Goal: Book appointment/travel/reservation: Book appointment/travel/reservation

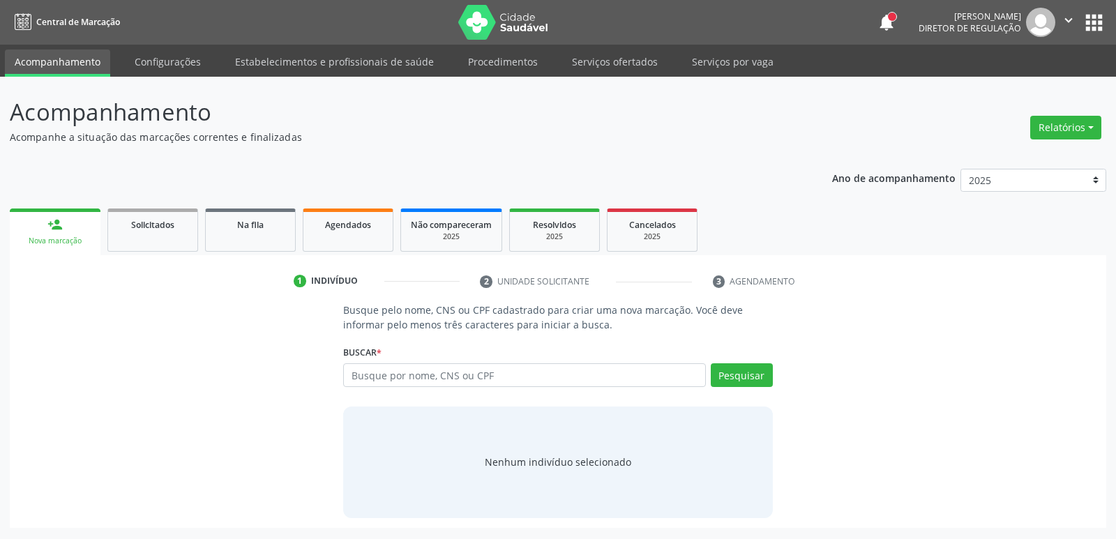
click at [476, 380] on input "text" at bounding box center [524, 375] width 362 height 24
type input "702008320375488"
click at [755, 373] on button "Pesquisar" at bounding box center [742, 375] width 62 height 24
type input "702008320375488"
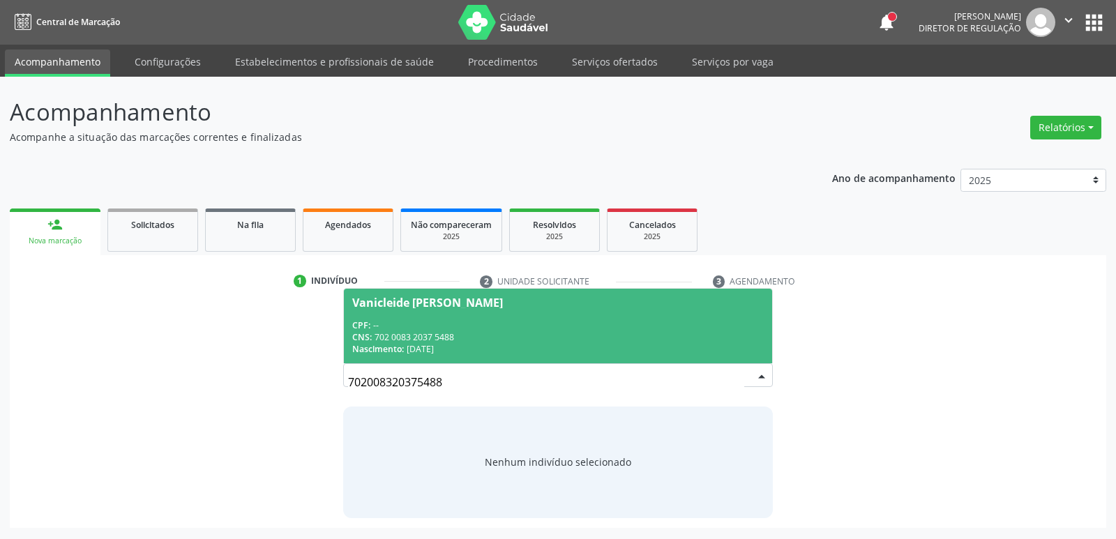
click at [440, 317] on span "Vanicleide Maria da Silva CPF: -- CNS: 702 0083 2037 5488 Nascimento: 10/06/1983" at bounding box center [558, 326] width 428 height 75
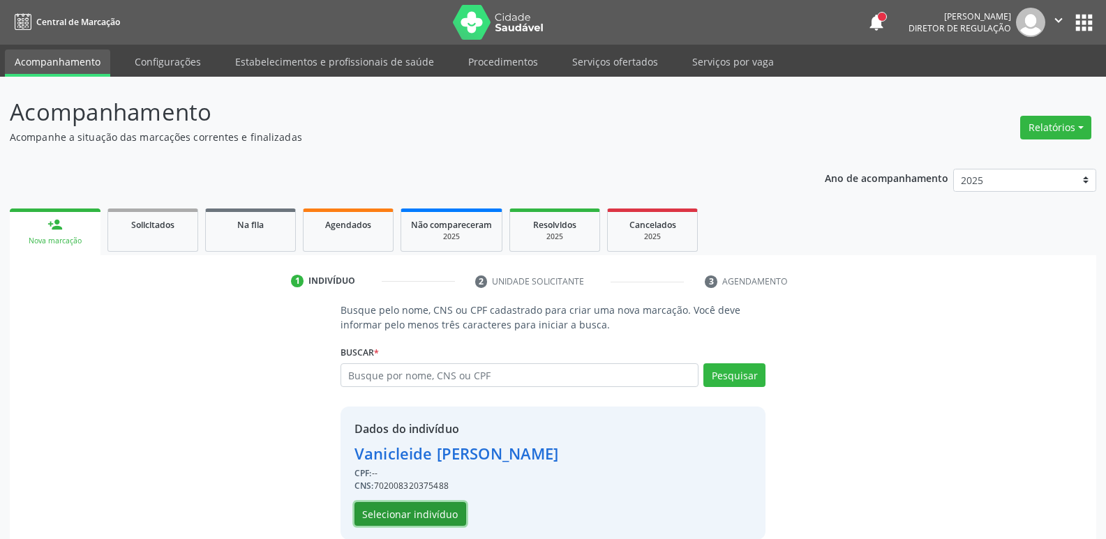
click at [430, 514] on button "Selecionar indivíduo" at bounding box center [410, 514] width 112 height 24
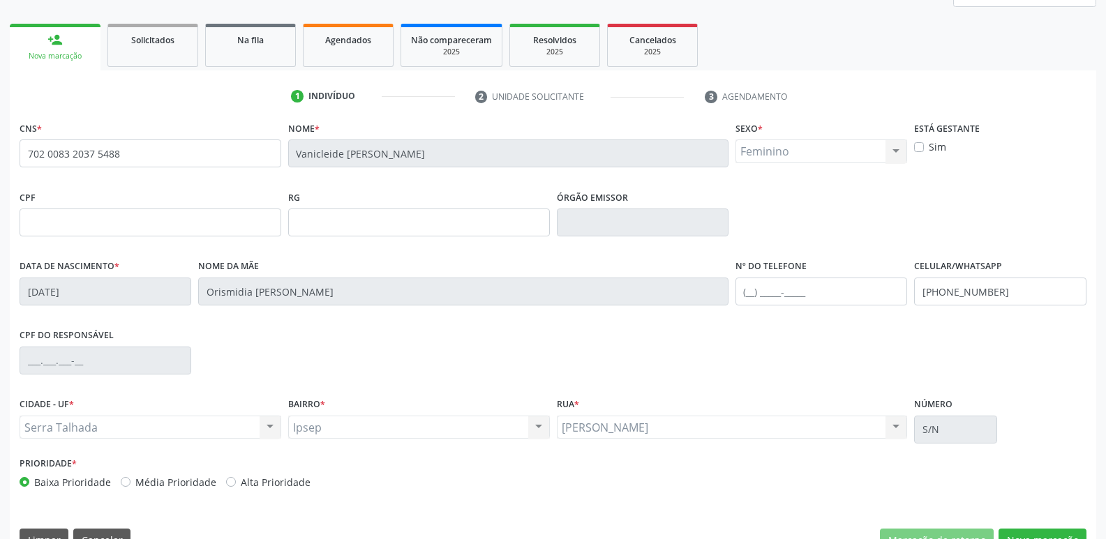
scroll to position [217, 0]
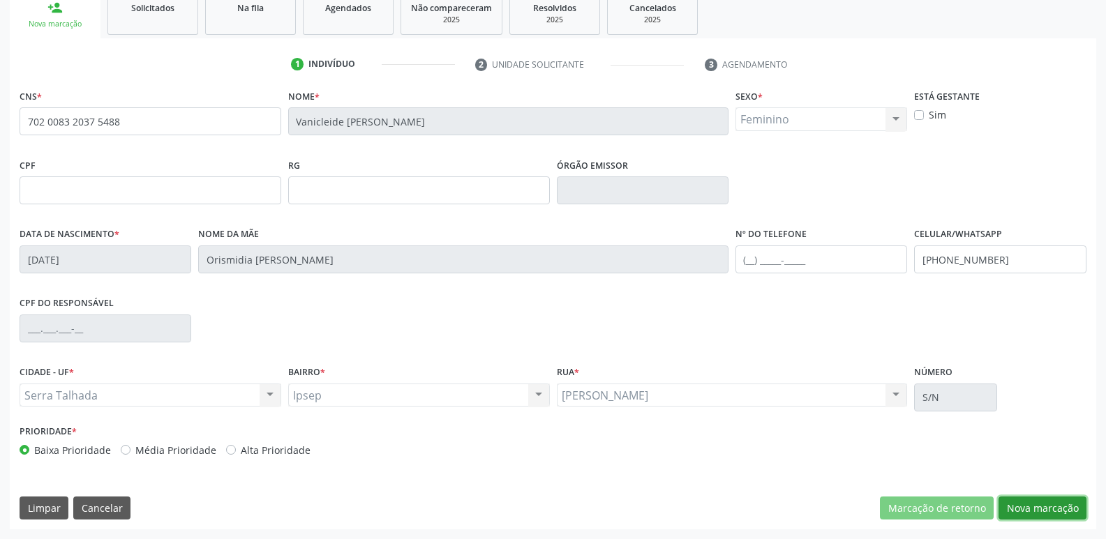
click at [1022, 512] on button "Nova marcação" at bounding box center [1042, 509] width 88 height 24
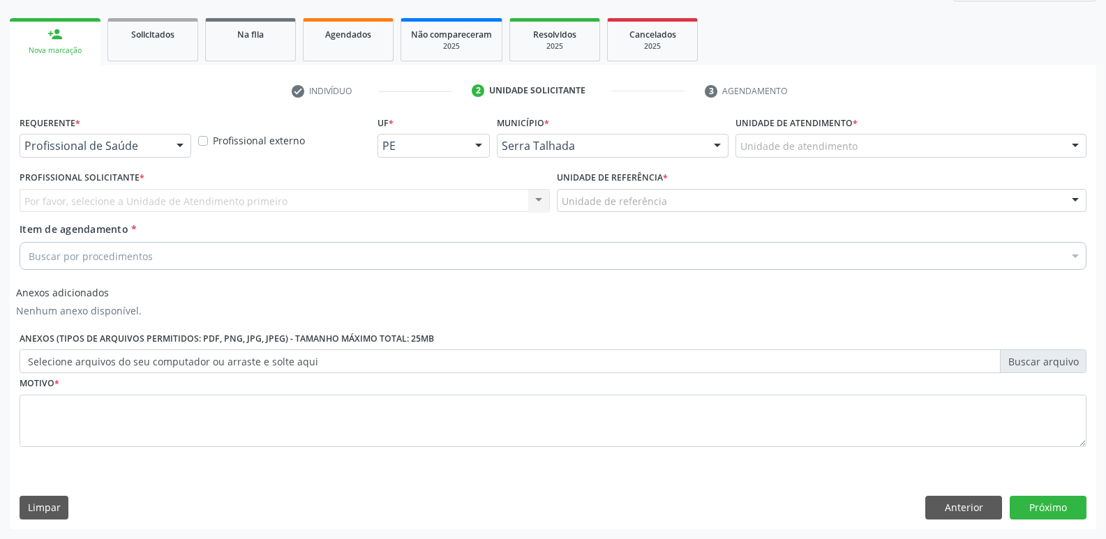
click at [169, 255] on div "Buscar por procedimentos" at bounding box center [553, 256] width 1067 height 28
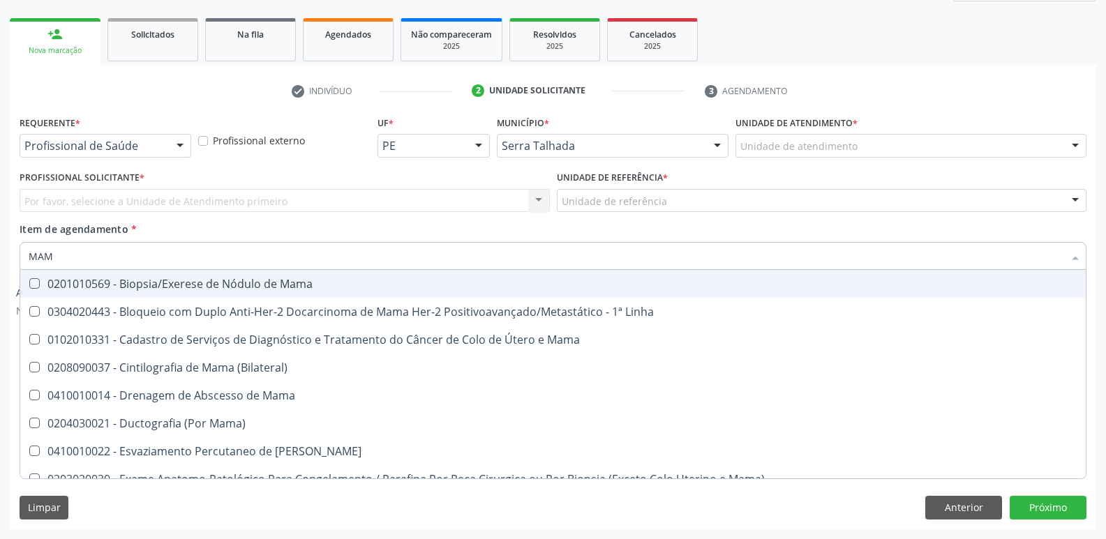
type input "MAMO"
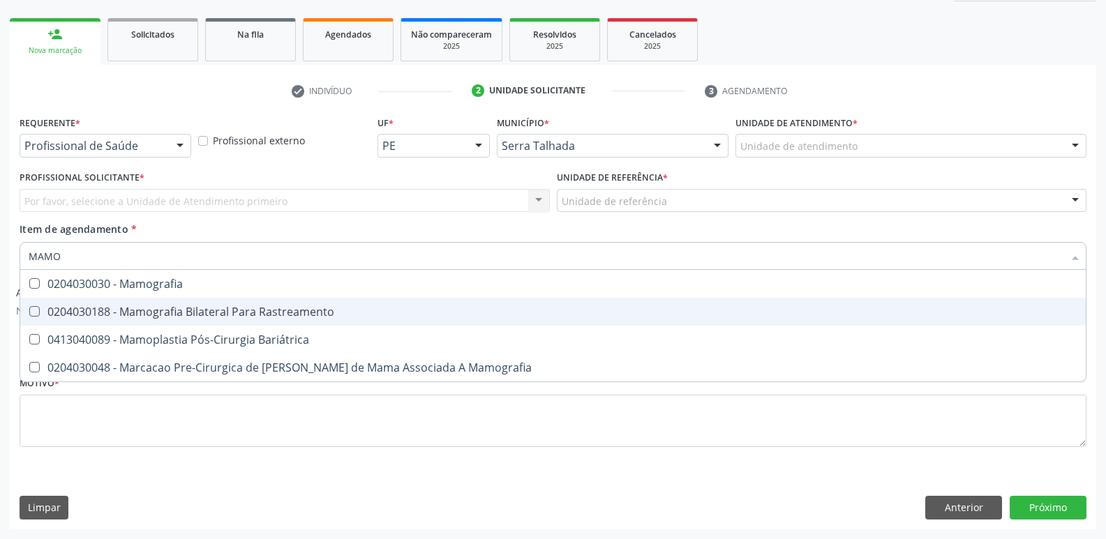
click at [25, 313] on div at bounding box center [25, 311] width 10 height 11
checkbox Rastreamento "true"
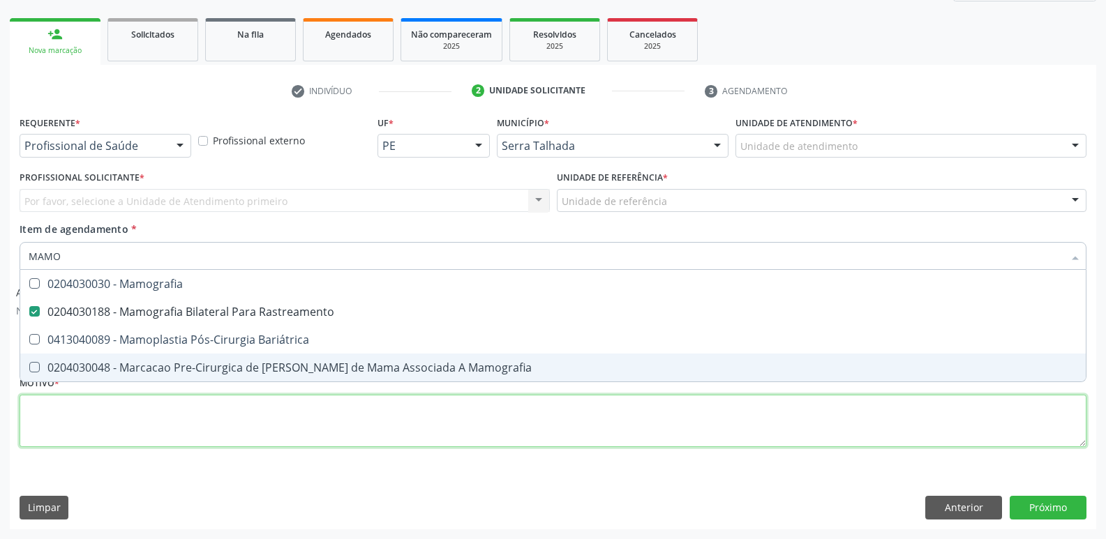
click at [676, 424] on div "Requerente * Profissional de Saúde Profissional de Saúde Paciente Nenhum result…" at bounding box center [553, 289] width 1067 height 354
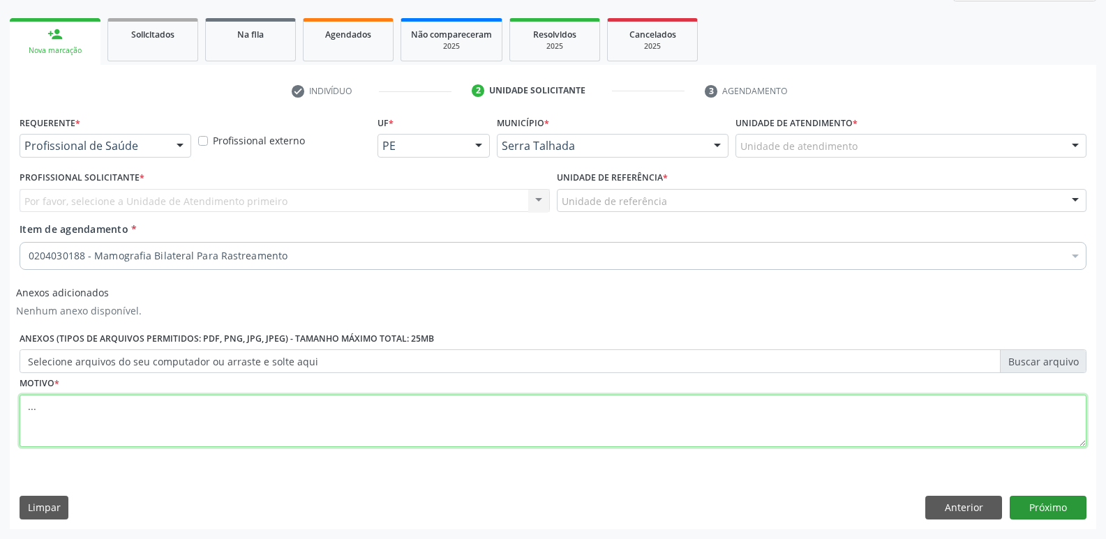
type textarea "..."
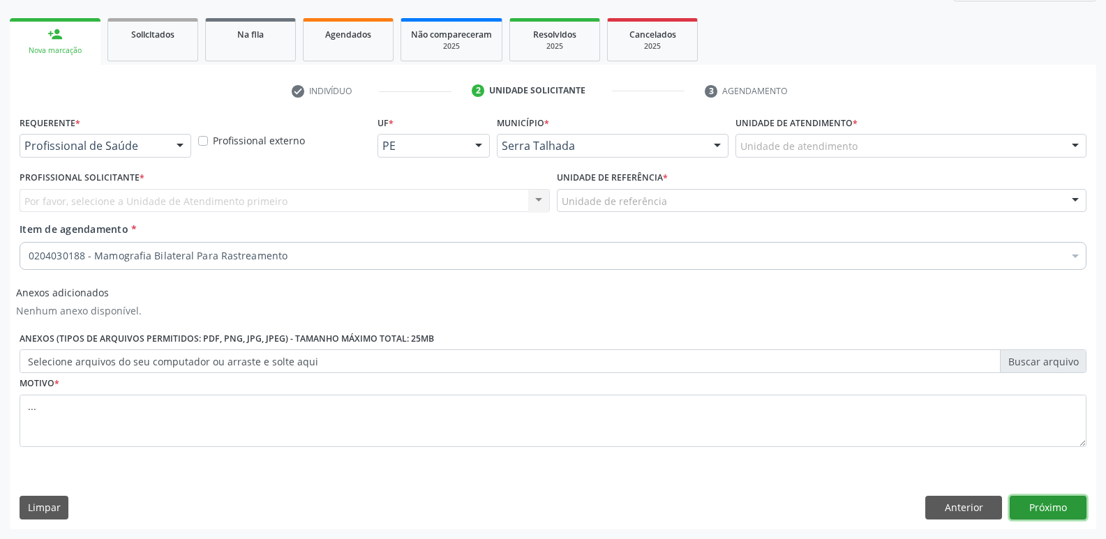
click at [1025, 503] on button "Próximo" at bounding box center [1047, 508] width 77 height 24
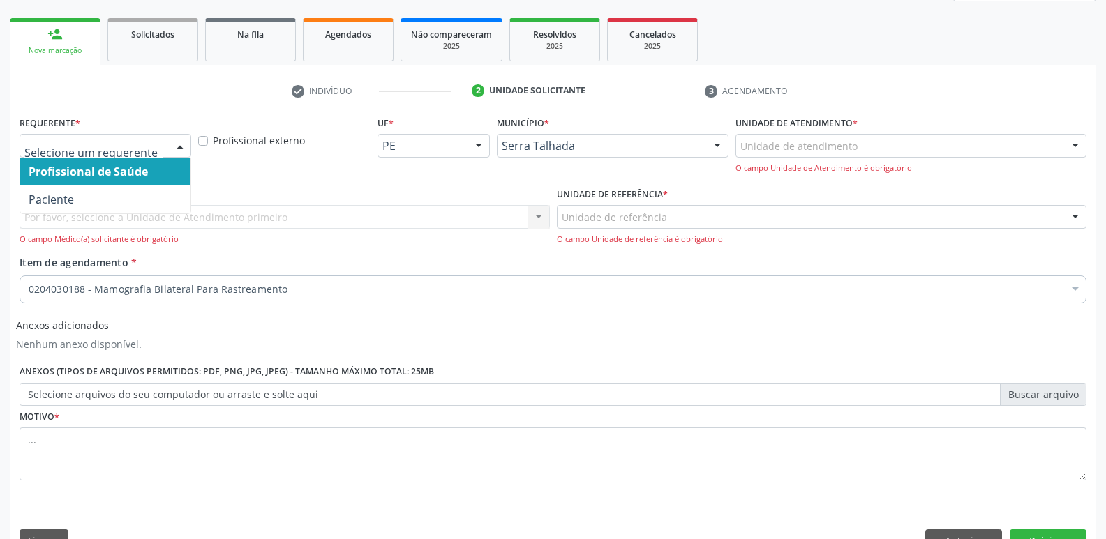
click at [183, 150] on div at bounding box center [180, 147] width 21 height 24
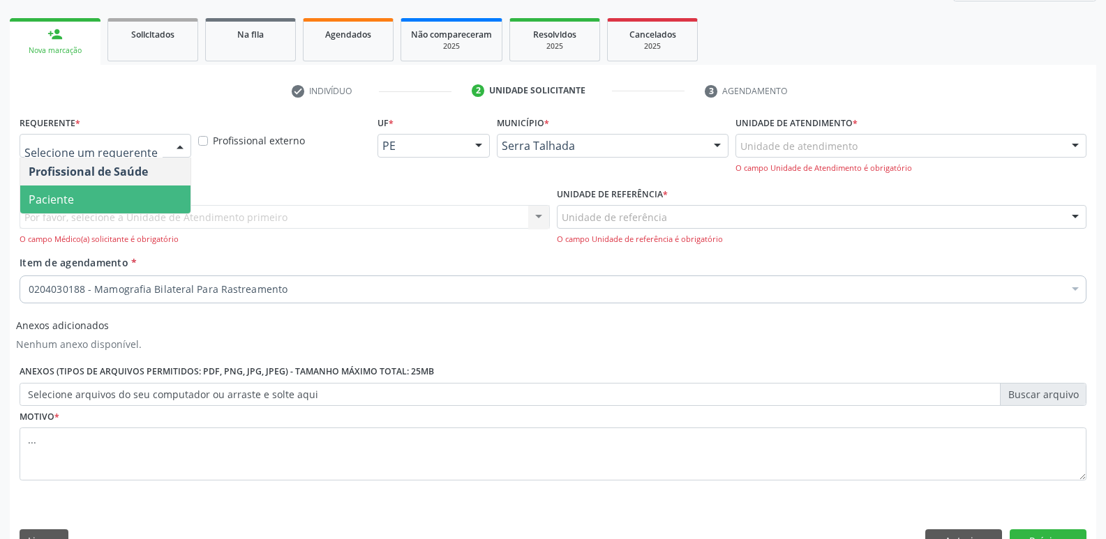
click at [163, 191] on span "Paciente" at bounding box center [105, 200] width 170 height 28
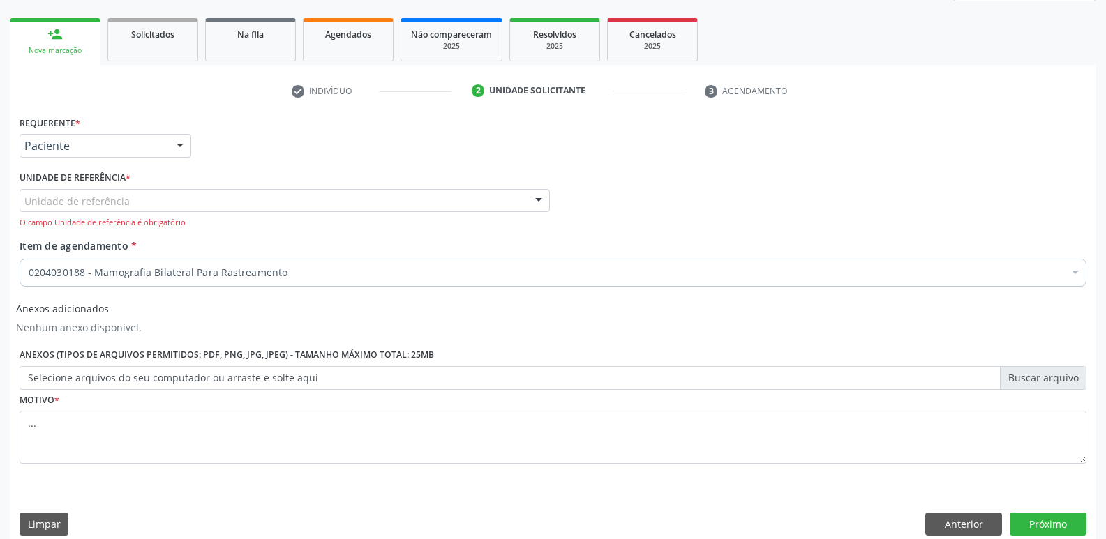
click at [543, 203] on div at bounding box center [538, 202] width 21 height 24
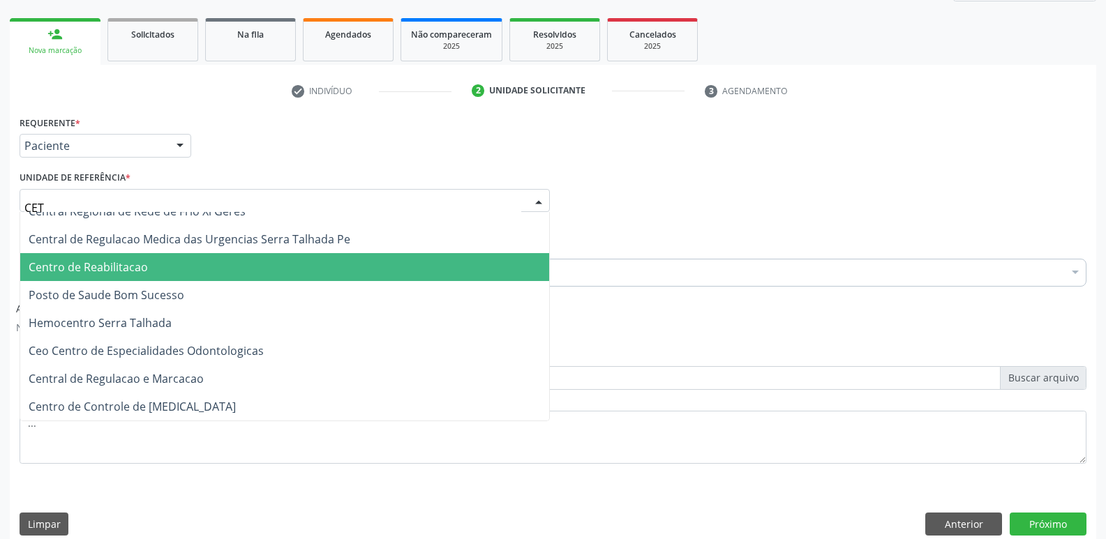
scroll to position [0, 0]
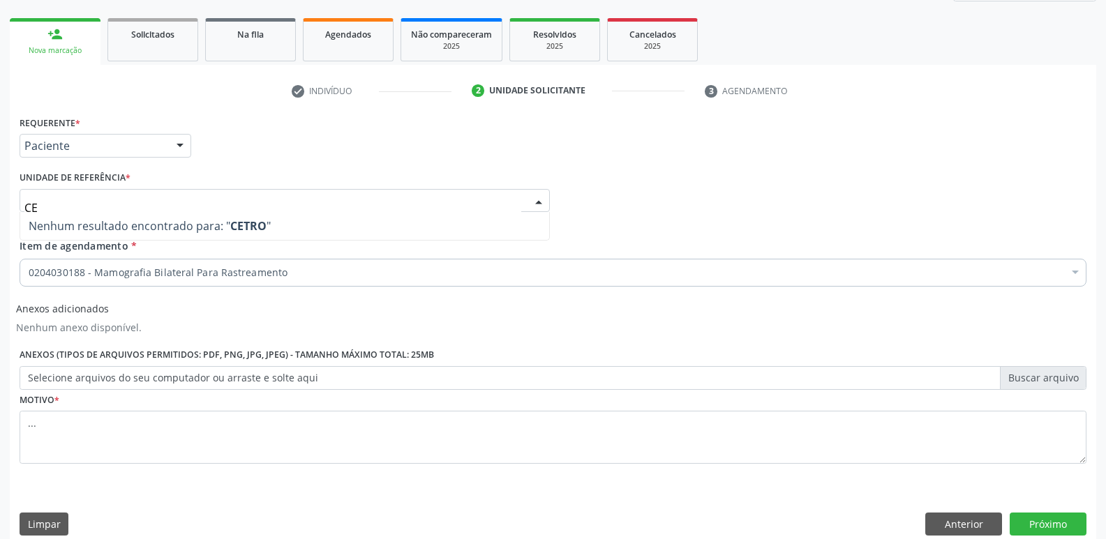
type input "C"
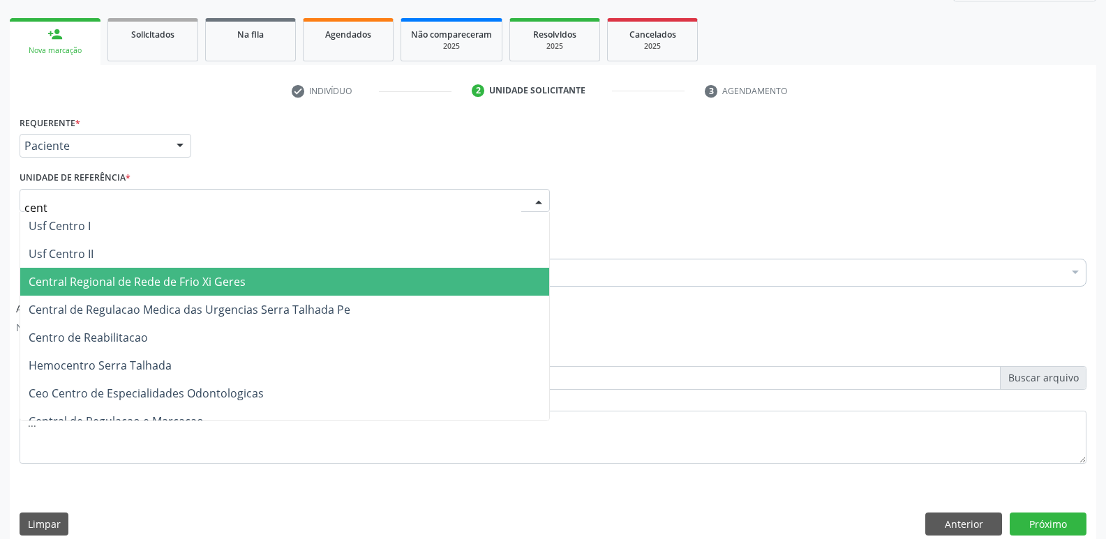
type input "centr"
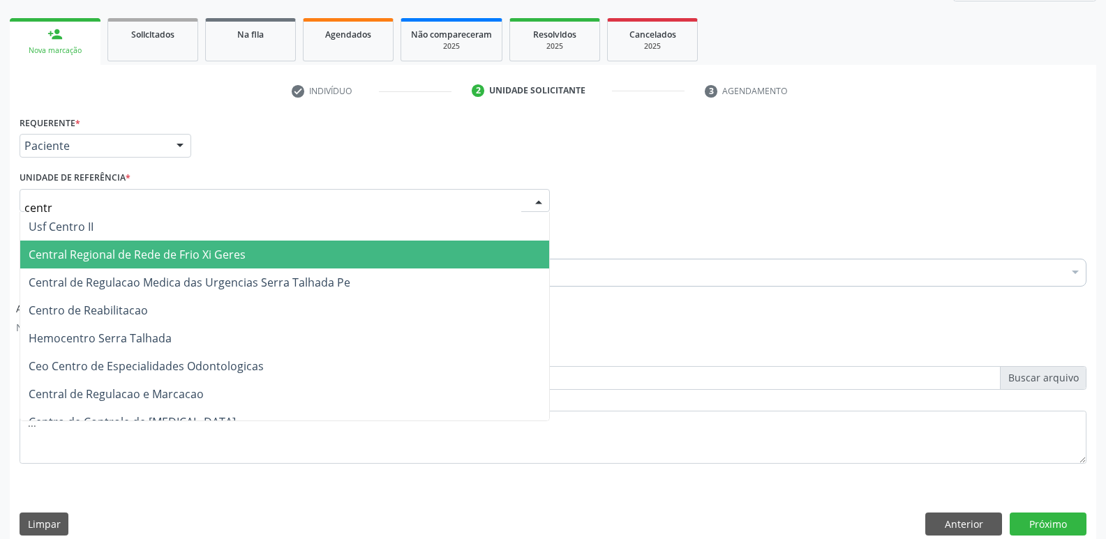
scroll to position [43, 0]
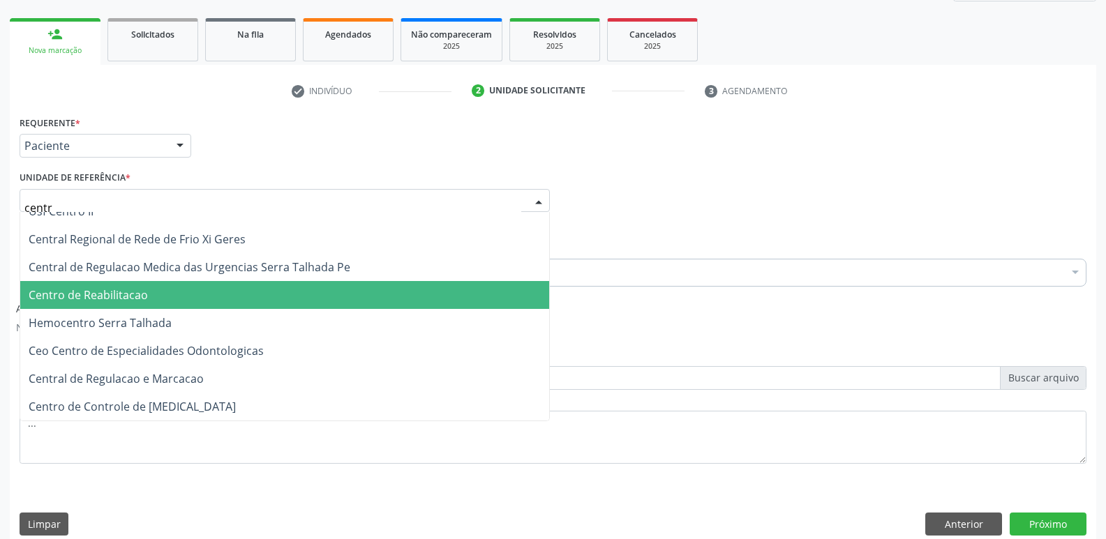
click at [228, 290] on span "Centro de Reabilitacao" at bounding box center [284, 295] width 529 height 28
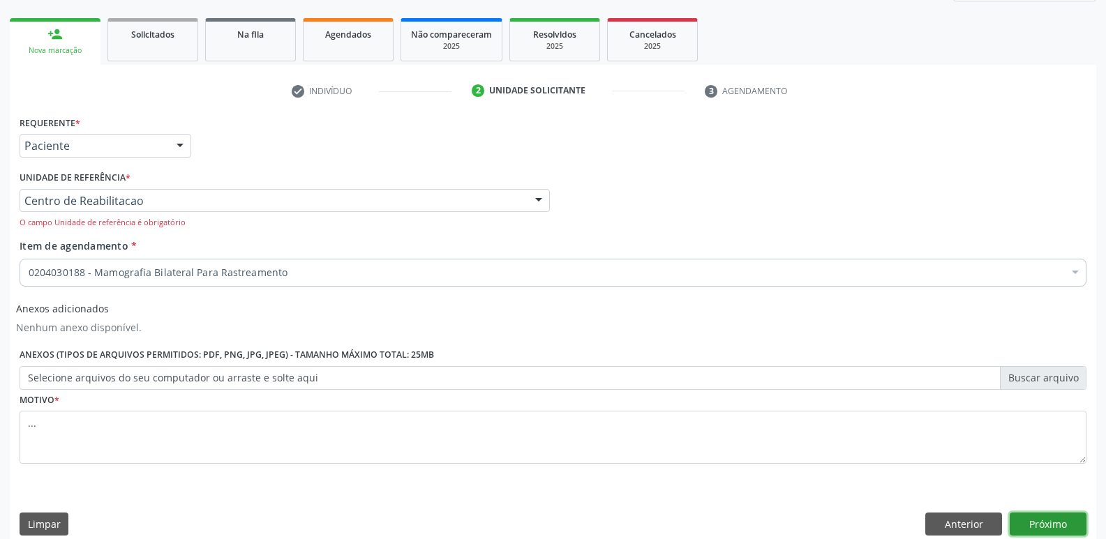
click at [1048, 518] on button "Próximo" at bounding box center [1047, 525] width 77 height 24
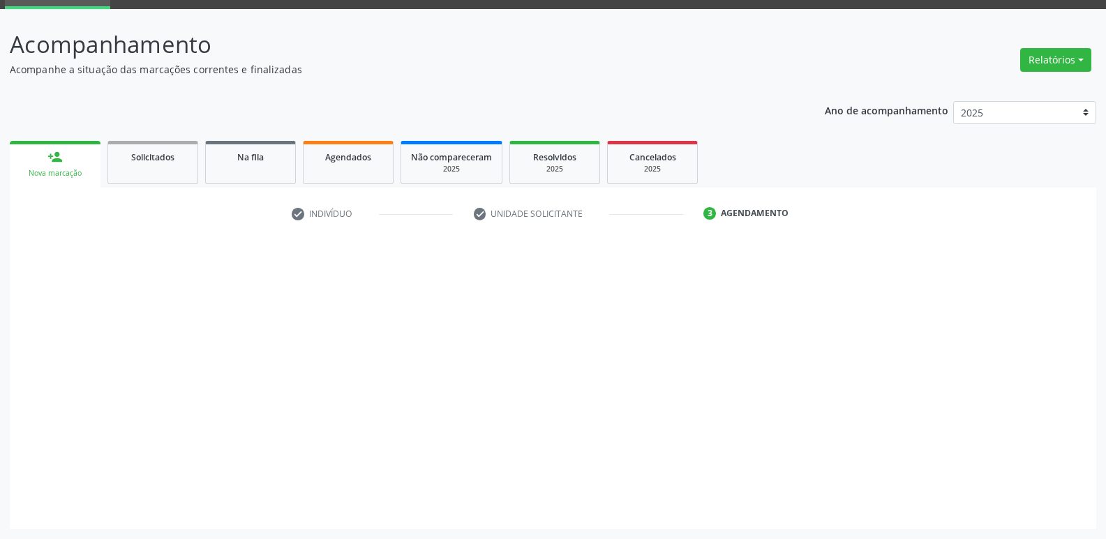
scroll to position [68, 0]
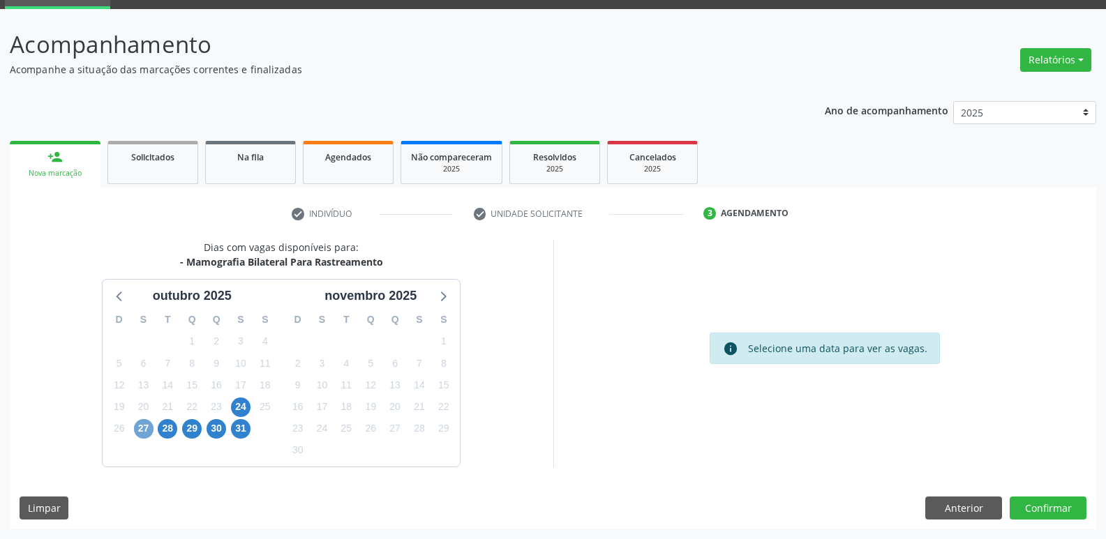
click at [146, 427] on span "27" at bounding box center [144, 429] width 20 height 20
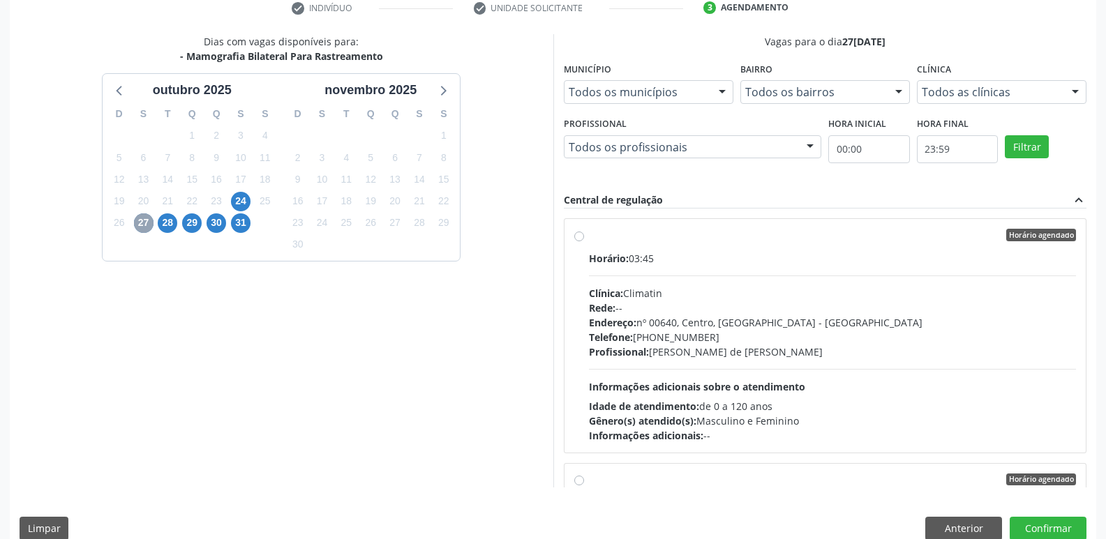
scroll to position [279, 0]
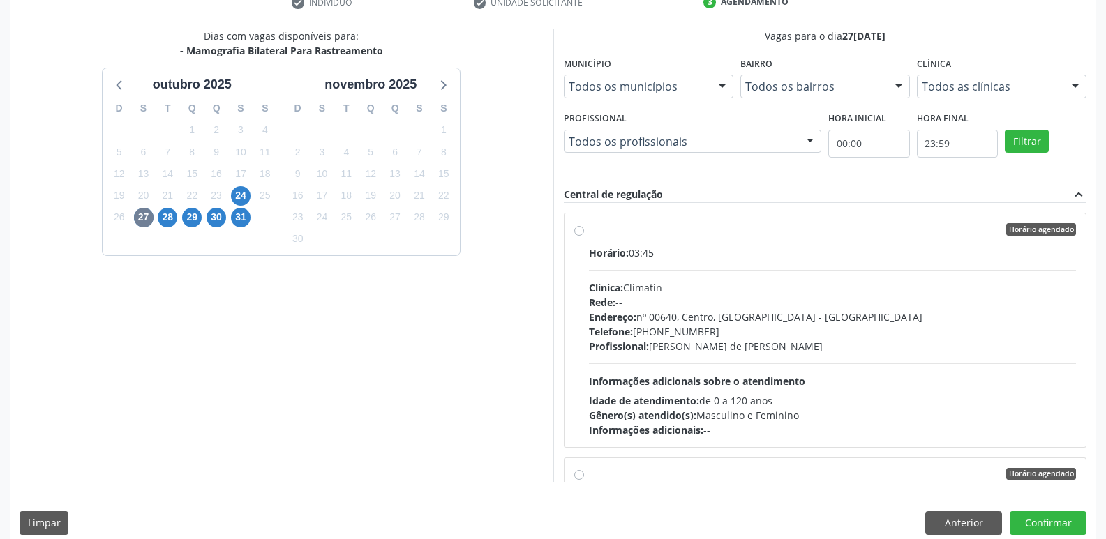
click at [589, 230] on label "Horário agendado Horário: 03:45 Clínica: Climatin Rede: -- Endereço: nº 00640, …" at bounding box center [833, 330] width 488 height 214
click at [581, 230] on input "Horário agendado Horário: 03:45 Clínica: Climatin Rede: -- Endereço: nº 00640, …" at bounding box center [579, 229] width 10 height 13
radio input "true"
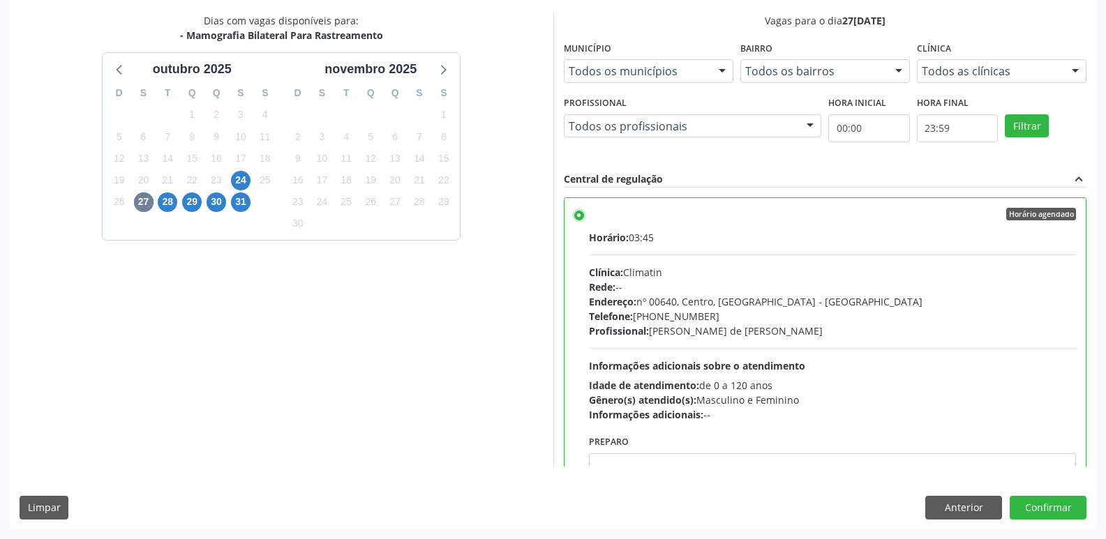
scroll to position [70, 0]
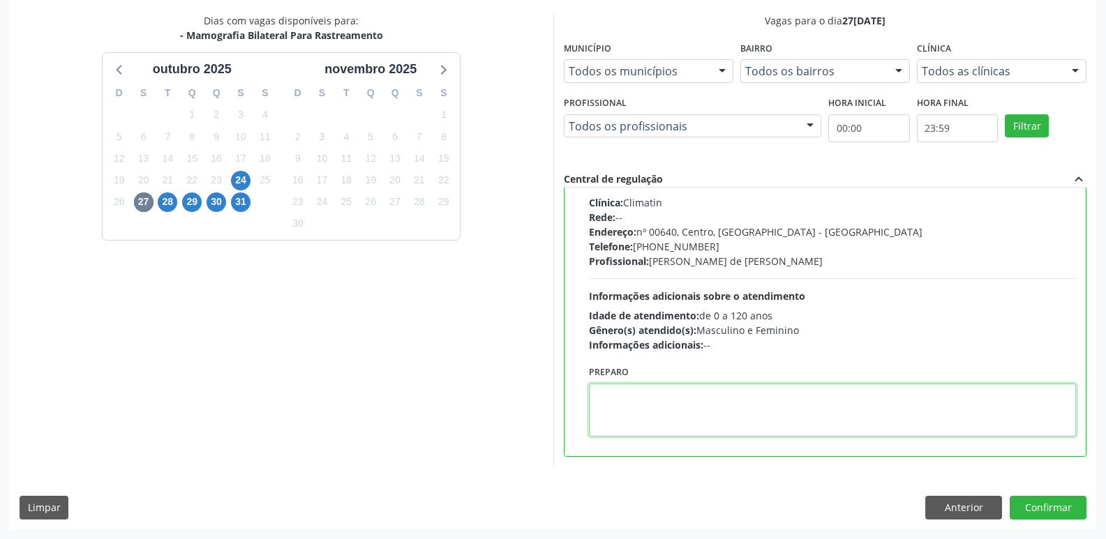
click at [776, 410] on textarea at bounding box center [833, 410] width 488 height 53
type textarea "m"
type textarea "M"
type textarea "AGENDAR HORARIO DE ATENDIMENTO NA CLINICA."
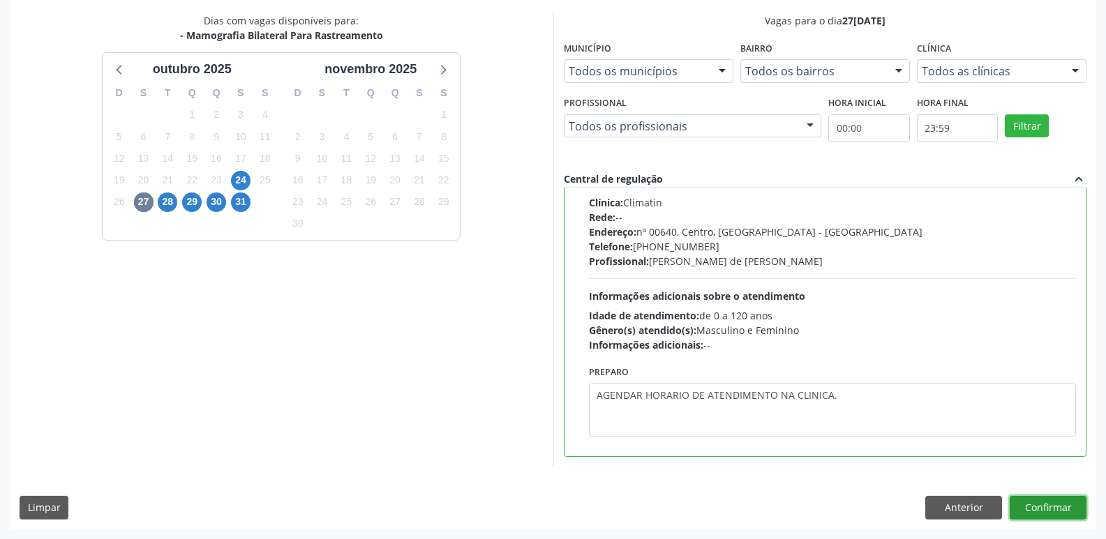
click at [1065, 512] on button "Confirmar" at bounding box center [1047, 508] width 77 height 24
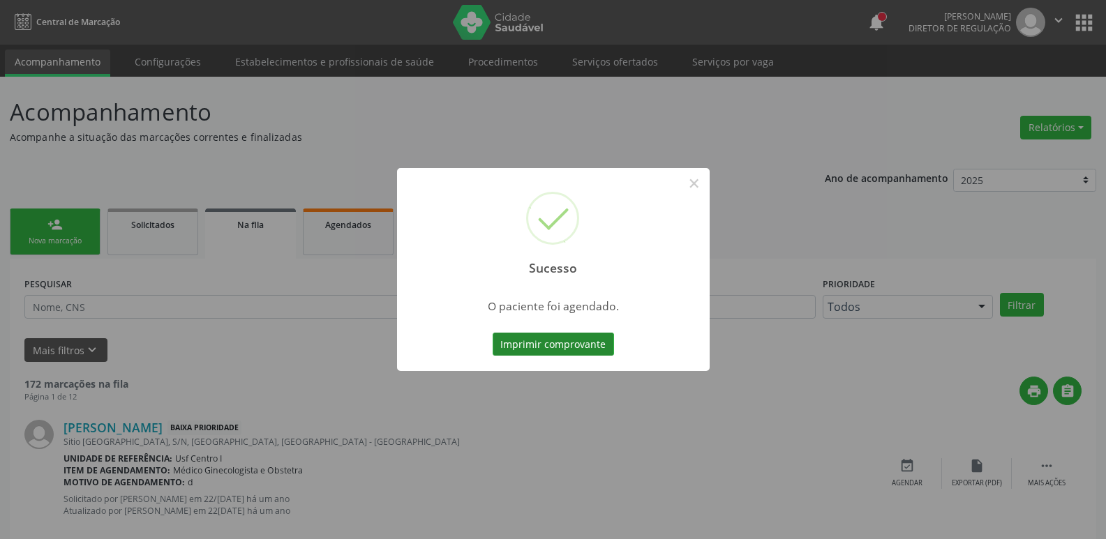
click at [525, 343] on button "Imprimir comprovante" at bounding box center [553, 345] width 121 height 24
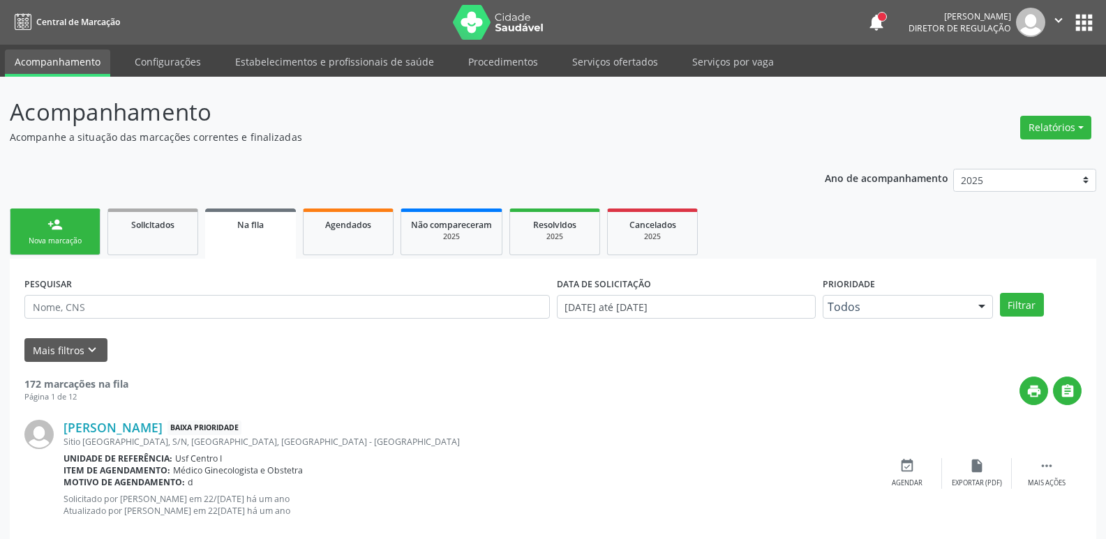
click at [1083, 10] on button "apps" at bounding box center [1084, 22] width 24 height 24
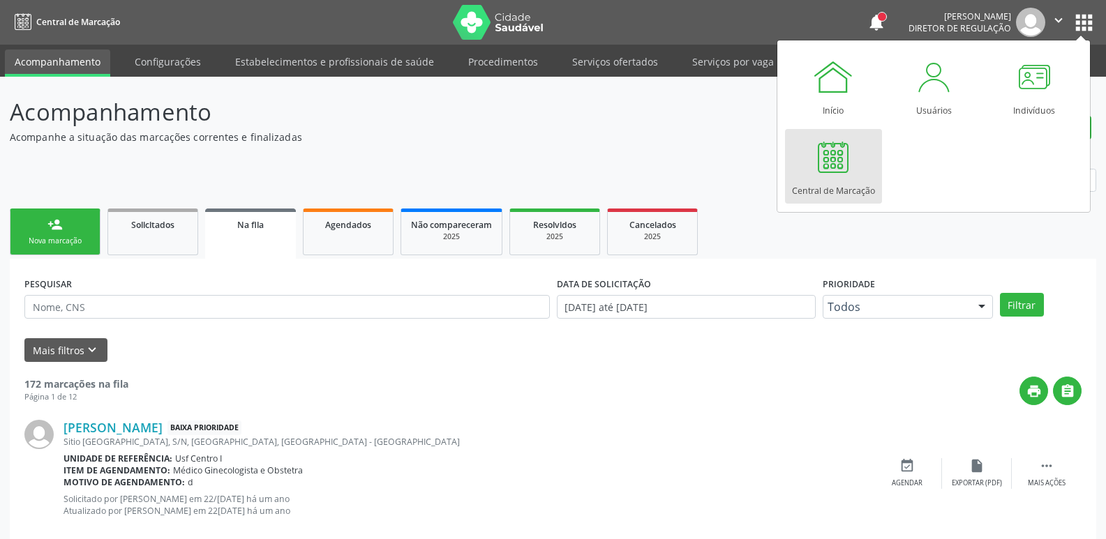
click at [841, 174] on div at bounding box center [833, 157] width 42 height 42
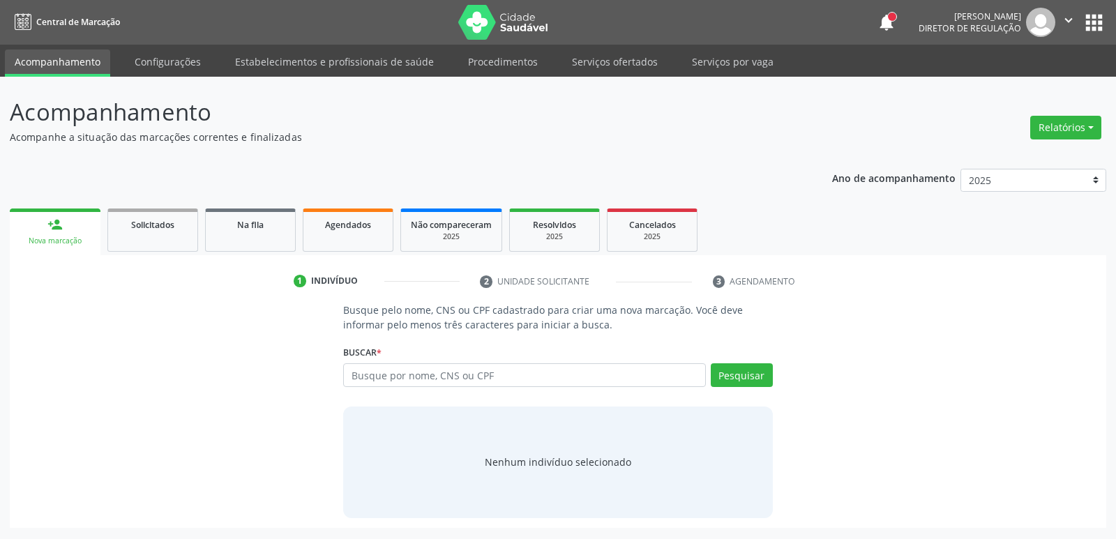
click at [511, 375] on input "text" at bounding box center [524, 375] width 362 height 24
type input "702105755694449"
click at [755, 363] on div "Buscar * Busque por nome, CNS ou CPF Nenhum resultado encontrado para: " " Não …" at bounding box center [557, 369] width 429 height 54
click at [752, 368] on button "Pesquisar" at bounding box center [742, 375] width 62 height 24
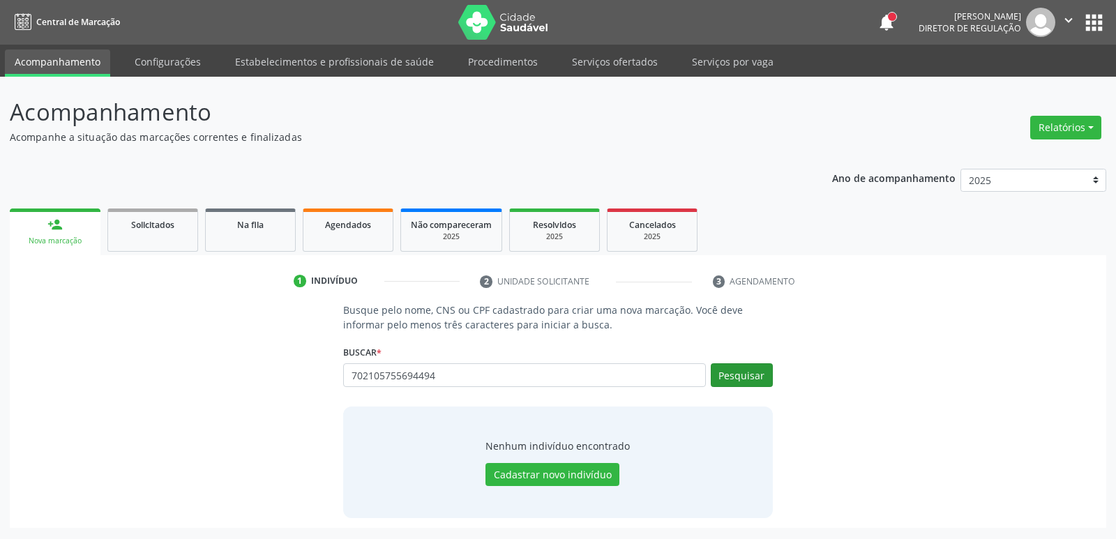
type input "702105755694494"
click at [742, 371] on button "Pesquisar" at bounding box center [742, 375] width 62 height 24
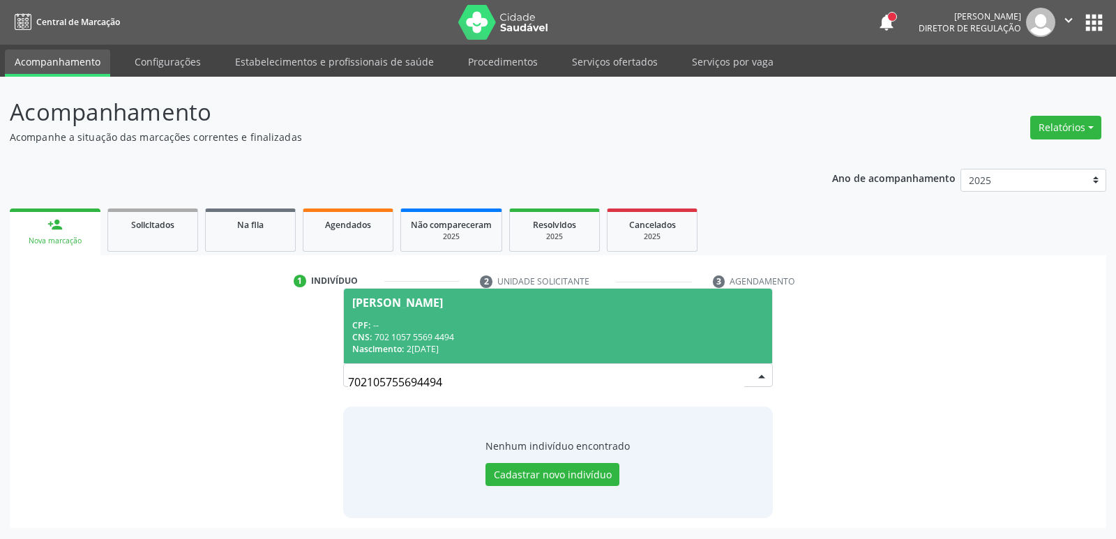
click at [585, 315] on span "Janeide Alves de Lima Araujo CPF: -- CNS: 702 1057 5569 4494 Nascimento: 20/04/…" at bounding box center [558, 326] width 428 height 75
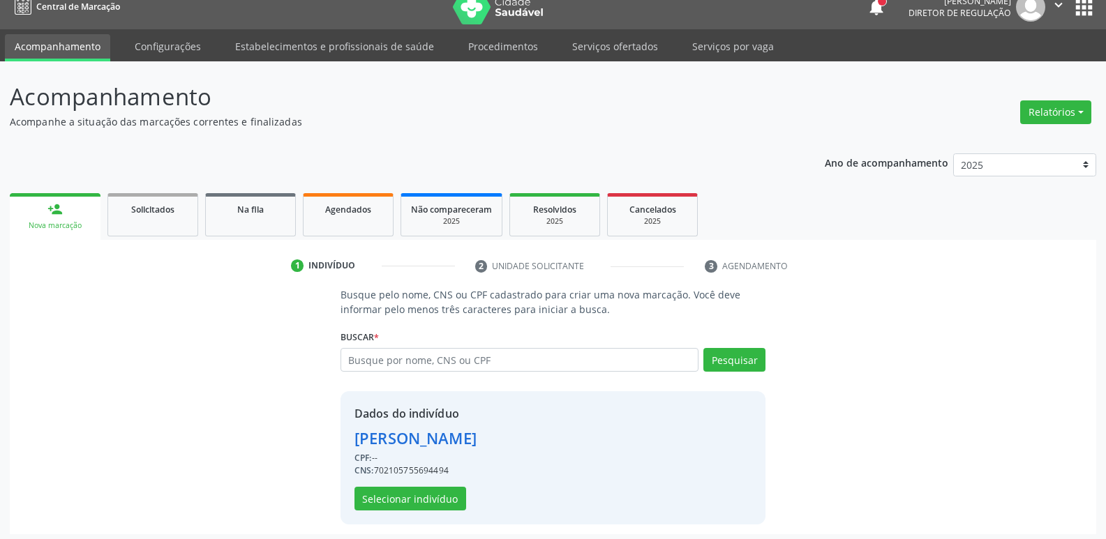
scroll to position [20, 0]
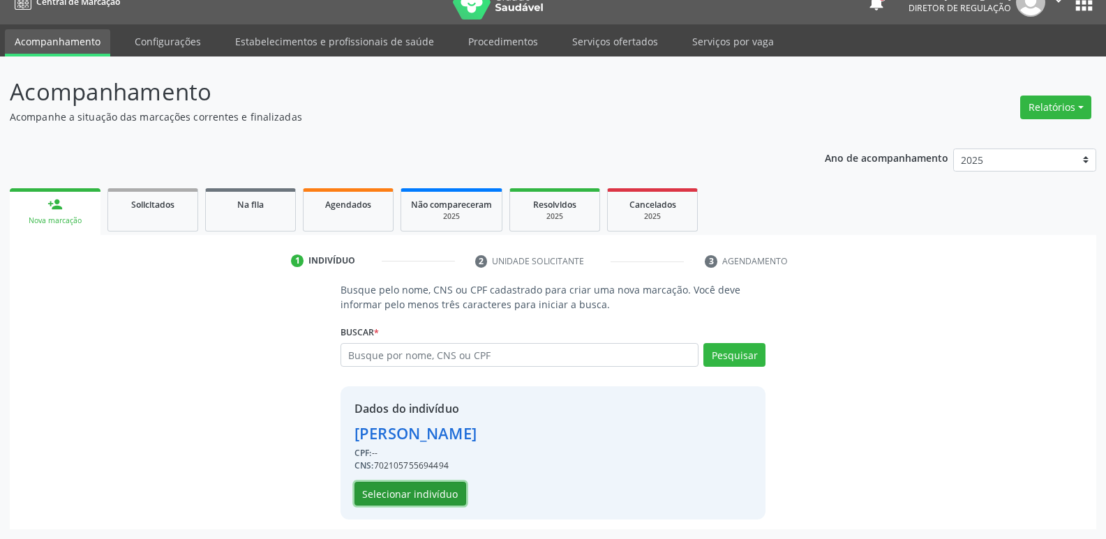
click at [418, 487] on button "Selecionar indivíduo" at bounding box center [410, 494] width 112 height 24
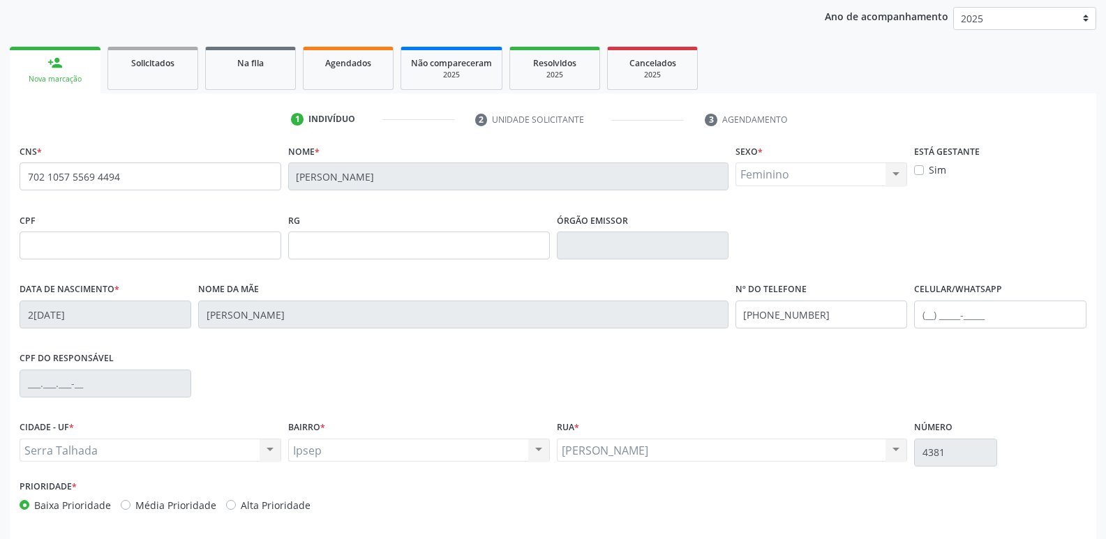
scroll to position [217, 0]
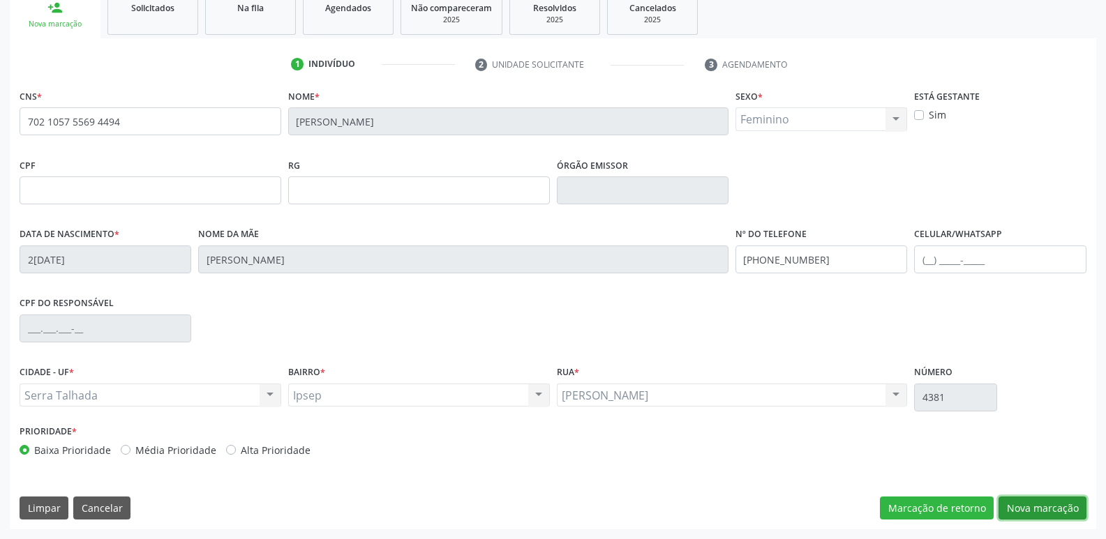
click at [1046, 506] on button "Nova marcação" at bounding box center [1042, 509] width 88 height 24
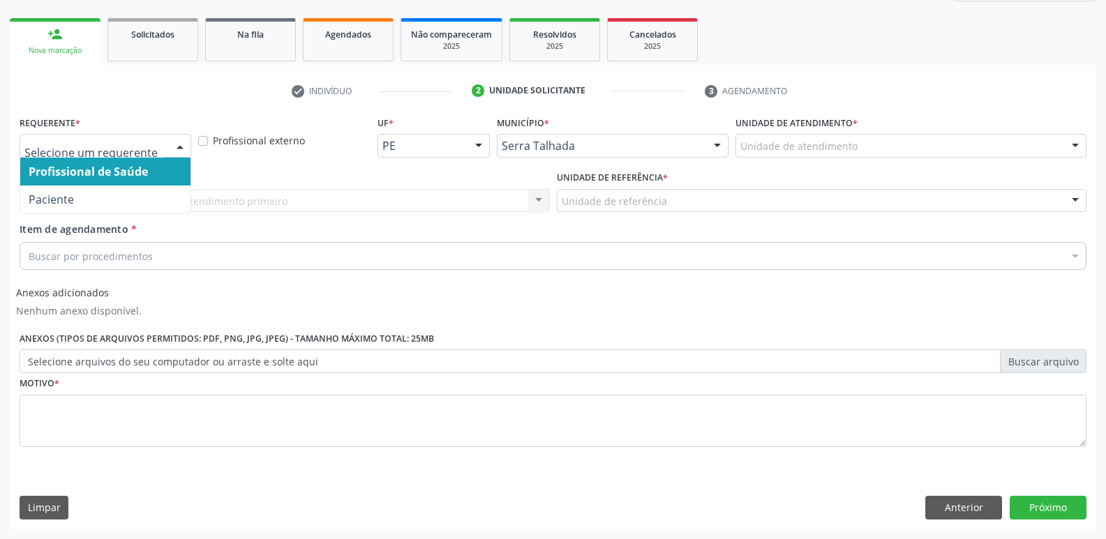
click at [181, 146] on div at bounding box center [180, 147] width 21 height 24
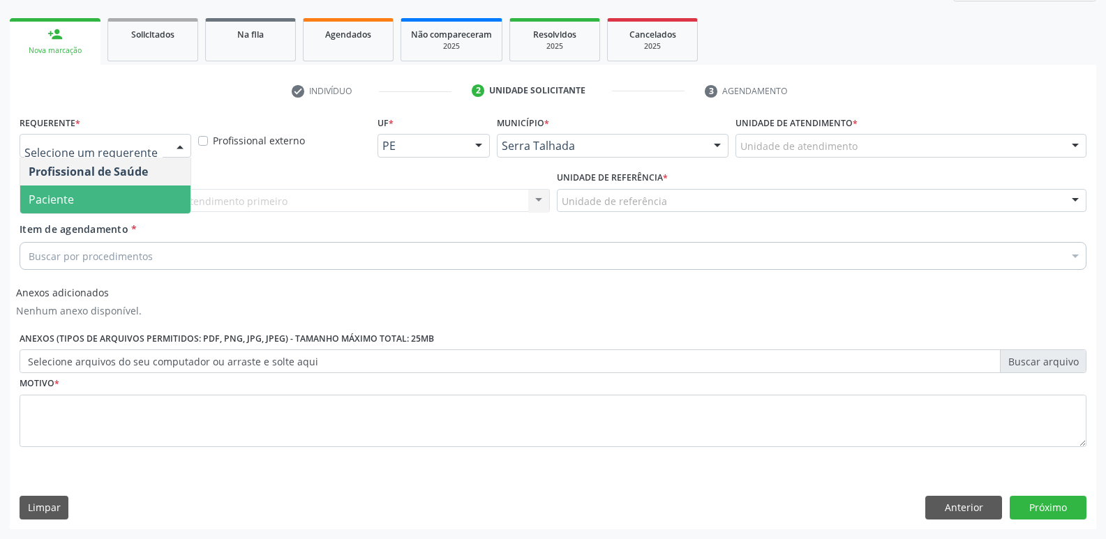
click at [144, 205] on span "Paciente" at bounding box center [105, 200] width 170 height 28
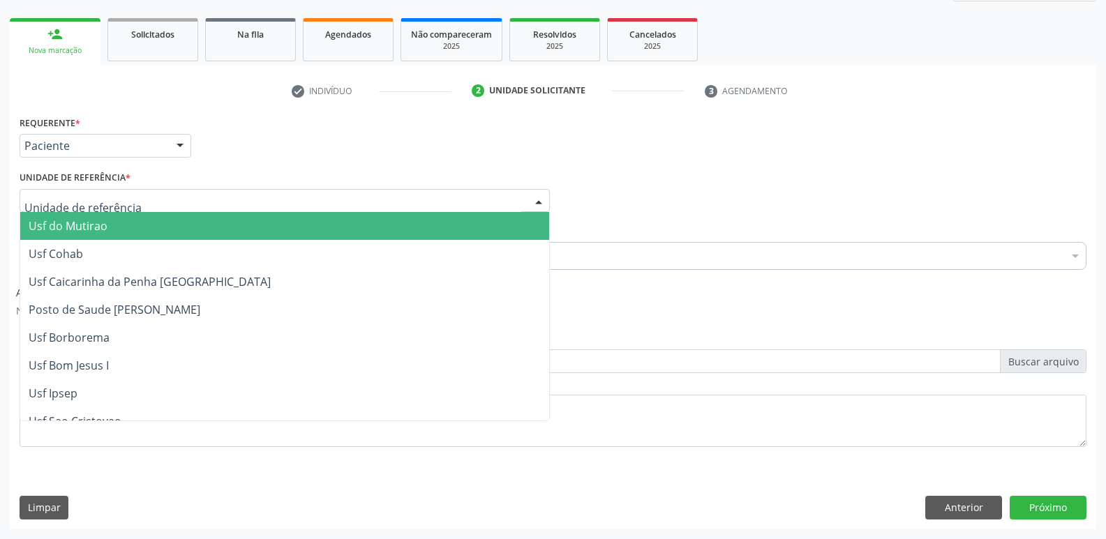
click at [144, 191] on div at bounding box center [285, 201] width 530 height 24
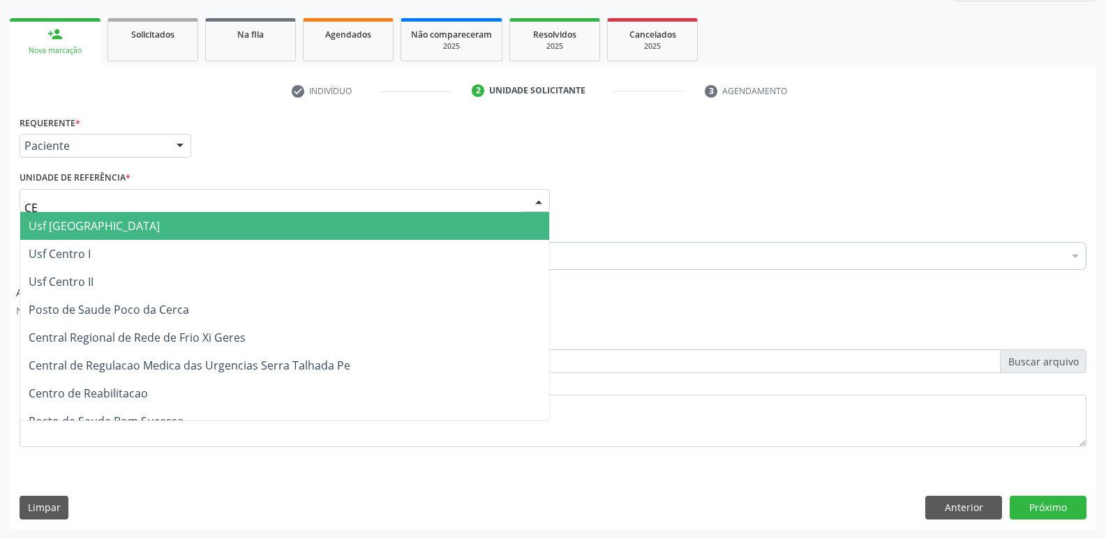
type input "C"
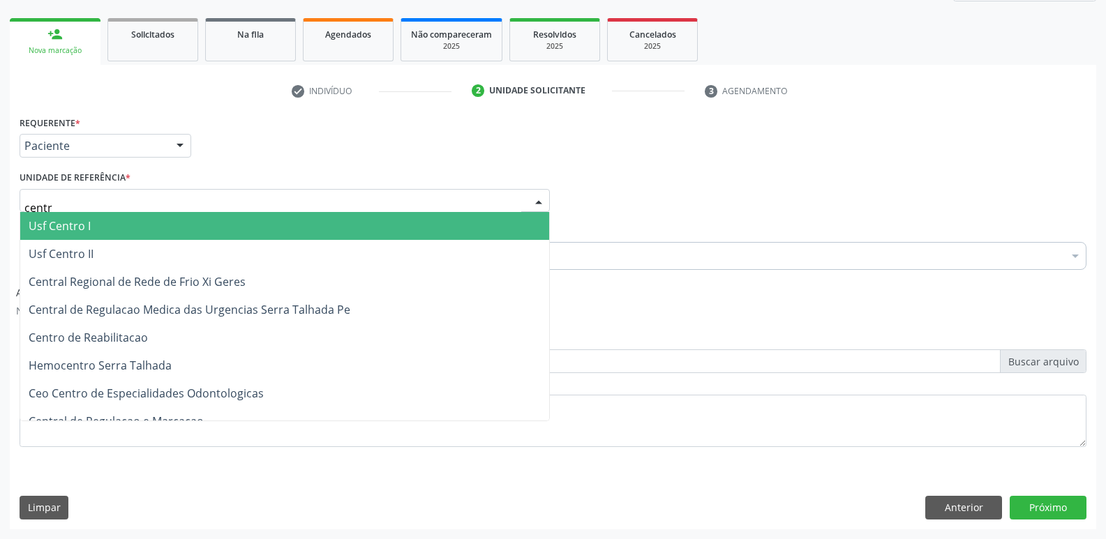
type input "centro"
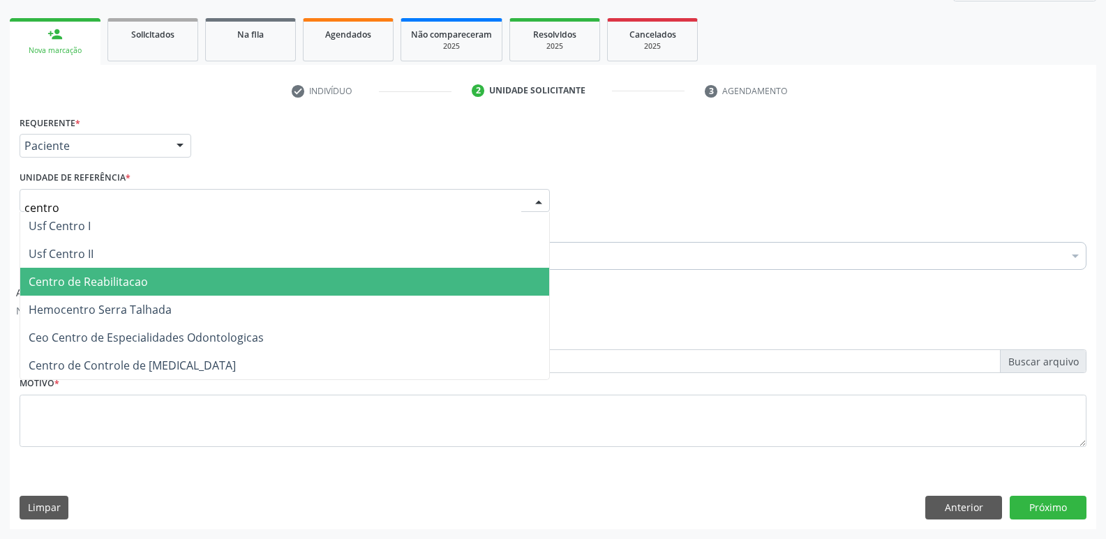
click at [200, 290] on span "Centro de Reabilitacao" at bounding box center [284, 282] width 529 height 28
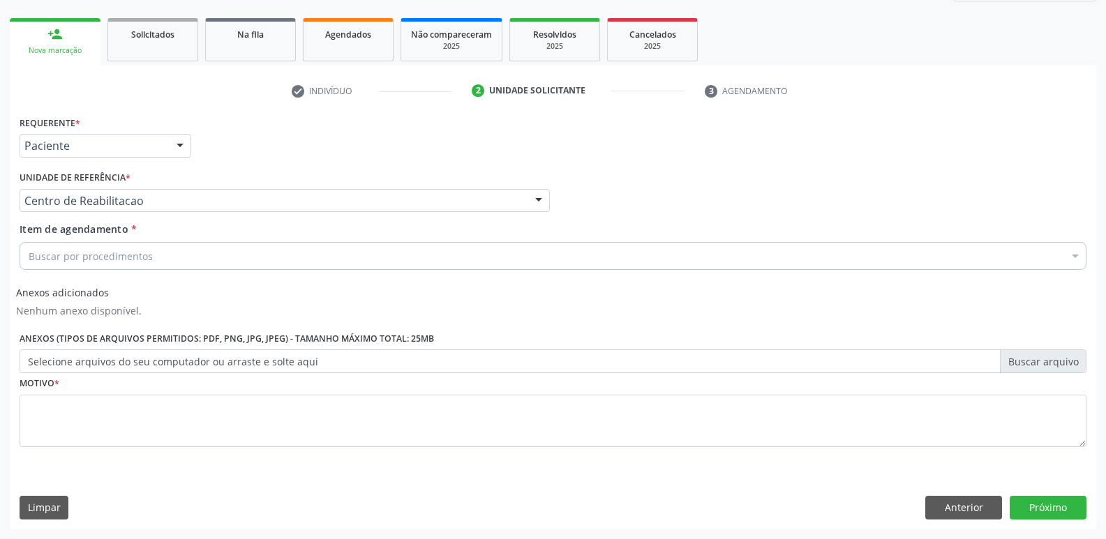
click at [417, 258] on div "Buscar por procedimentos" at bounding box center [553, 256] width 1067 height 28
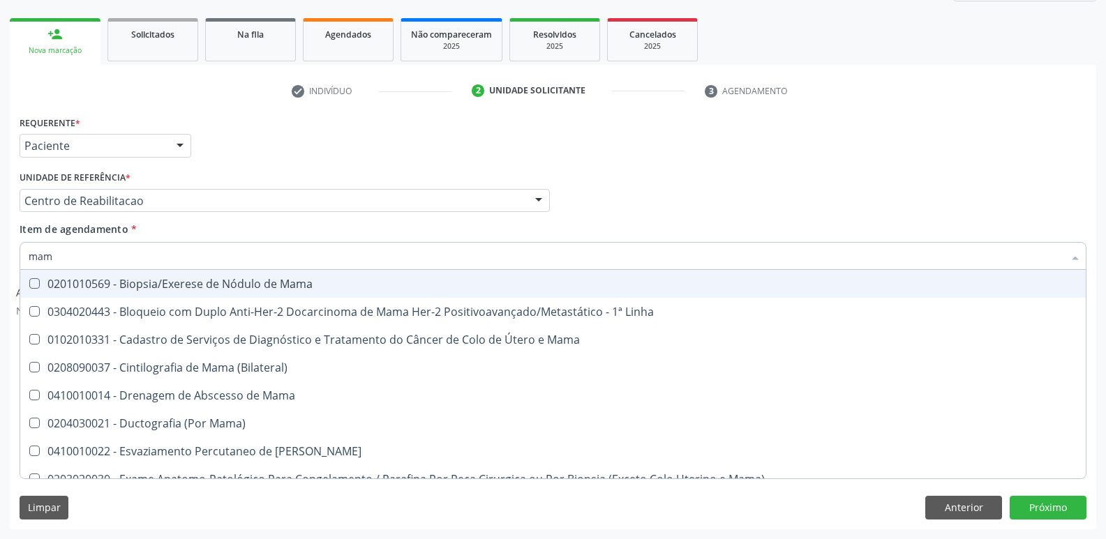
type input "mamo"
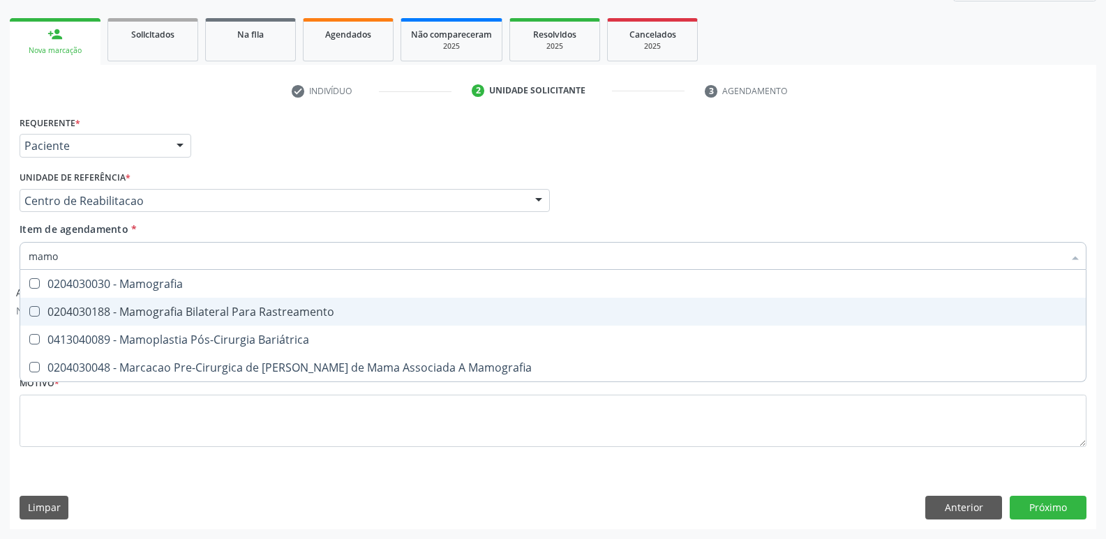
click at [32, 310] on Rastreamento at bounding box center [34, 311] width 10 height 10
click at [29, 310] on Rastreamento "checkbox" at bounding box center [24, 311] width 9 height 9
checkbox Rastreamento "true"
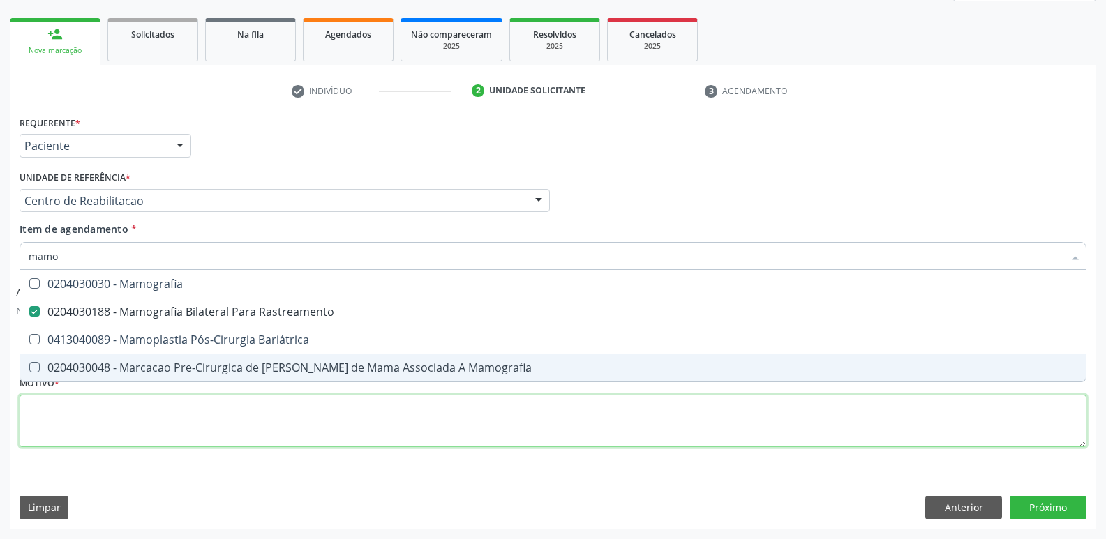
click at [806, 418] on div "Requerente * Paciente Profissional de Saúde Paciente Nenhum resultado encontrad…" at bounding box center [553, 289] width 1067 height 354
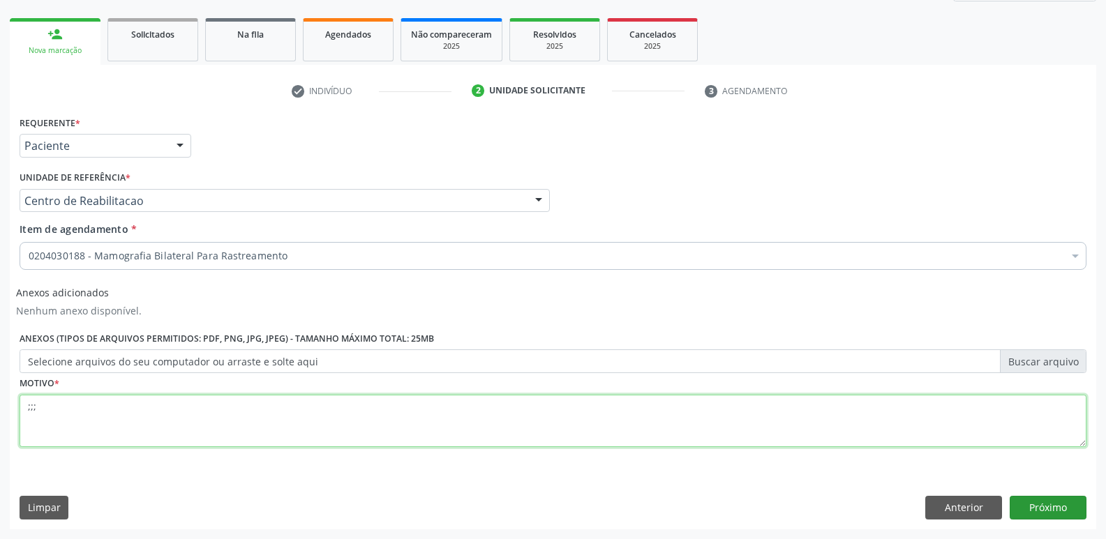
type textarea ";;;"
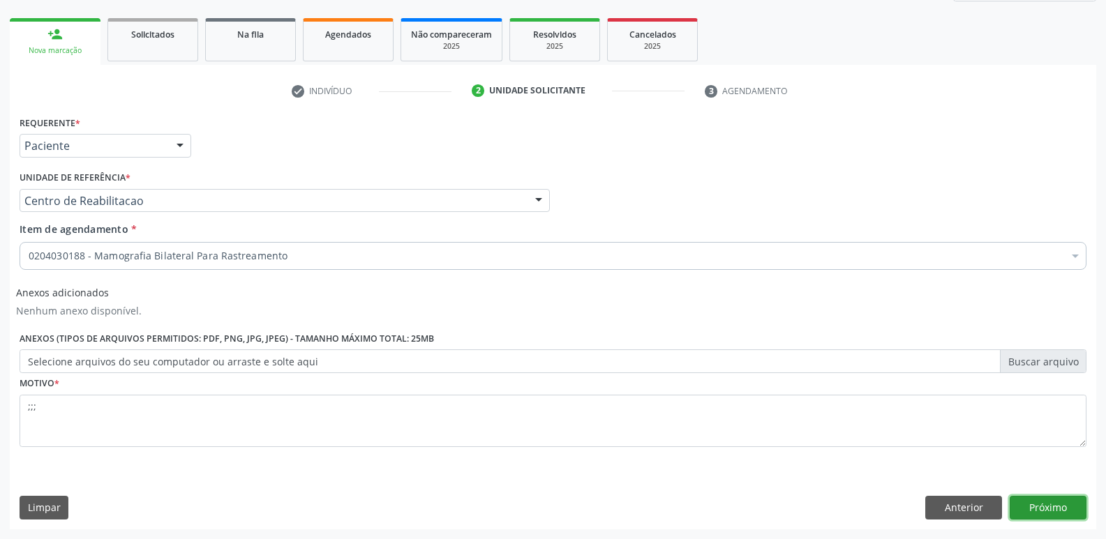
click at [1044, 511] on button "Próximo" at bounding box center [1047, 508] width 77 height 24
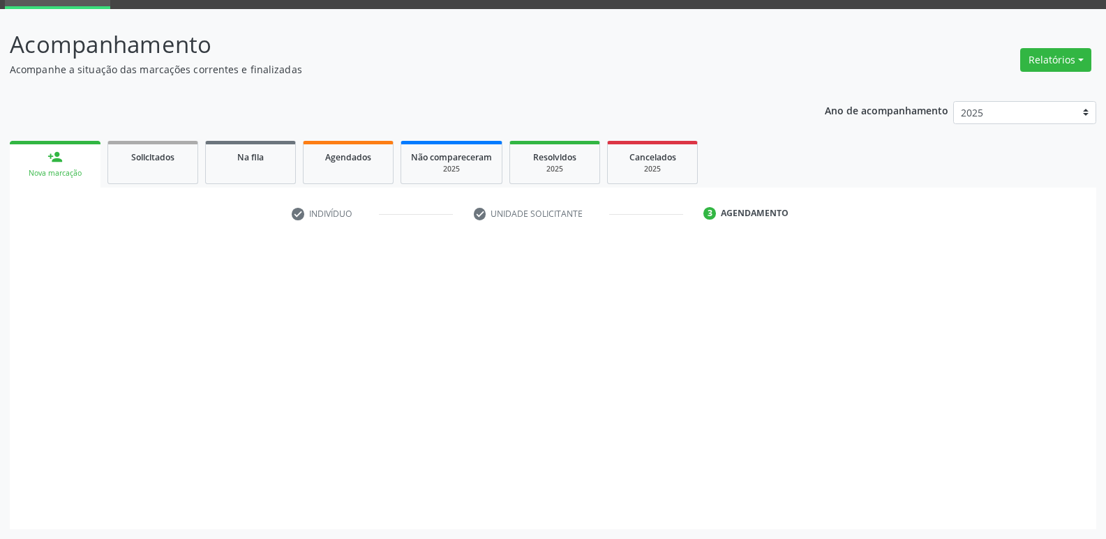
scroll to position [68, 0]
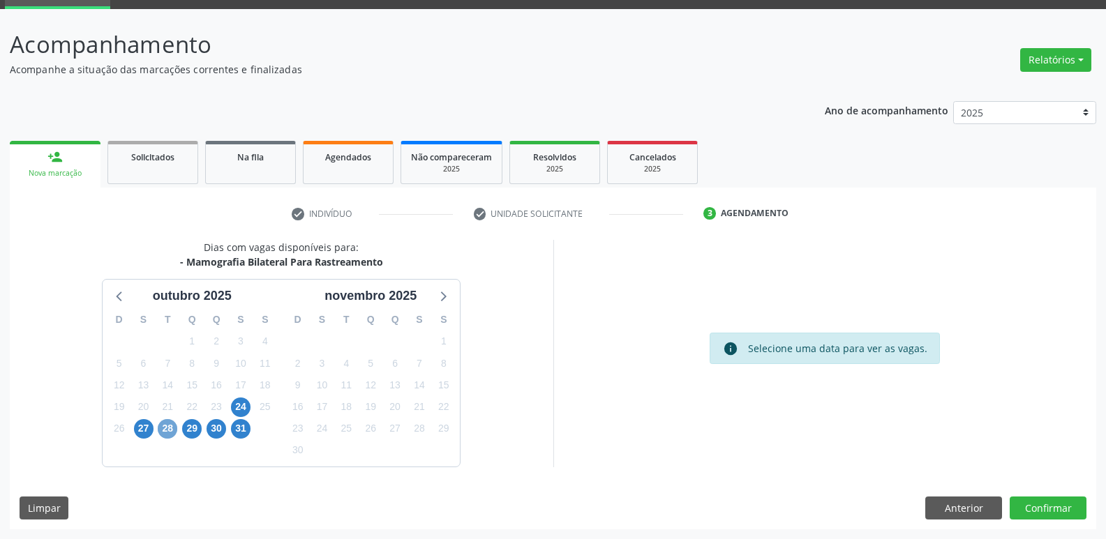
click at [165, 428] on span "28" at bounding box center [168, 429] width 20 height 20
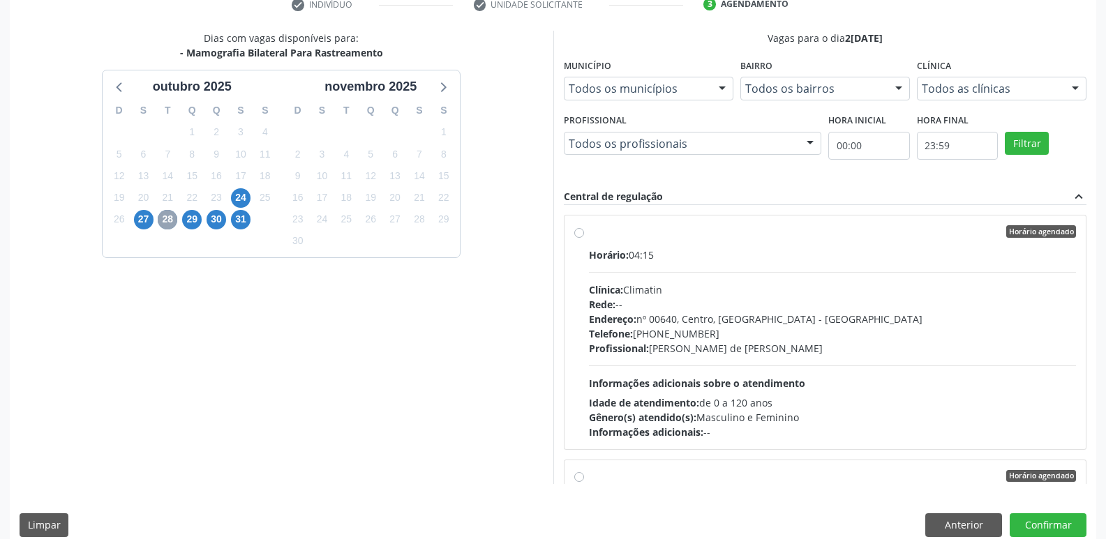
scroll to position [294, 0]
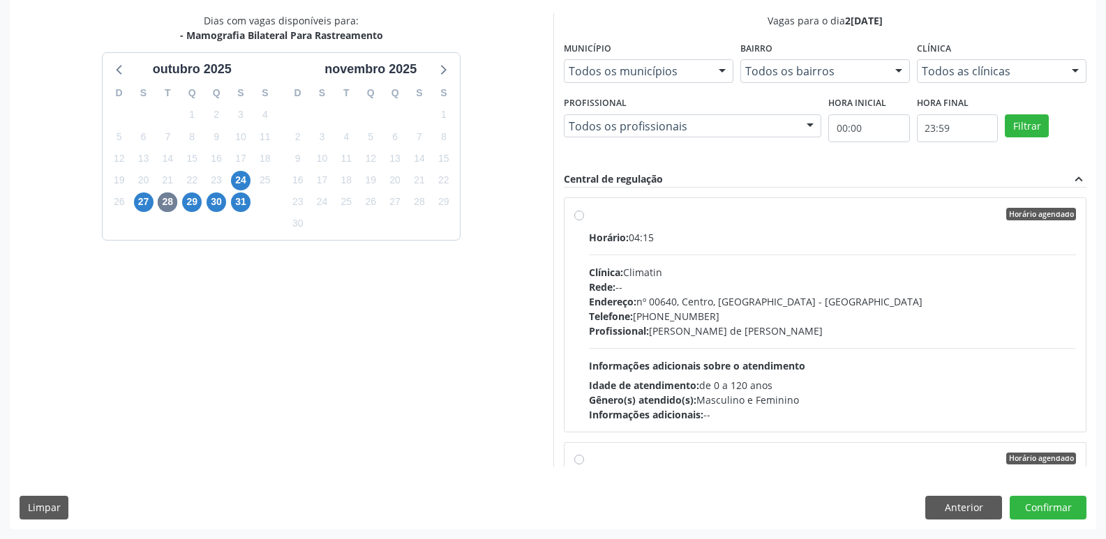
click at [589, 218] on label "Horário agendado Horário: 04:15 Clínica: Climatin Rede: -- Endereço: nº 00640, …" at bounding box center [833, 315] width 488 height 214
click at [579, 218] on input "Horário agendado Horário: 04:15 Clínica: Climatin Rede: -- Endereço: nº 00640, …" at bounding box center [579, 214] width 10 height 13
radio input "true"
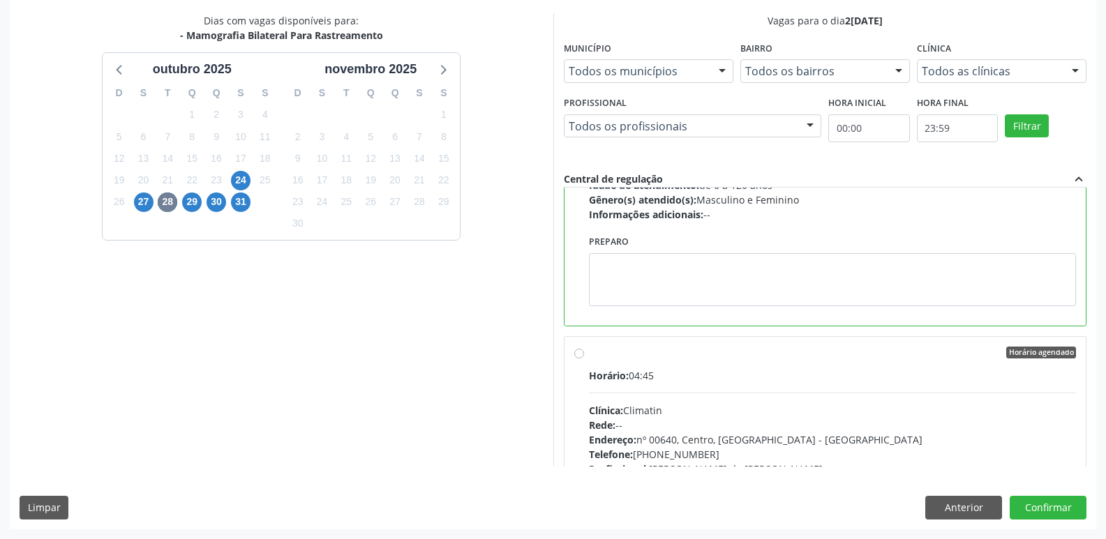
scroll to position [209, 0]
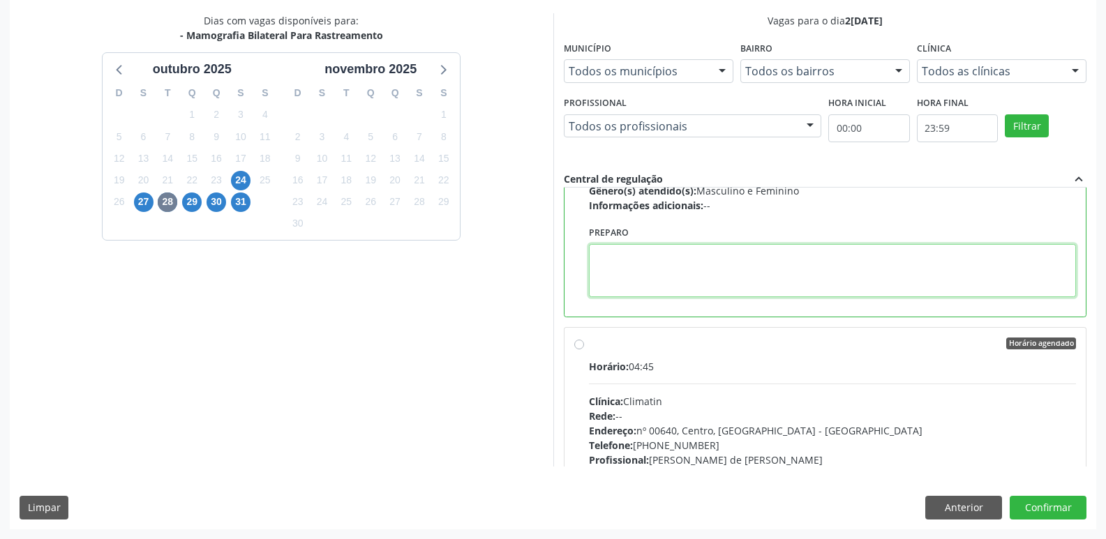
click at [639, 255] on textarea at bounding box center [833, 270] width 488 height 53
type textarea "AGENDAR HORARIO DE ATENDIMENTO NA CLINICA."
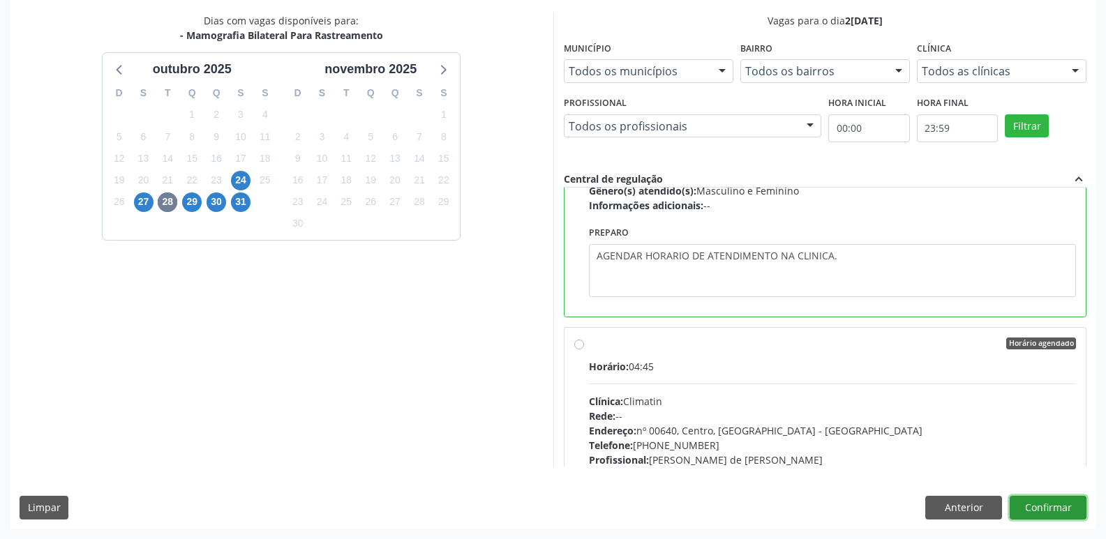
click at [1060, 504] on button "Confirmar" at bounding box center [1047, 508] width 77 height 24
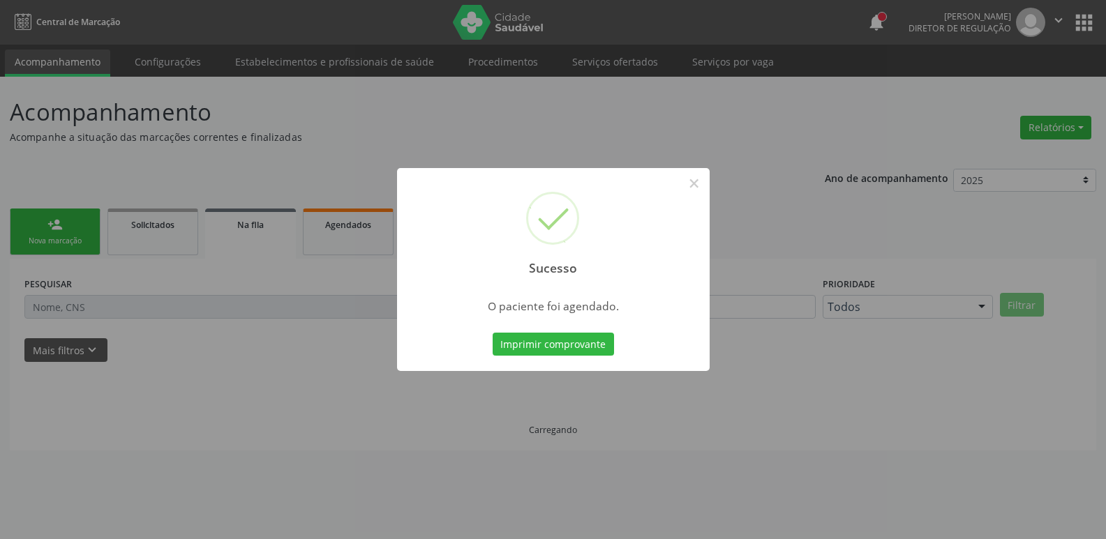
scroll to position [0, 0]
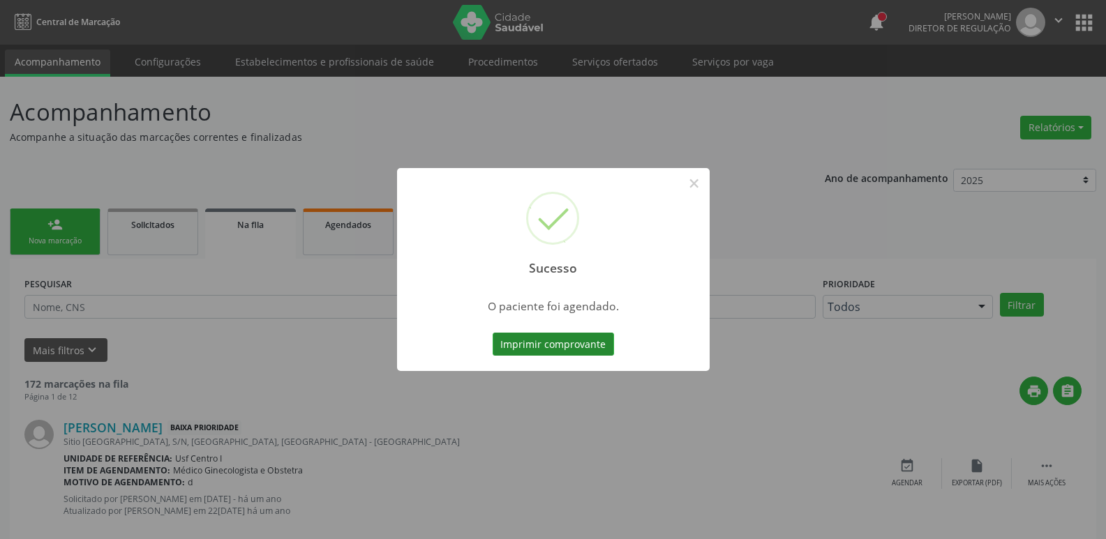
click at [585, 347] on button "Imprimir comprovante" at bounding box center [553, 345] width 121 height 24
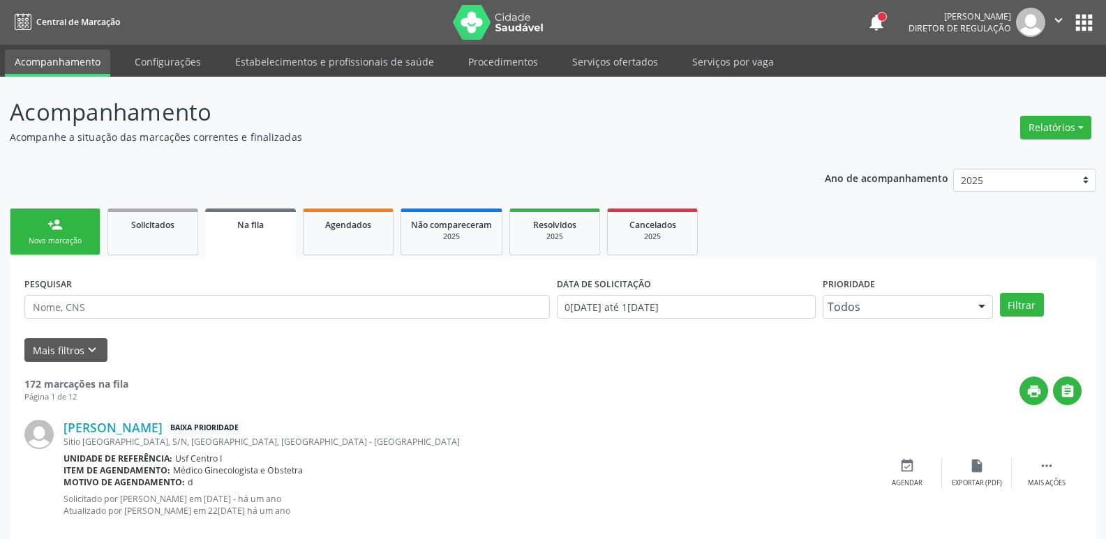
click at [1088, 24] on button "apps" at bounding box center [1084, 22] width 24 height 24
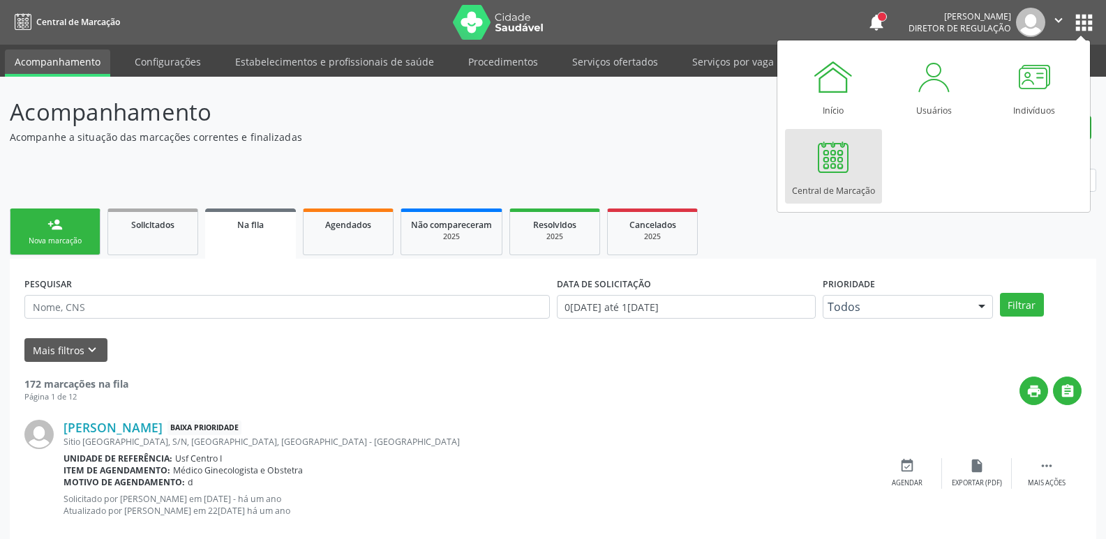
click at [845, 173] on div at bounding box center [833, 157] width 42 height 42
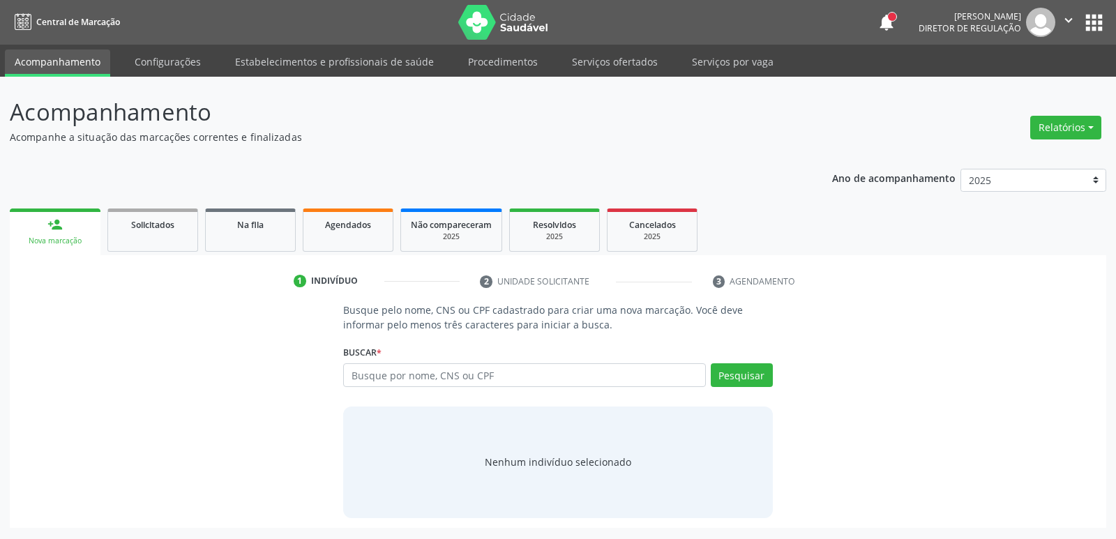
click at [578, 375] on input "text" at bounding box center [524, 375] width 362 height 24
type input "7076032413614933"
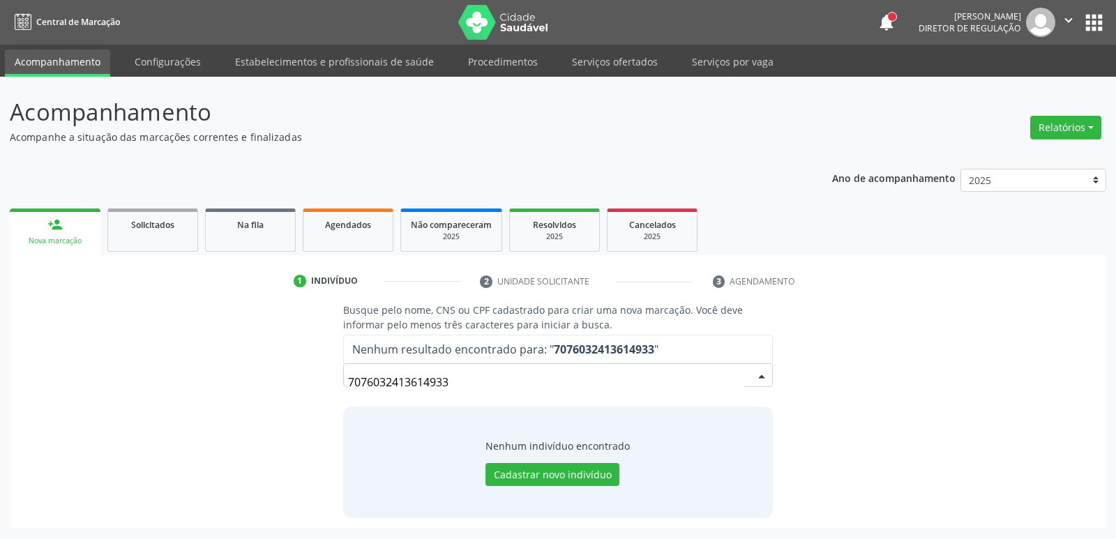
type input "707603241361493"
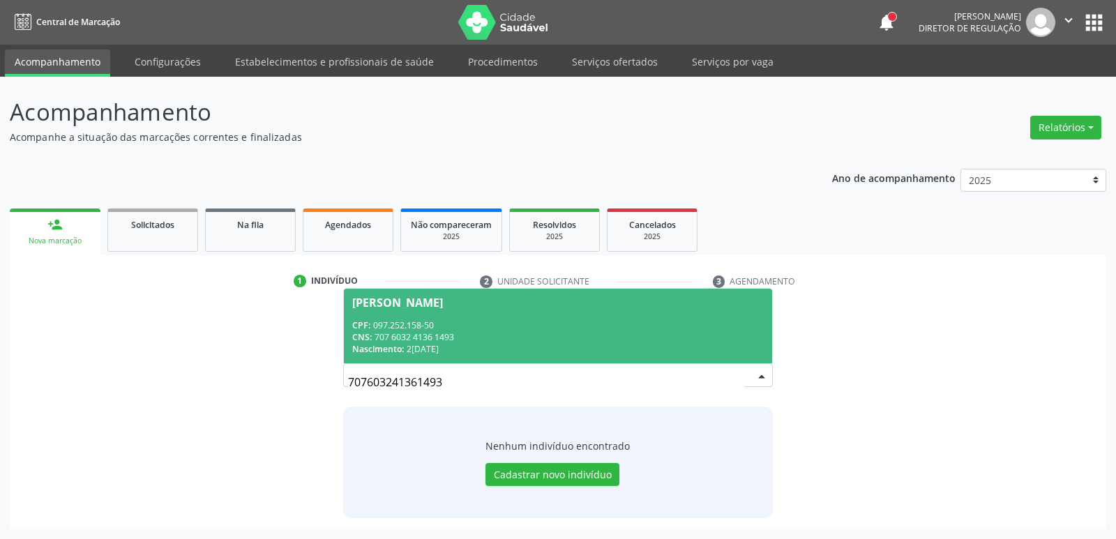
click at [497, 324] on div "CPF: 097.252.158-50" at bounding box center [557, 325] width 411 height 12
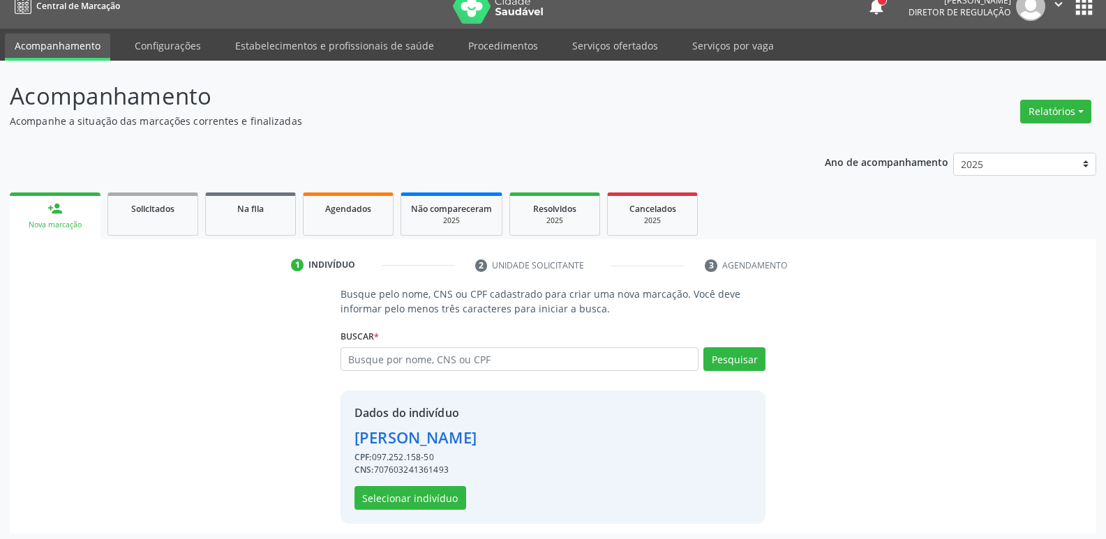
scroll to position [20, 0]
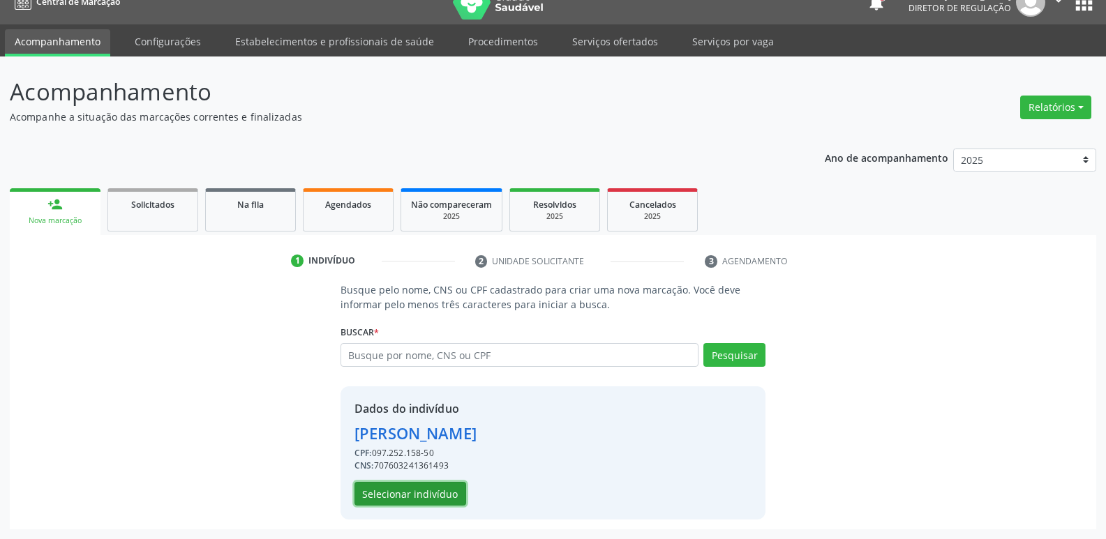
click at [406, 492] on button "Selecionar indivíduo" at bounding box center [410, 494] width 112 height 24
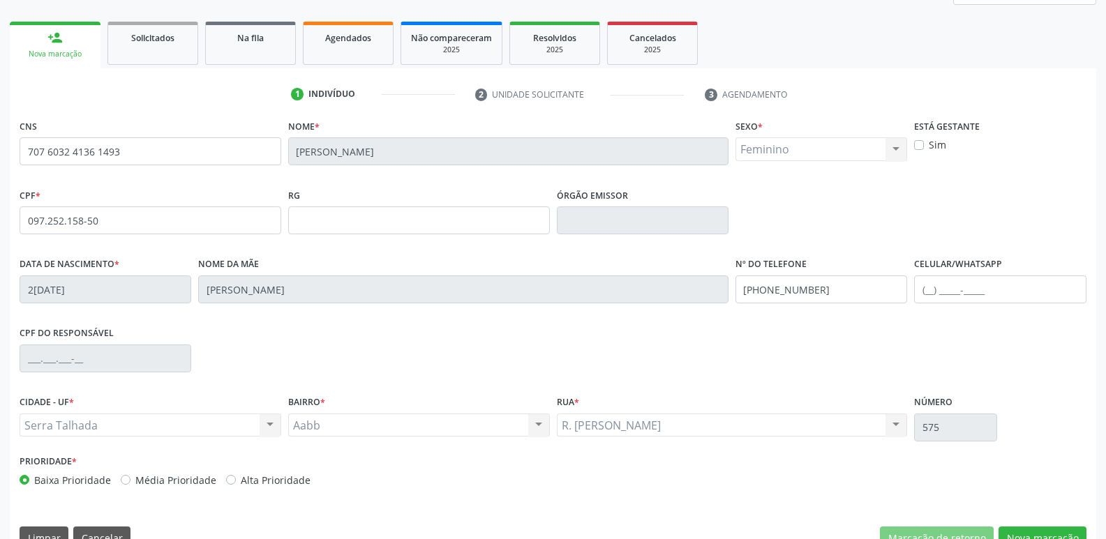
scroll to position [217, 0]
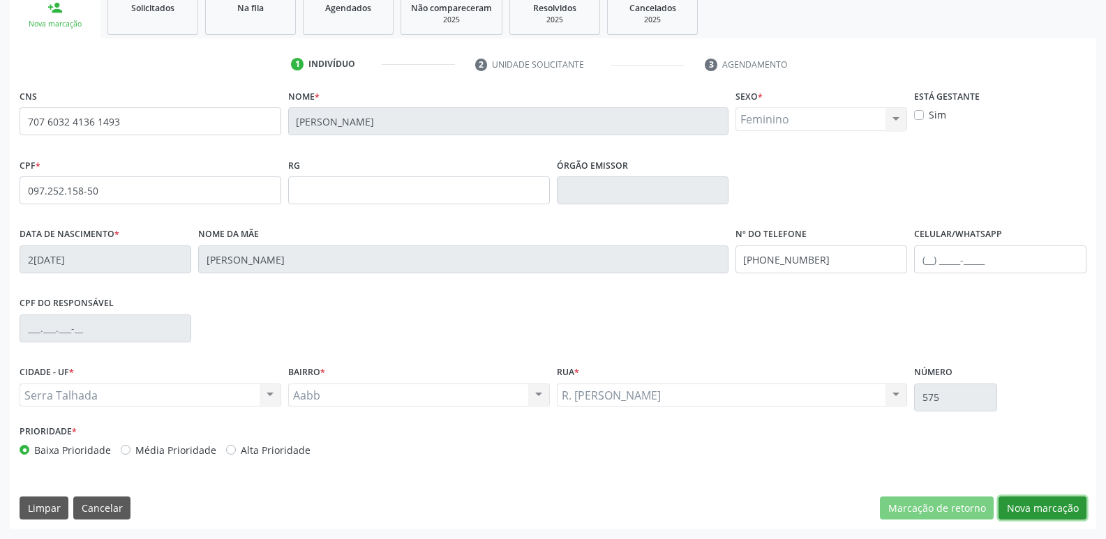
click at [1048, 506] on button "Nova marcação" at bounding box center [1042, 509] width 88 height 24
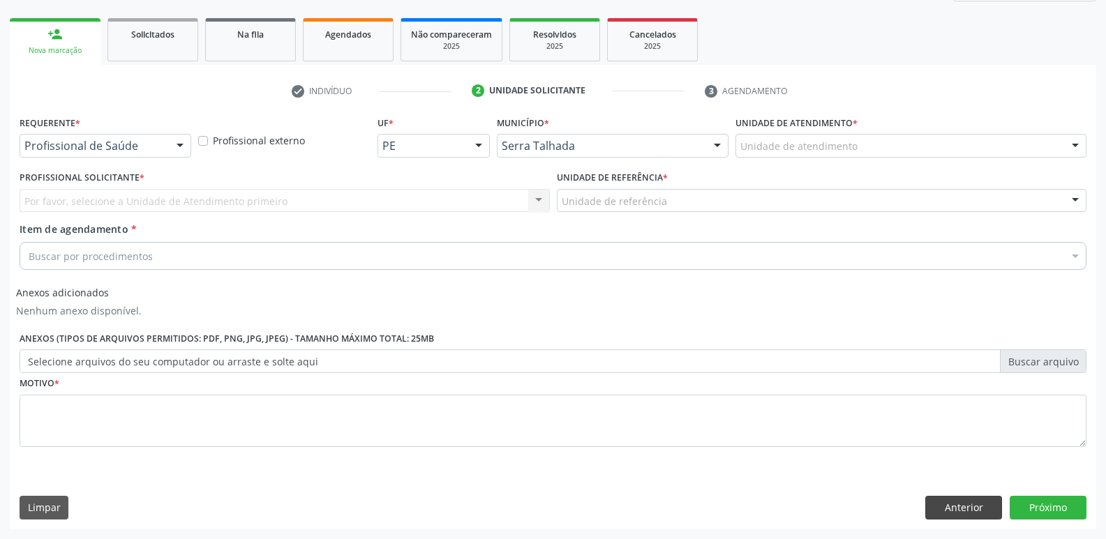
scroll to position [190, 0]
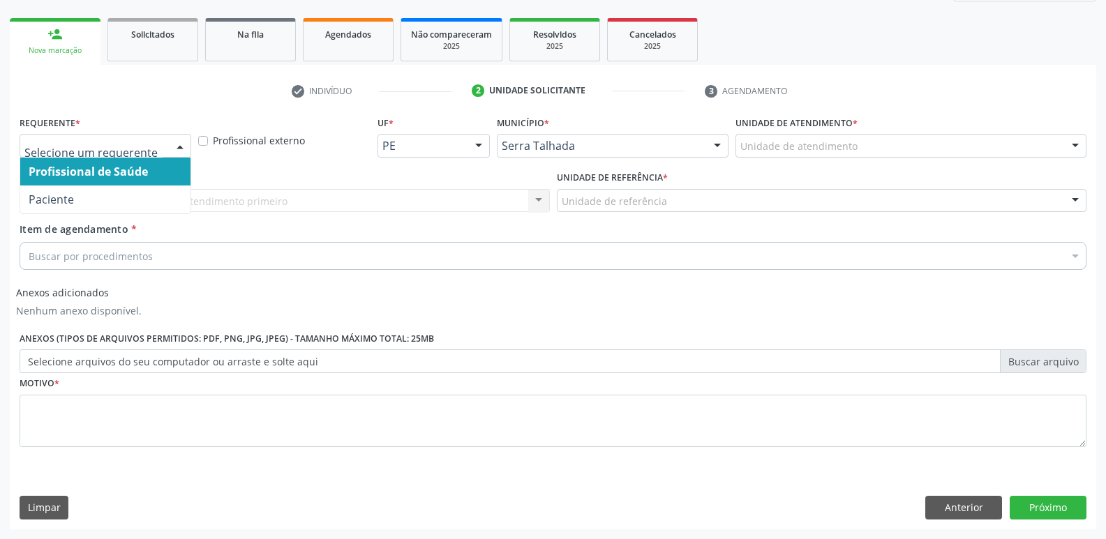
click at [178, 142] on div at bounding box center [180, 147] width 21 height 24
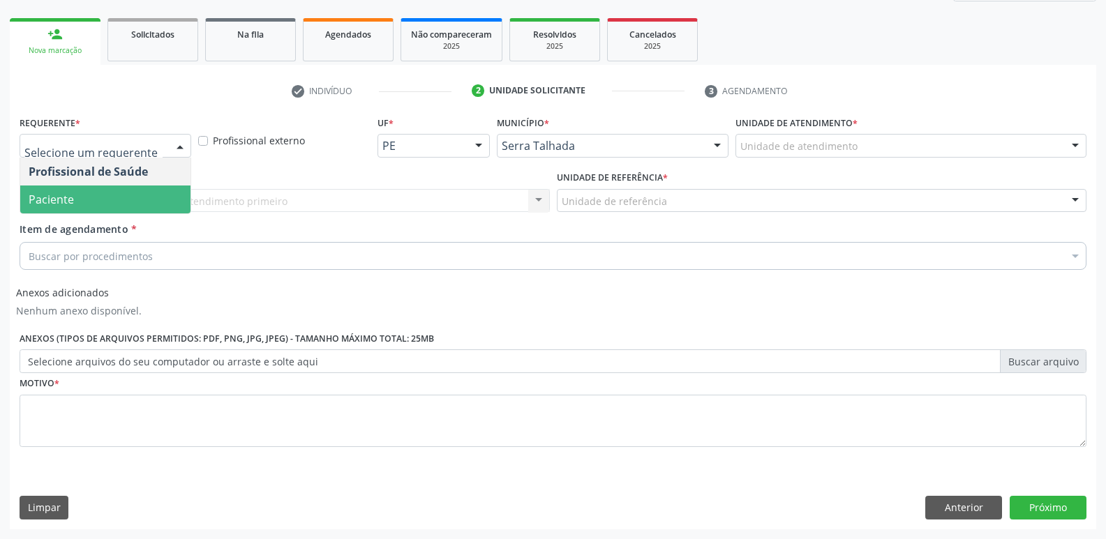
click at [151, 197] on span "Paciente" at bounding box center [105, 200] width 170 height 28
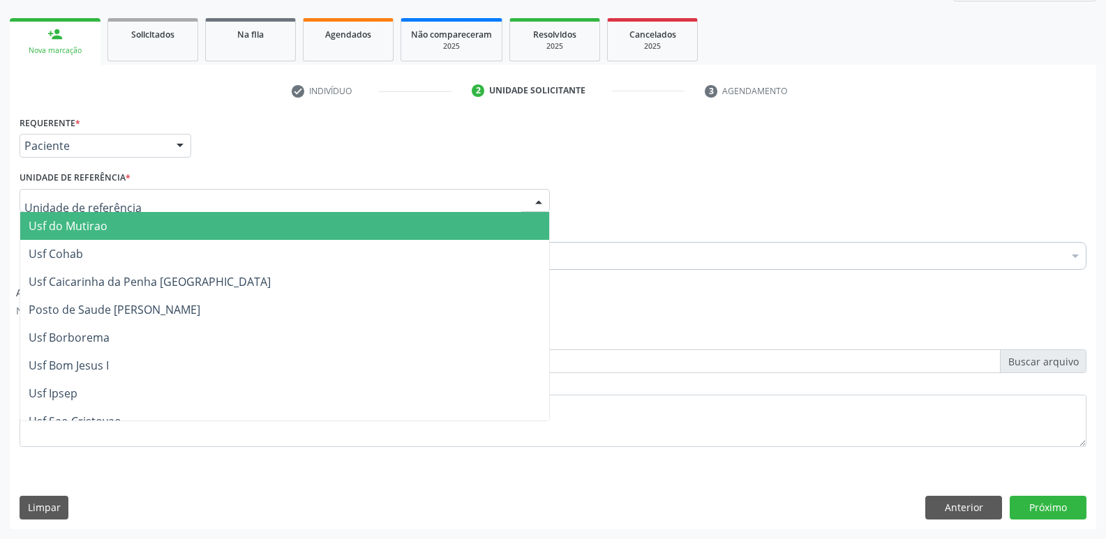
click at [174, 202] on div at bounding box center [285, 201] width 530 height 24
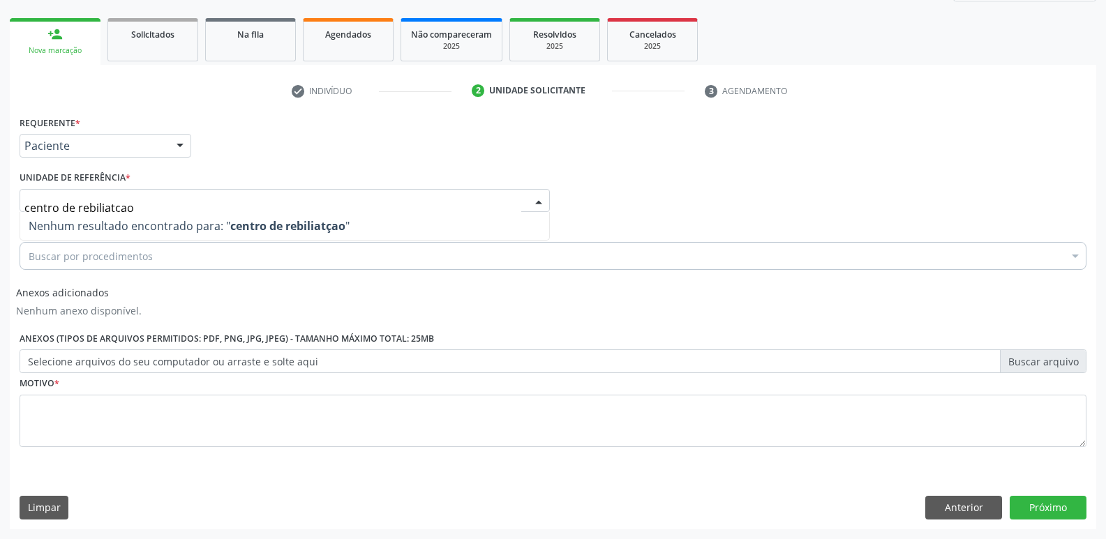
click at [89, 209] on input "centro de rebiliatçao" at bounding box center [272, 208] width 497 height 28
click at [231, 202] on input "centro de reabiliatçao" at bounding box center [272, 208] width 497 height 28
type input "centro de reabil"
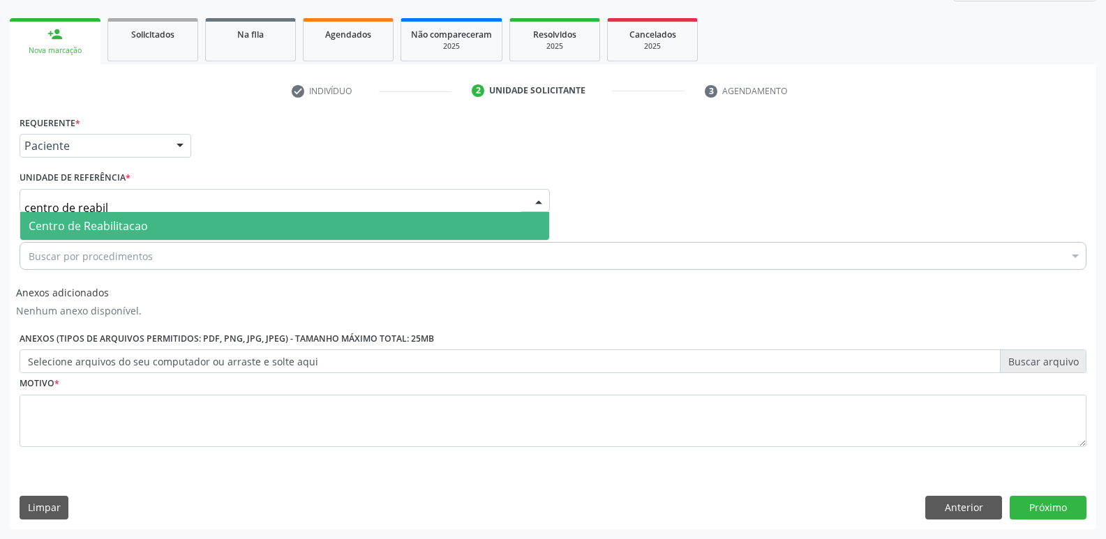
click at [153, 224] on span "Centro de Reabilitacao" at bounding box center [284, 226] width 529 height 28
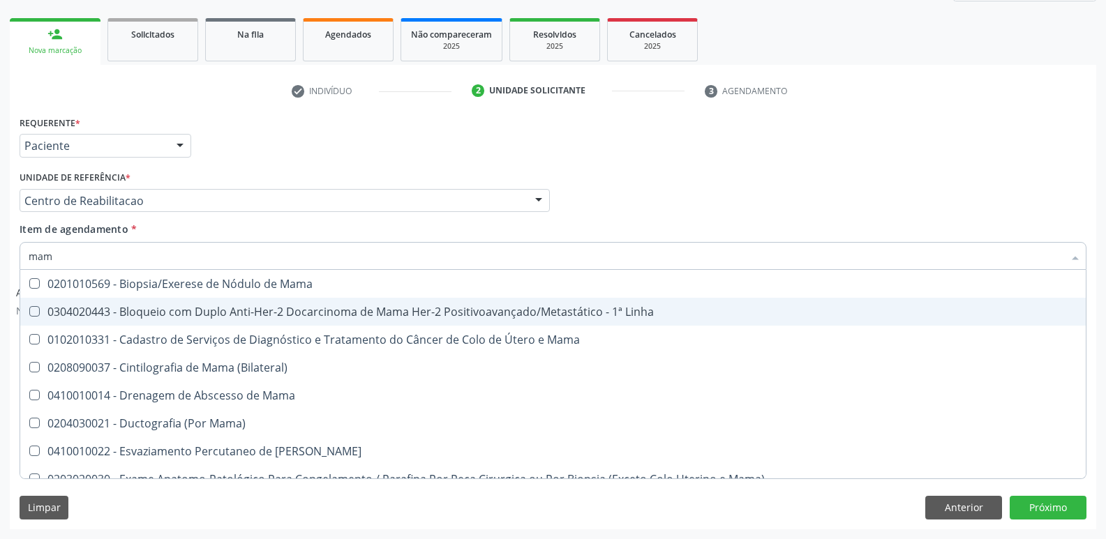
type input "mamo"
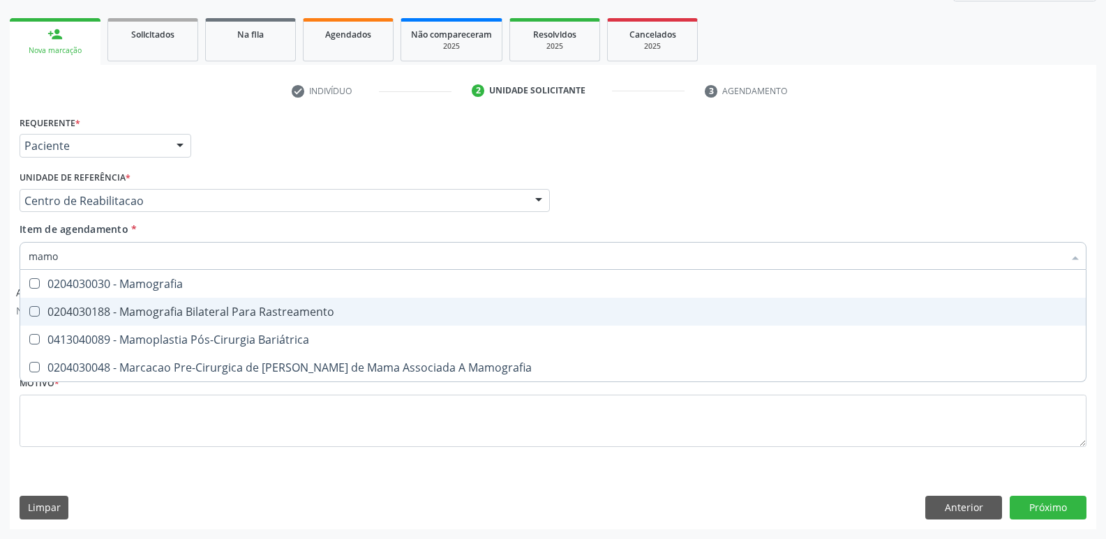
click at [179, 308] on div "0204030188 - Mamografia Bilateral Para Rastreamento" at bounding box center [553, 311] width 1048 height 11
checkbox Rastreamento "true"
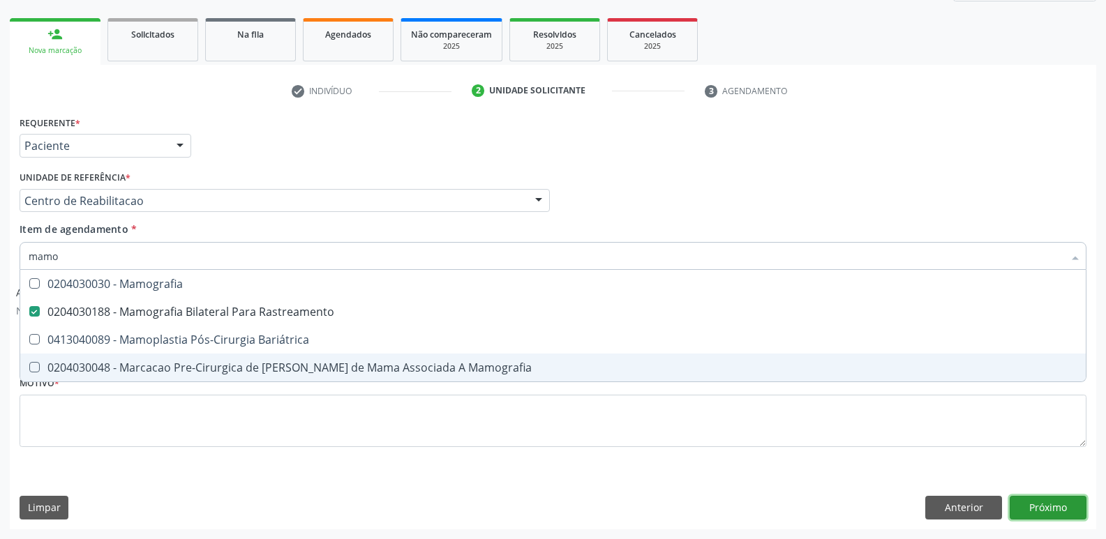
click at [1048, 503] on button "Próximo" at bounding box center [1047, 508] width 77 height 24
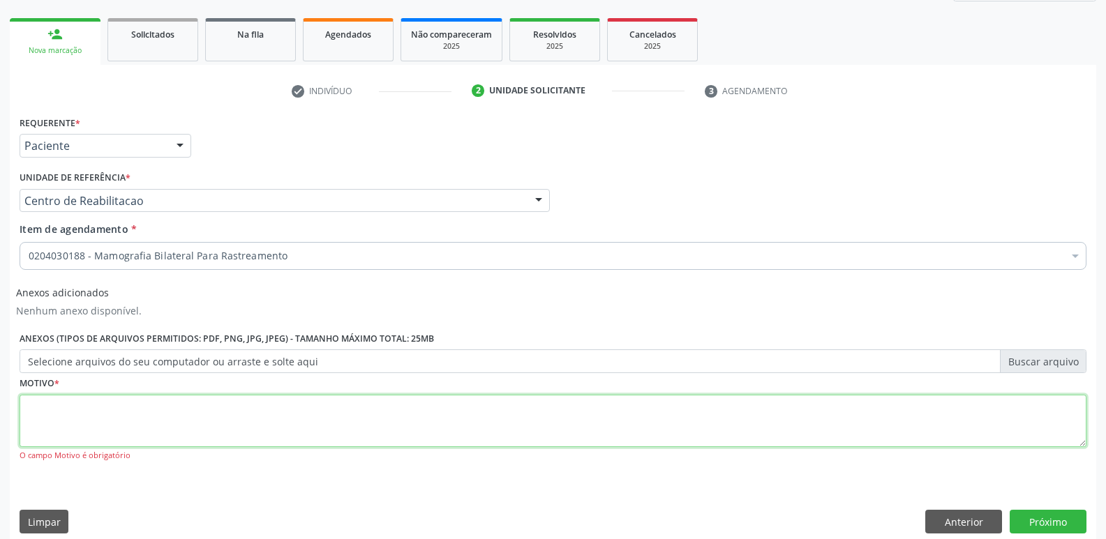
click at [340, 420] on textarea at bounding box center [553, 421] width 1067 height 53
type textarea "....."
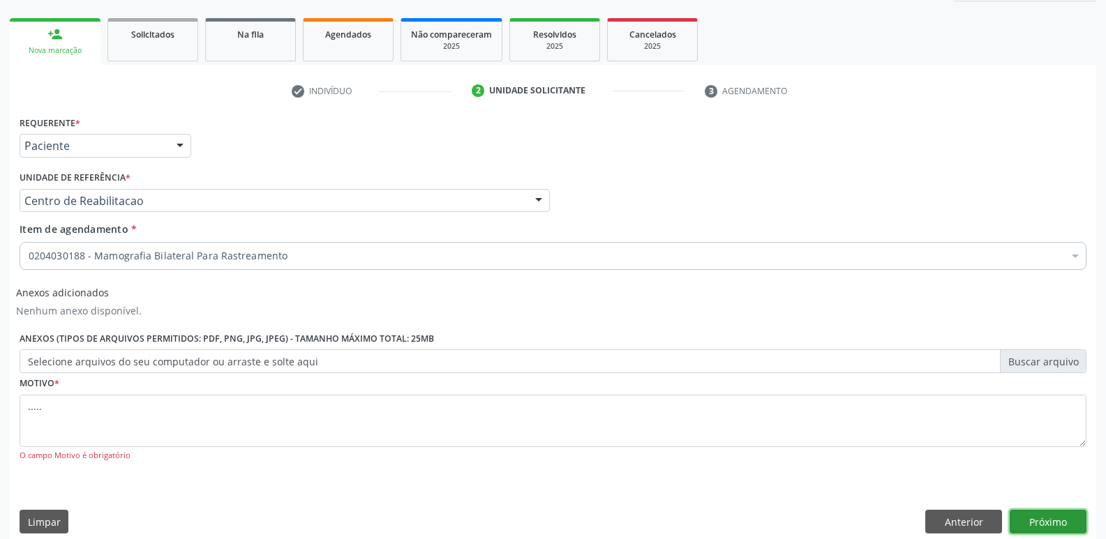
click at [1061, 521] on button "Próximo" at bounding box center [1047, 522] width 77 height 24
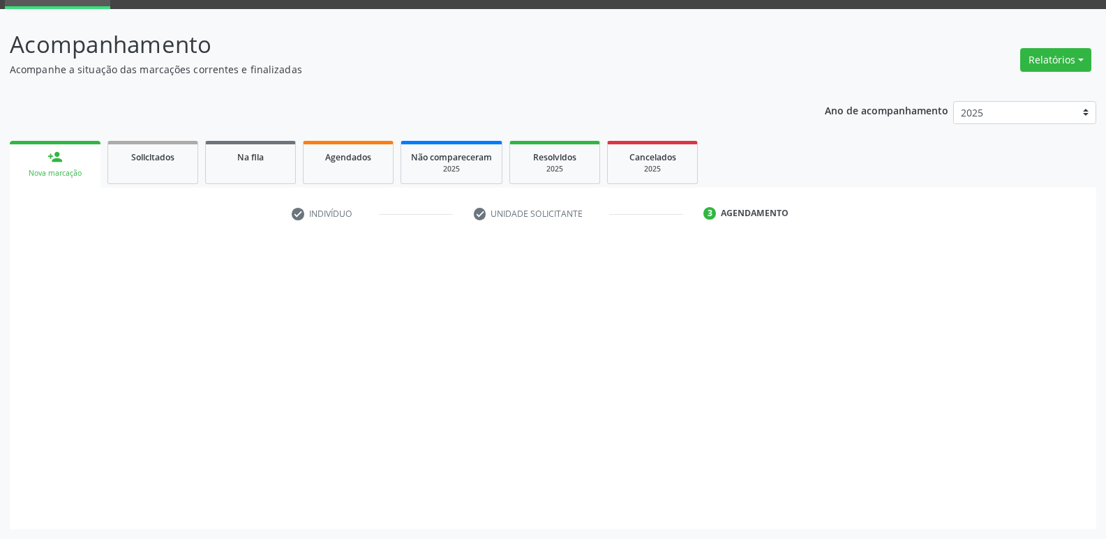
scroll to position [68, 0]
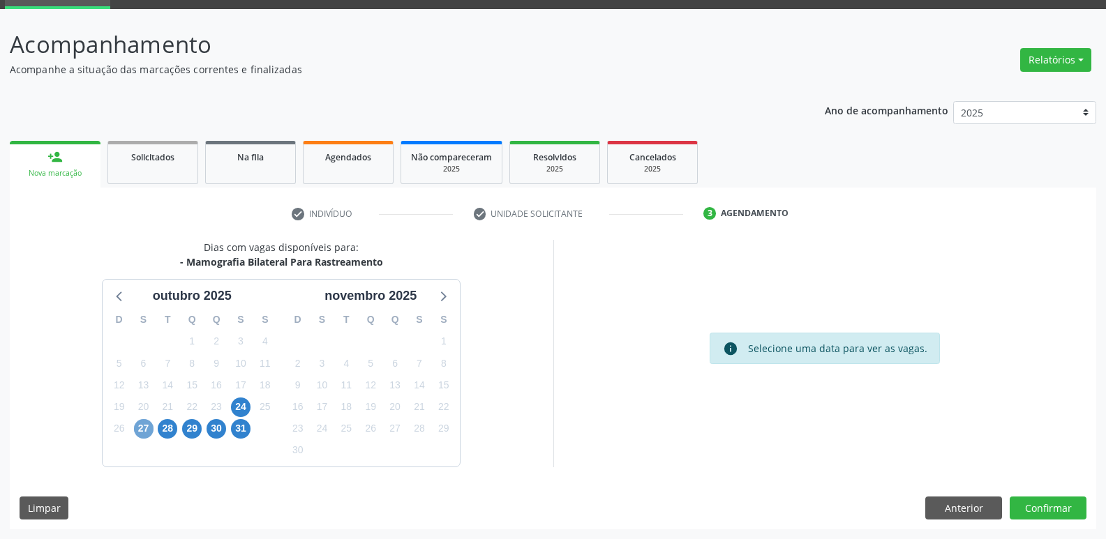
click at [142, 434] on span "27" at bounding box center [144, 429] width 20 height 20
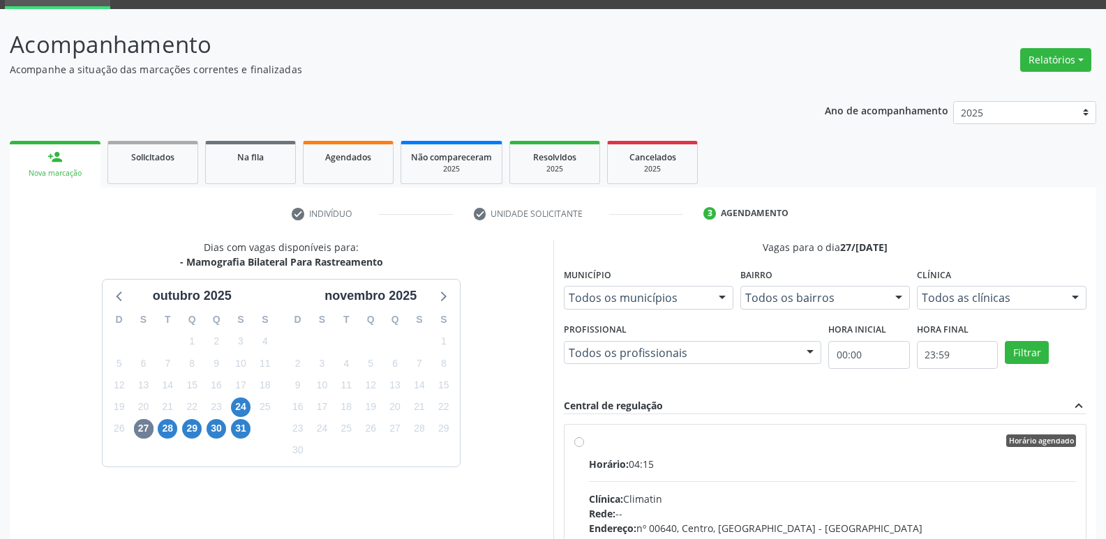
click at [589, 438] on label "Horário agendado Horário: 04:15 Clínica: Climatin Rede: -- Endereço: nº 00640, …" at bounding box center [833, 542] width 488 height 214
click at [580, 438] on input "Horário agendado Horário: 04:15 Clínica: Climatin Rede: -- Endereço: nº 00640, …" at bounding box center [579, 441] width 10 height 13
radio input "true"
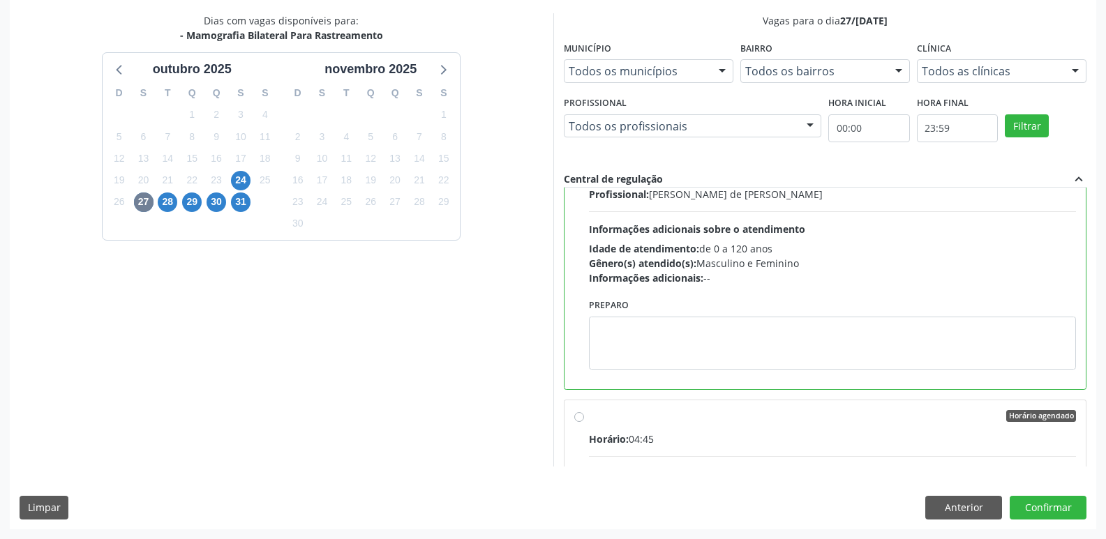
scroll to position [140, 0]
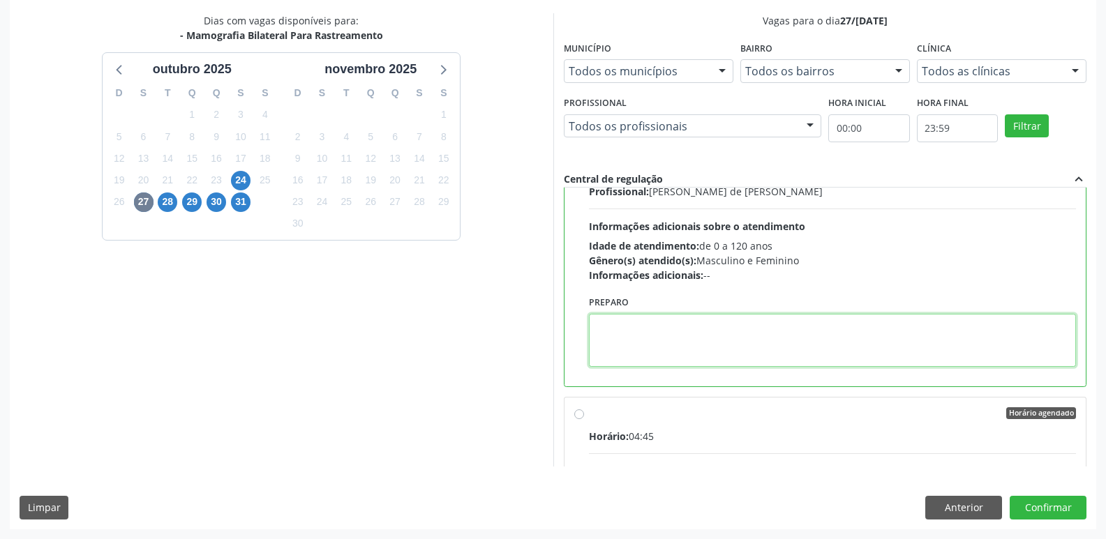
click at [673, 346] on textarea at bounding box center [833, 340] width 488 height 53
click at [775, 329] on textarea "AGENDAR HORARIO DE ATENDIMENTO A CLINICA" at bounding box center [833, 340] width 488 height 53
click at [846, 322] on textarea "AGENDAR HORARIO DE ATENDIMENTO NA CLINICA" at bounding box center [833, 340] width 488 height 53
type textarea "AGENDAR HORARIO DE ATENDIMENTO NA CLINICA."
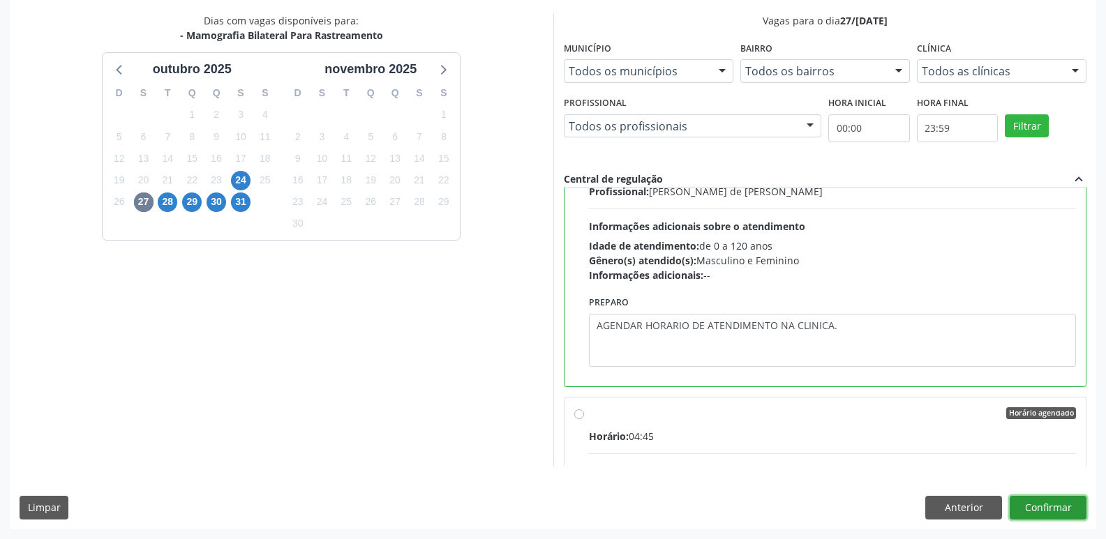
click at [1053, 517] on button "Confirmar" at bounding box center [1047, 508] width 77 height 24
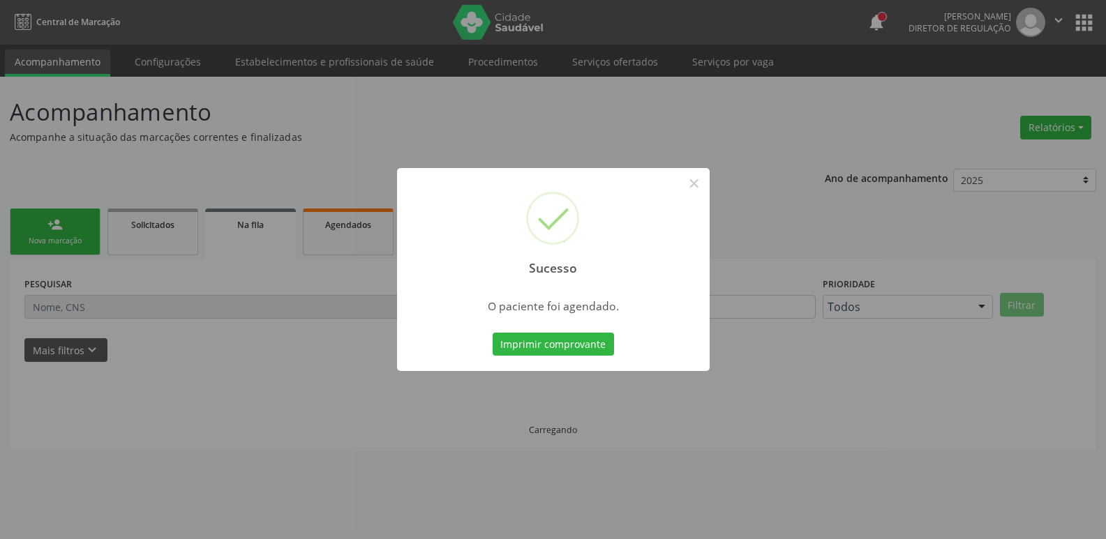
scroll to position [0, 0]
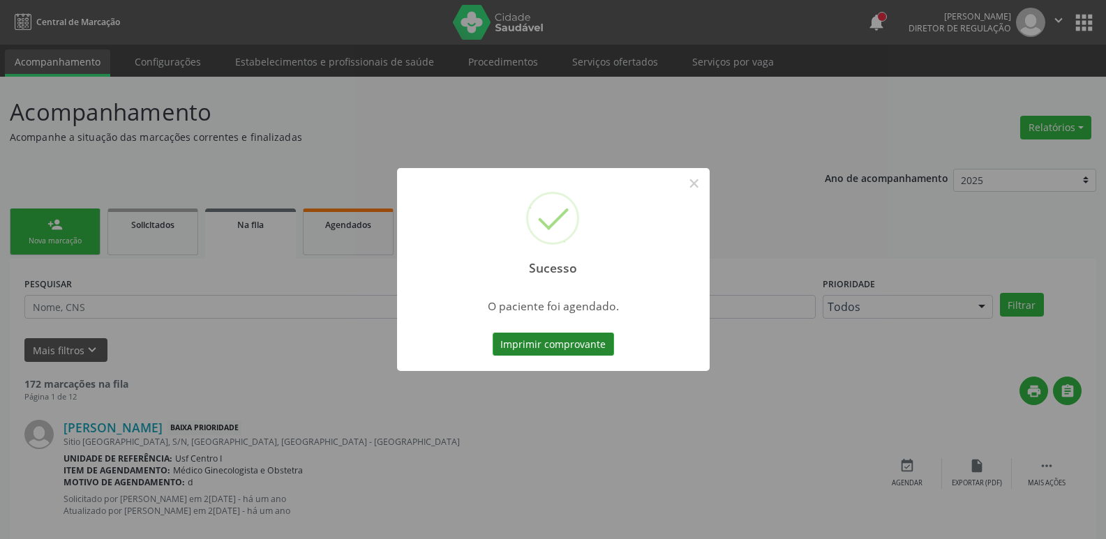
click at [566, 340] on button "Imprimir comprovante" at bounding box center [553, 345] width 121 height 24
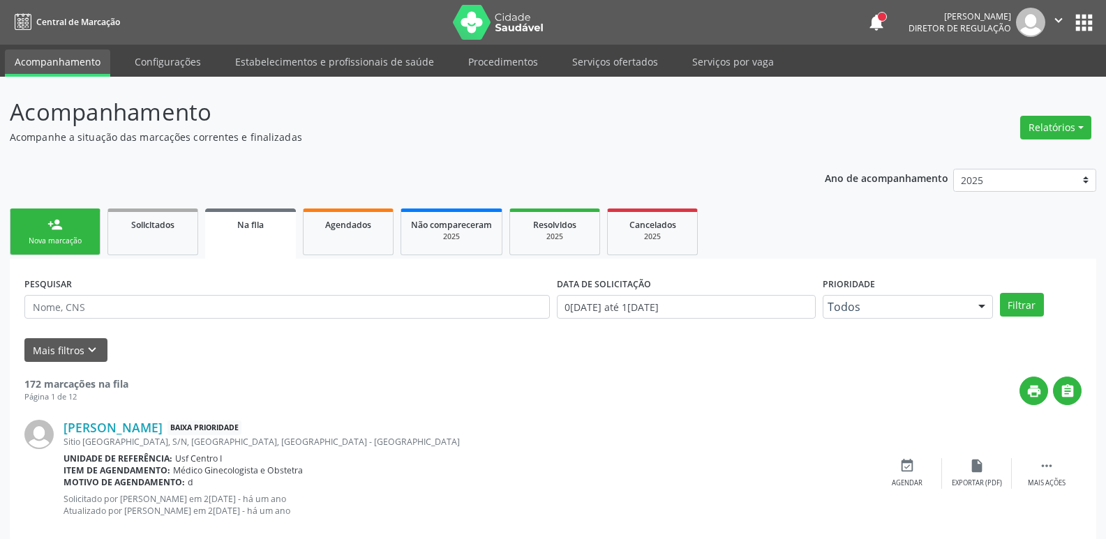
click at [1085, 18] on button "apps" at bounding box center [1084, 22] width 24 height 24
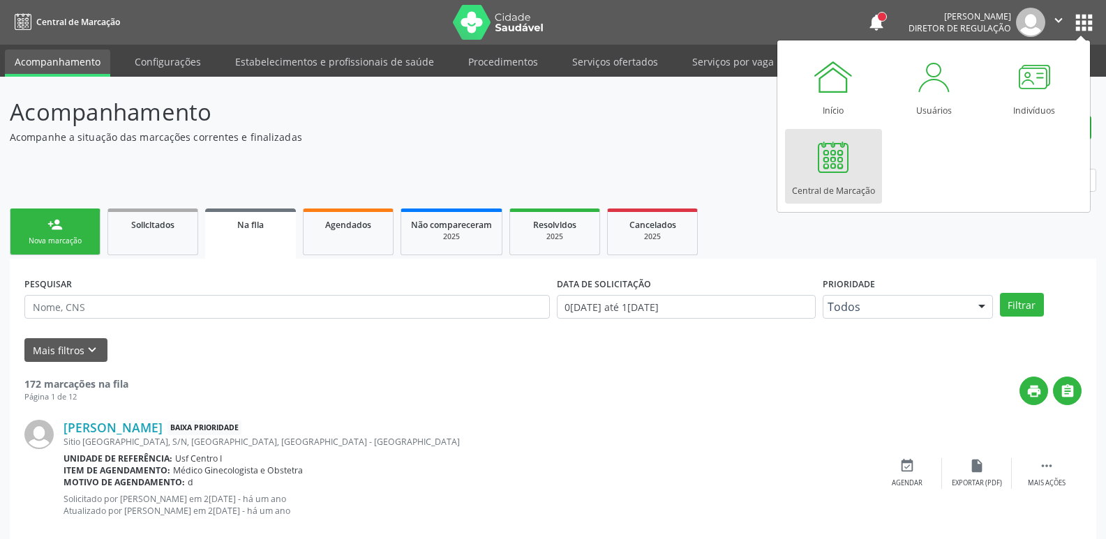
click at [823, 158] on div at bounding box center [833, 157] width 42 height 42
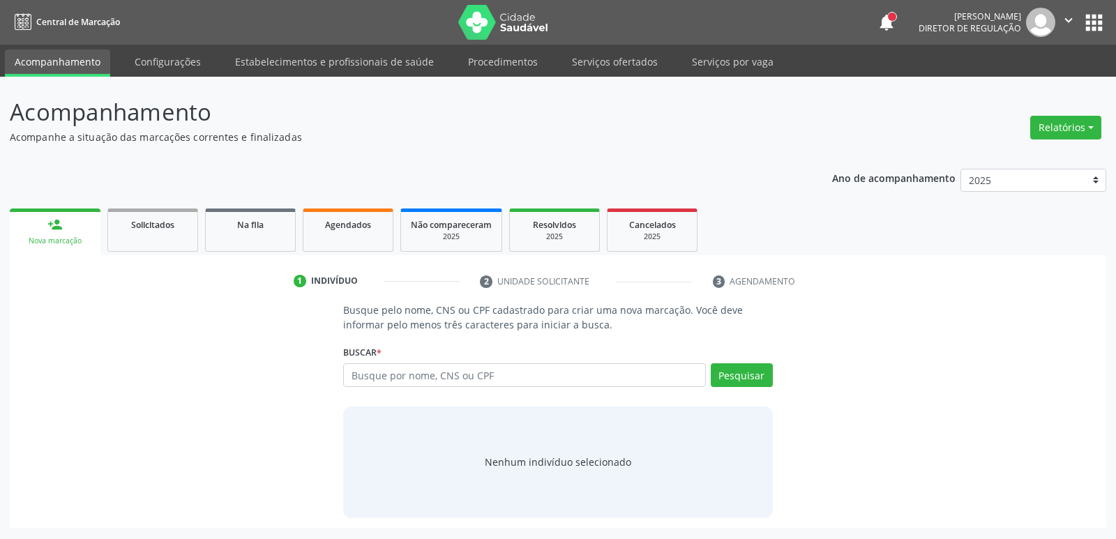
click at [433, 380] on input "text" at bounding box center [524, 375] width 362 height 24
type input "CLEONICE RO"
click at [739, 371] on button "Pesquisar" at bounding box center [742, 375] width 62 height 24
type input "CLEONICE RO"
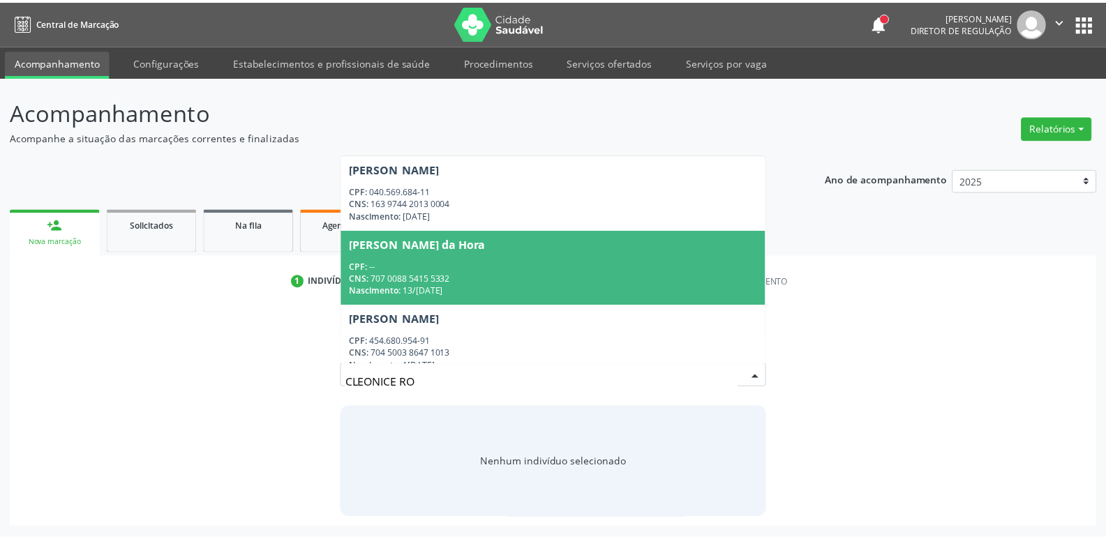
scroll to position [70, 0]
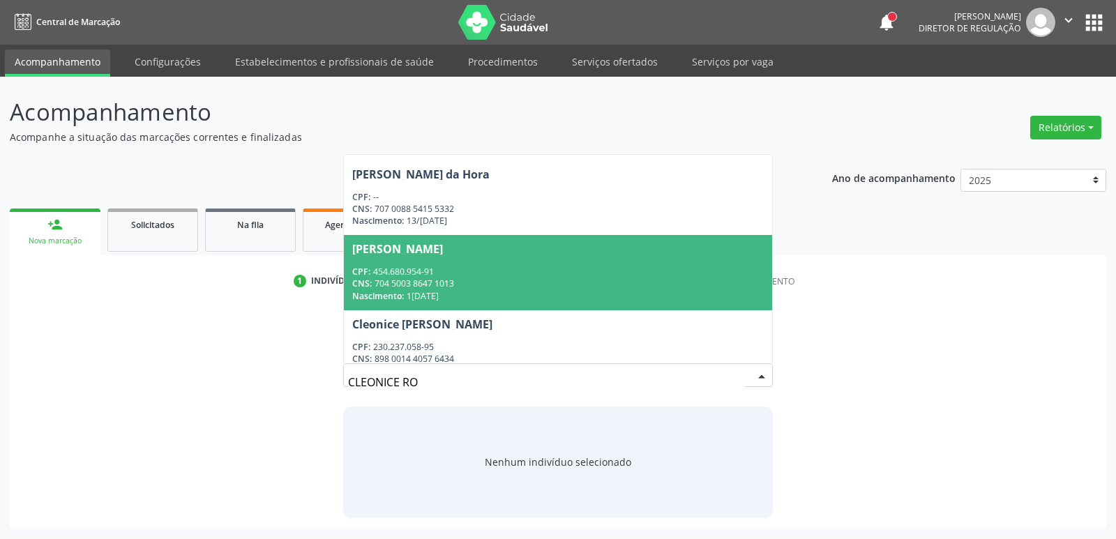
click at [629, 243] on span "[PERSON_NAME] CPF: 454.680.954-91 CNS: 704 5003 8647 1013 Nascimento: 1[DATE]" at bounding box center [558, 272] width 428 height 75
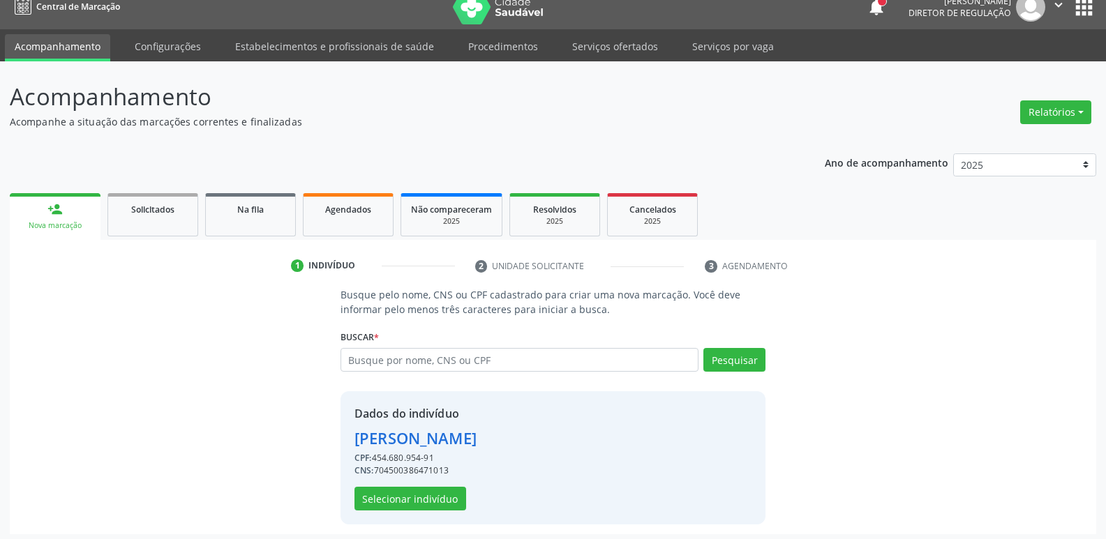
scroll to position [20, 0]
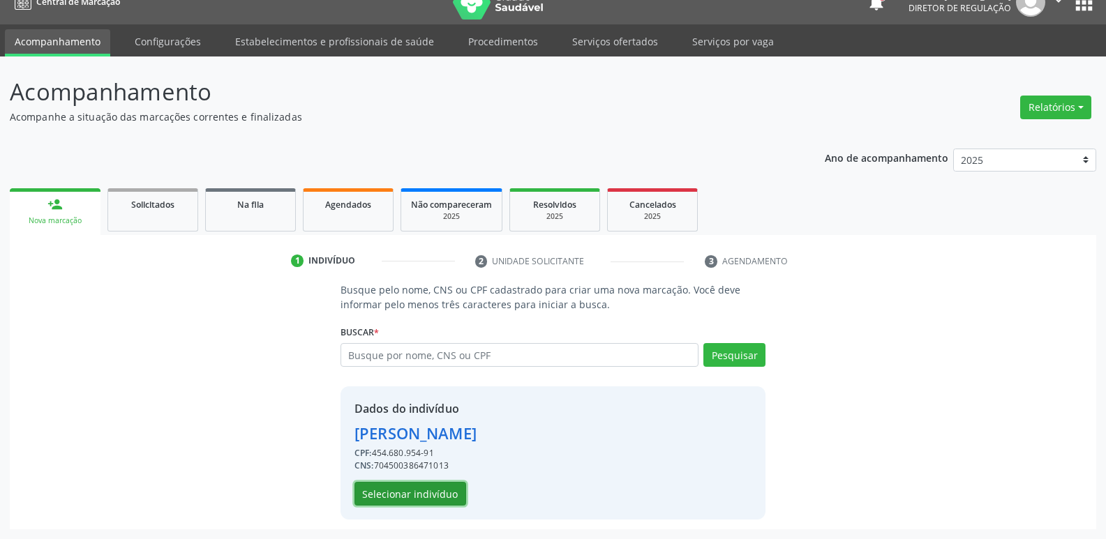
click at [391, 487] on button "Selecionar indivíduo" at bounding box center [410, 494] width 112 height 24
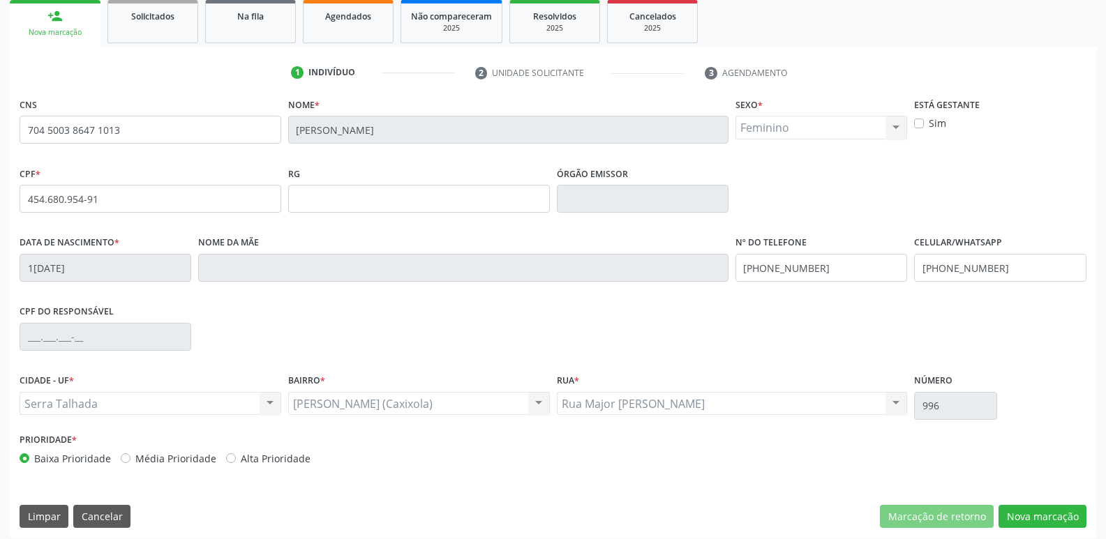
scroll to position [217, 0]
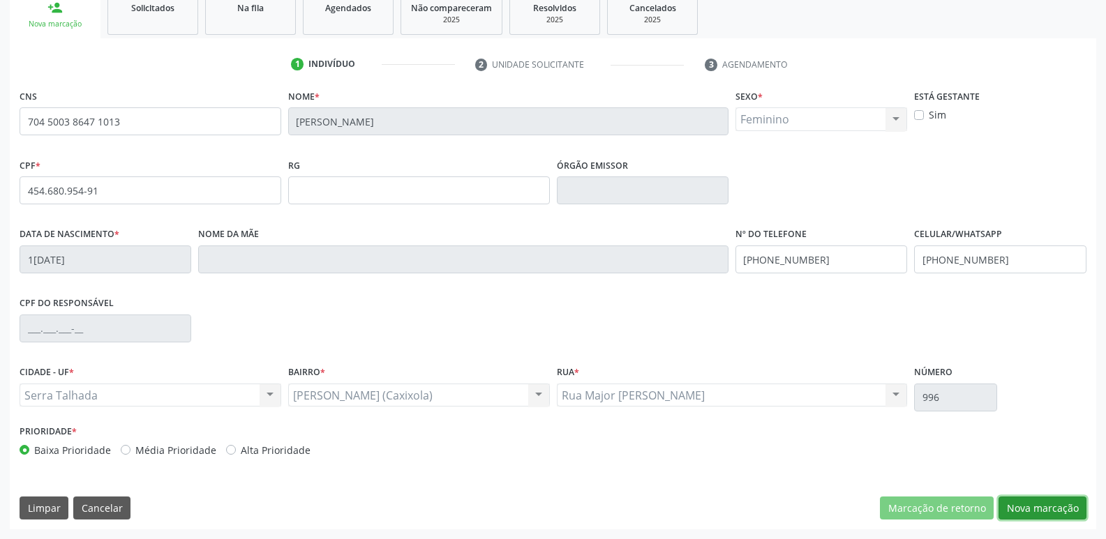
click at [1024, 509] on button "Nova marcação" at bounding box center [1042, 509] width 88 height 24
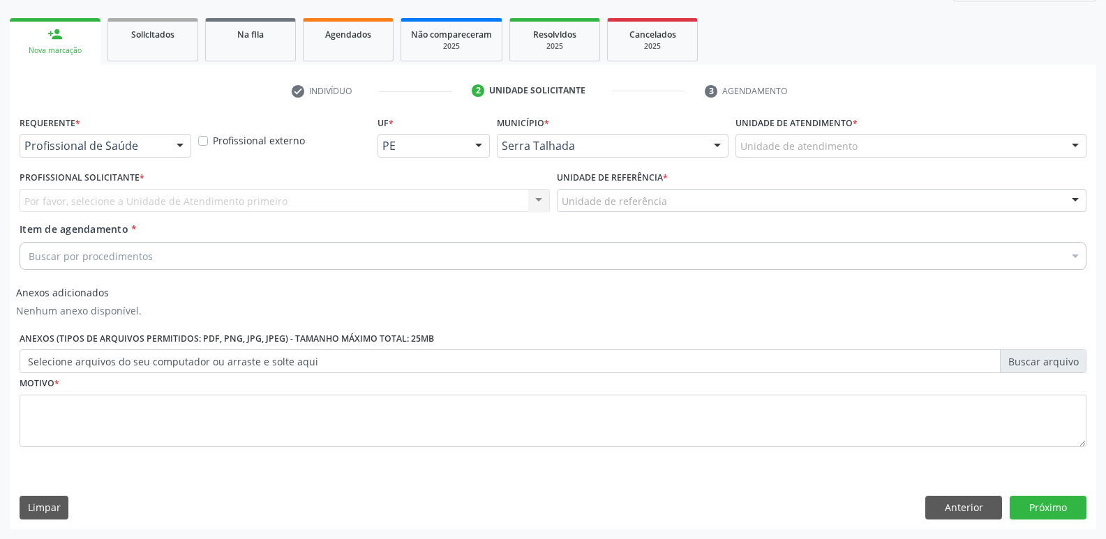
scroll to position [190, 0]
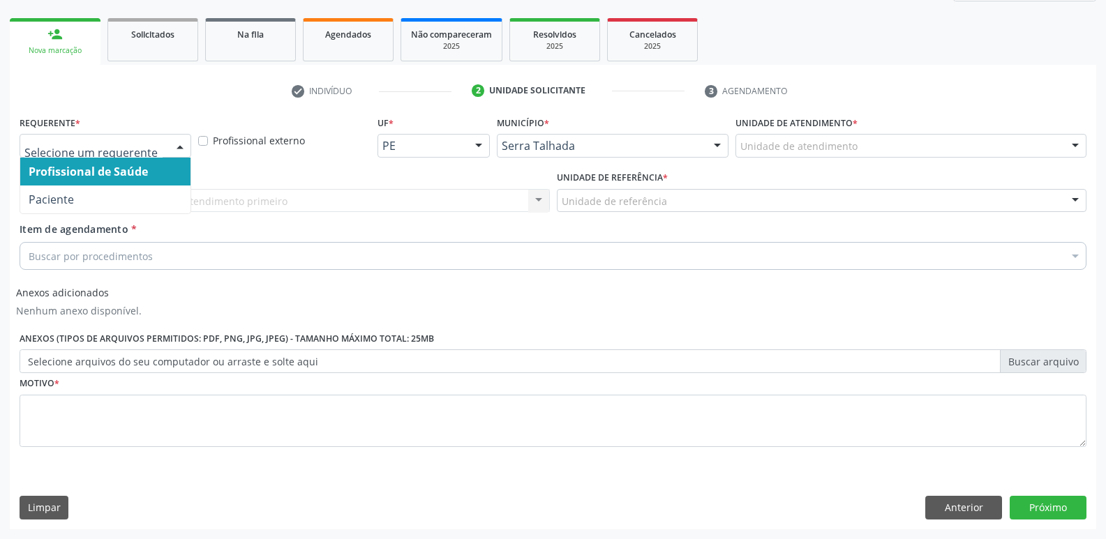
click at [185, 146] on div at bounding box center [180, 147] width 21 height 24
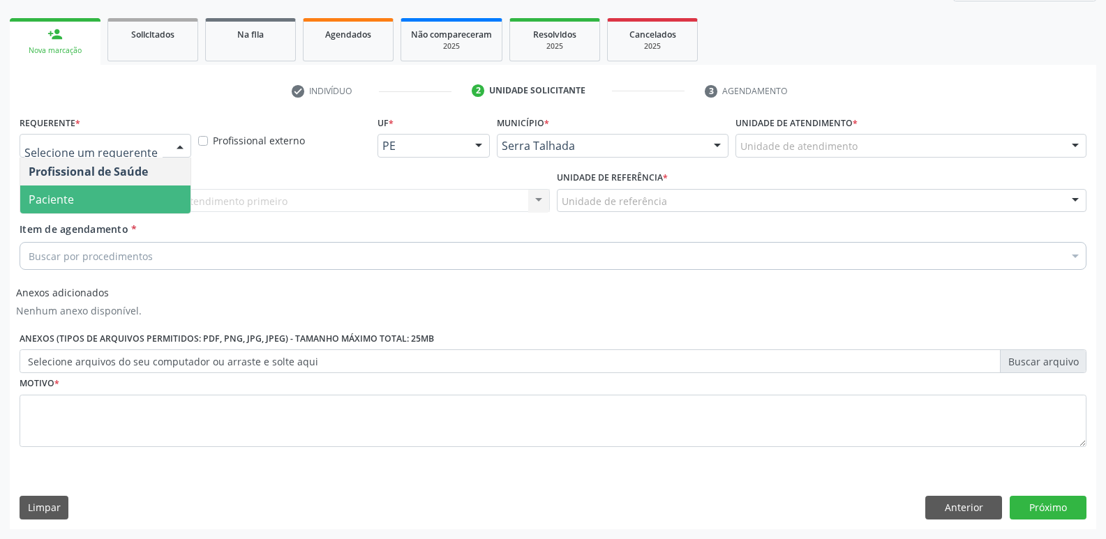
click at [167, 194] on span "Paciente" at bounding box center [105, 200] width 170 height 28
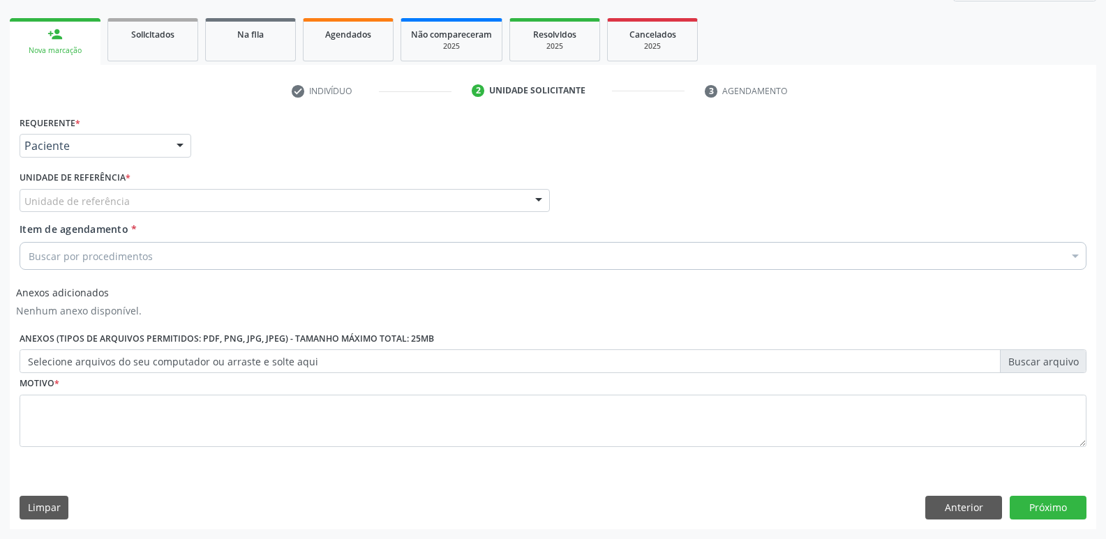
click at [165, 247] on div "Buscar por procedimentos" at bounding box center [553, 256] width 1067 height 28
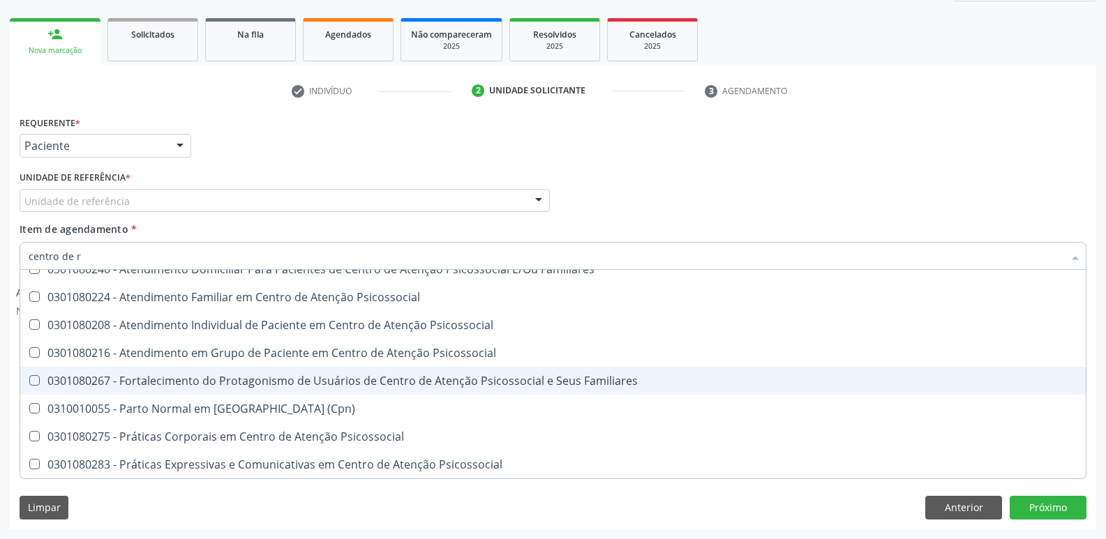
scroll to position [0, 0]
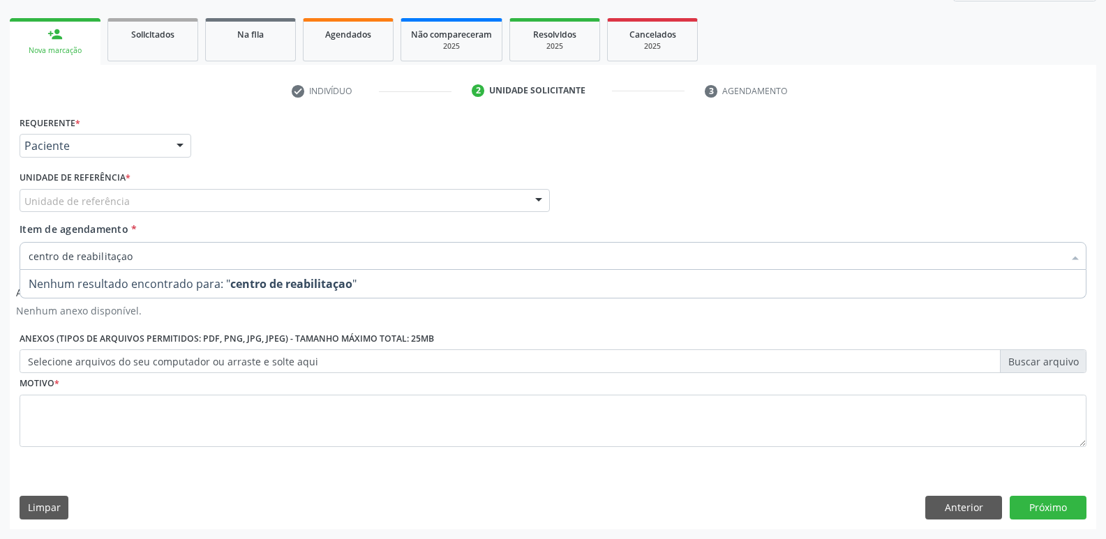
click at [257, 254] on input "centro de reabilitaçao" at bounding box center [546, 256] width 1035 height 28
type input "c"
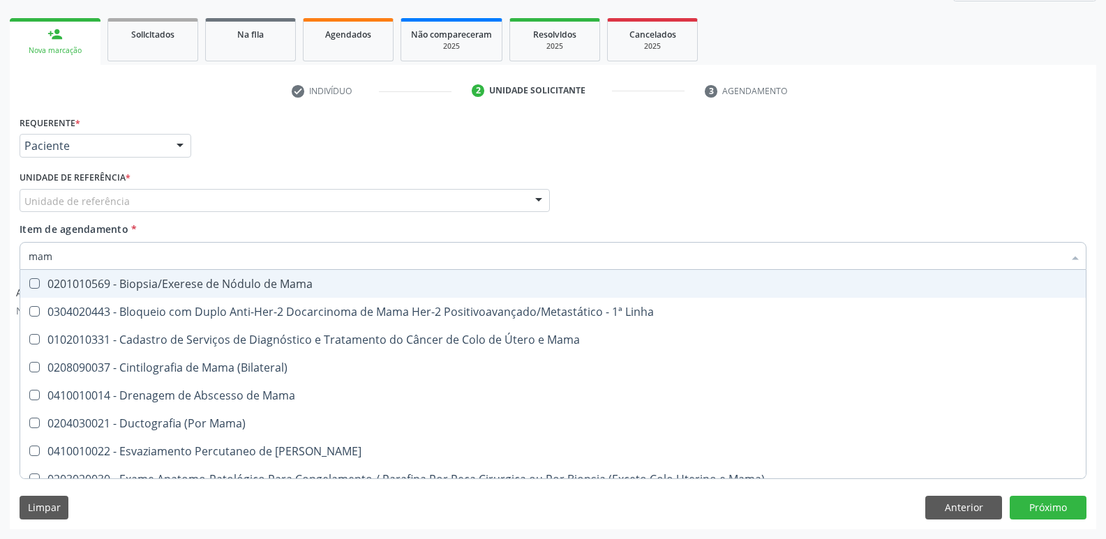
type input "mamo"
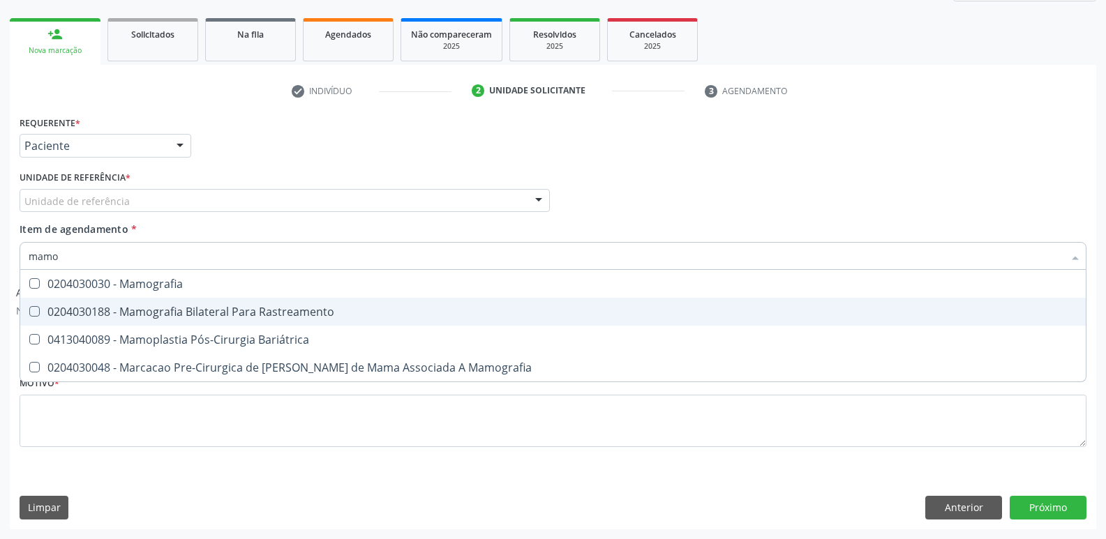
click at [66, 311] on div "0204030188 - Mamografia Bilateral Para Rastreamento" at bounding box center [553, 311] width 1048 height 11
checkbox Rastreamento "true"
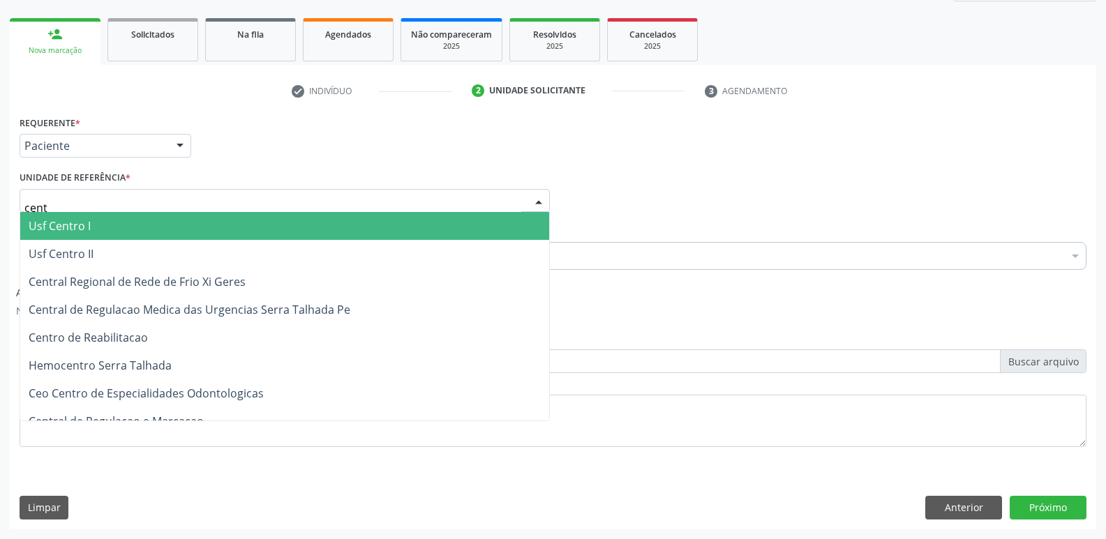
type input "centr"
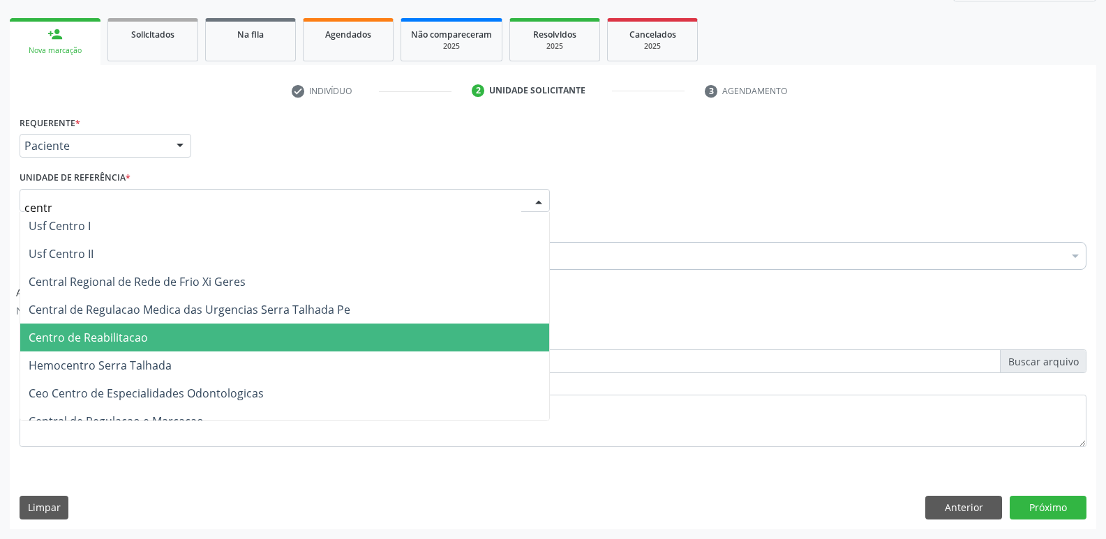
click at [186, 339] on span "Centro de Reabilitacao" at bounding box center [284, 338] width 529 height 28
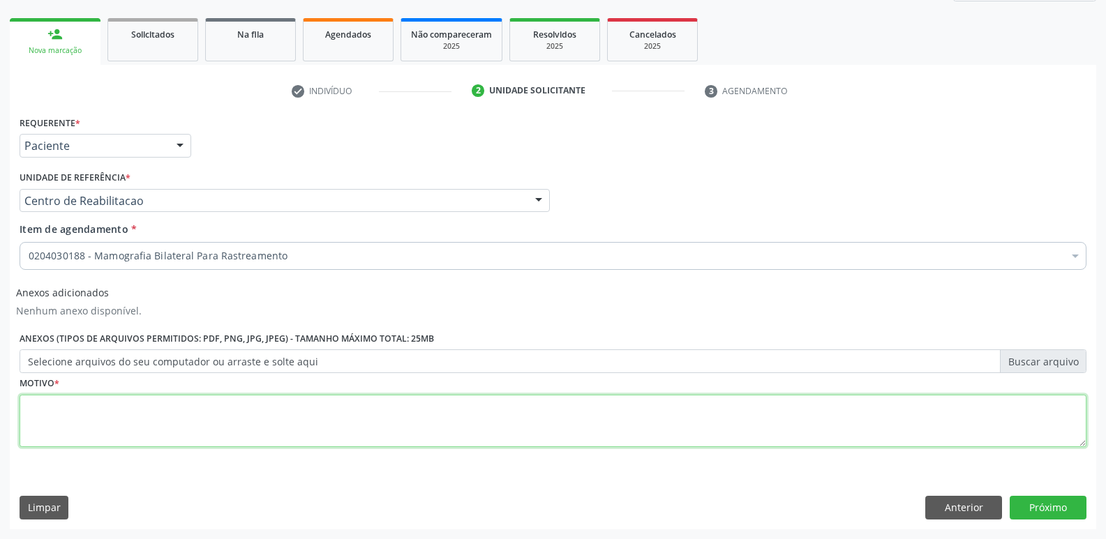
click at [193, 415] on textarea at bounding box center [553, 421] width 1067 height 53
type textarea ",,,,,,"
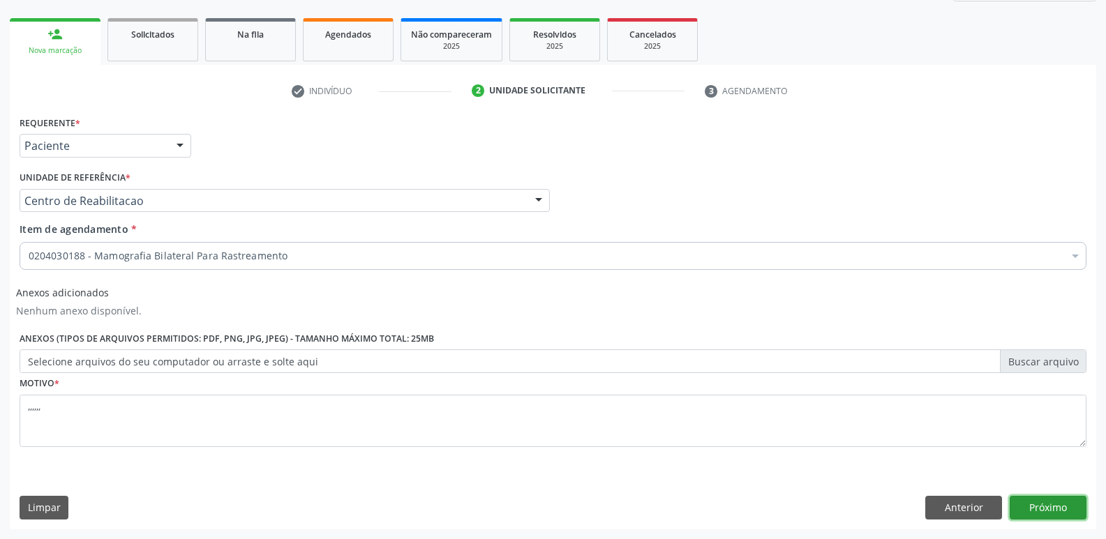
click at [1044, 502] on button "Próximo" at bounding box center [1047, 508] width 77 height 24
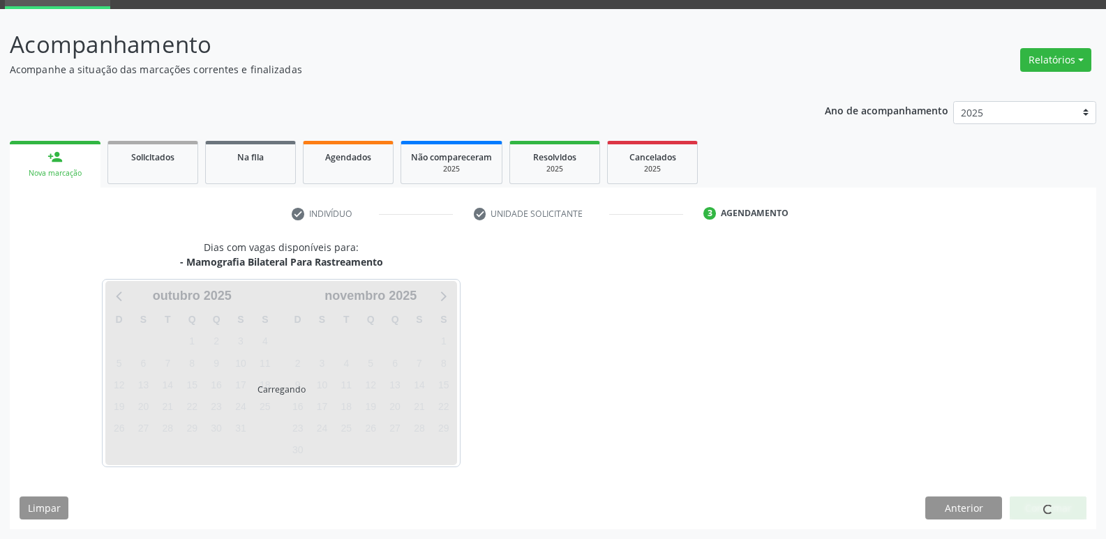
scroll to position [68, 0]
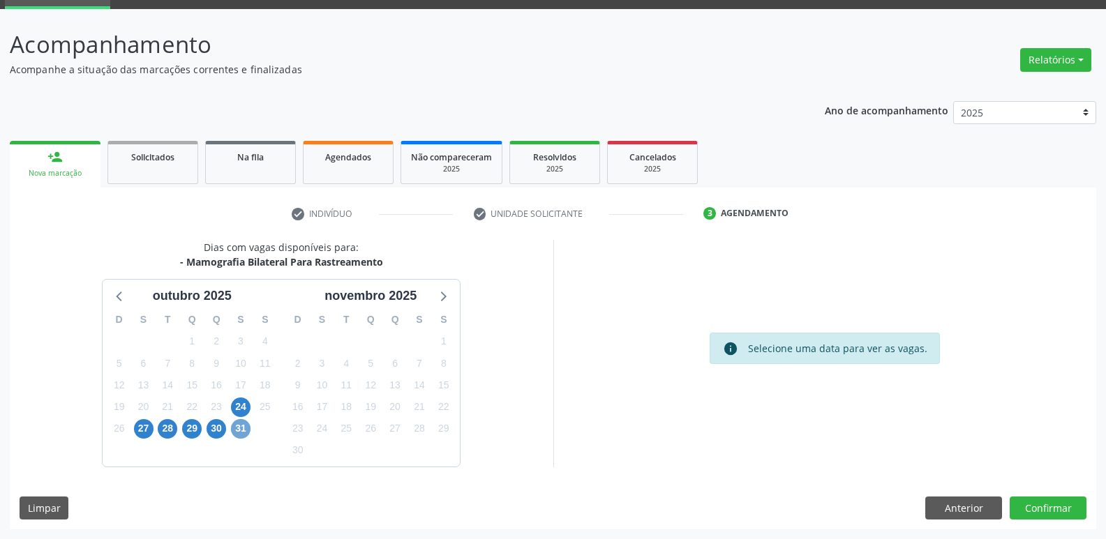
click at [242, 428] on span "31" at bounding box center [241, 429] width 20 height 20
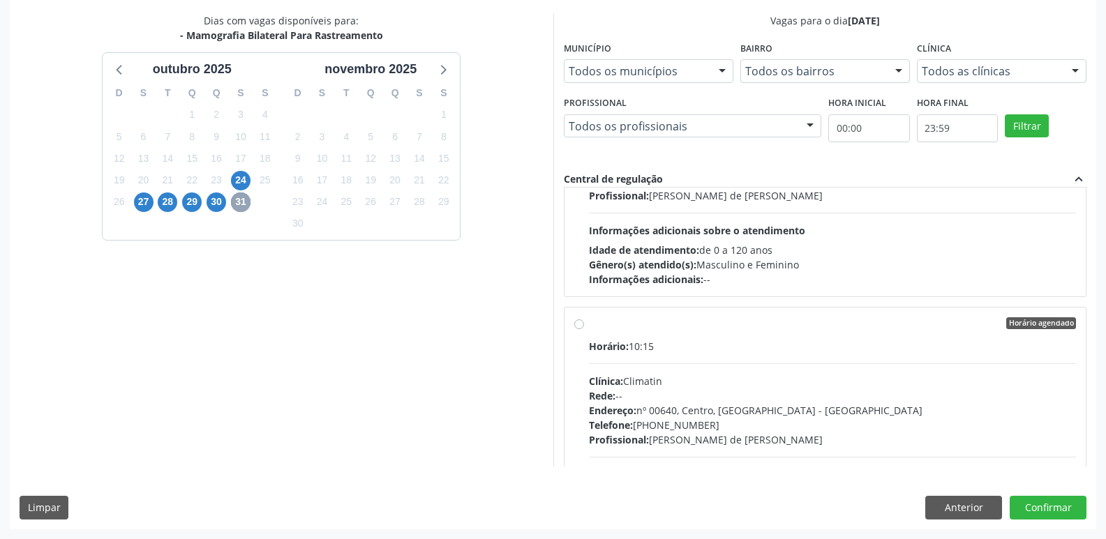
scroll to position [3154, 0]
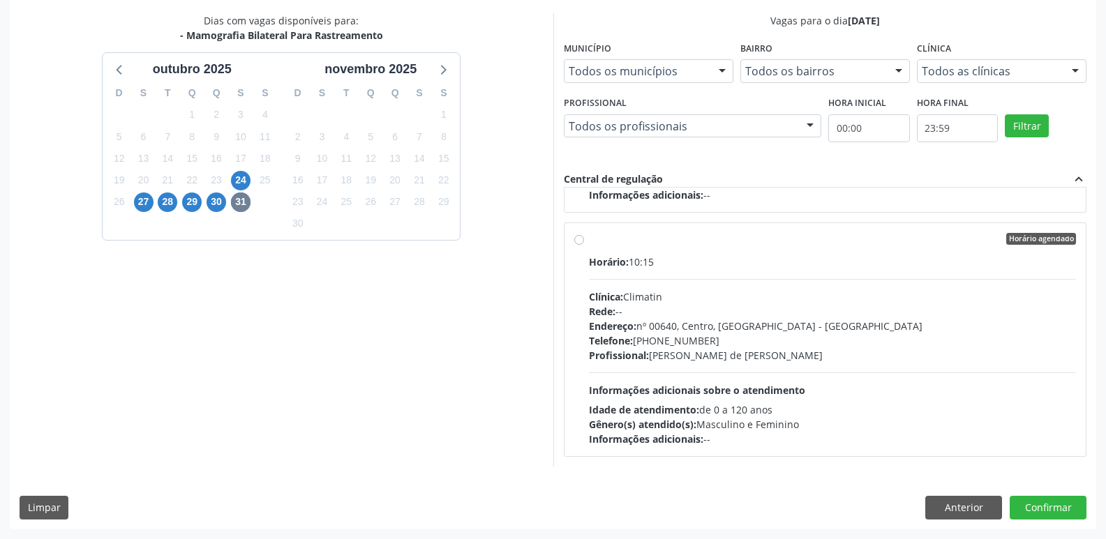
click at [589, 240] on label "Horário agendado Horário: 10:15 Clínica: Climatin Rede: -- Endereço: nº 00640, …" at bounding box center [833, 340] width 488 height 214
click at [580, 240] on input "Horário agendado Horário: 10:15 Clínica: Climatin Rede: -- Endereço: nº 00640, …" at bounding box center [579, 239] width 10 height 13
radio input "true"
click at [1048, 504] on button "Confirmar" at bounding box center [1047, 508] width 77 height 24
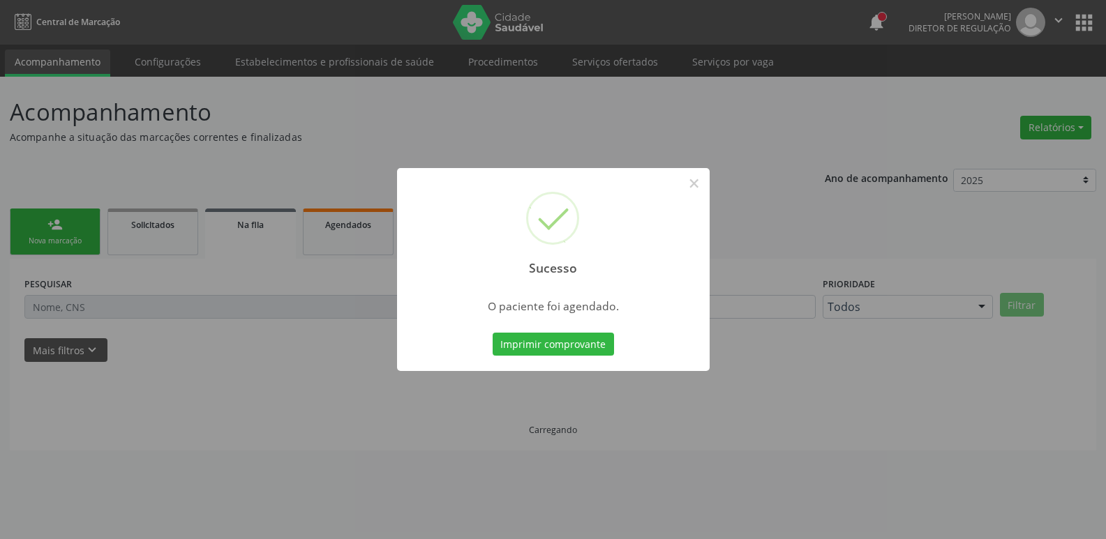
scroll to position [0, 0]
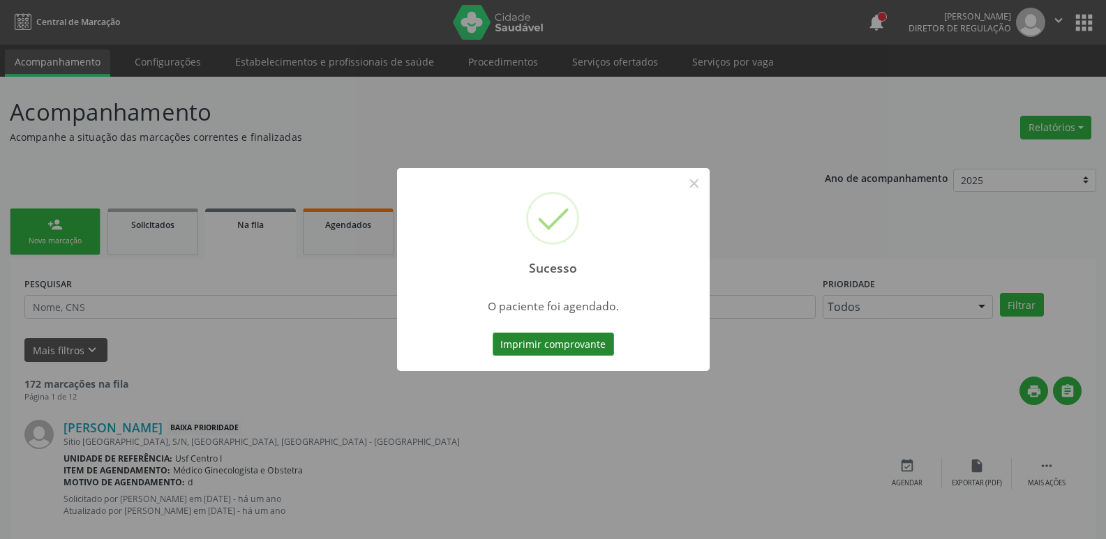
click at [568, 343] on button "Imprimir comprovante" at bounding box center [553, 345] width 121 height 24
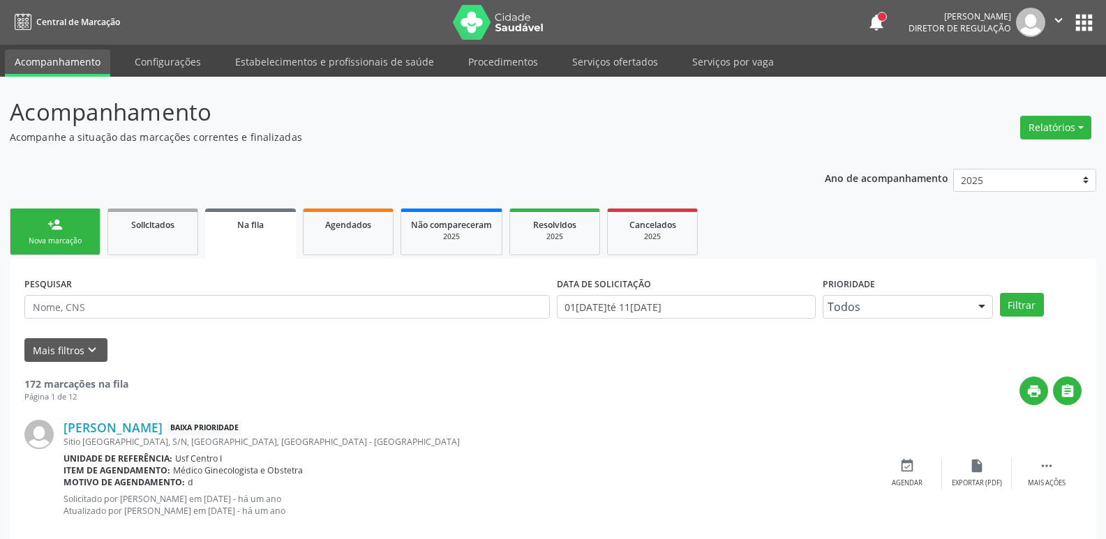
drag, startPoint x: 1078, startPoint y: 14, endPoint x: 1069, endPoint y: 36, distance: 23.4
click at [1078, 15] on button "apps" at bounding box center [1084, 22] width 24 height 24
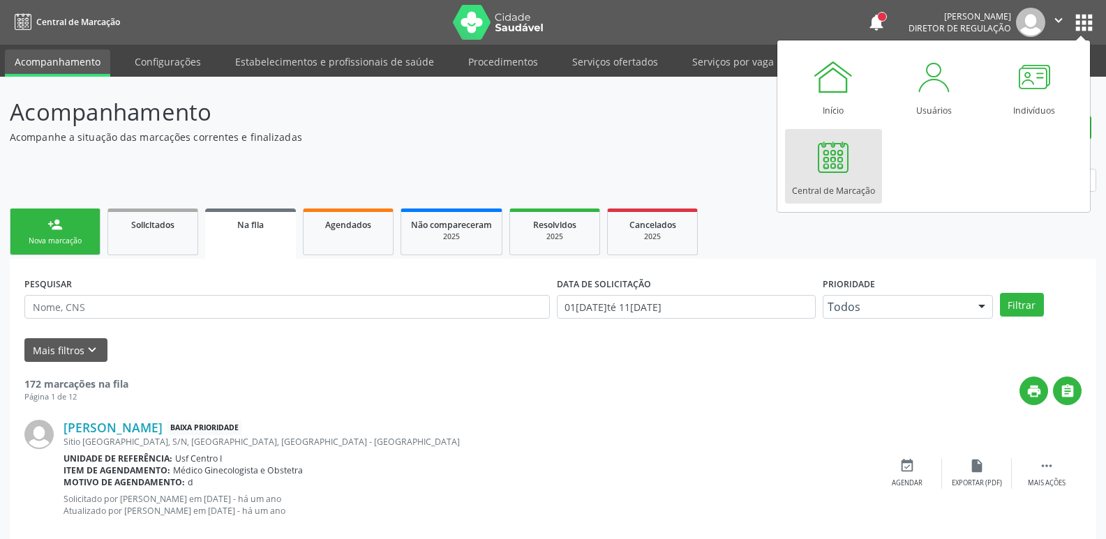
click at [845, 160] on div at bounding box center [833, 157] width 42 height 42
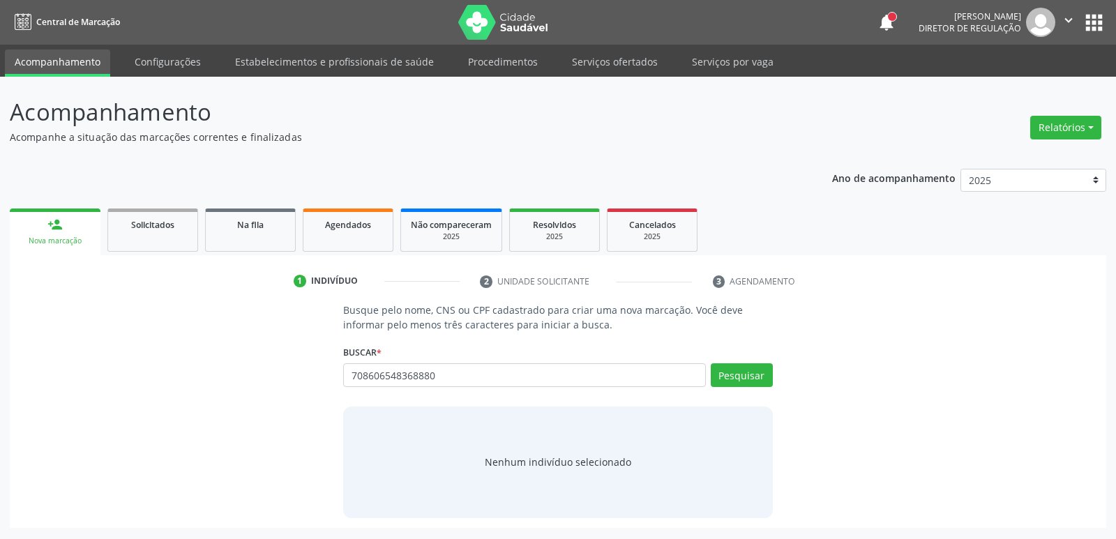
type input "708606548368880"
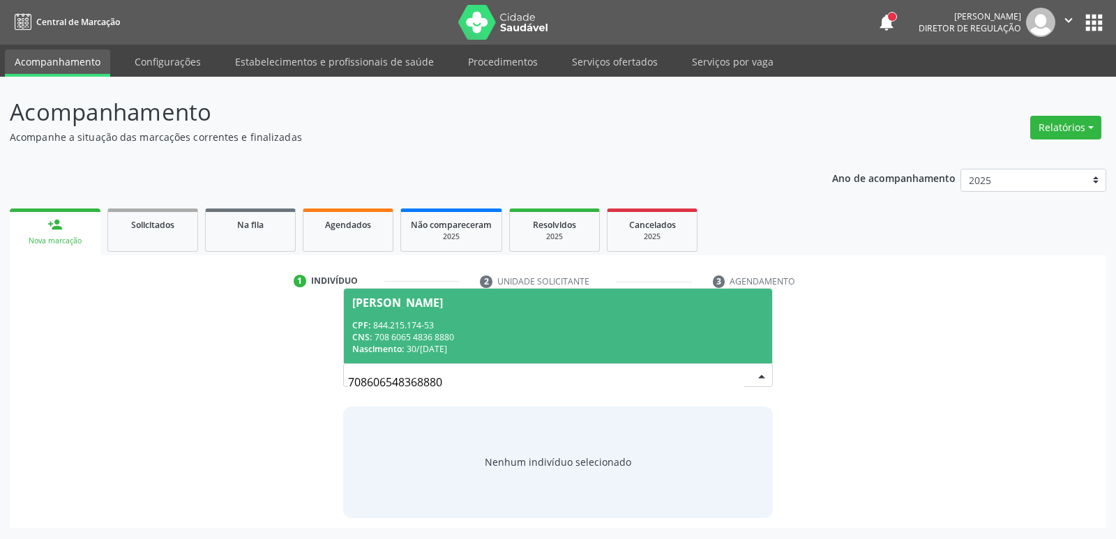
click at [465, 330] on div "CPF: 844.215.174-53" at bounding box center [557, 325] width 411 height 12
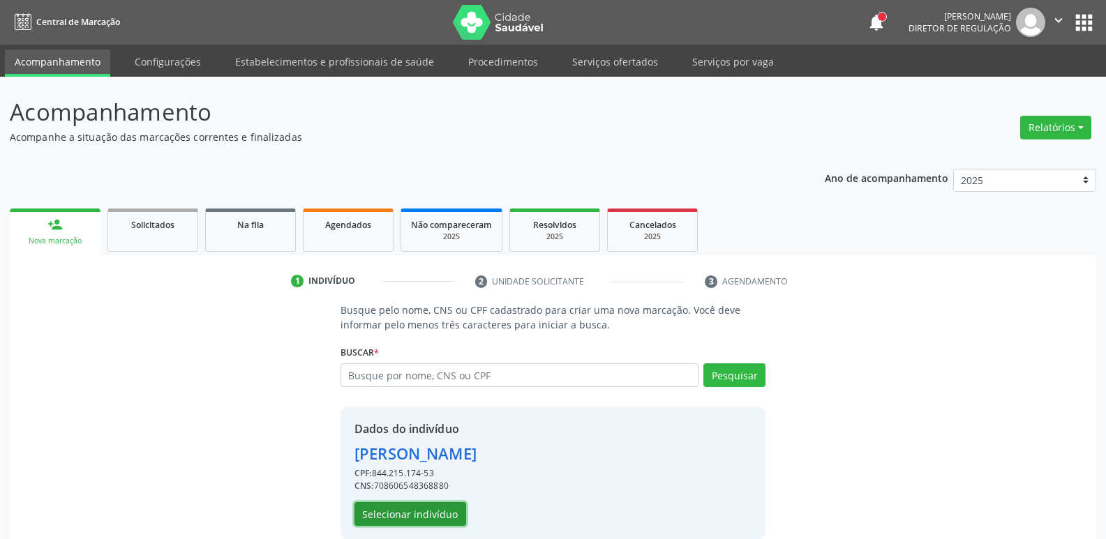
click at [382, 520] on button "Selecionar indivíduo" at bounding box center [410, 514] width 112 height 24
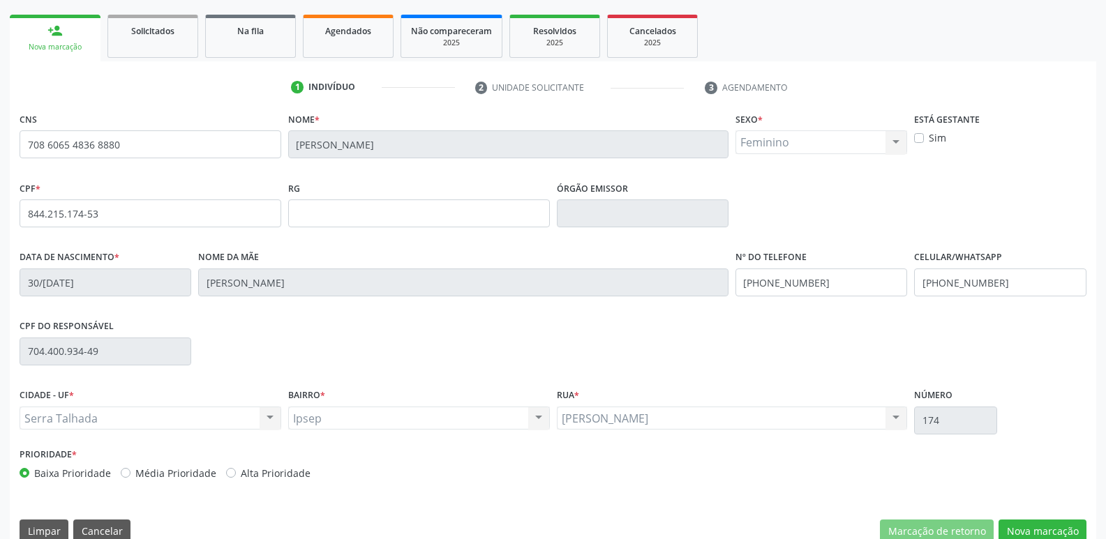
scroll to position [209, 0]
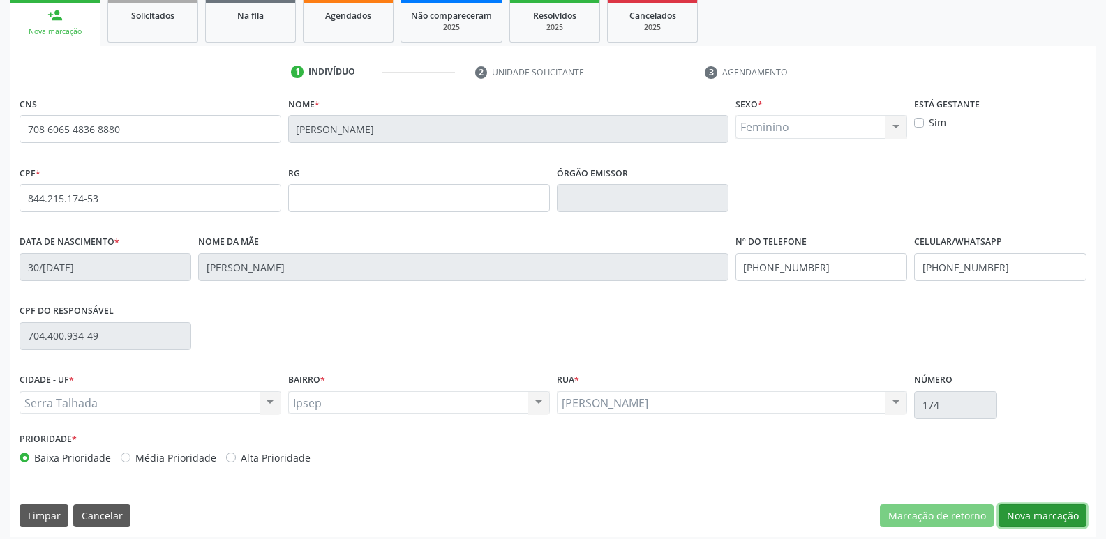
click at [1042, 516] on button "Nova marcação" at bounding box center [1042, 516] width 88 height 24
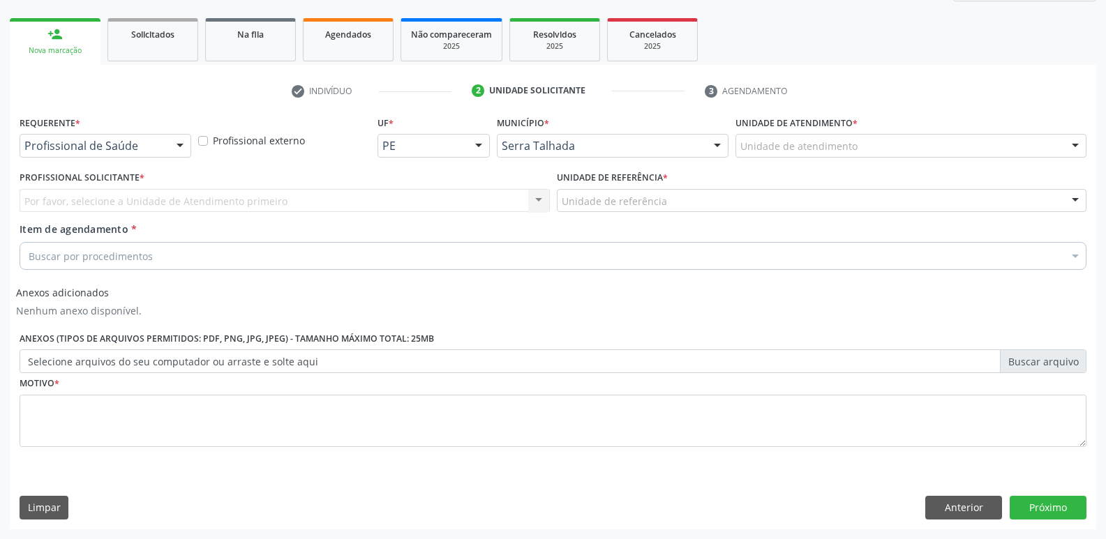
click at [182, 142] on div at bounding box center [180, 147] width 21 height 24
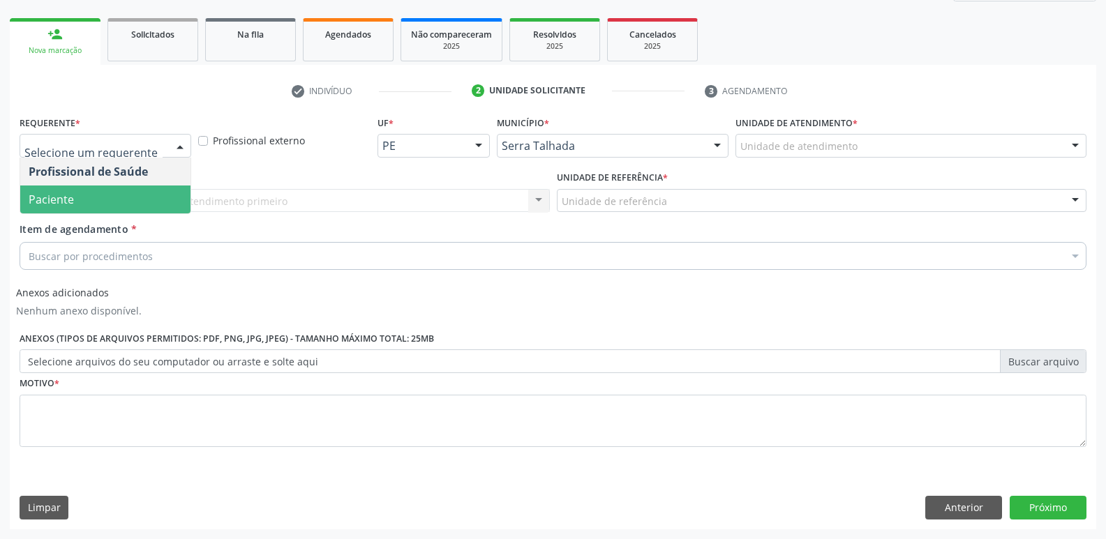
click at [151, 187] on span "Paciente" at bounding box center [105, 200] width 170 height 28
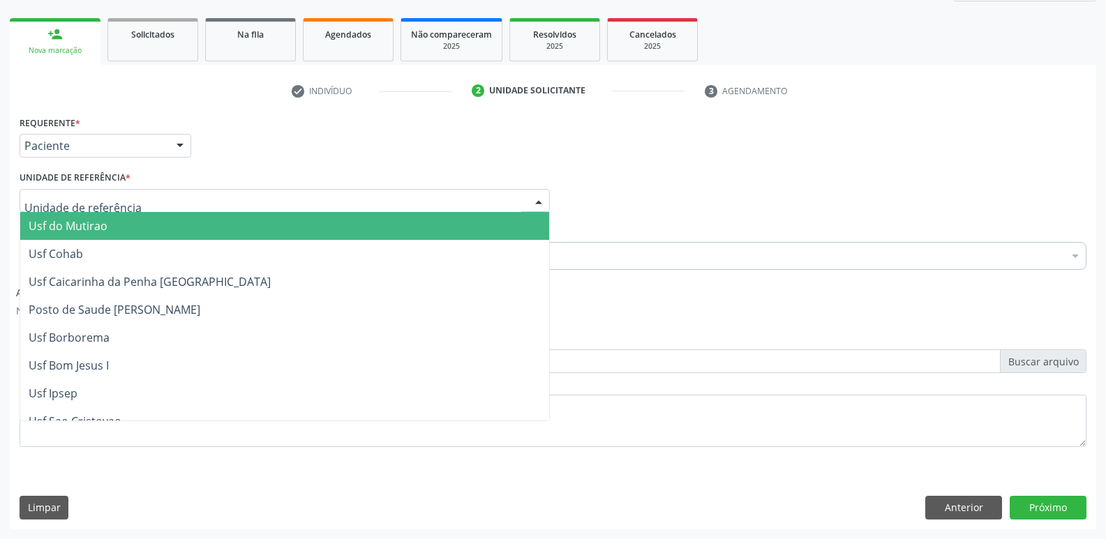
click at [170, 200] on div at bounding box center [285, 201] width 530 height 24
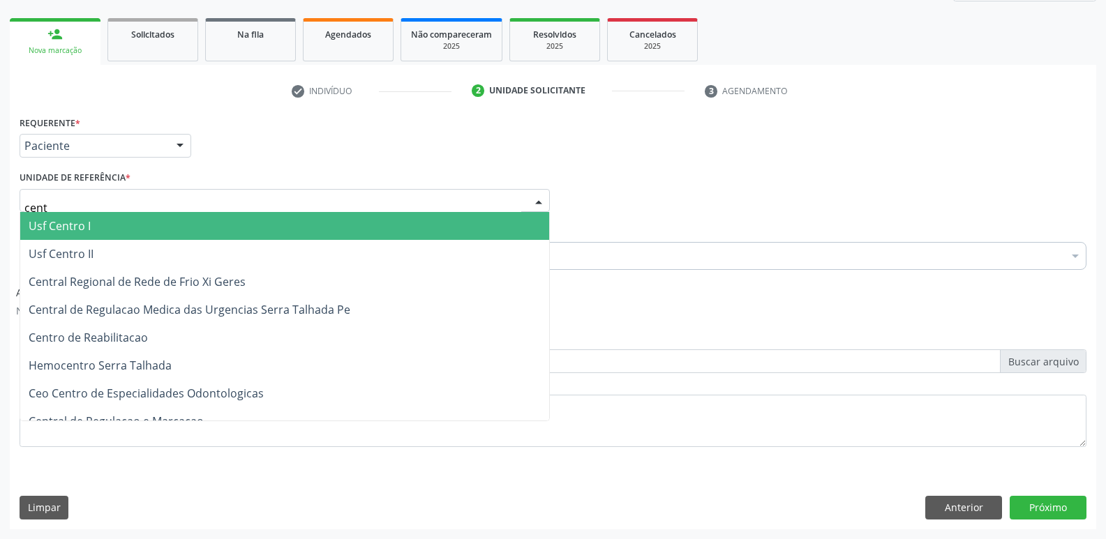
type input "centr"
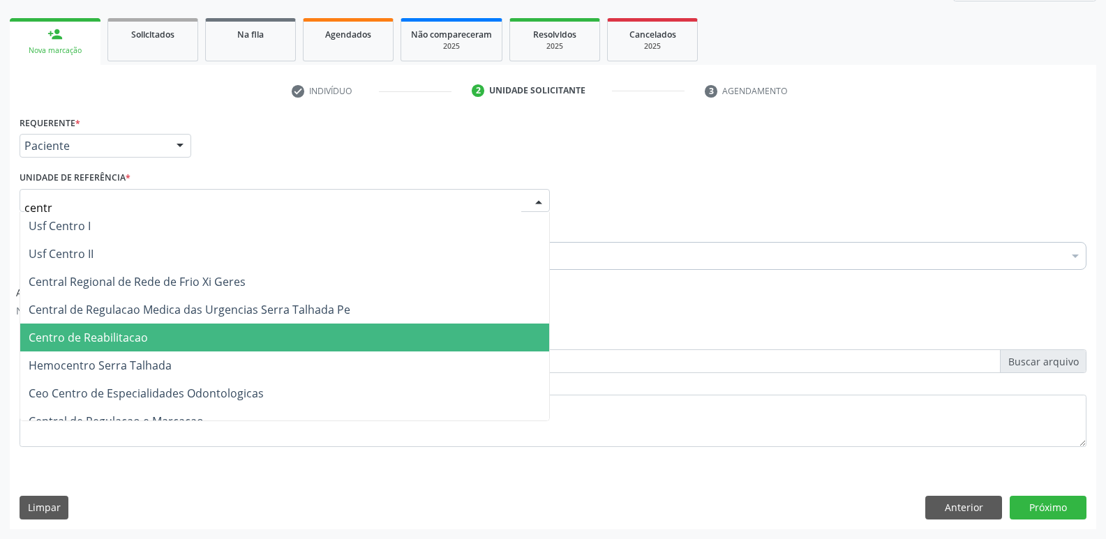
click at [190, 326] on span "Centro de Reabilitacao" at bounding box center [284, 338] width 529 height 28
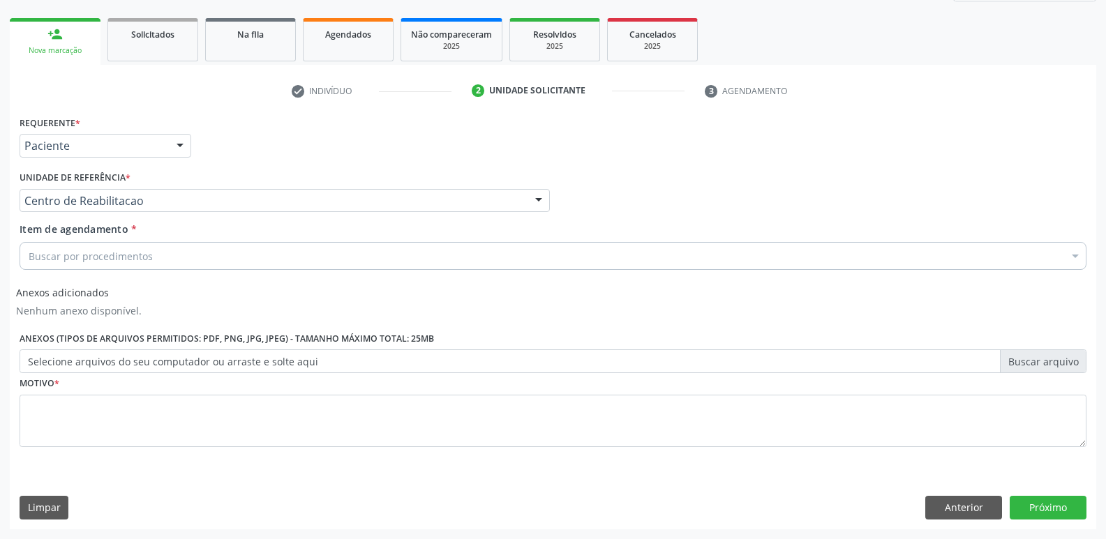
click at [168, 260] on div "Buscar por procedimentos" at bounding box center [553, 256] width 1067 height 28
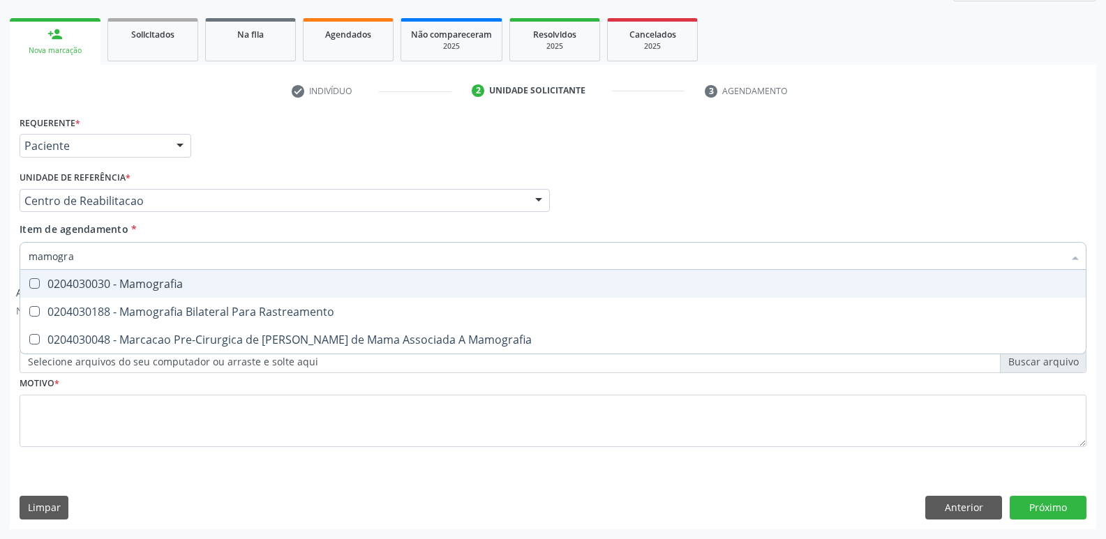
type input "mamograf"
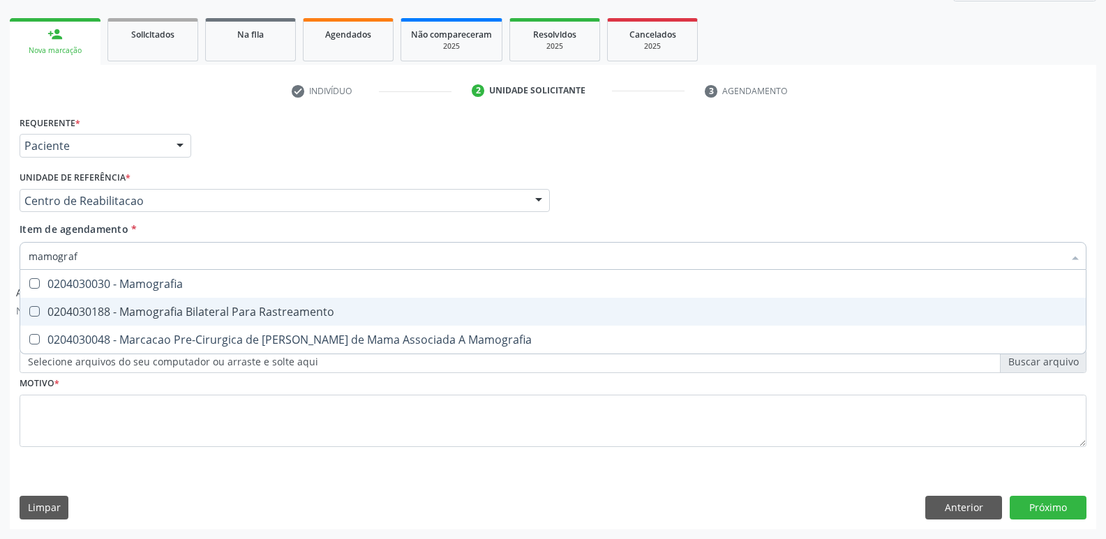
click at [179, 306] on div "0204030188 - Mamografia Bilateral Para Rastreamento" at bounding box center [553, 311] width 1048 height 11
checkbox Rastreamento "true"
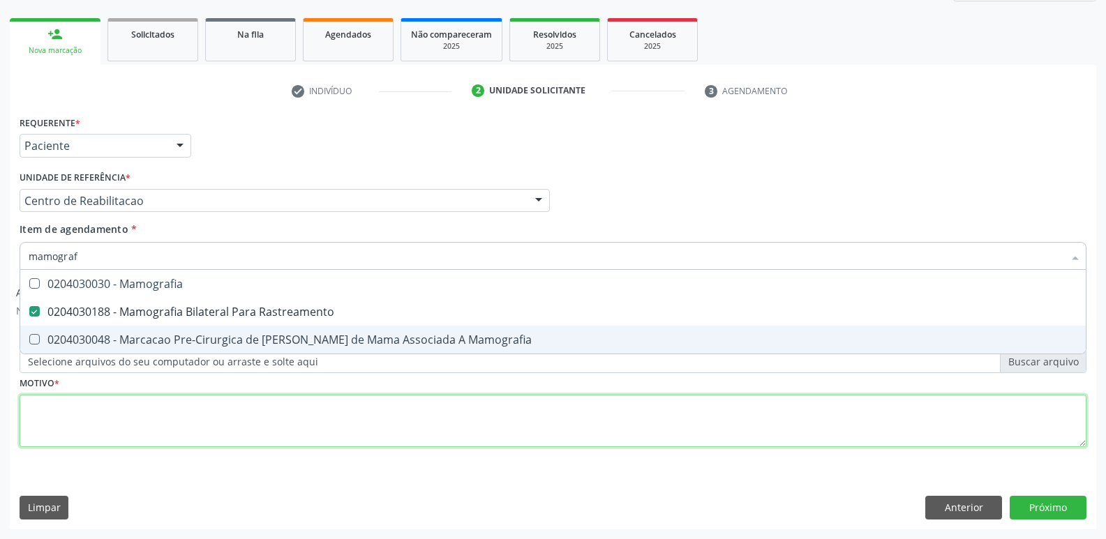
click at [162, 429] on div "Requerente * Paciente Profissional de Saúde Paciente Nenhum resultado encontrad…" at bounding box center [553, 289] width 1067 height 354
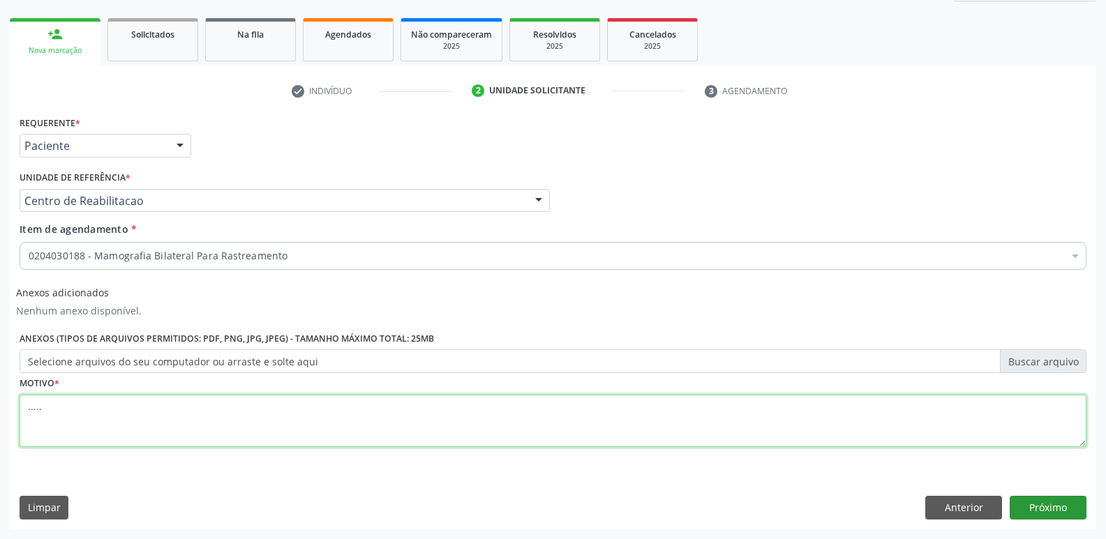
type textarea "....."
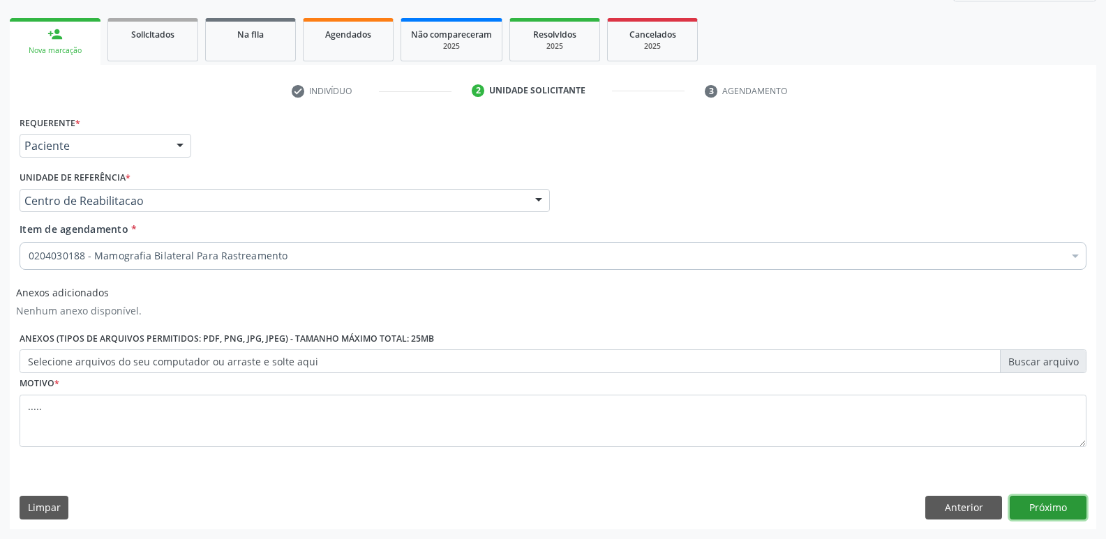
click at [1050, 511] on button "Próximo" at bounding box center [1047, 508] width 77 height 24
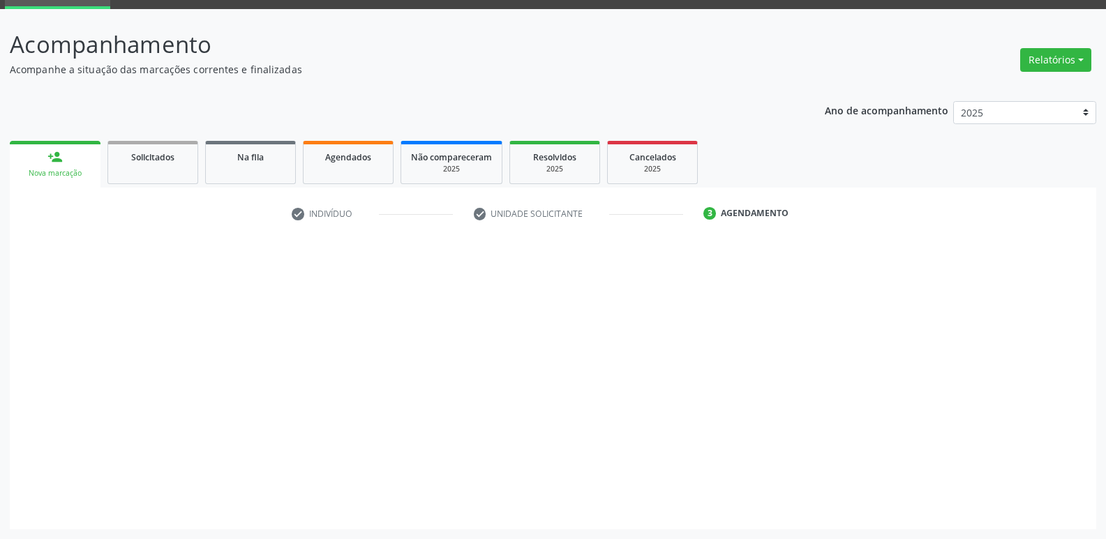
scroll to position [68, 0]
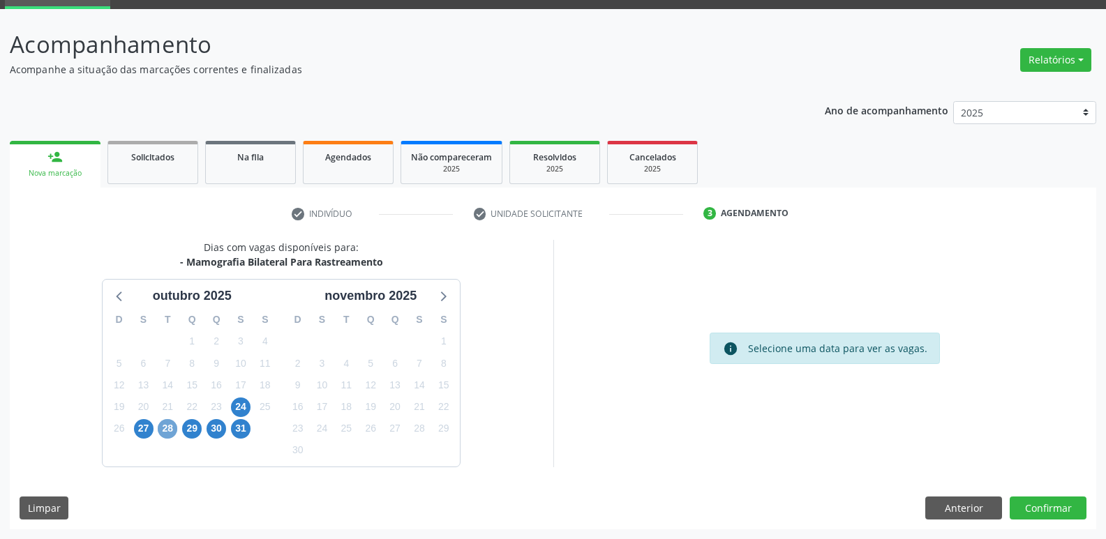
click at [163, 427] on span "28" at bounding box center [168, 429] width 20 height 20
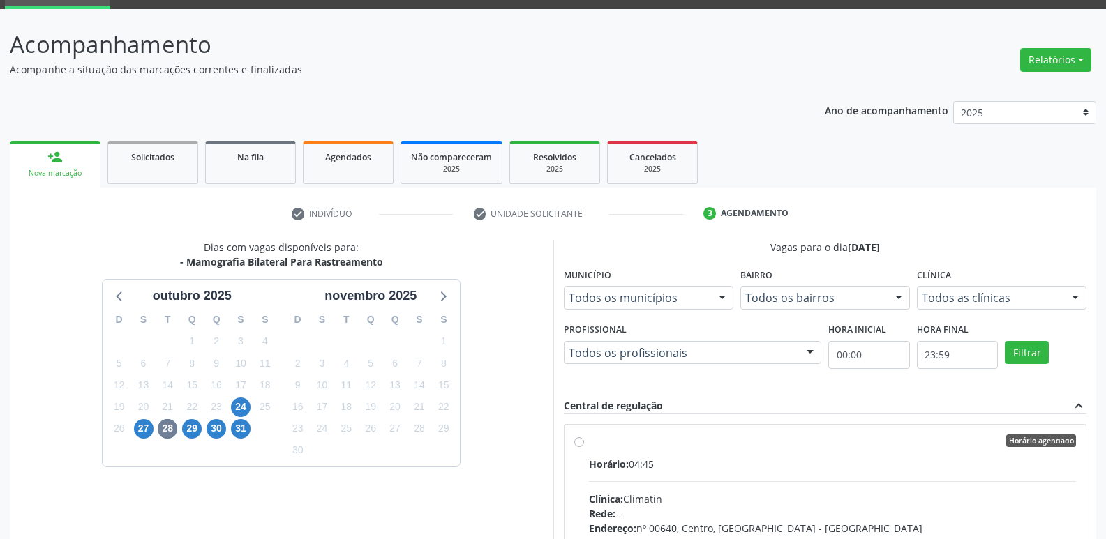
click at [589, 443] on label "Horário agendado Horário: 04:45 Clínica: Climatin Rede: -- Endereço: nº 00640, …" at bounding box center [833, 542] width 488 height 214
click at [583, 443] on input "Horário agendado Horário: 04:45 Clínica: Climatin Rede: -- Endereço: nº 00640, …" at bounding box center [579, 441] width 10 height 13
radio input "true"
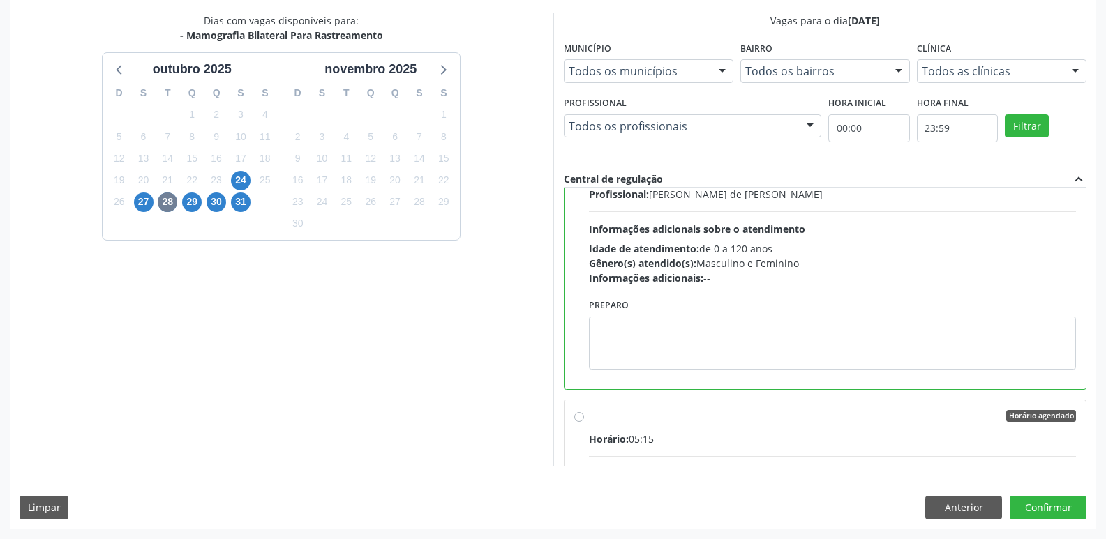
scroll to position [140, 0]
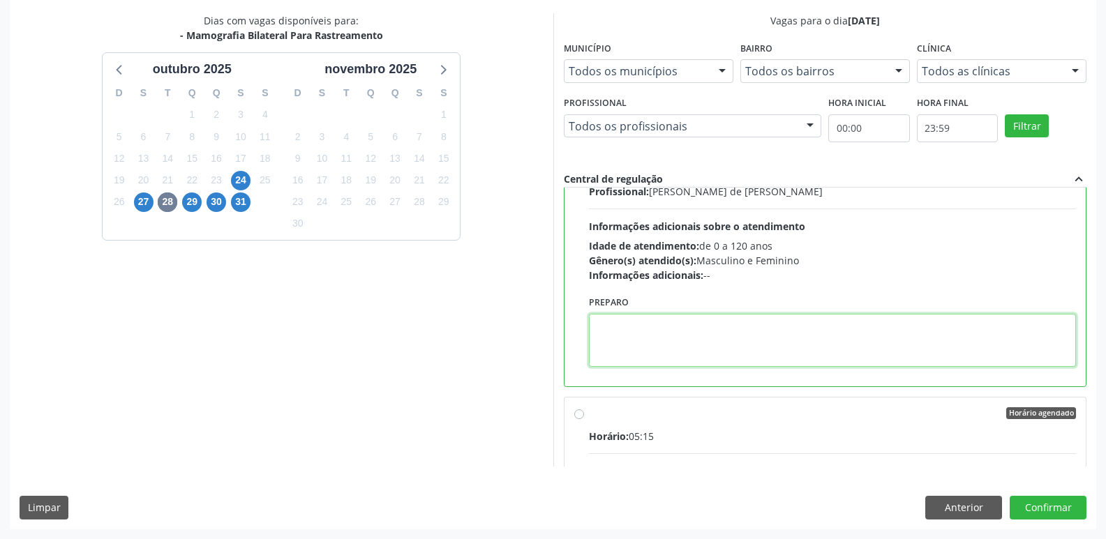
click at [729, 332] on textarea at bounding box center [833, 340] width 488 height 53
type textarea "AGENDAR HORARIO DE ATENDIMENTO NA CLINICA."
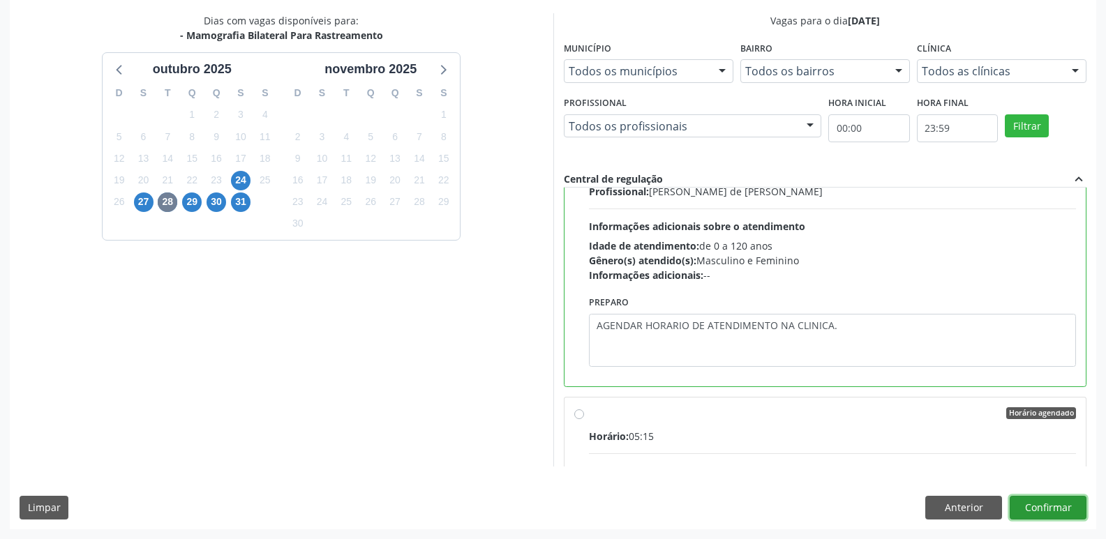
click at [1061, 511] on button "Confirmar" at bounding box center [1047, 508] width 77 height 24
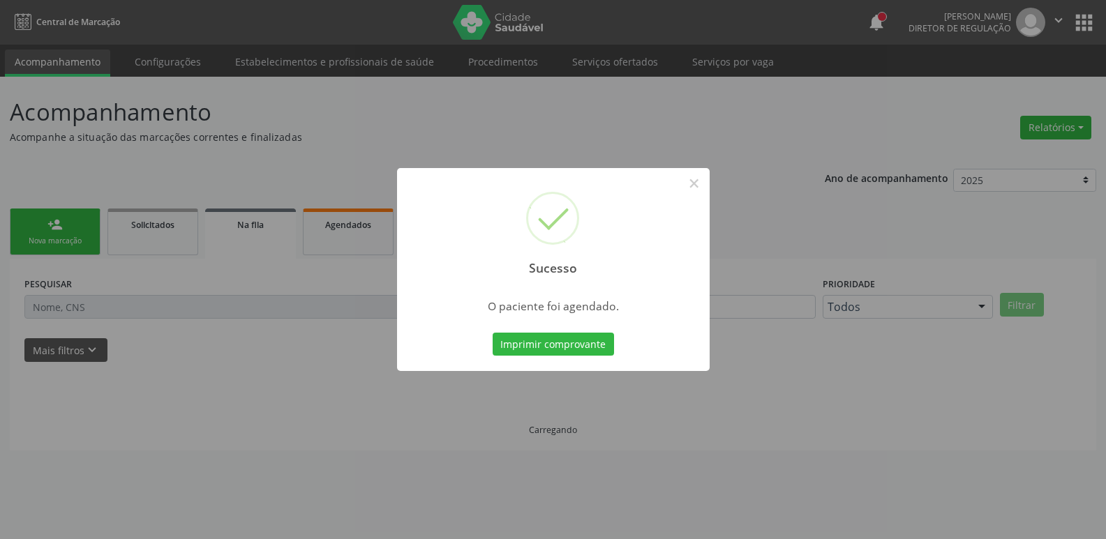
scroll to position [0, 0]
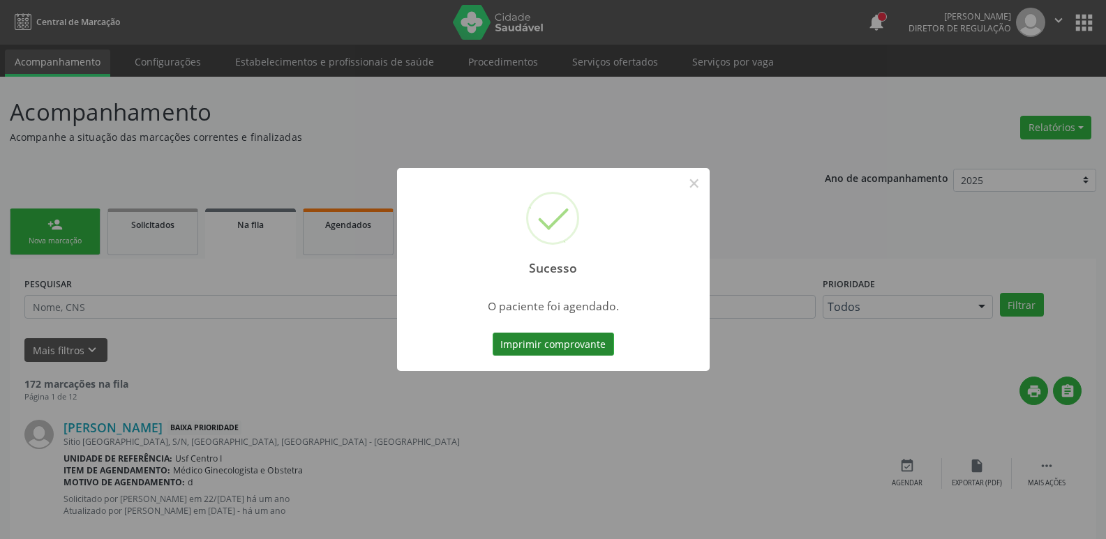
click at [559, 346] on button "Imprimir comprovante" at bounding box center [553, 345] width 121 height 24
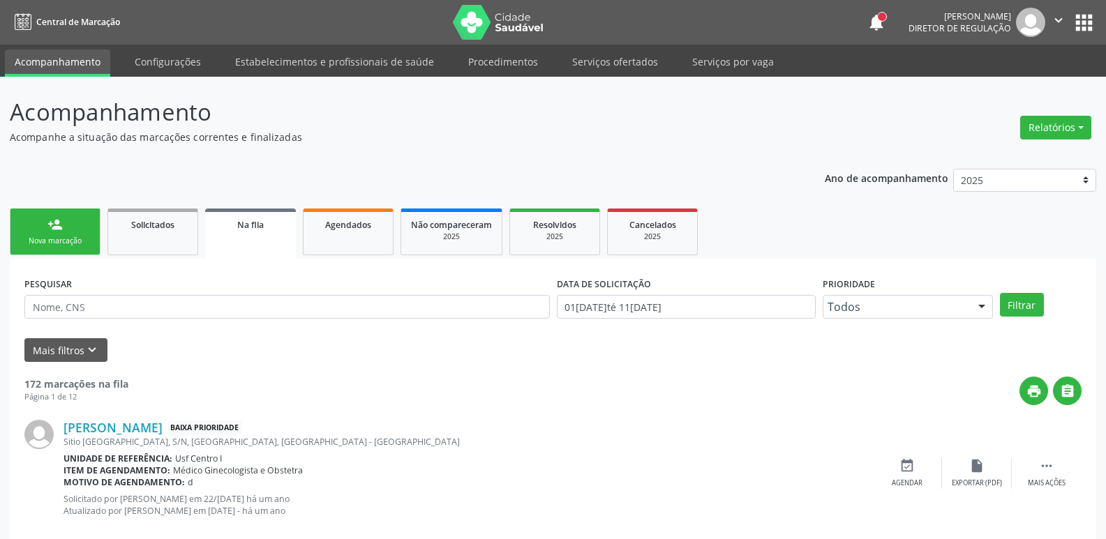
click at [1079, 25] on button "apps" at bounding box center [1084, 22] width 24 height 24
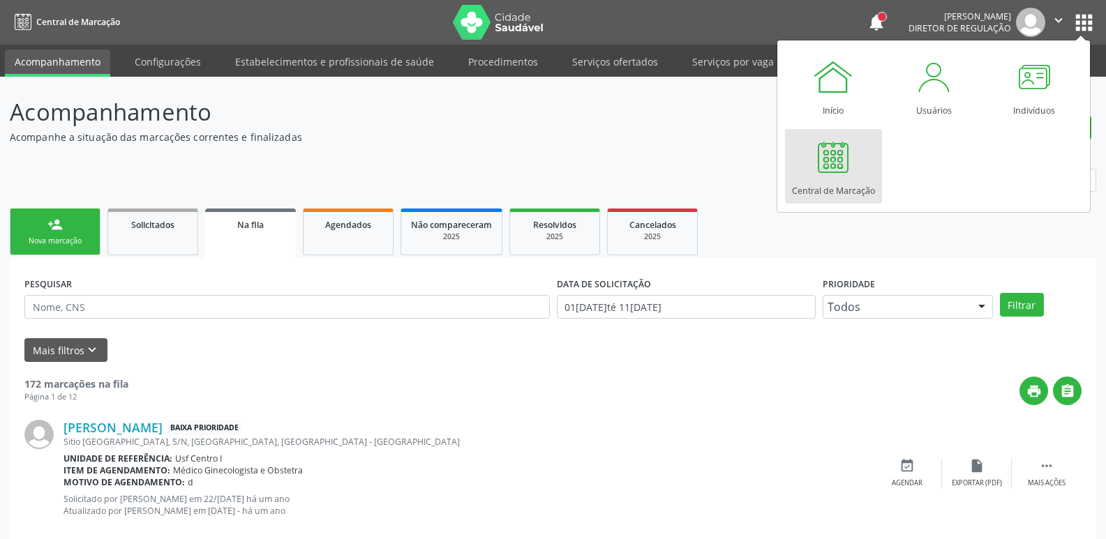
click at [857, 156] on link "Central de Marcação" at bounding box center [833, 166] width 97 height 75
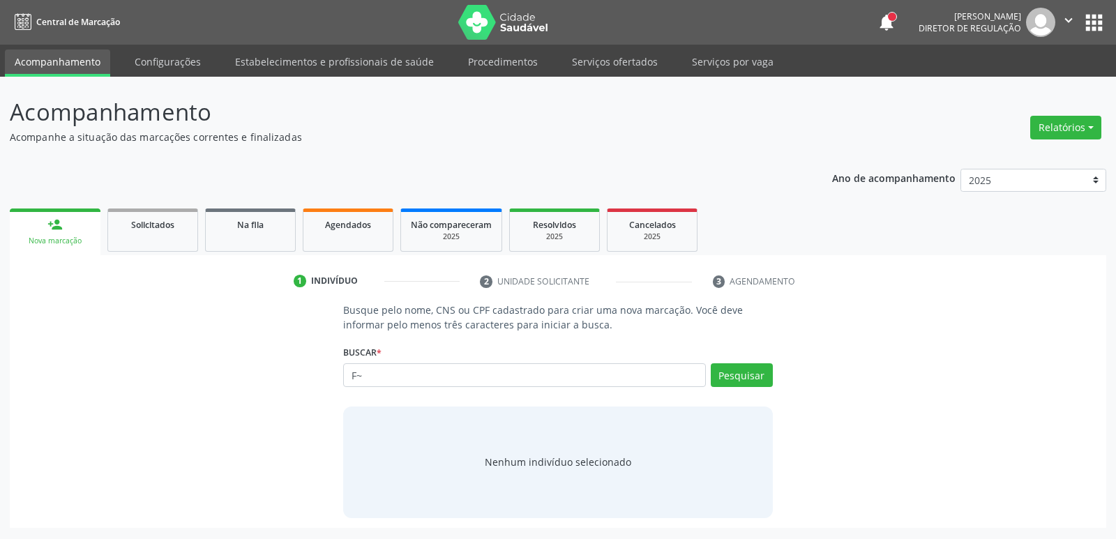
type input "F"
type input "C"
click at [515, 373] on input "text" at bounding box center [524, 375] width 362 height 24
type input "70480058007604"
click at [755, 377] on button "Pesquisar" at bounding box center [742, 375] width 62 height 24
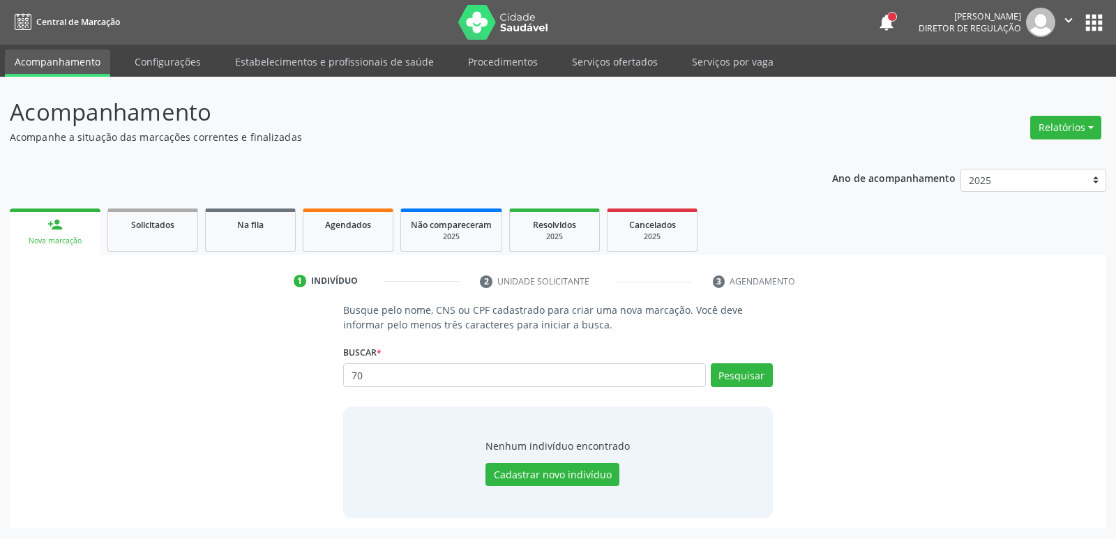
type input "7"
type input "DULCELINA RE"
click at [747, 373] on button "Pesquisar" at bounding box center [742, 375] width 62 height 24
type input "DULCELINA RE"
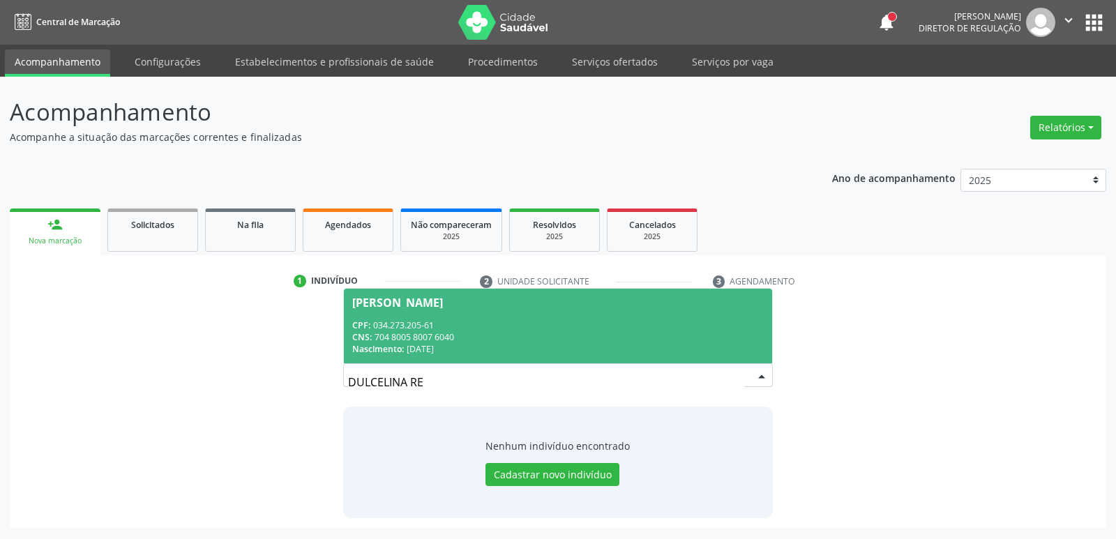
click at [535, 303] on div "[PERSON_NAME]" at bounding box center [557, 302] width 411 height 11
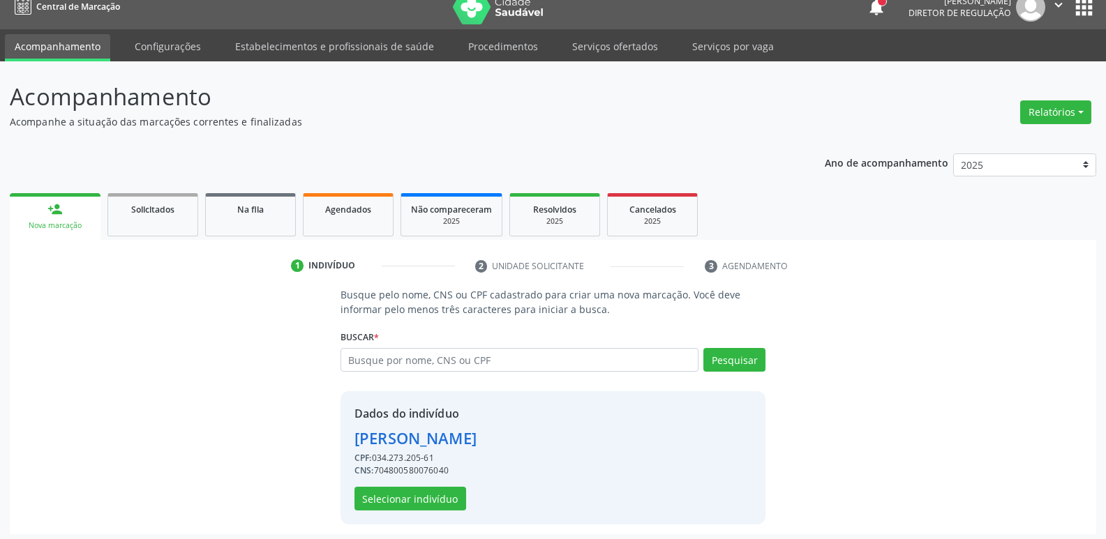
scroll to position [20, 0]
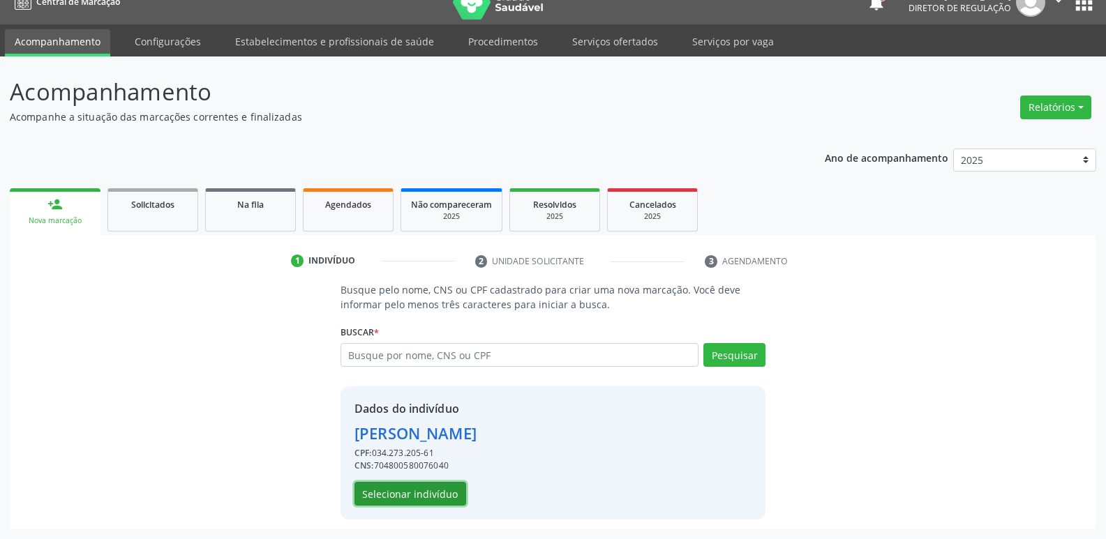
click at [398, 495] on button "Selecionar indivíduo" at bounding box center [410, 494] width 112 height 24
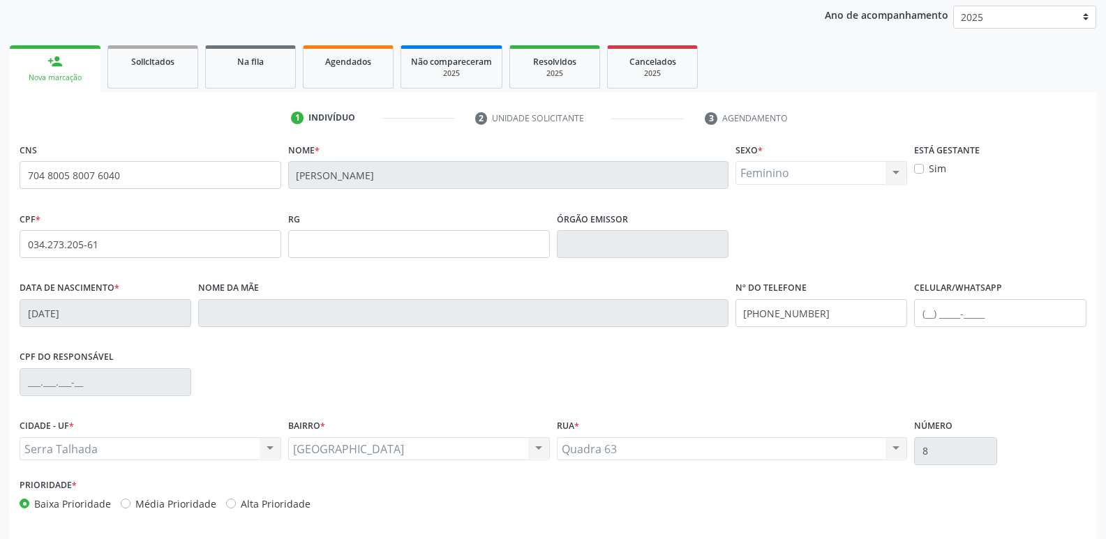
scroll to position [217, 0]
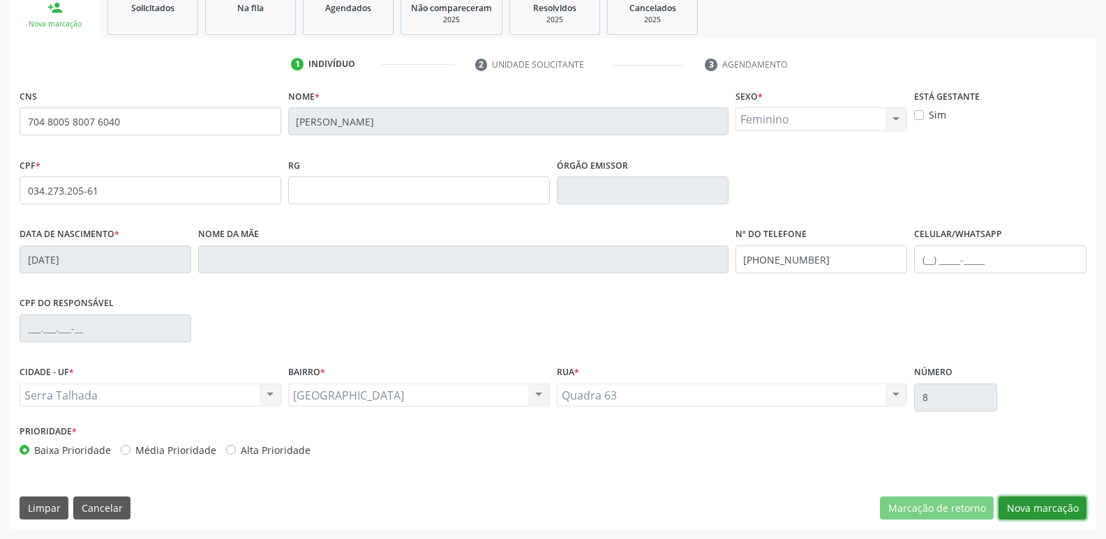
click at [1053, 503] on button "Nova marcação" at bounding box center [1042, 509] width 88 height 24
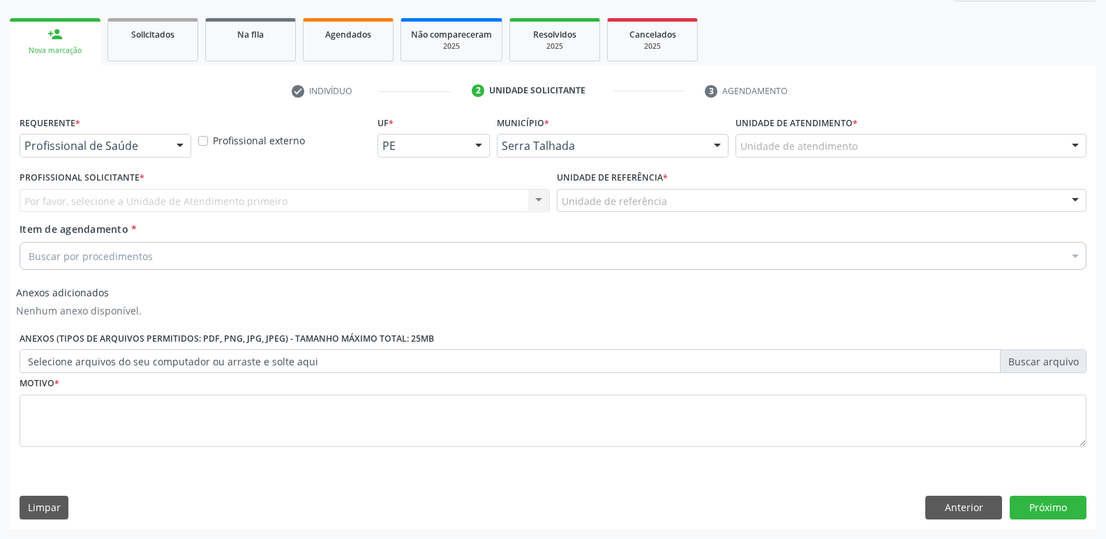
scroll to position [190, 0]
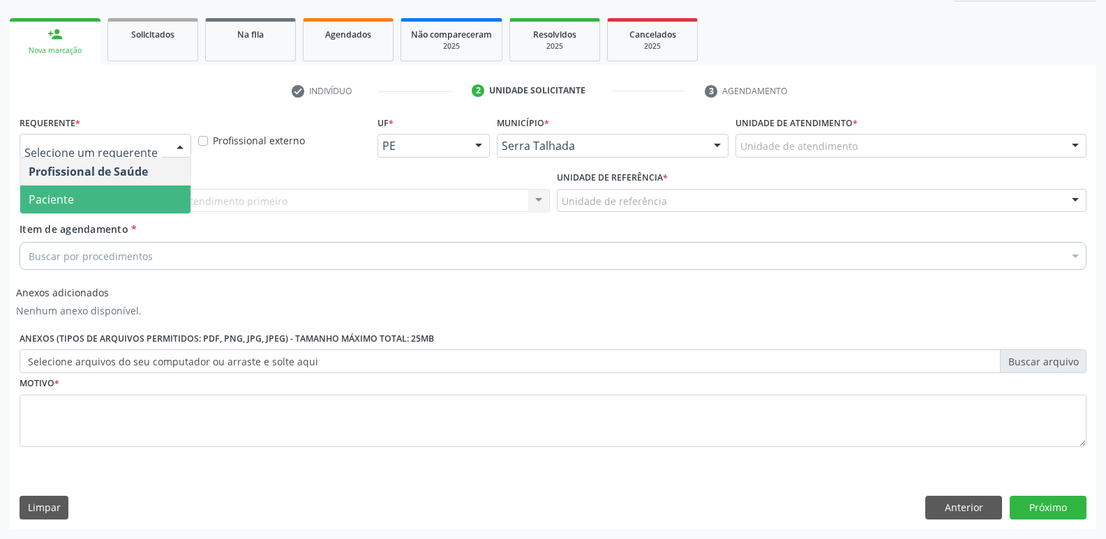
click at [144, 193] on span "Paciente" at bounding box center [105, 200] width 170 height 28
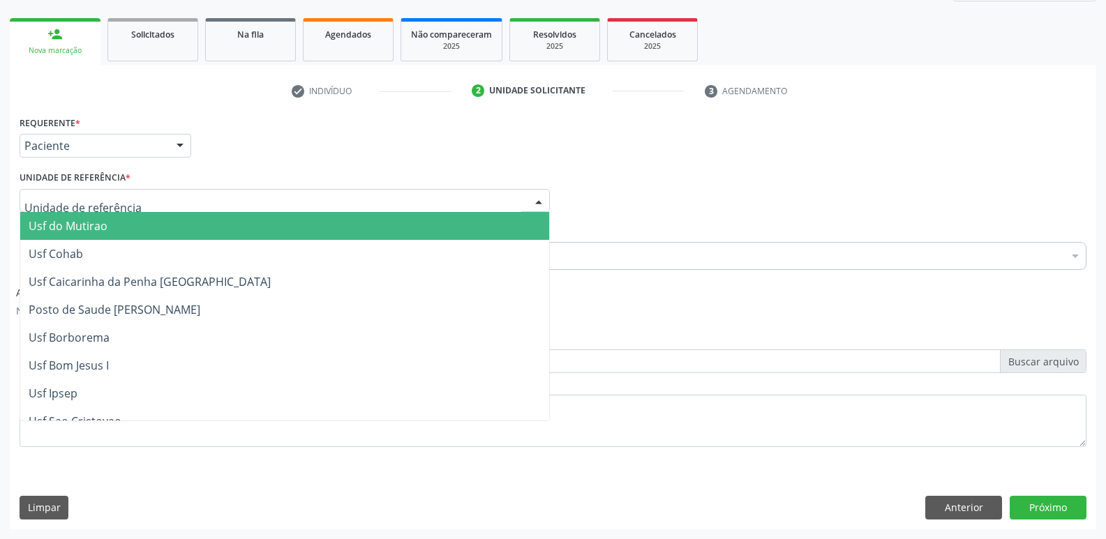
click at [151, 199] on div at bounding box center [285, 201] width 530 height 24
type input "C"
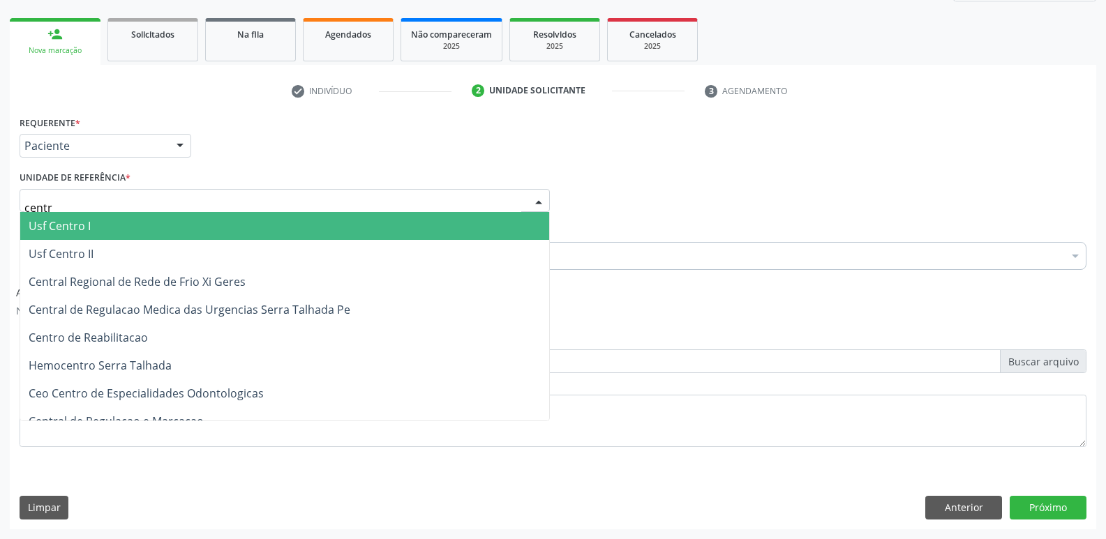
type input "centro"
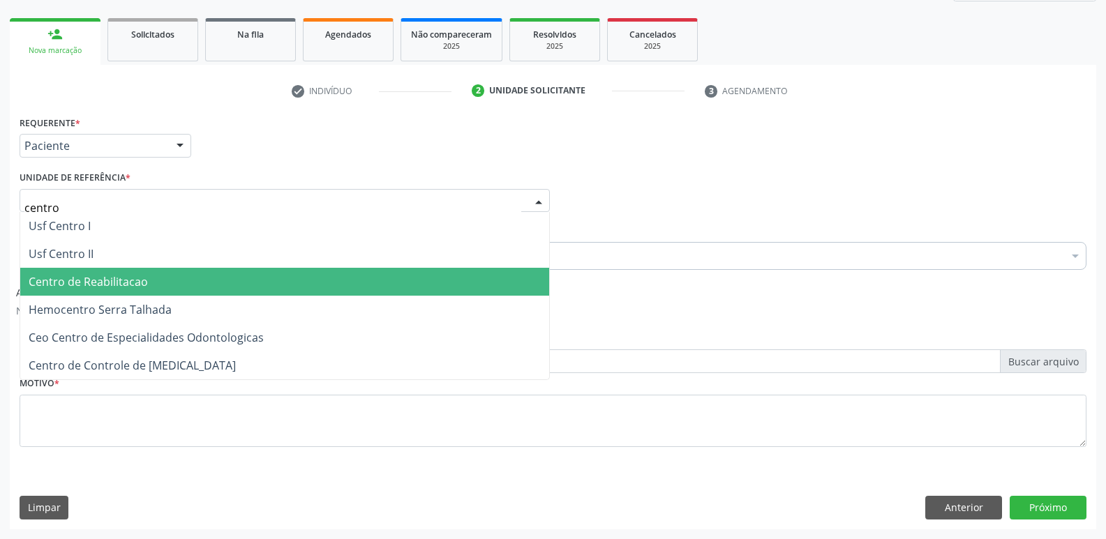
click at [148, 287] on span "Centro de Reabilitacao" at bounding box center [284, 282] width 529 height 28
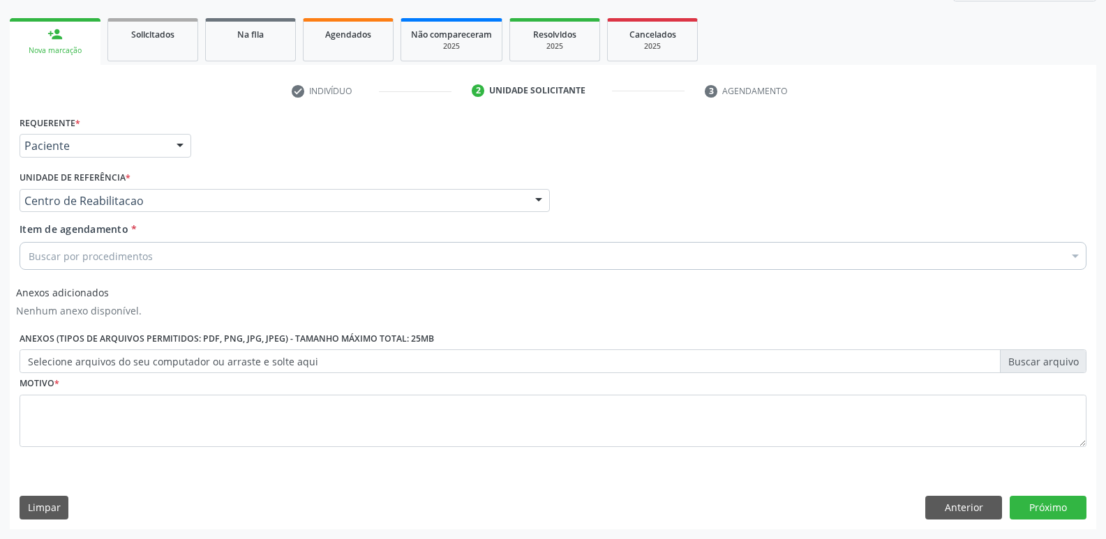
click at [181, 252] on div "Buscar por procedimentos" at bounding box center [553, 256] width 1067 height 28
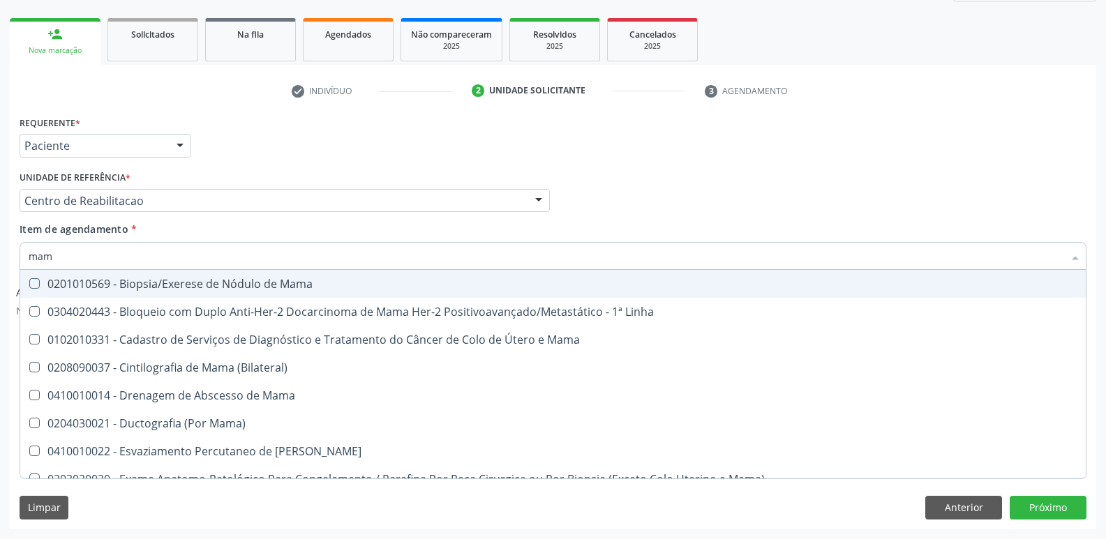
type input "mamo"
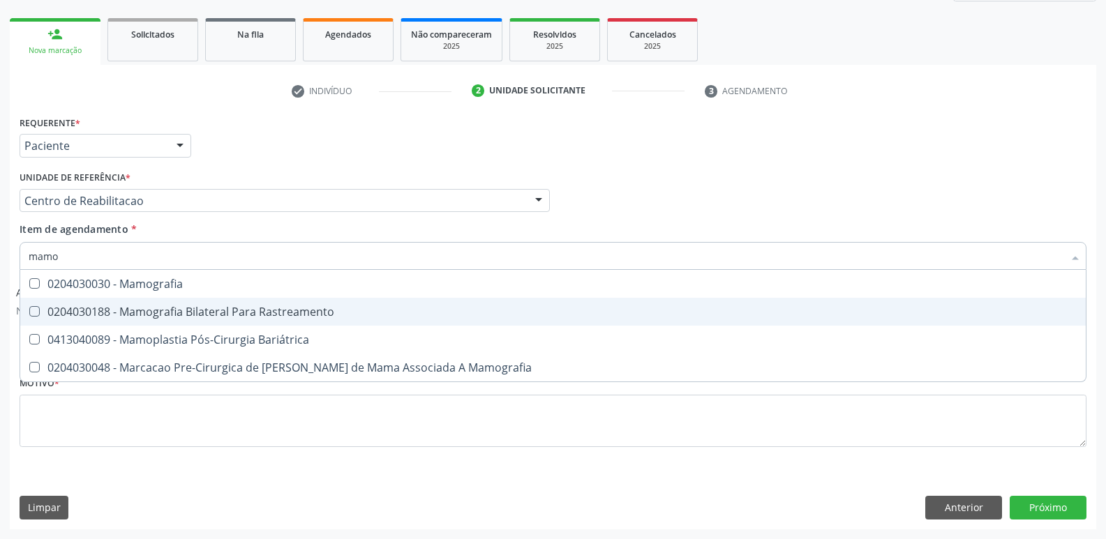
click at [162, 310] on div "0204030188 - Mamografia Bilateral Para Rastreamento" at bounding box center [553, 311] width 1048 height 11
checkbox Rastreamento "true"
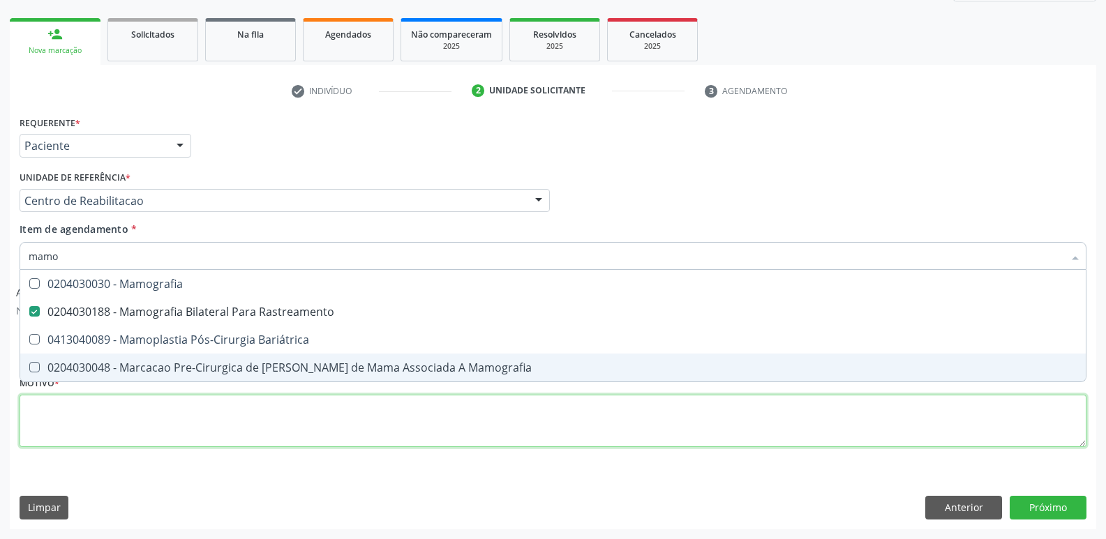
click at [797, 434] on div "Requerente * Paciente Profissional de Saúde Paciente Nenhum resultado encontrad…" at bounding box center [553, 289] width 1067 height 354
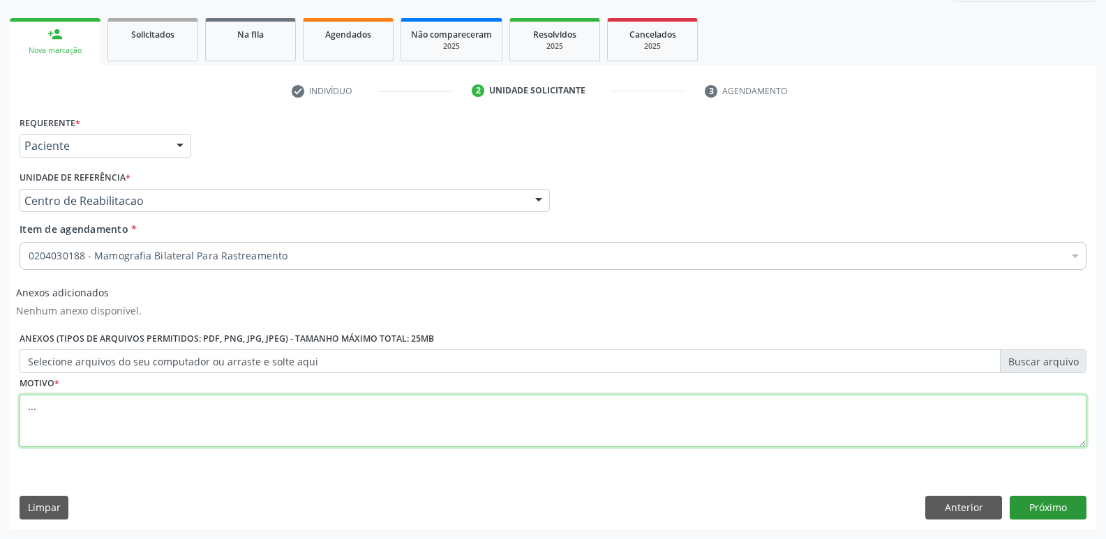
type textarea "..."
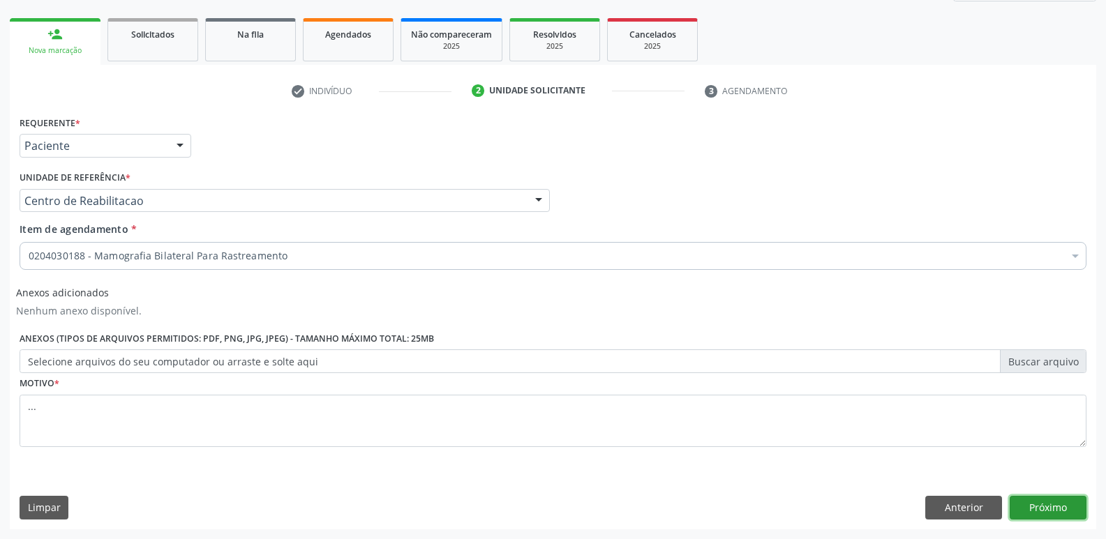
click at [1051, 515] on button "Próximo" at bounding box center [1047, 508] width 77 height 24
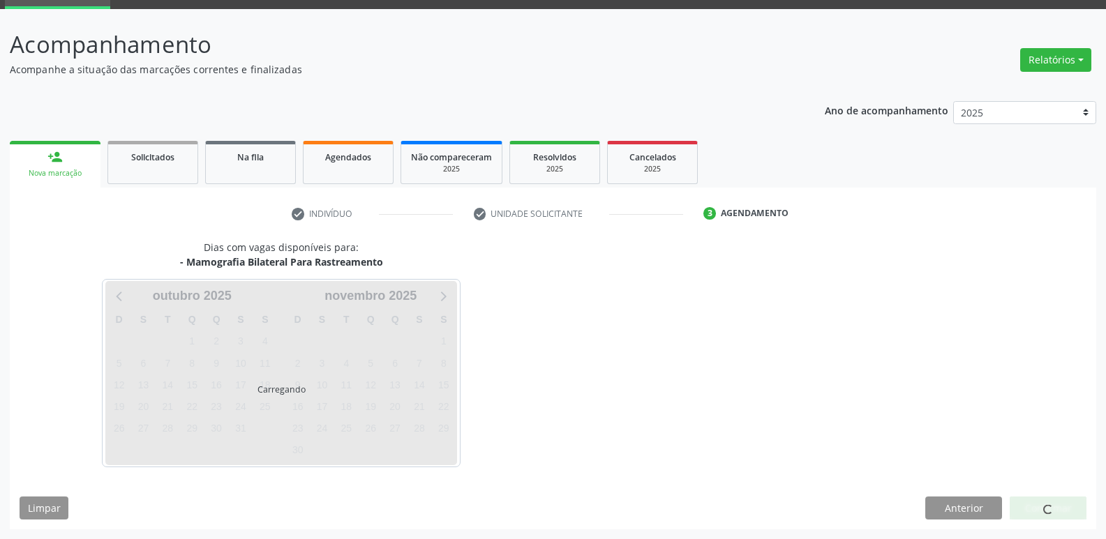
scroll to position [68, 0]
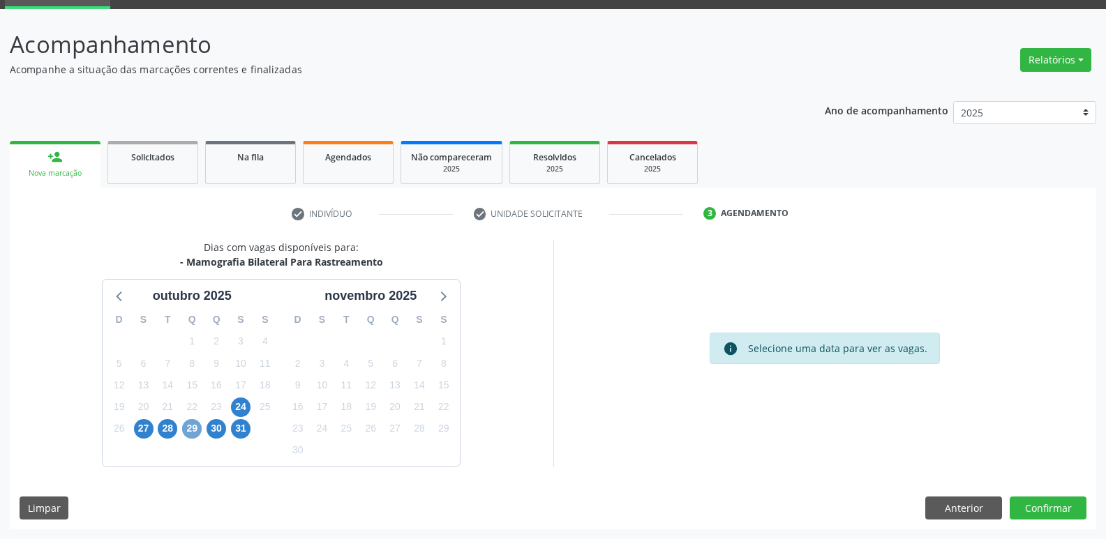
click at [188, 426] on span "29" at bounding box center [192, 429] width 20 height 20
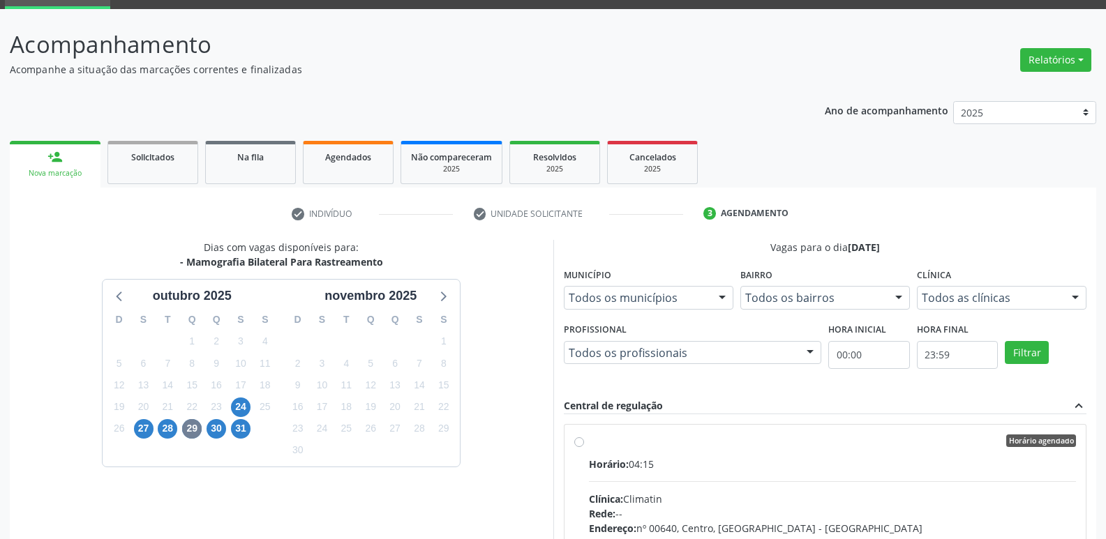
click at [589, 437] on label "Horário agendado Horário: 04:15 Clínica: Climatin Rede: -- Endereço: nº 00640, …" at bounding box center [833, 542] width 488 height 214
click at [580, 437] on input "Horário agendado Horário: 04:15 Clínica: Climatin Rede: -- Endereço: nº 00640, …" at bounding box center [579, 441] width 10 height 13
radio input "true"
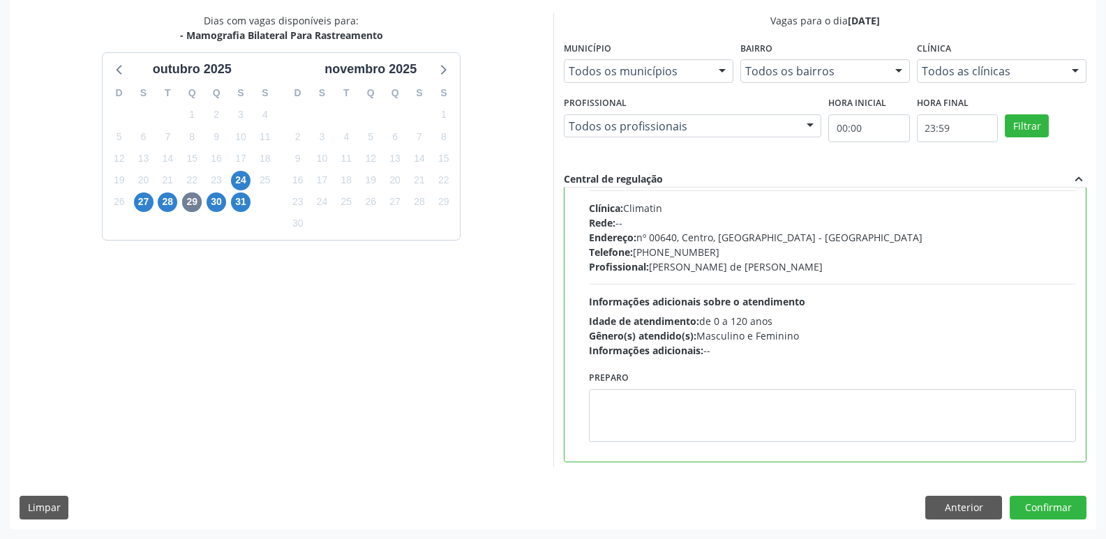
scroll to position [140, 0]
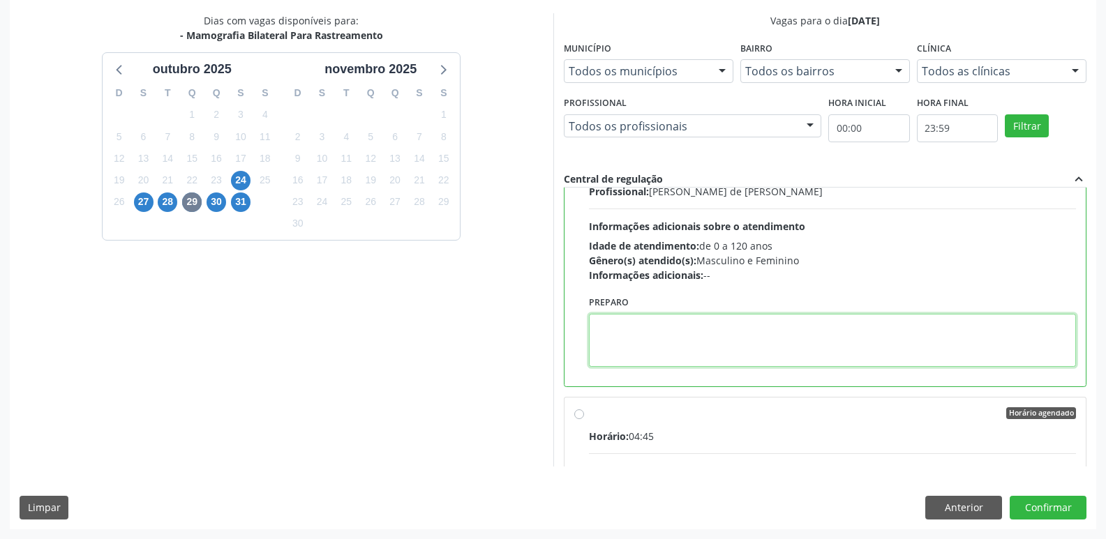
click at [703, 339] on textarea at bounding box center [833, 340] width 488 height 53
type textarea "AGENDAR HORARIO DE ATENDIMENTO NA CLINICA."
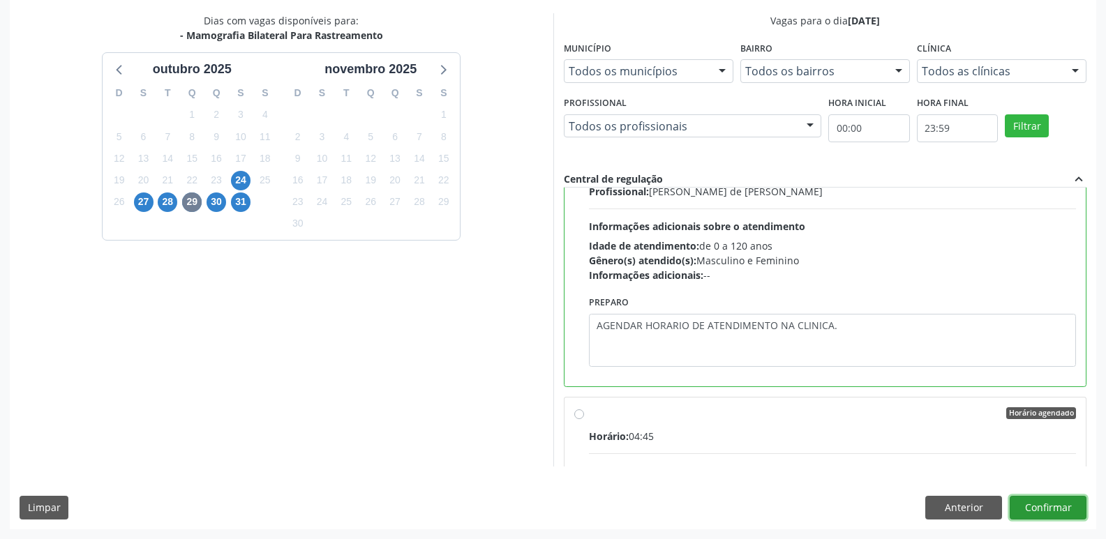
click at [1048, 503] on button "Confirmar" at bounding box center [1047, 508] width 77 height 24
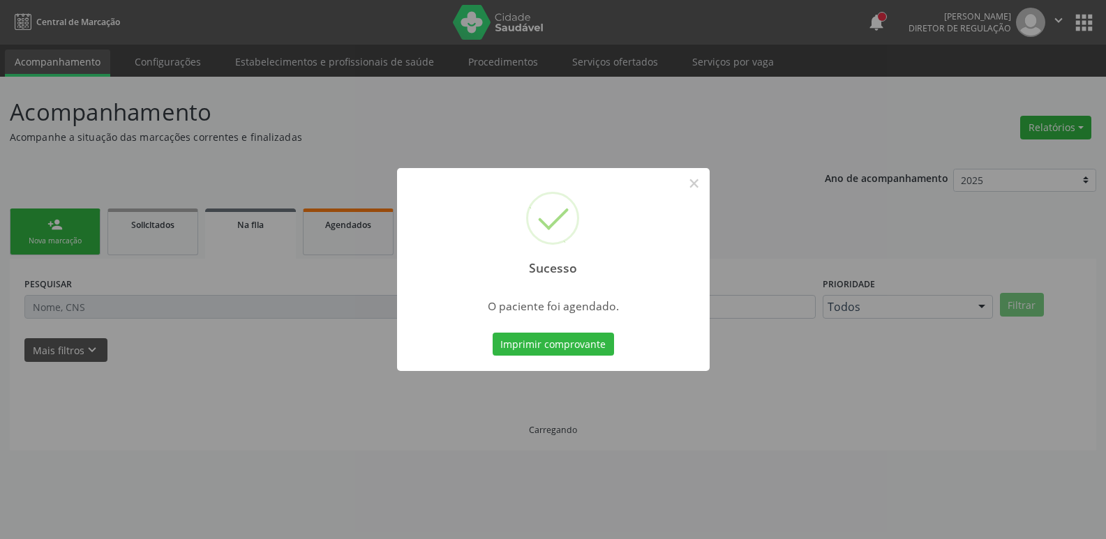
scroll to position [0, 0]
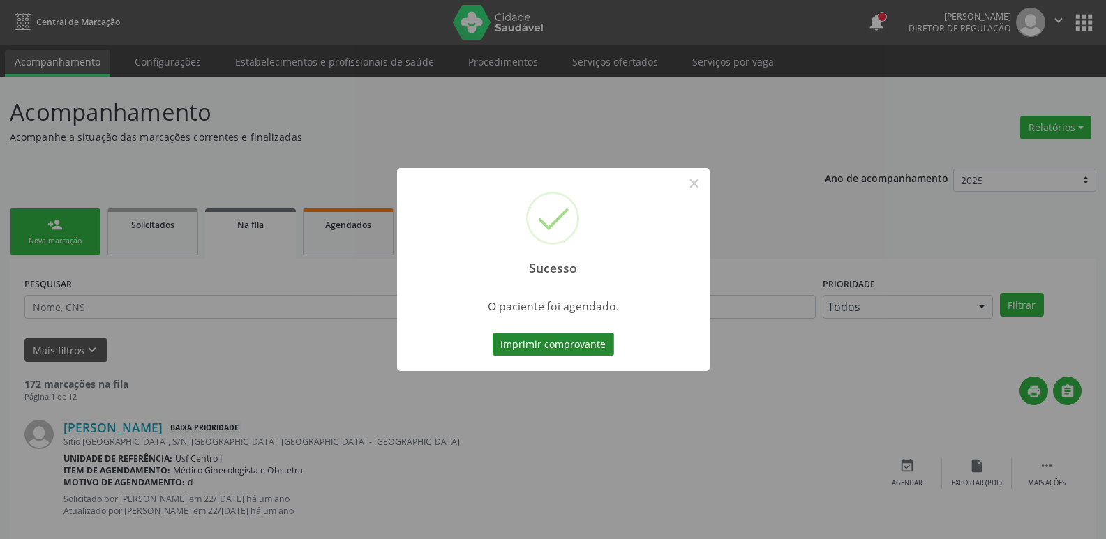
click at [588, 341] on button "Imprimir comprovante" at bounding box center [553, 345] width 121 height 24
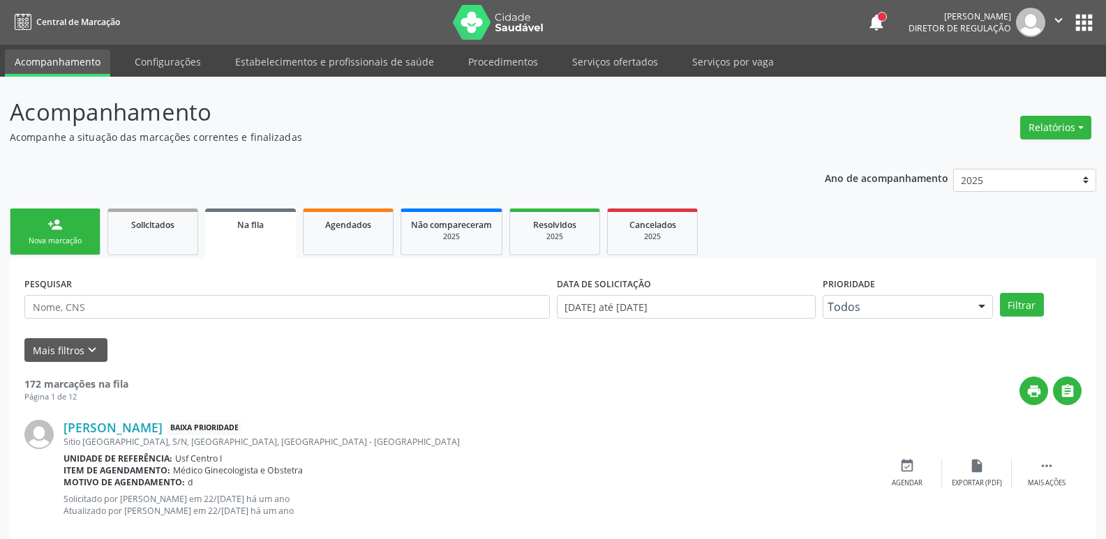
click at [1083, 20] on button "apps" at bounding box center [1084, 22] width 24 height 24
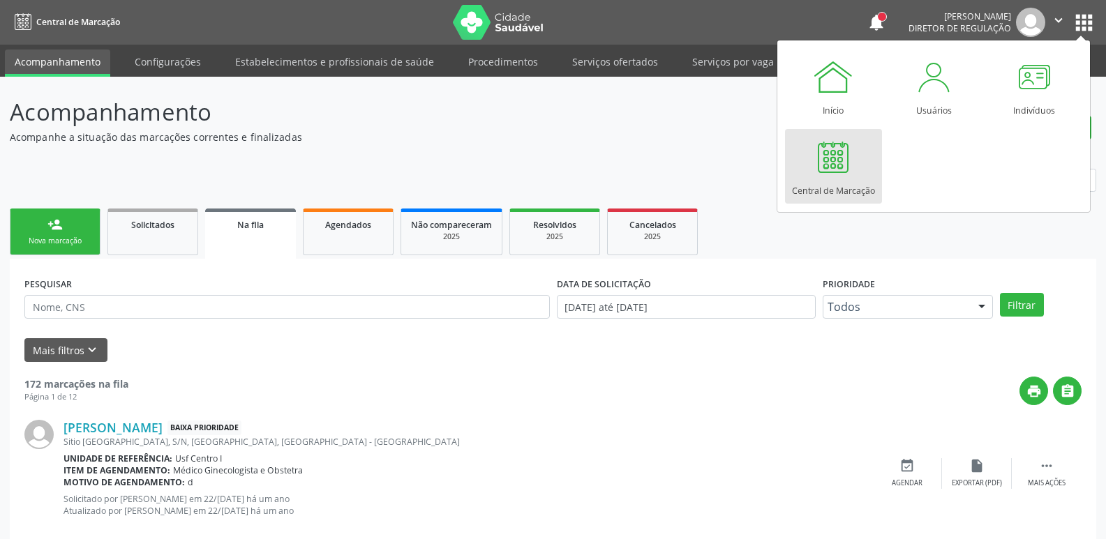
click at [833, 149] on div at bounding box center [833, 157] width 42 height 42
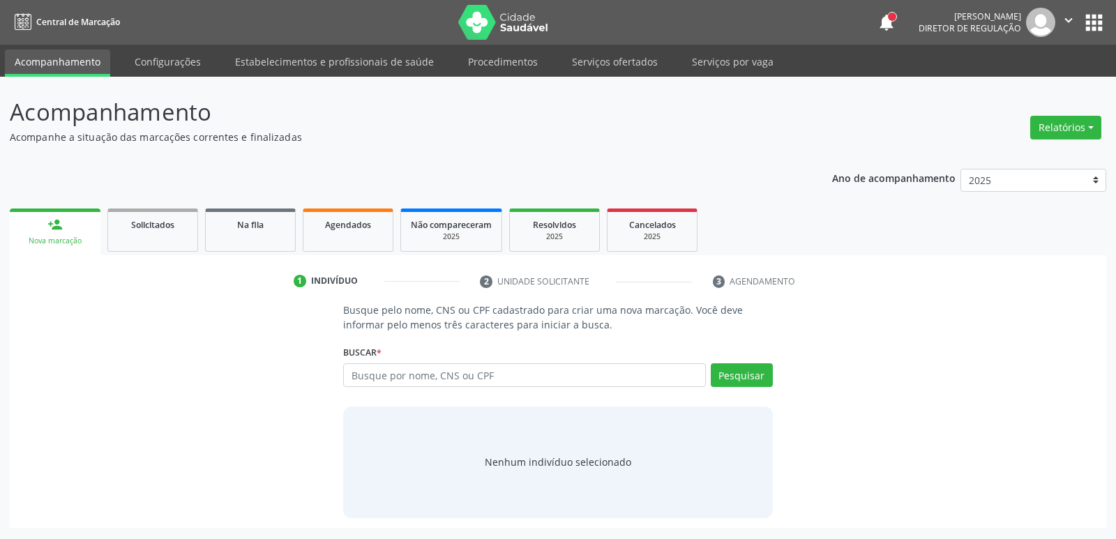
click at [477, 375] on input "text" at bounding box center [524, 375] width 362 height 24
type input "JOSMELIA VASC"
click at [754, 373] on button "Pesquisar" at bounding box center [742, 375] width 62 height 24
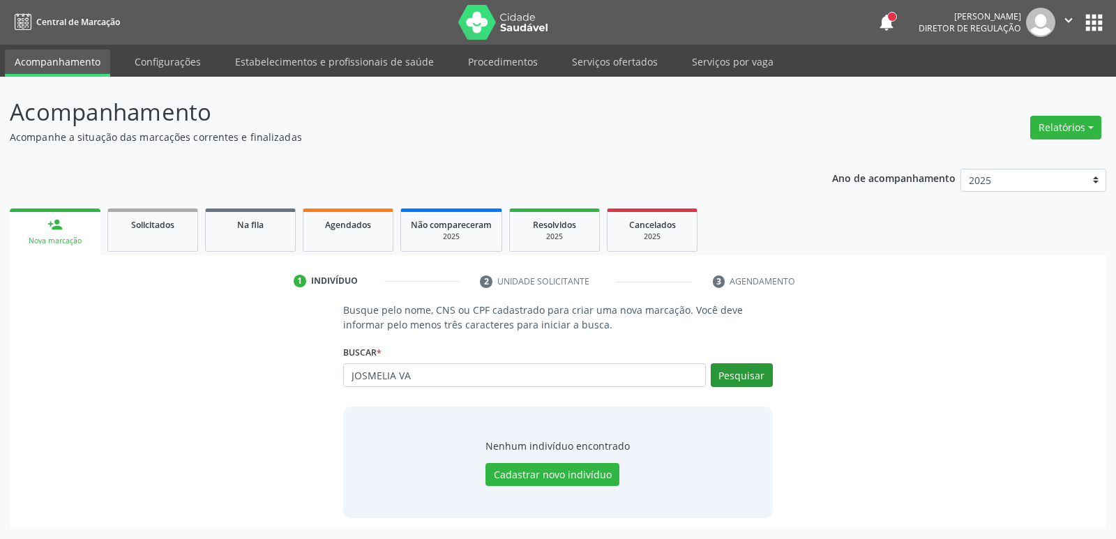
type input "JOSMELIA VA"
click at [753, 373] on button "Pesquisar" at bounding box center [742, 375] width 62 height 24
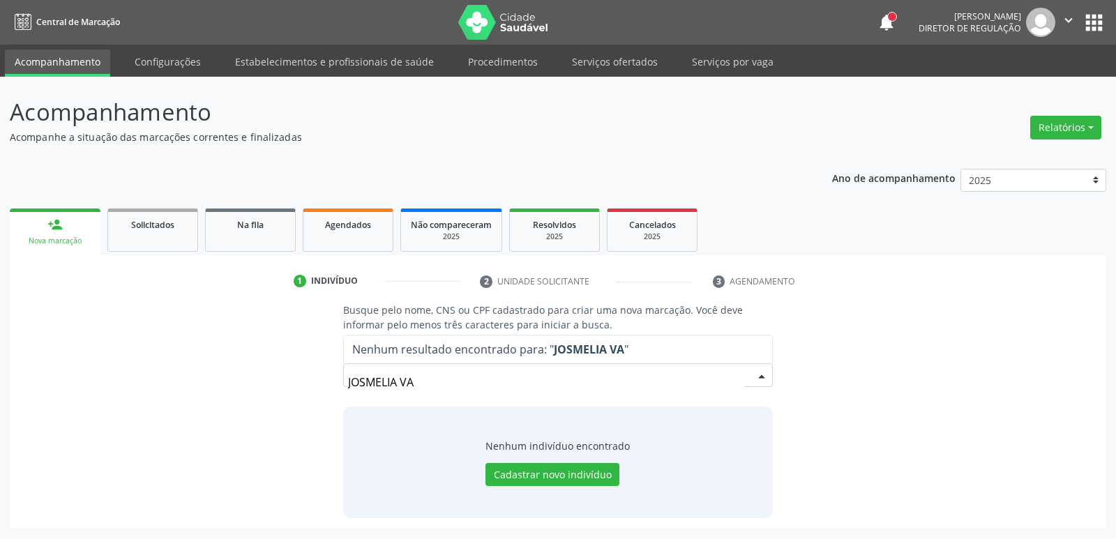
click at [570, 376] on input "JOSMELIA VA" at bounding box center [546, 382] width 396 height 28
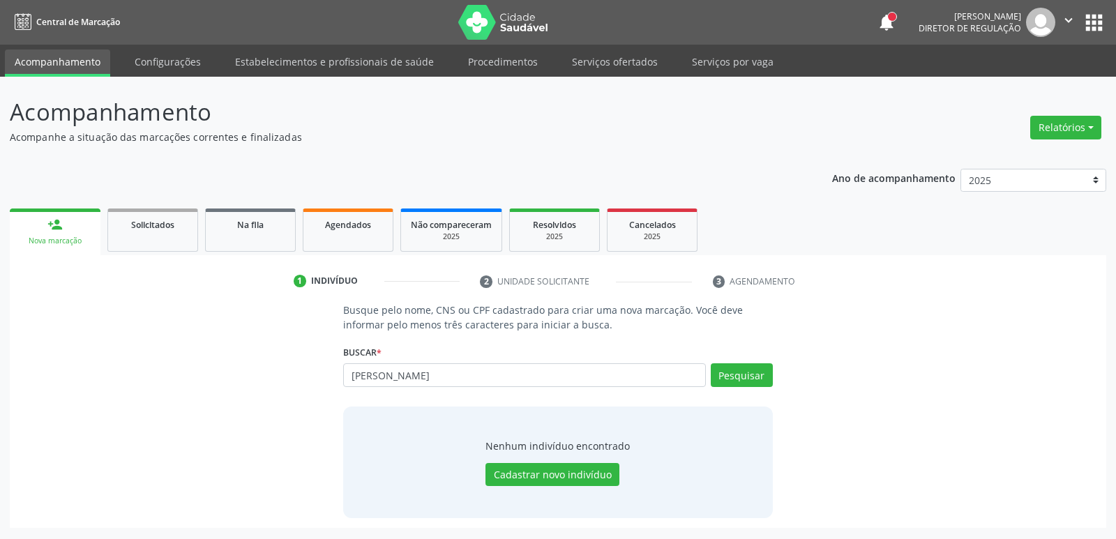
type input "J"
type input "75025744415"
click at [740, 378] on button "Pesquisar" at bounding box center [742, 375] width 62 height 24
type input "75025744415"
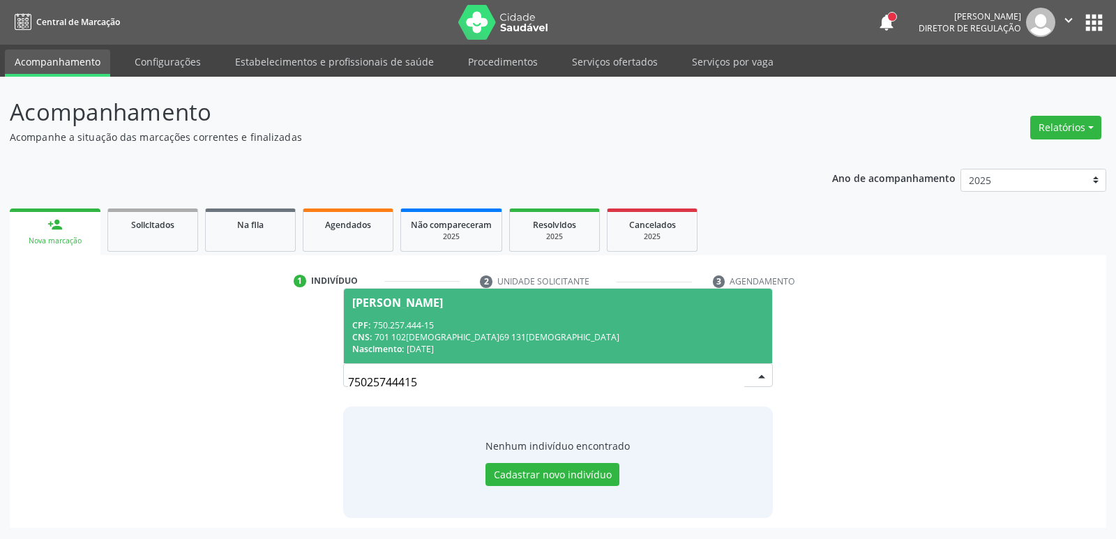
click at [571, 315] on span "Josmelia Alves Vasconcelos Soares CPF: 750.257.444-15 CNS: 701 1020 3769 1310 N…" at bounding box center [558, 326] width 428 height 75
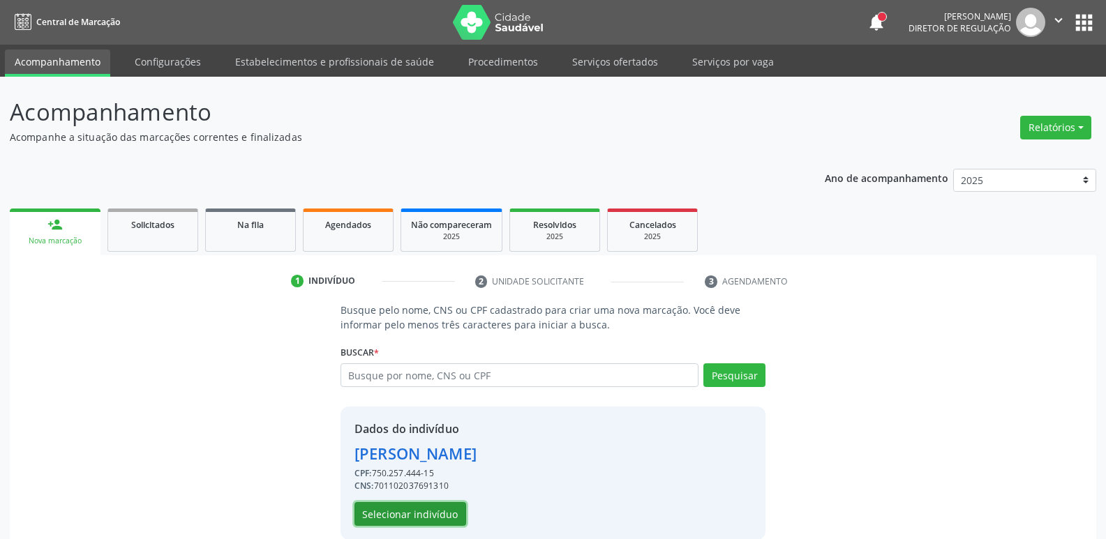
click at [390, 511] on button "Selecionar indivíduo" at bounding box center [410, 514] width 112 height 24
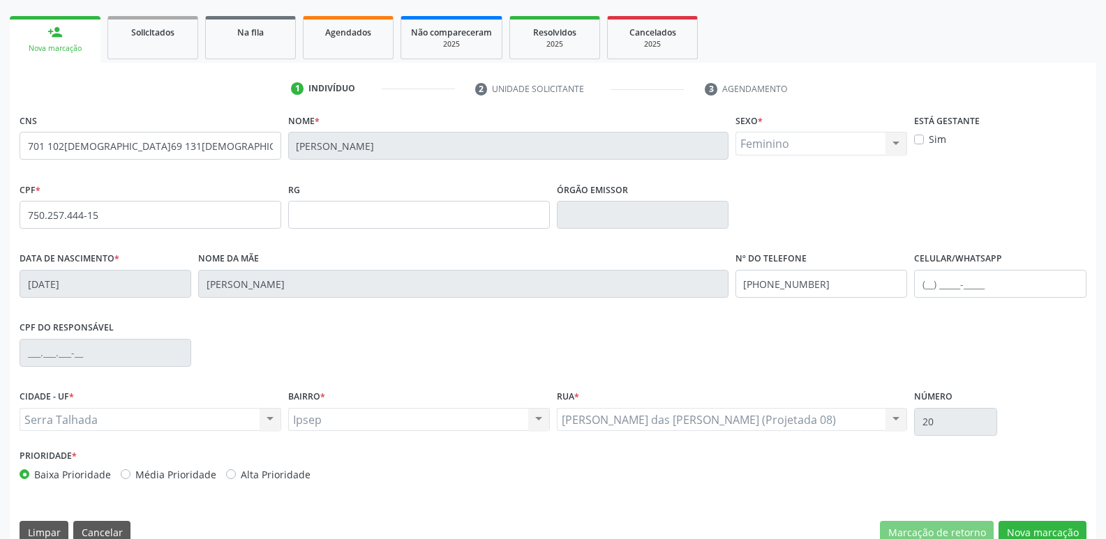
scroll to position [217, 0]
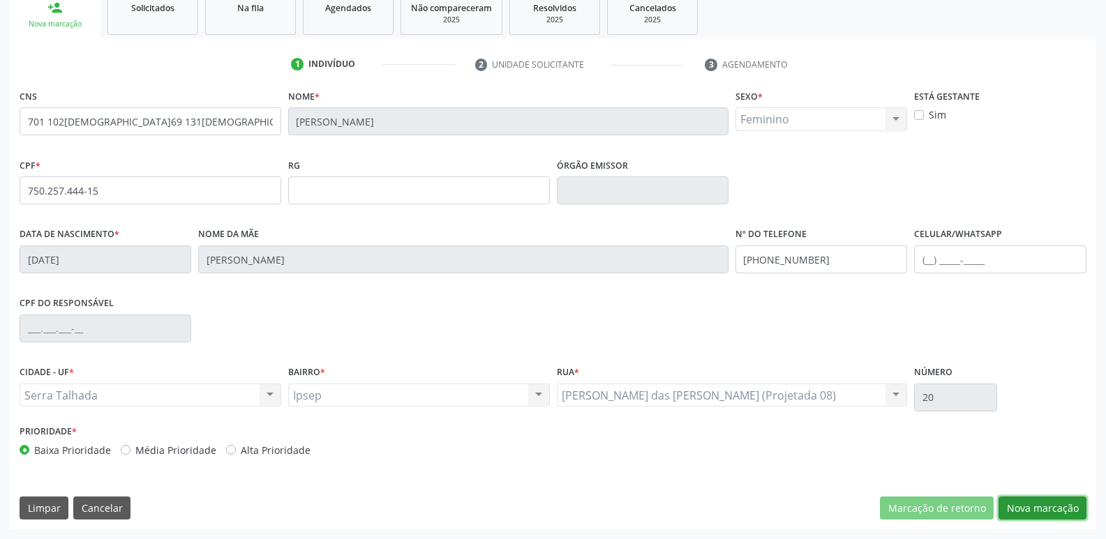
click at [1065, 505] on button "Nova marcação" at bounding box center [1042, 509] width 88 height 24
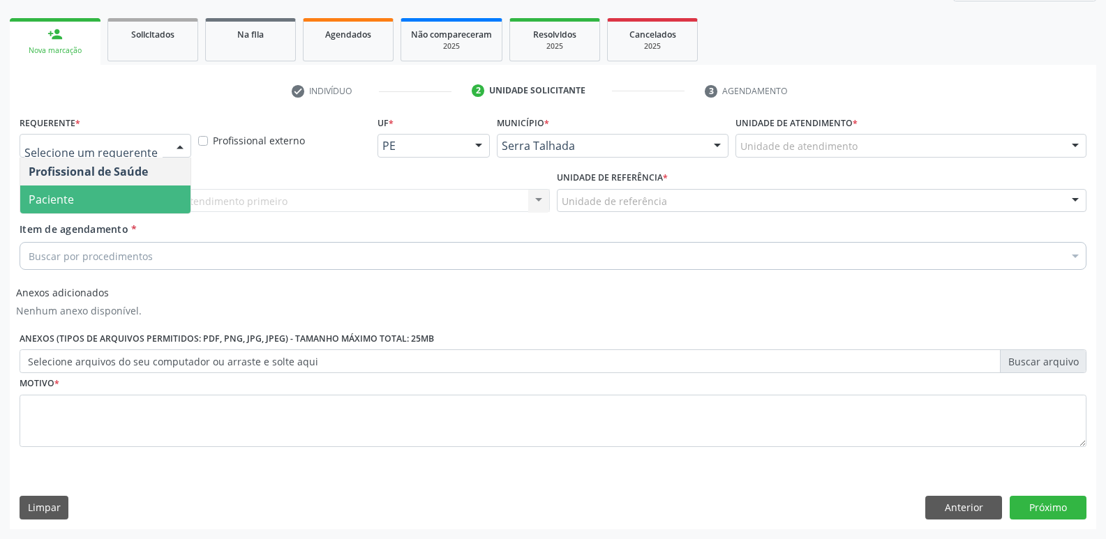
click at [98, 197] on span "Paciente" at bounding box center [105, 200] width 170 height 28
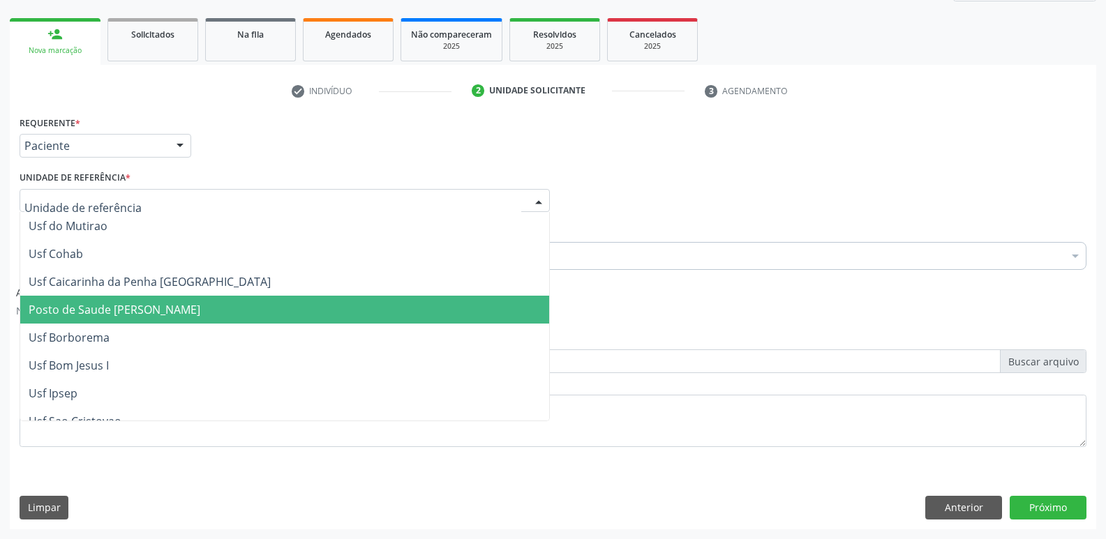
type input "C"
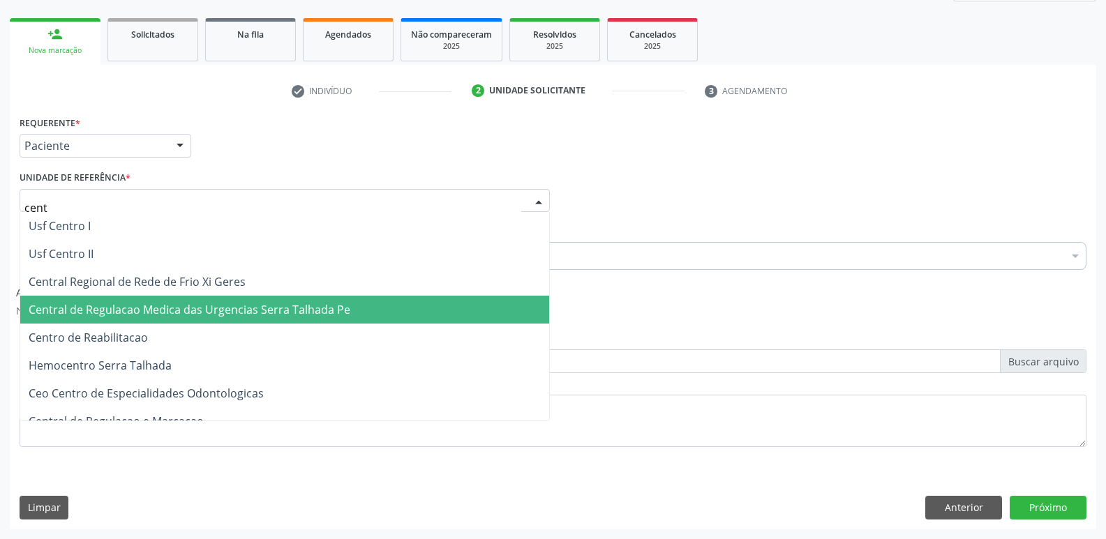
type input "centr"
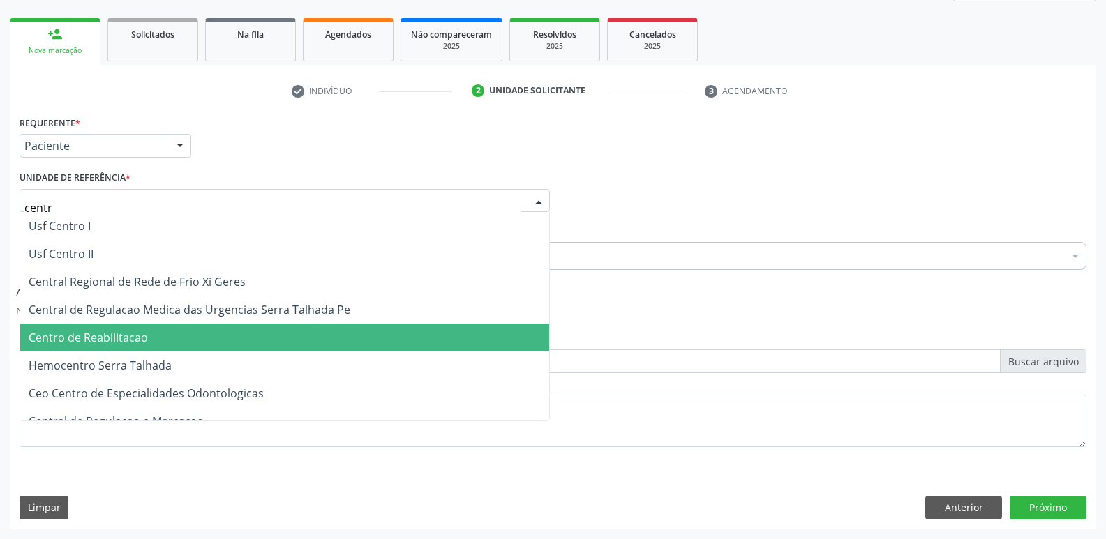
click at [116, 335] on span "Centro de Reabilitacao" at bounding box center [88, 337] width 119 height 15
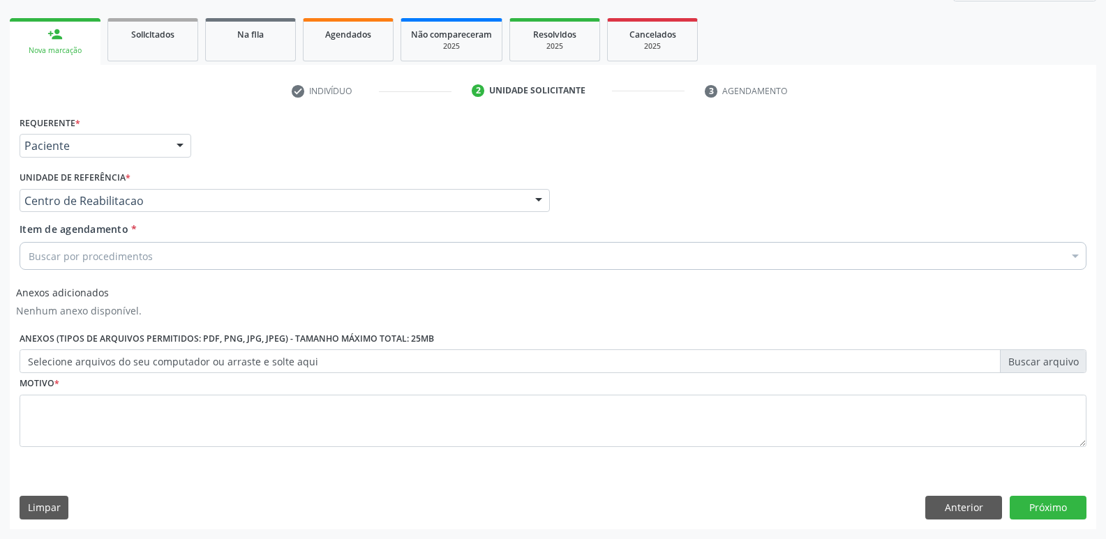
click at [210, 260] on div "Buscar por procedimentos" at bounding box center [553, 256] width 1067 height 28
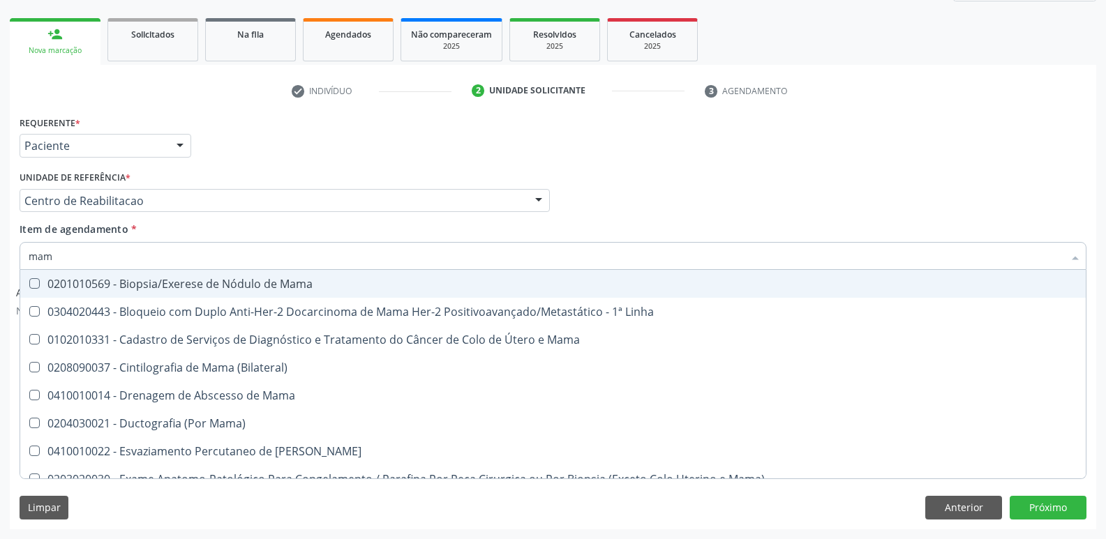
type input "mamo"
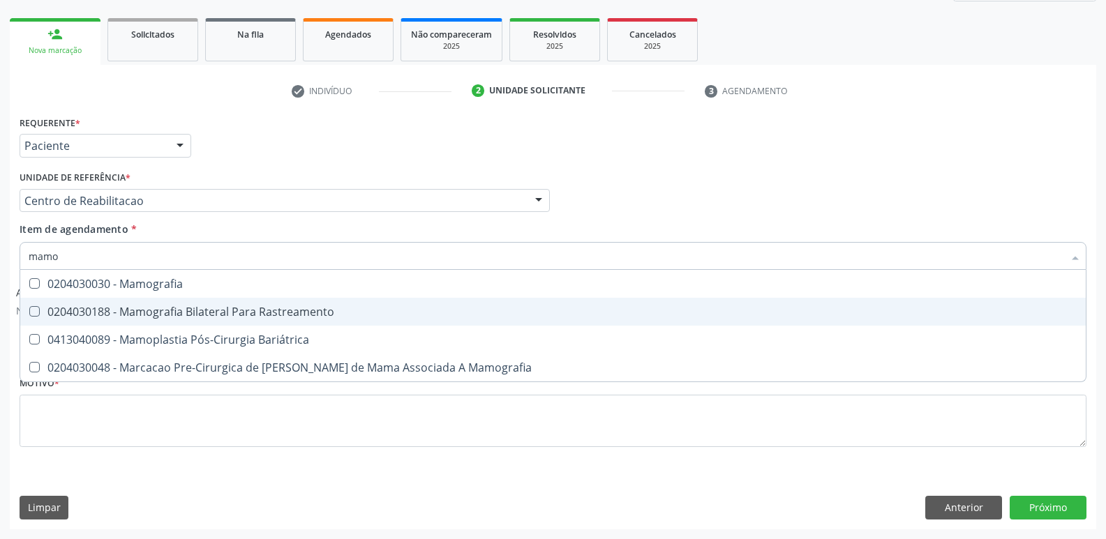
click at [206, 306] on div "0204030188 - Mamografia Bilateral Para Rastreamento" at bounding box center [553, 311] width 1048 height 11
checkbox Rastreamento "true"
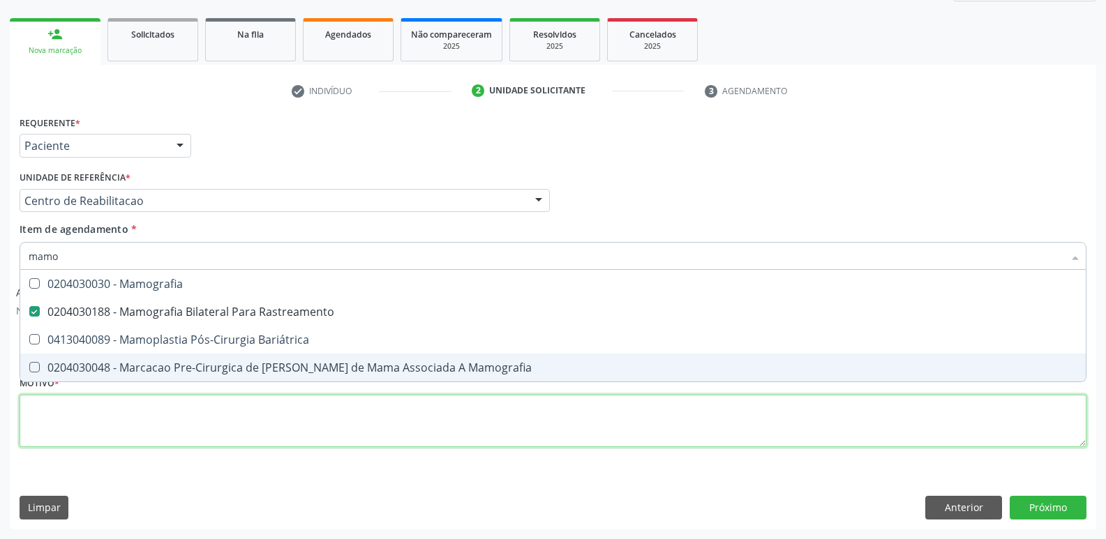
click at [410, 405] on div "Requerente * Paciente Profissional de Saúde Paciente Nenhum resultado encontrad…" at bounding box center [553, 289] width 1067 height 354
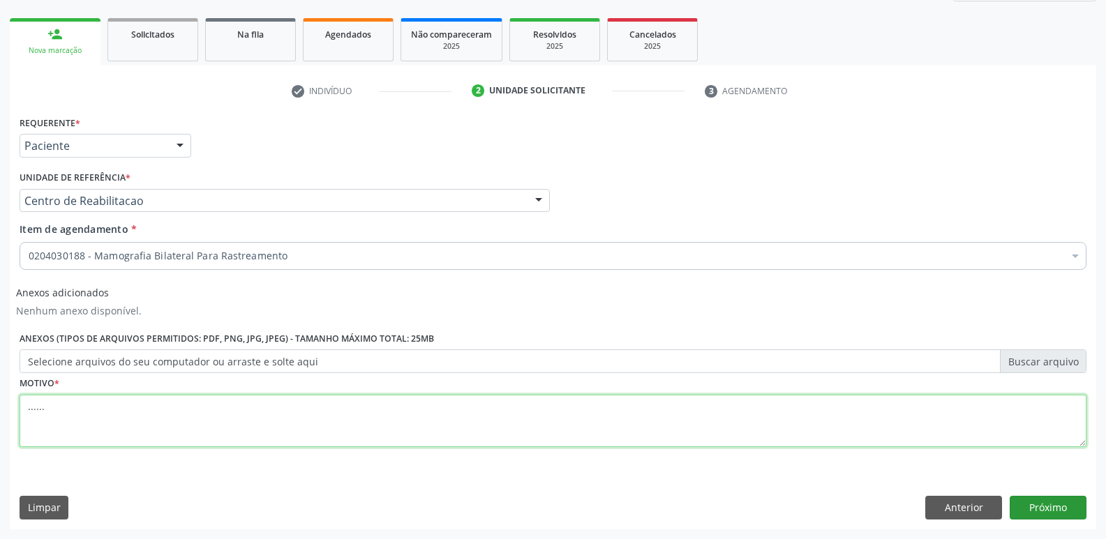
type textarea "......"
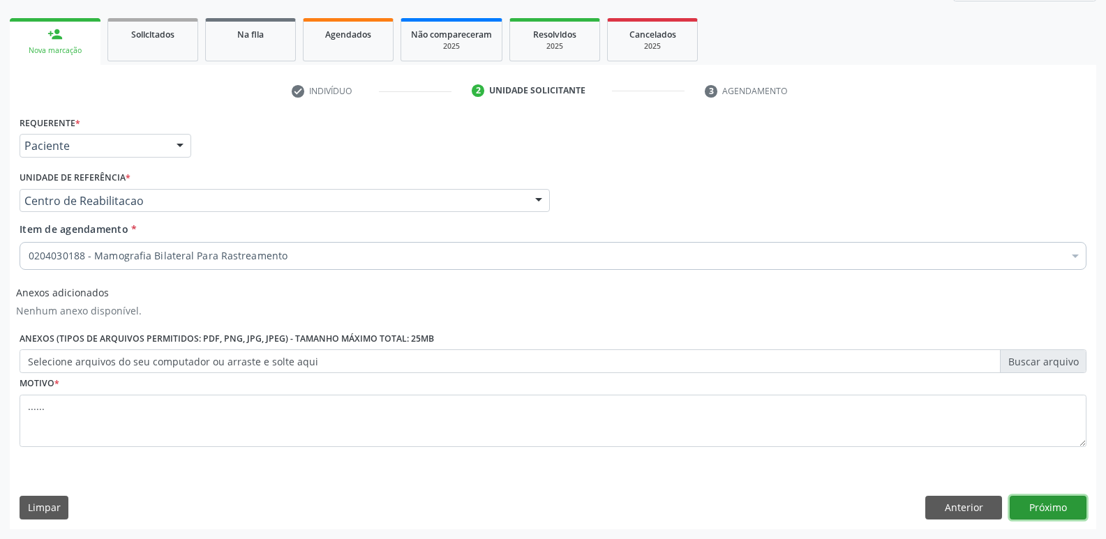
click at [1017, 506] on button "Próximo" at bounding box center [1047, 508] width 77 height 24
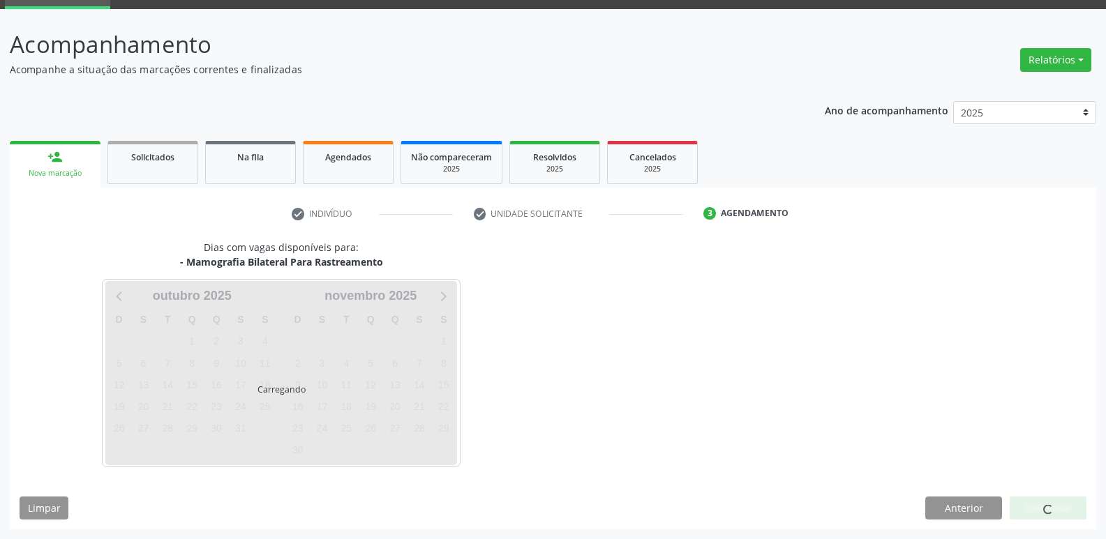
scroll to position [68, 0]
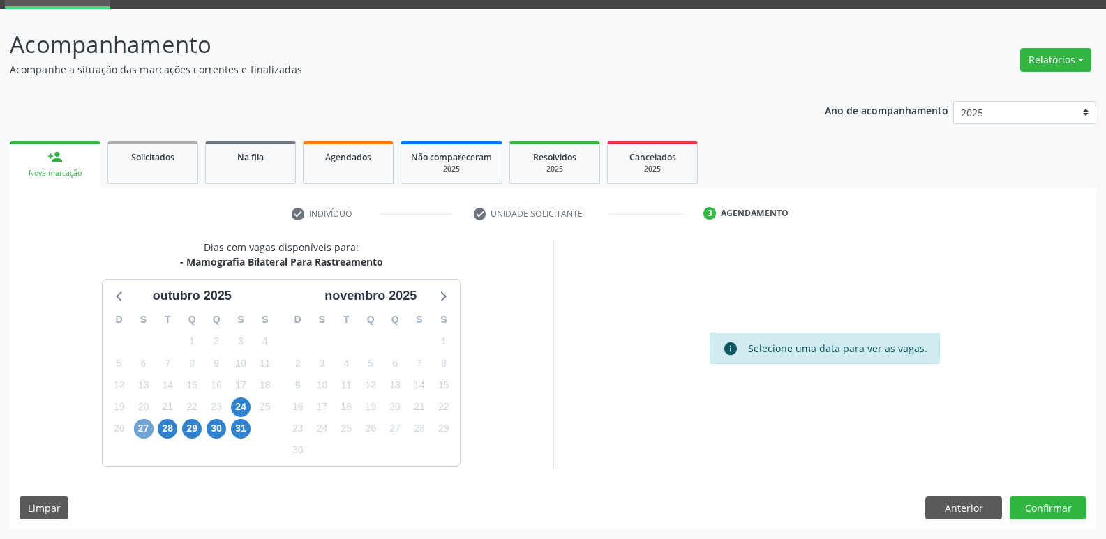
click at [137, 423] on span "27" at bounding box center [144, 429] width 20 height 20
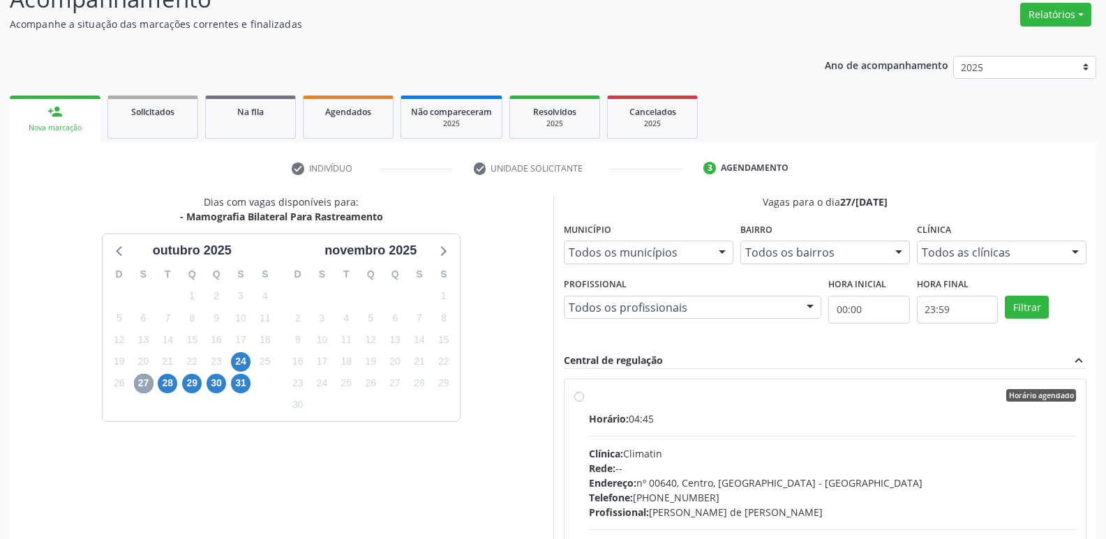
scroll to position [137, 0]
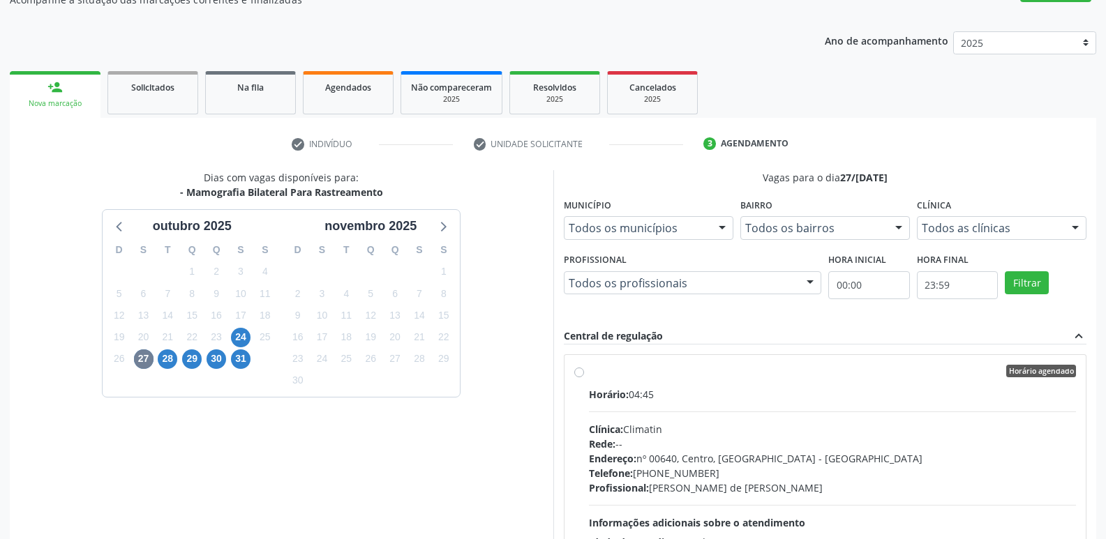
click at [589, 375] on label "Horário agendado Horário: 04:45 Clínica: Climatin Rede: -- Endereço: nº 00640, …" at bounding box center [833, 472] width 488 height 214
click at [582, 375] on input "Horário agendado Horário: 04:45 Clínica: Climatin Rede: -- Endereço: nº 00640, …" at bounding box center [579, 371] width 10 height 13
radio input "true"
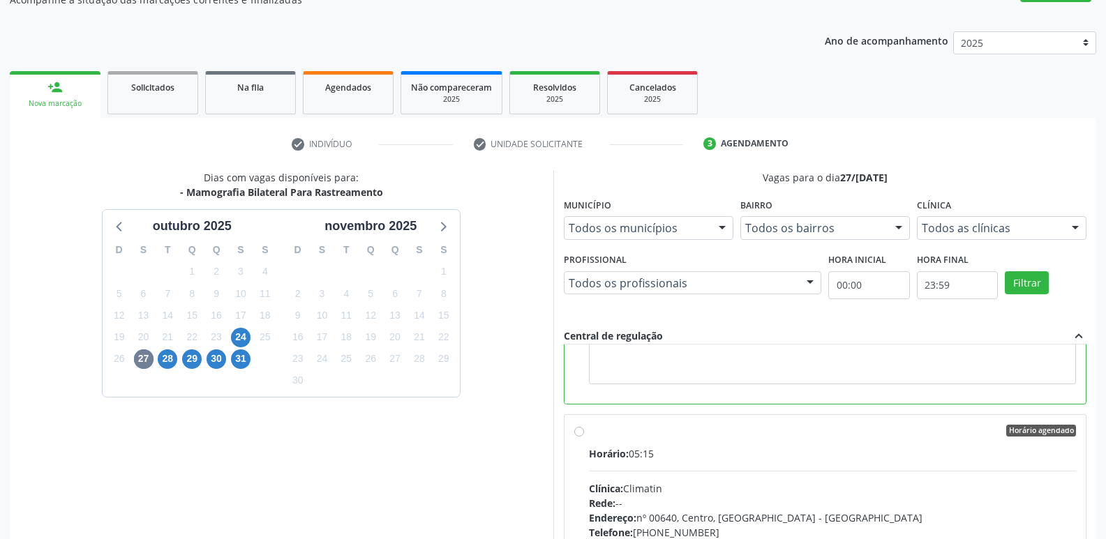
scroll to position [209, 0]
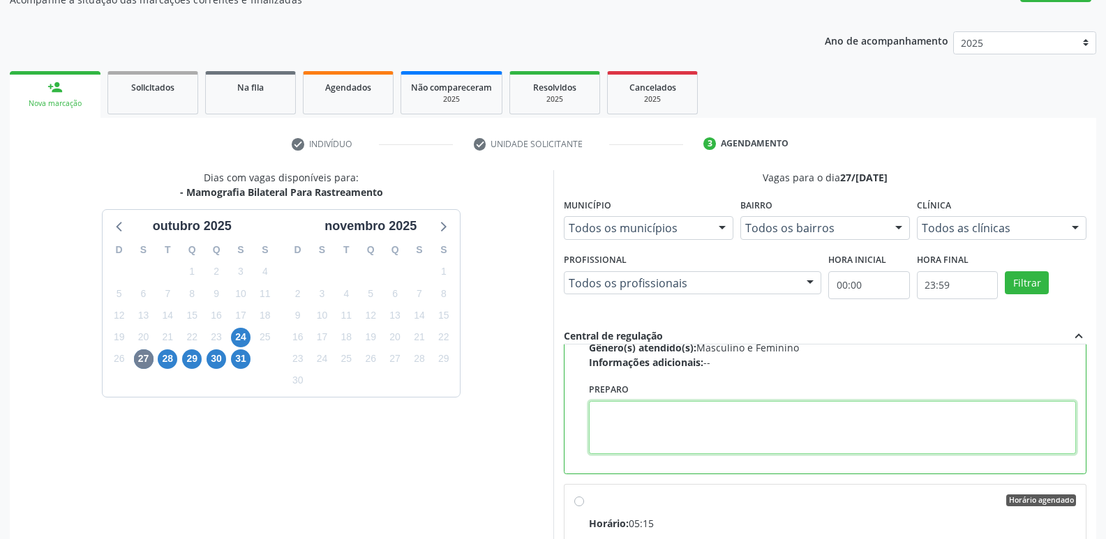
click at [633, 425] on textarea at bounding box center [833, 427] width 488 height 53
type textarea "a"
click at [776, 415] on textarea "AGENDAR HORARIO DE ATENDIMENTO A CLINICA." at bounding box center [833, 427] width 488 height 53
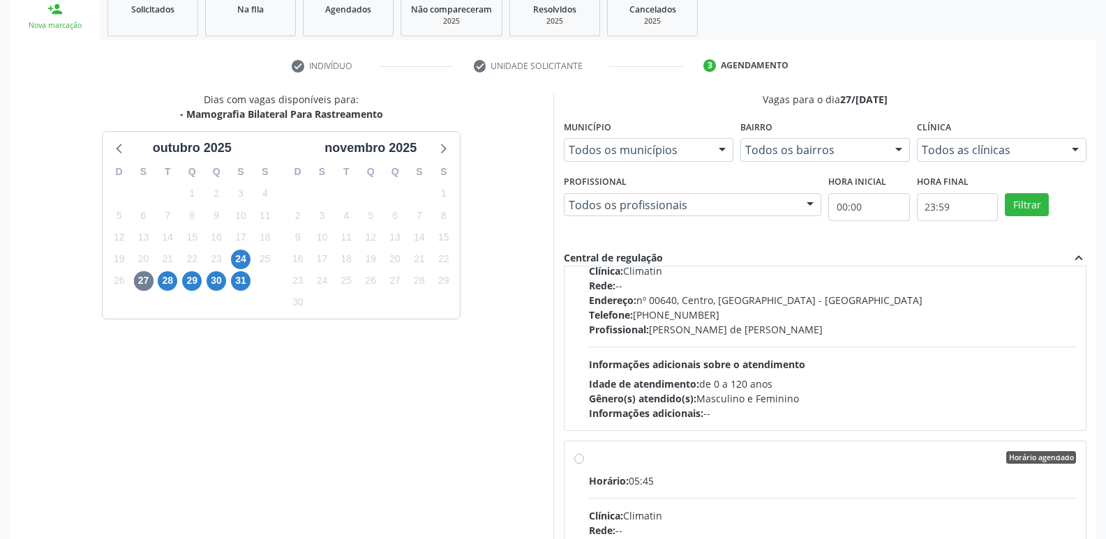
scroll to position [294, 0]
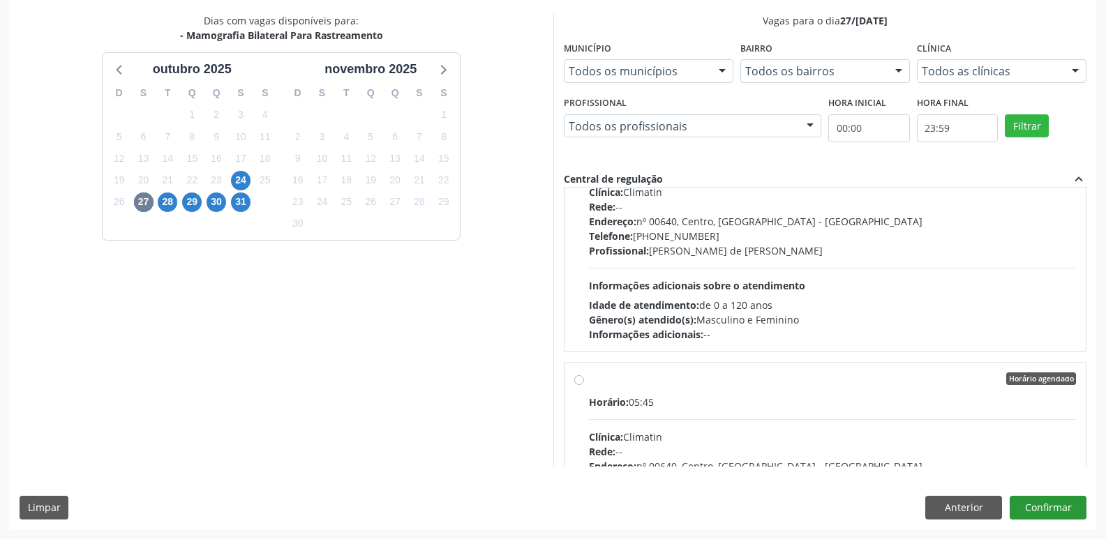
type textarea "AGENDAR HORARIO DE ATENDIMENTO NA CLINICA."
click at [1054, 509] on button "Confirmar" at bounding box center [1047, 508] width 77 height 24
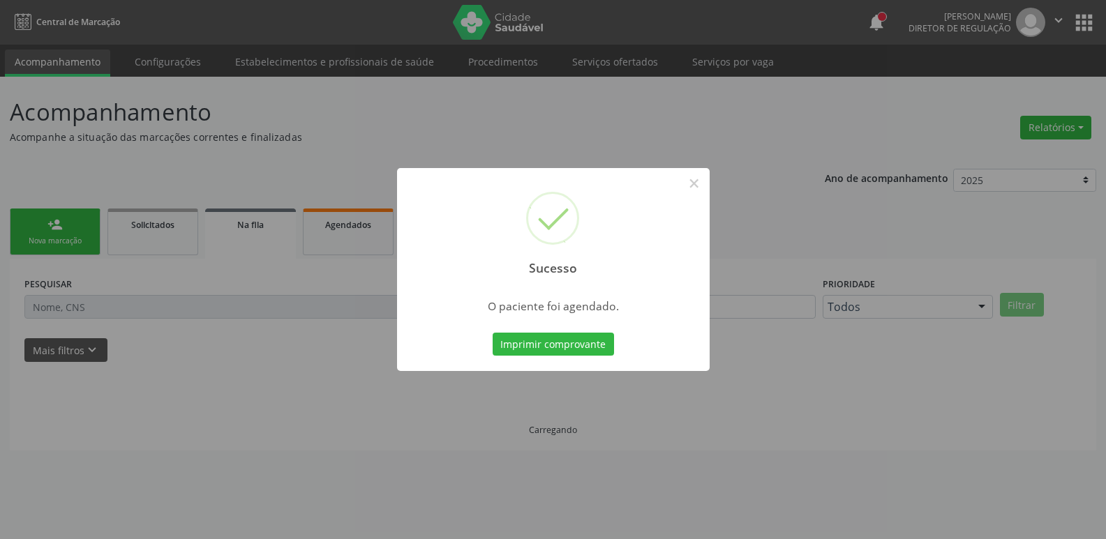
scroll to position [0, 0]
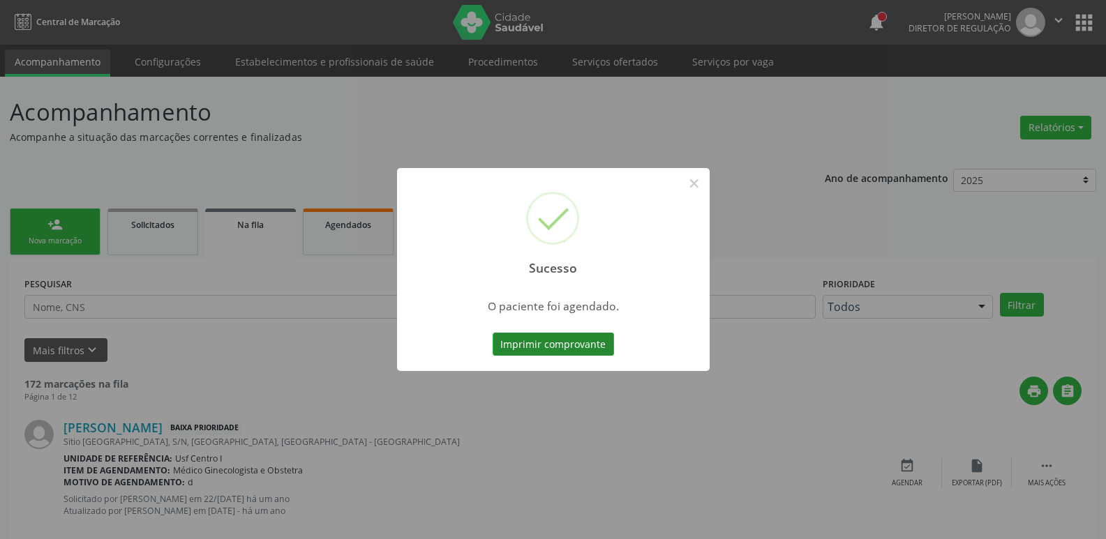
click at [578, 349] on button "Imprimir comprovante" at bounding box center [553, 345] width 121 height 24
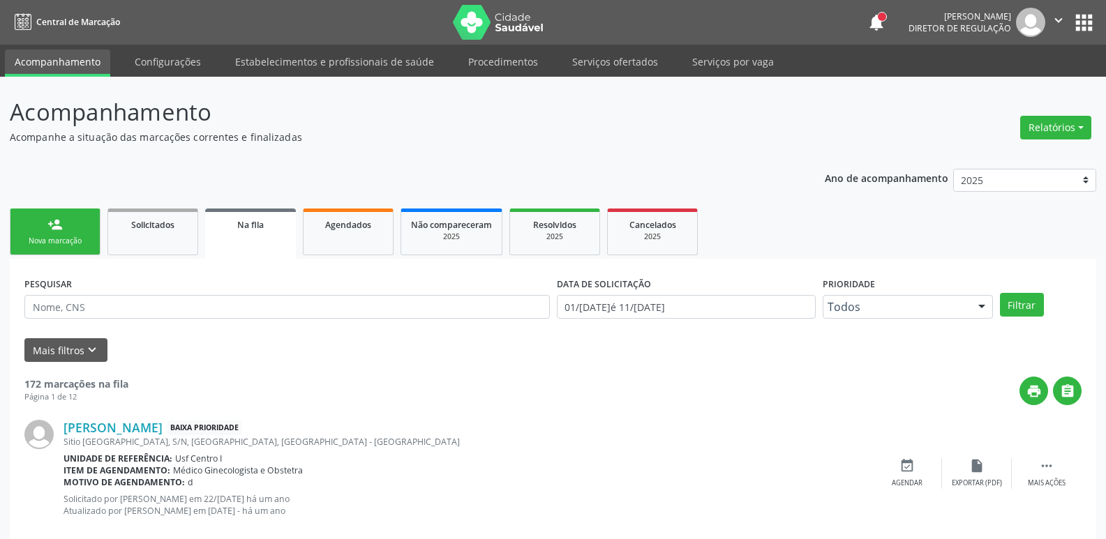
click at [1081, 19] on button "apps" at bounding box center [1084, 22] width 24 height 24
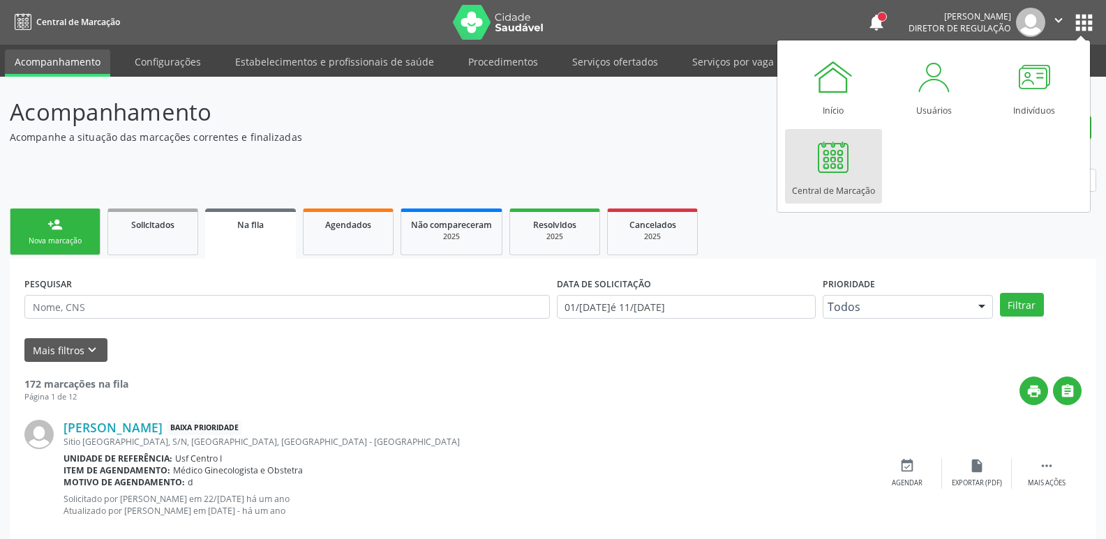
click at [826, 184] on div "Central de Marcação" at bounding box center [833, 187] width 83 height 19
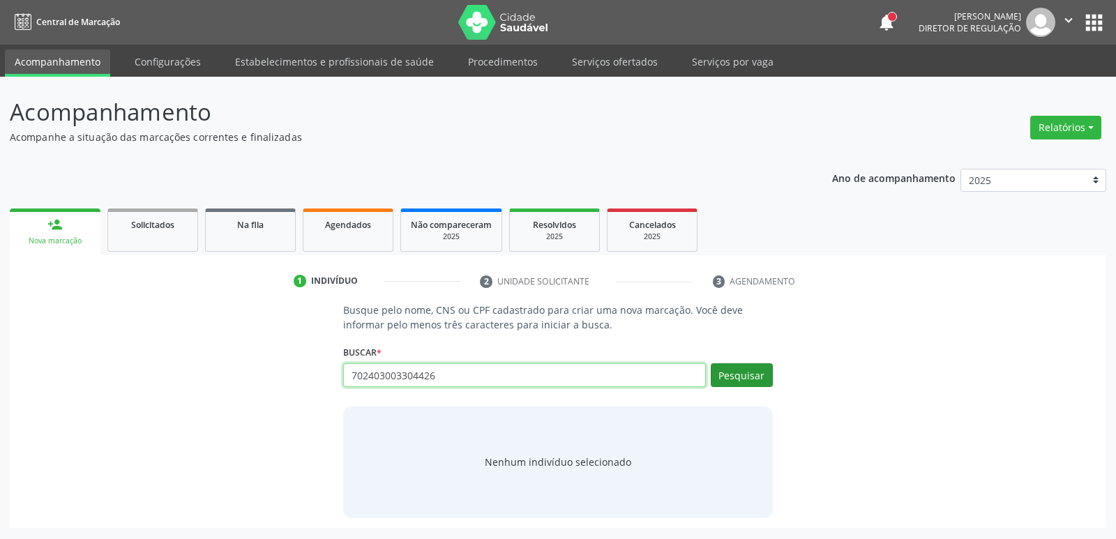
type input "702403003304426"
click at [745, 384] on button "Pesquisar" at bounding box center [742, 375] width 62 height 24
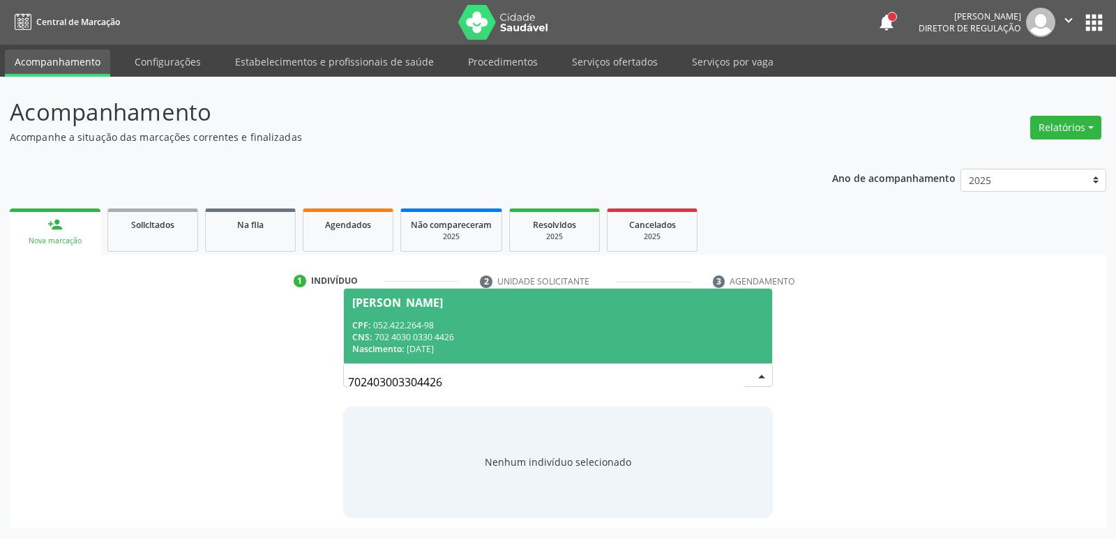
click at [452, 327] on div "CPF: 052.422.264-98" at bounding box center [557, 325] width 411 height 12
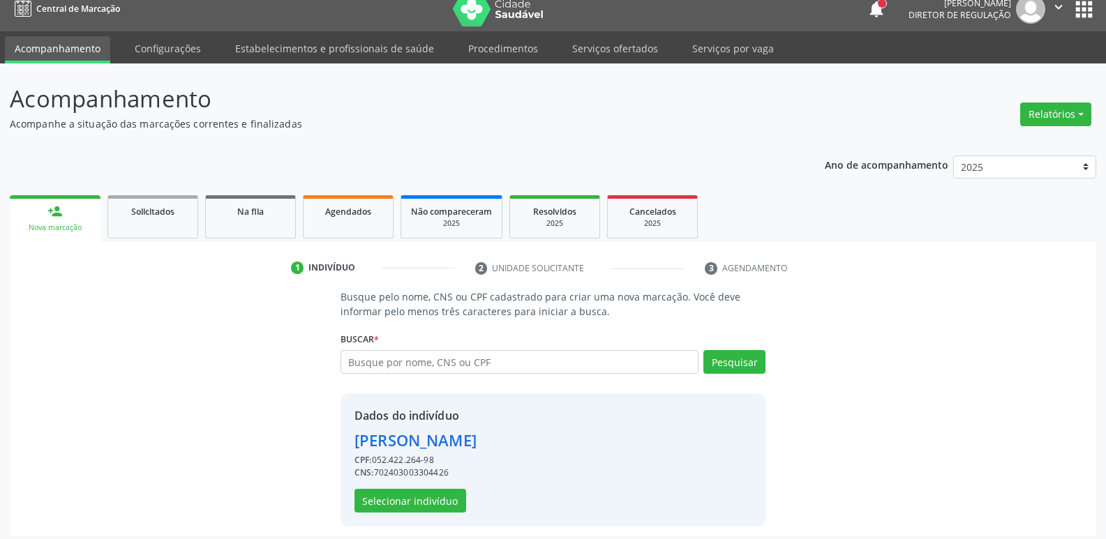
scroll to position [20, 0]
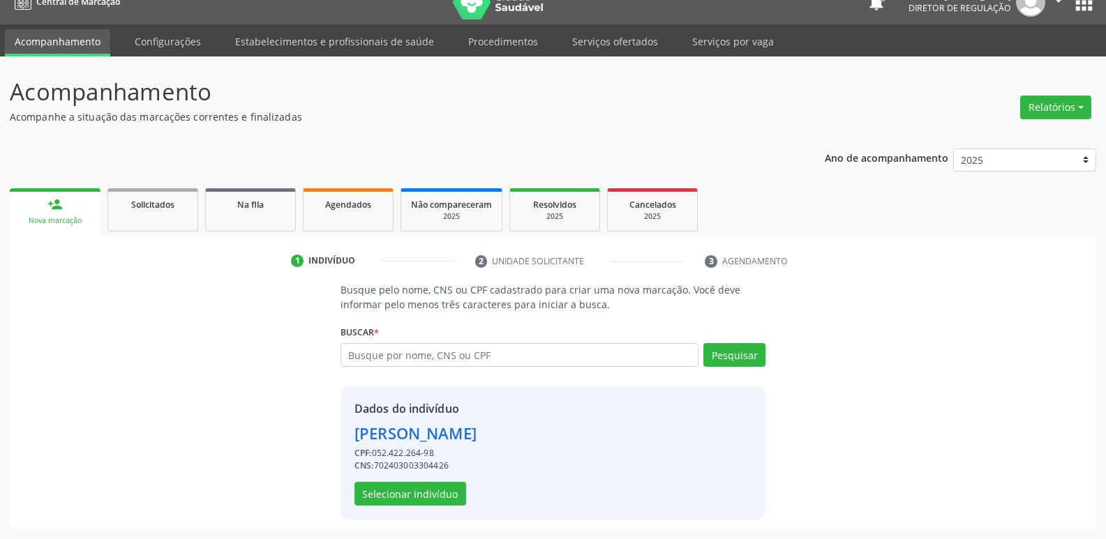
click at [400, 506] on div "Dados do indivíduo [PERSON_NAME] CPF: 052.422.264-98 CNS: 702403003304426 Selec…" at bounding box center [552, 452] width 425 height 133
click at [401, 495] on button "Selecionar indivíduo" at bounding box center [410, 494] width 112 height 24
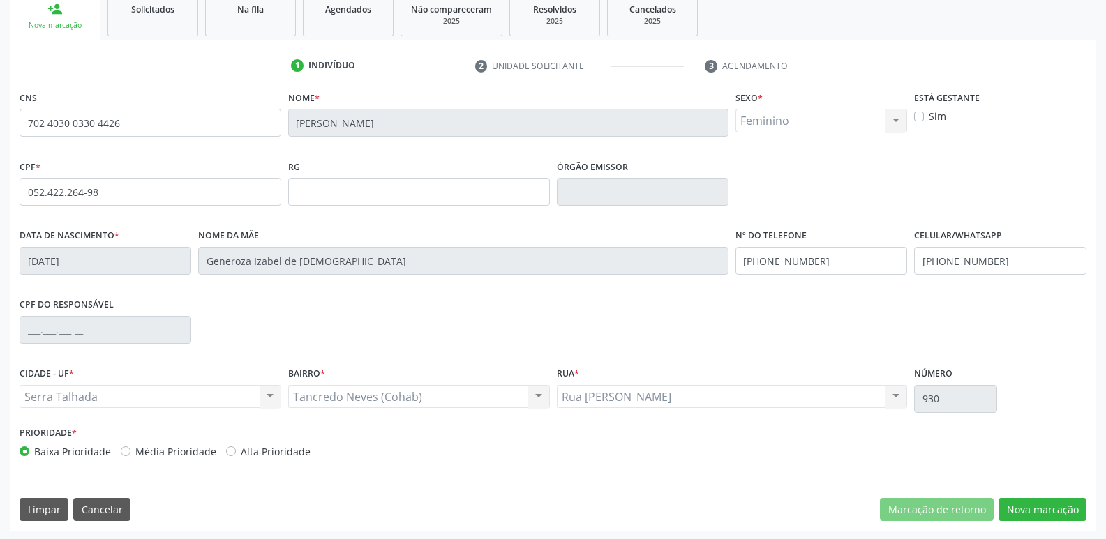
scroll to position [217, 0]
click at [1041, 513] on button "Nova marcação" at bounding box center [1042, 509] width 88 height 24
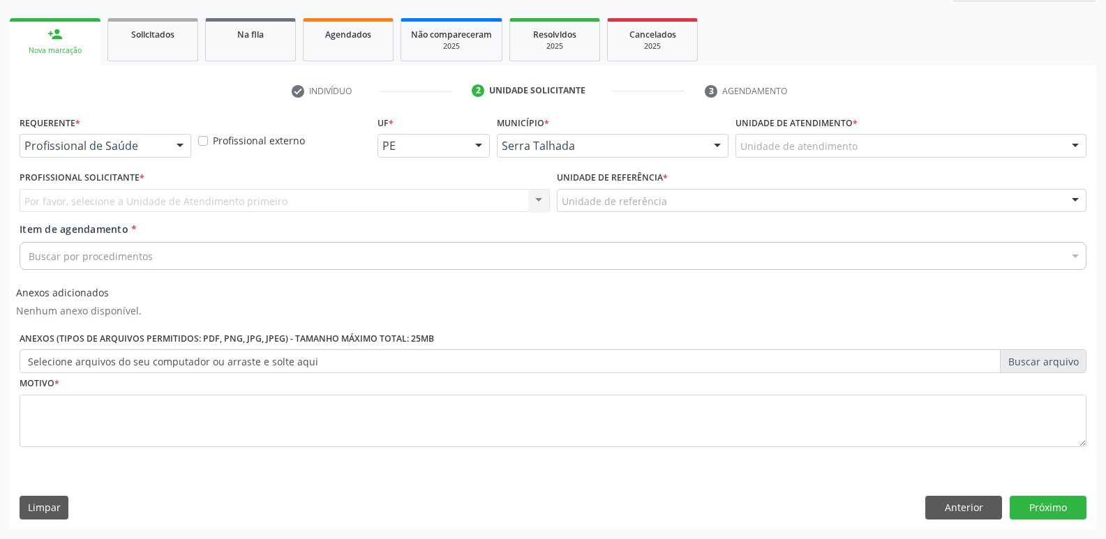
scroll to position [190, 0]
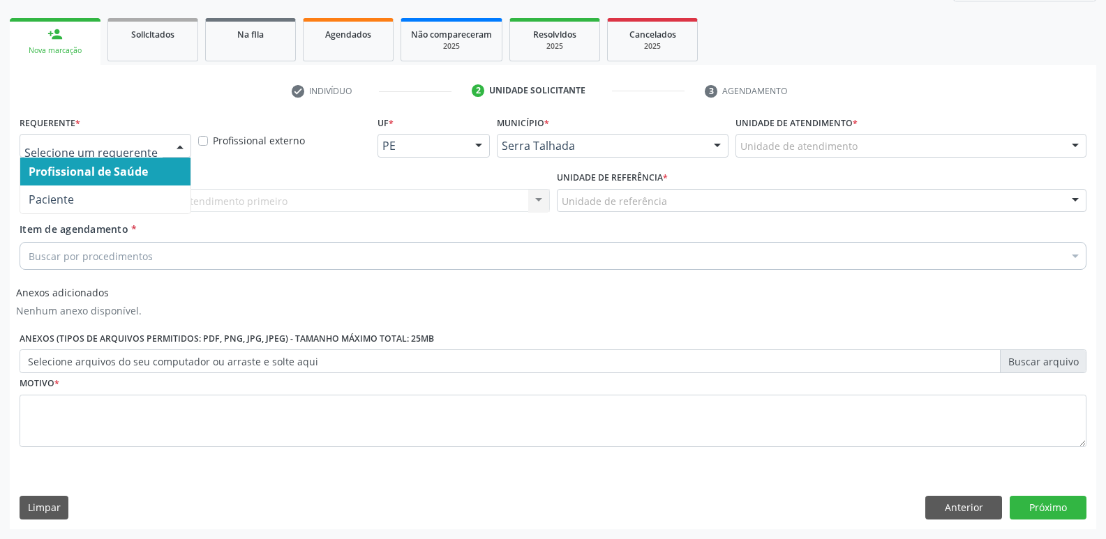
click at [100, 153] on div at bounding box center [106, 146] width 172 height 24
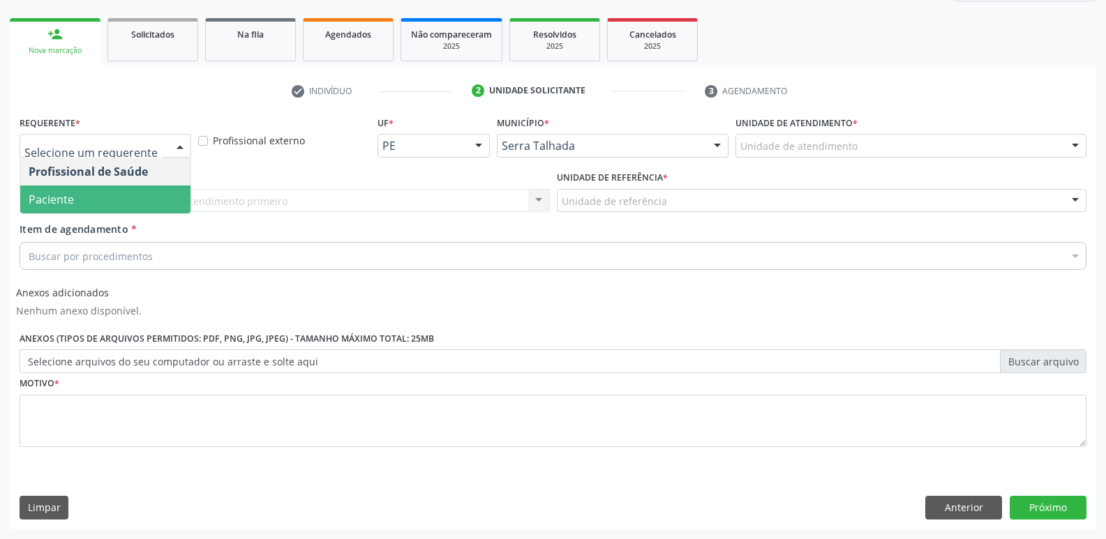
click at [97, 193] on span "Paciente" at bounding box center [105, 200] width 170 height 28
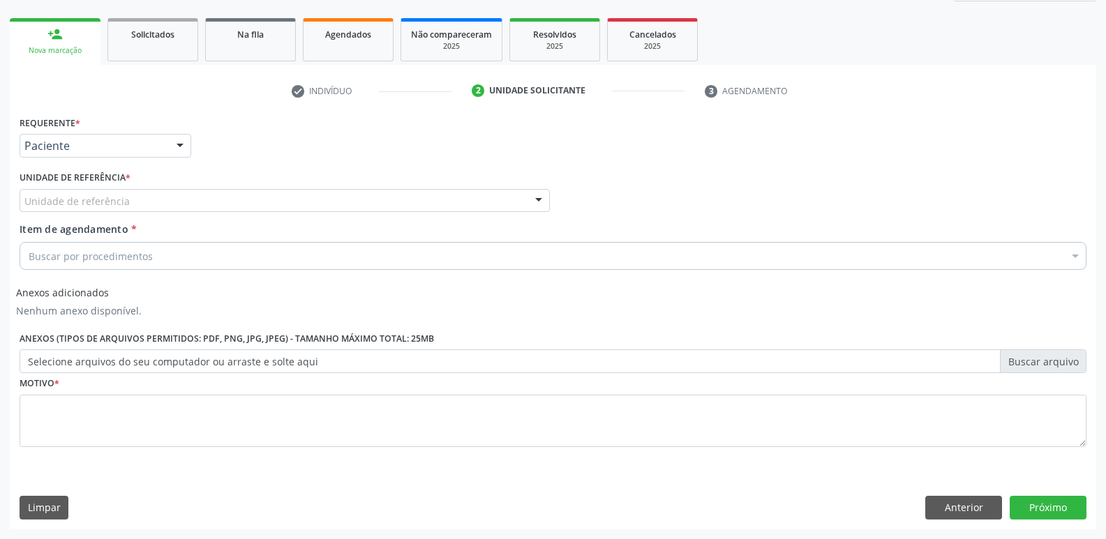
click at [97, 192] on div "Unidade de referência" at bounding box center [285, 201] width 530 height 24
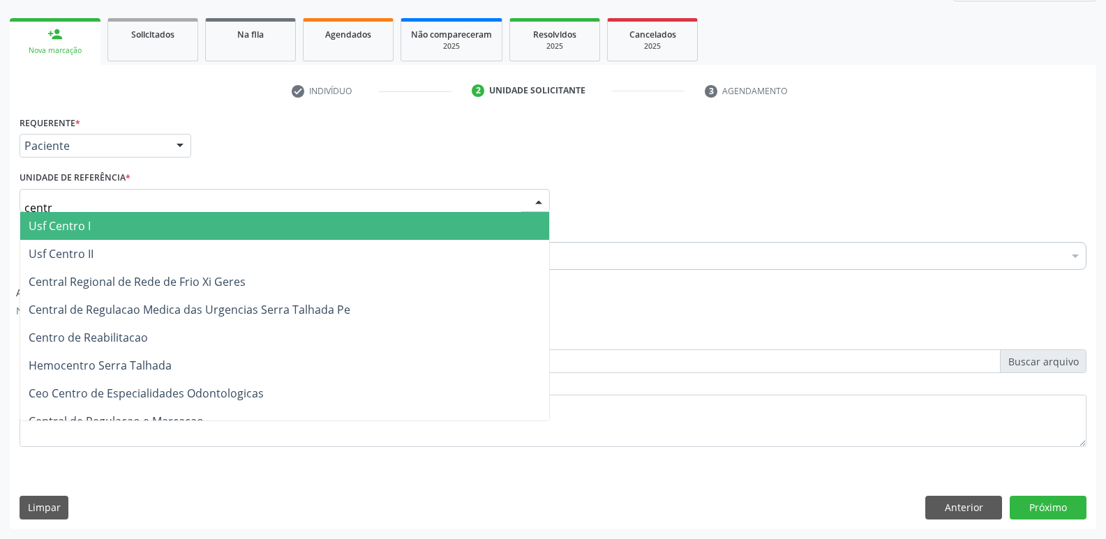
type input "centro"
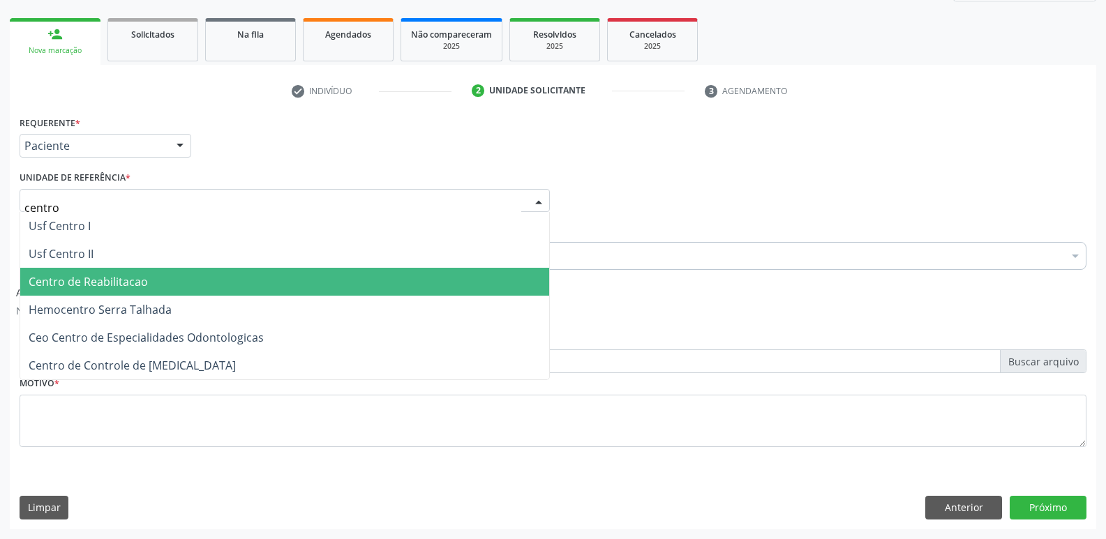
click at [103, 289] on span "Centro de Reabilitacao" at bounding box center [88, 281] width 119 height 15
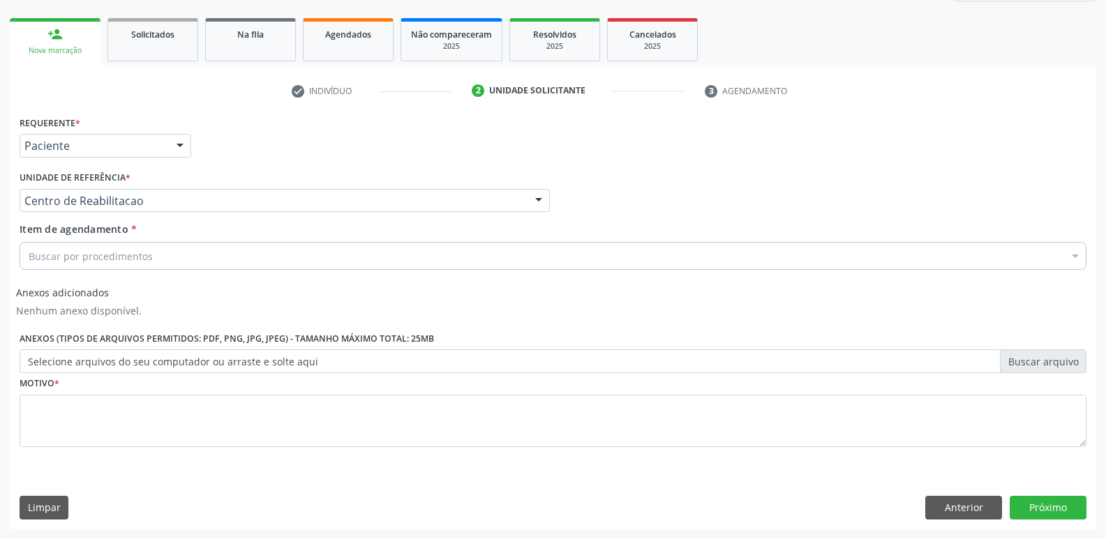
click at [198, 253] on div "Buscar por procedimentos" at bounding box center [553, 256] width 1067 height 28
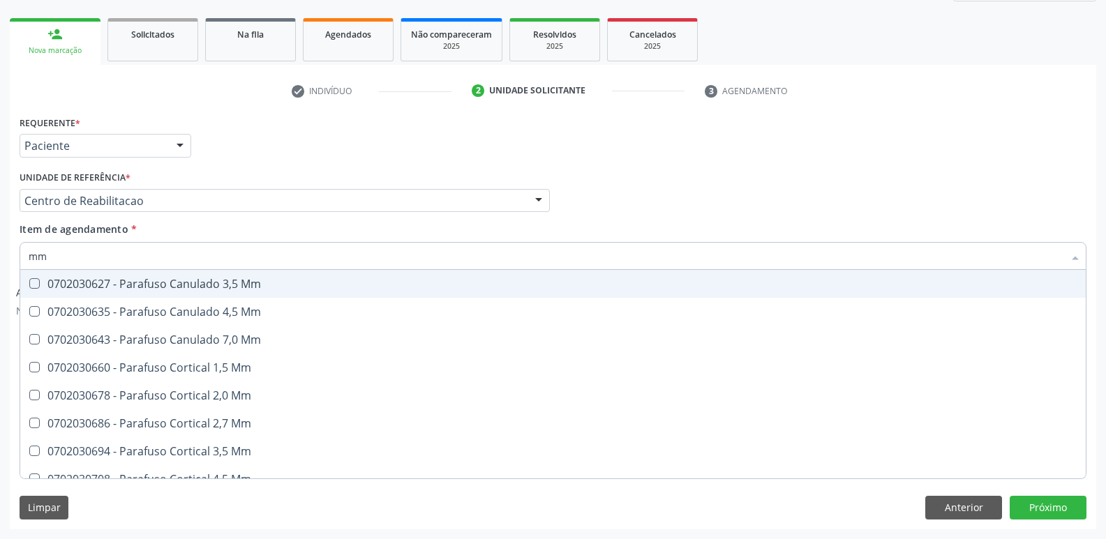
type input "m"
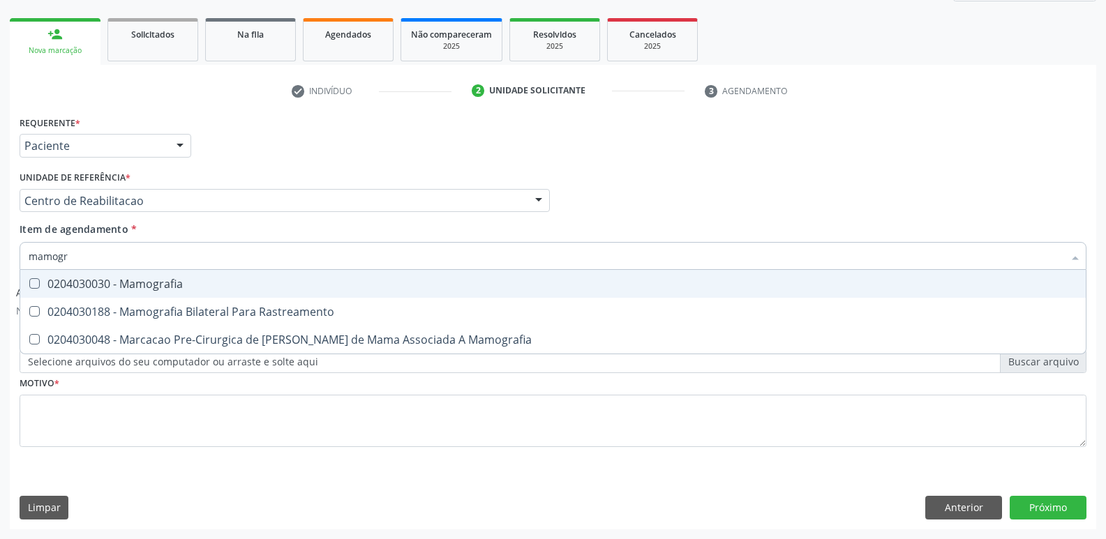
type input "mamogra"
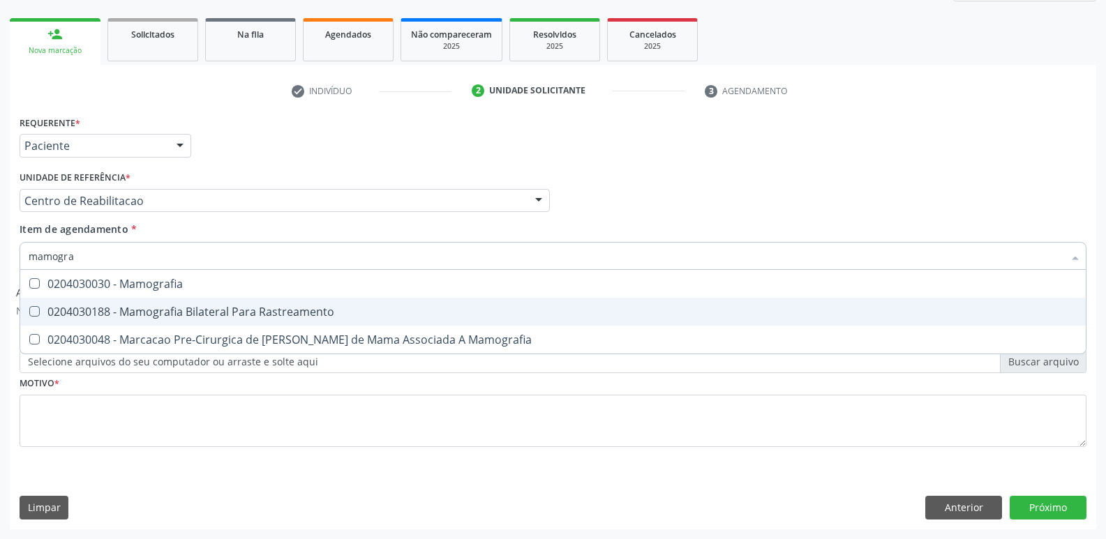
click at [262, 306] on div "0204030188 - Mamografia Bilateral Para Rastreamento" at bounding box center [553, 311] width 1048 height 11
checkbox Rastreamento "true"
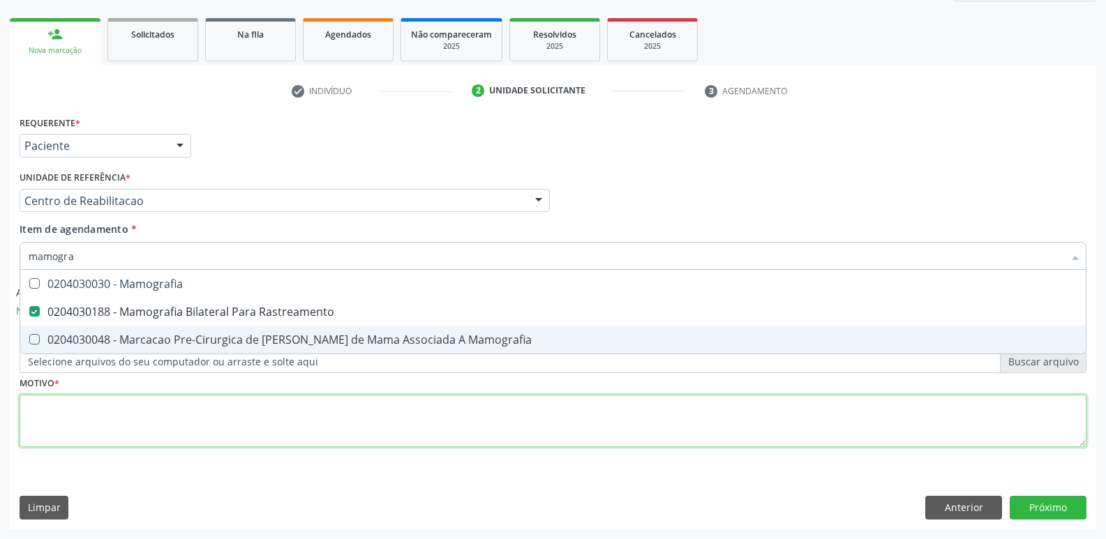
click at [162, 416] on div "Requerente * Paciente Profissional de Saúde Paciente Nenhum resultado encontrad…" at bounding box center [553, 289] width 1067 height 354
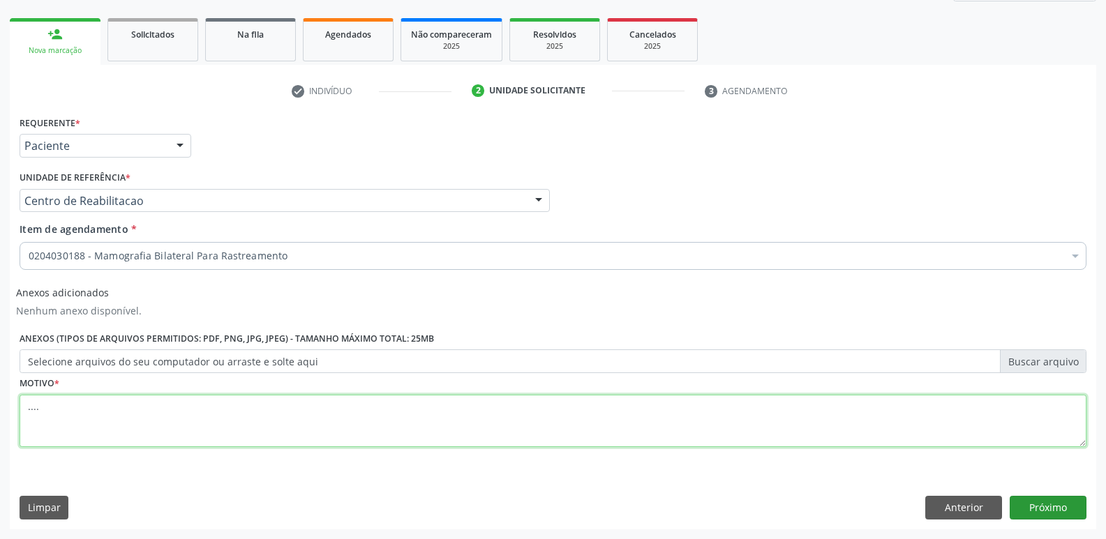
type textarea "...."
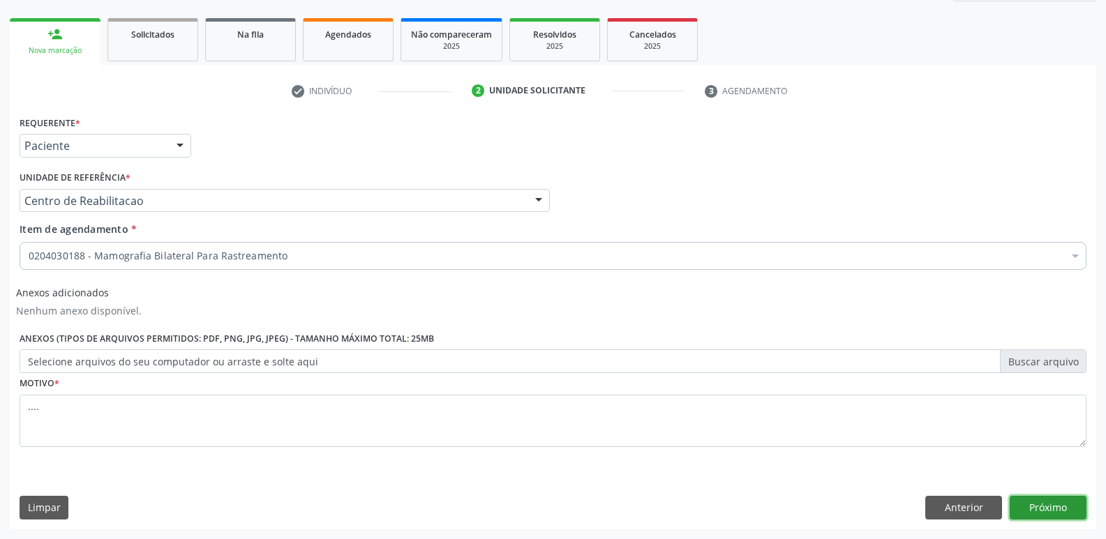
click at [1033, 508] on button "Próximo" at bounding box center [1047, 508] width 77 height 24
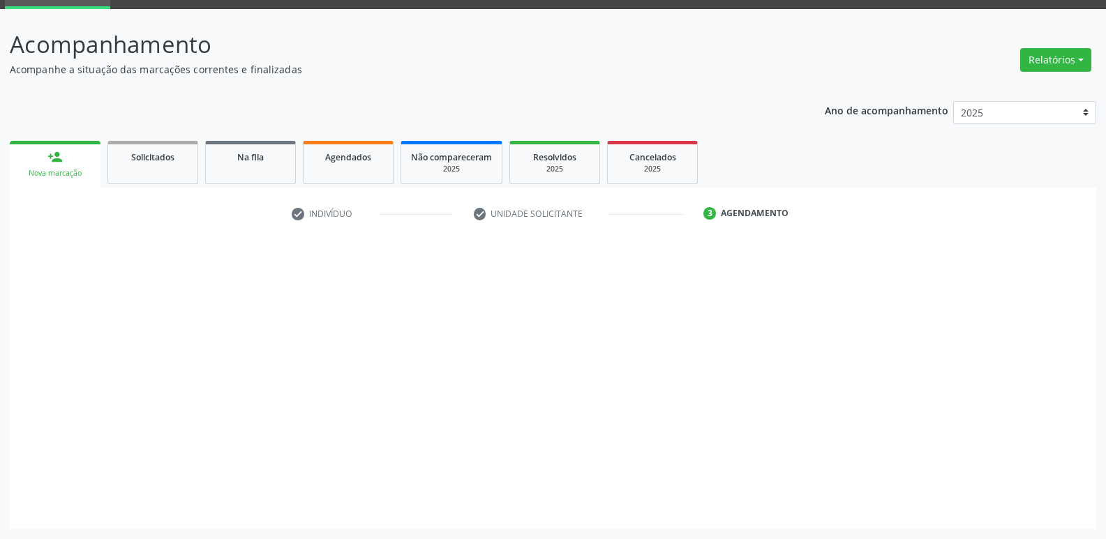
scroll to position [68, 0]
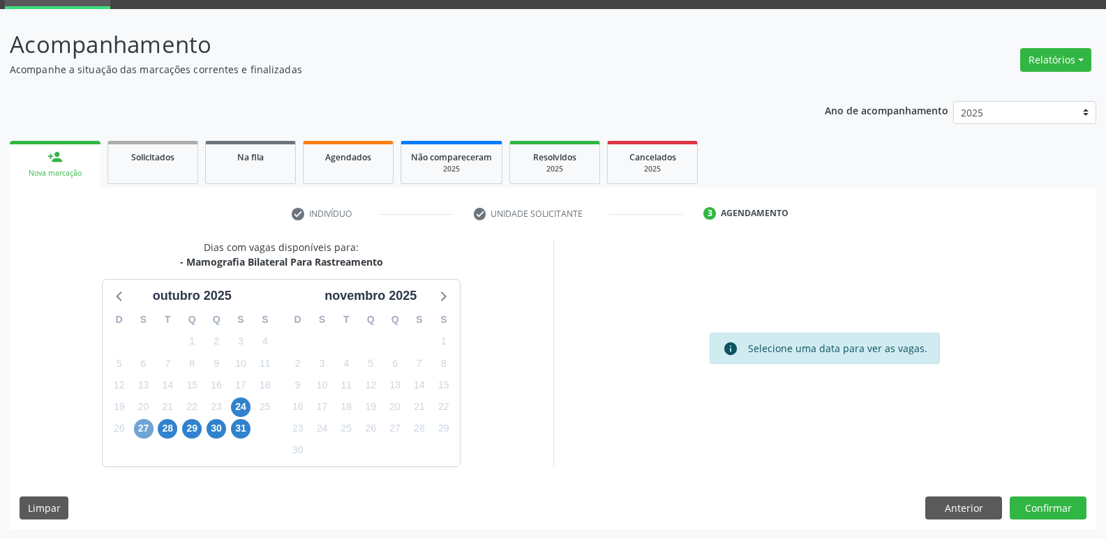
click at [146, 426] on span "27" at bounding box center [144, 429] width 20 height 20
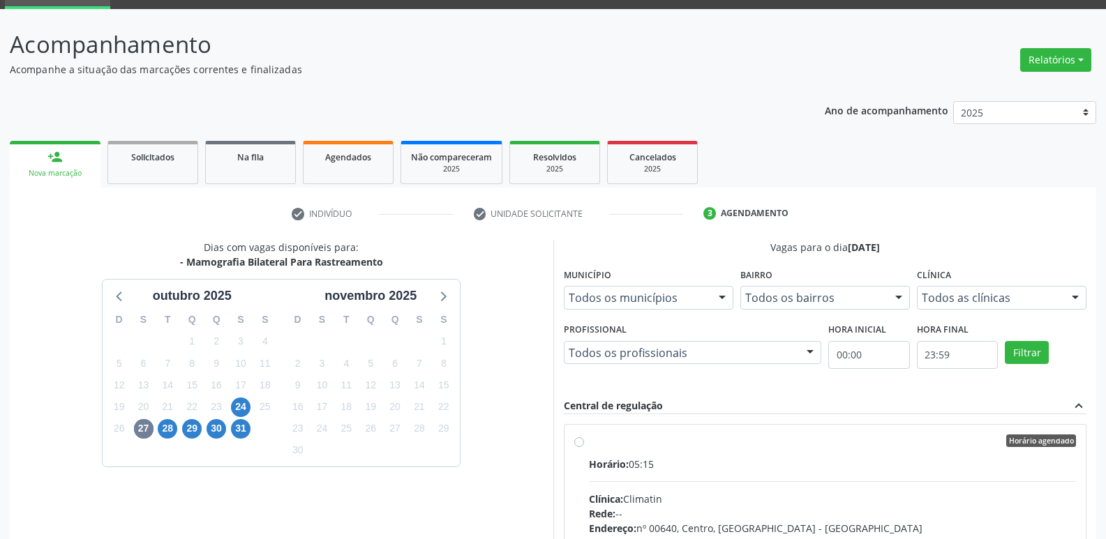
click at [589, 441] on label "Horário agendado Horário: 05:15 Clínica: Climatin Rede: -- Endereço: nº 00640, …" at bounding box center [833, 542] width 488 height 214
click at [583, 441] on input "Horário agendado Horário: 05:15 Clínica: Climatin Rede: -- Endereço: nº 00640, …" at bounding box center [579, 441] width 10 height 13
radio input "true"
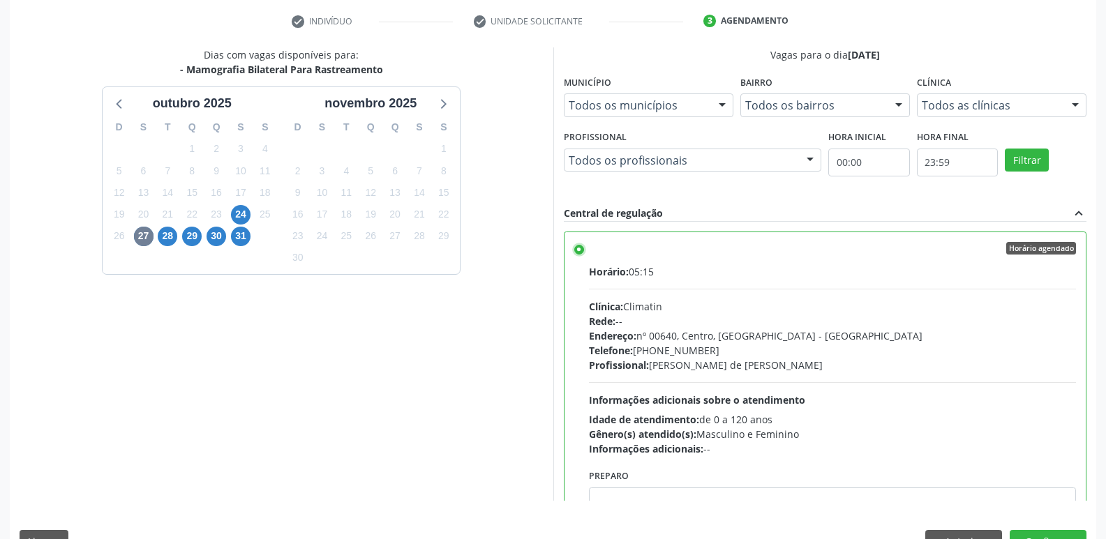
scroll to position [294, 0]
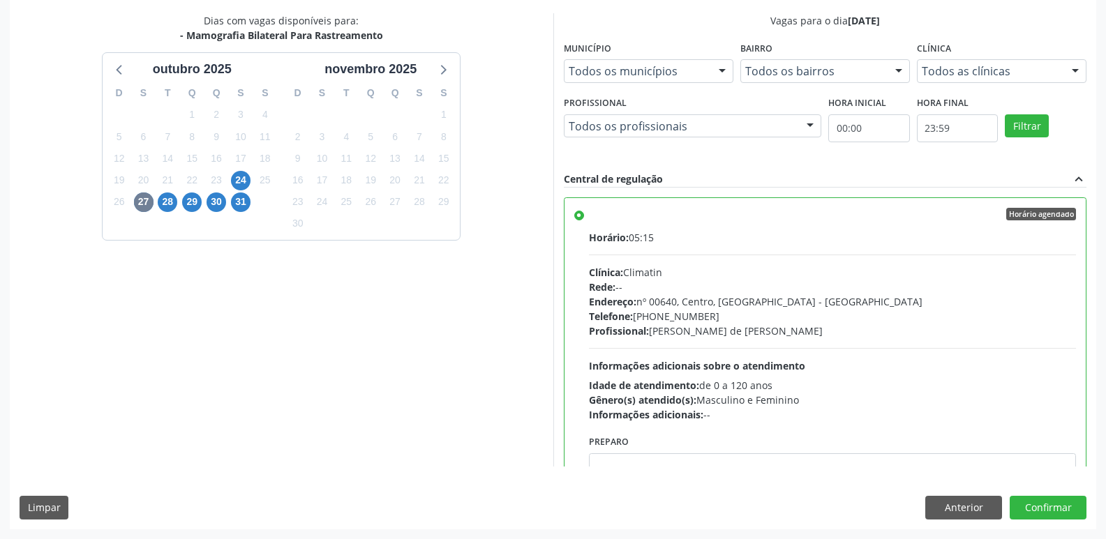
click at [657, 478] on div "Dias com vagas disponíveis para: - Mamografia Bilateral Para Rastreamento outub…" at bounding box center [553, 271] width 1086 height 516
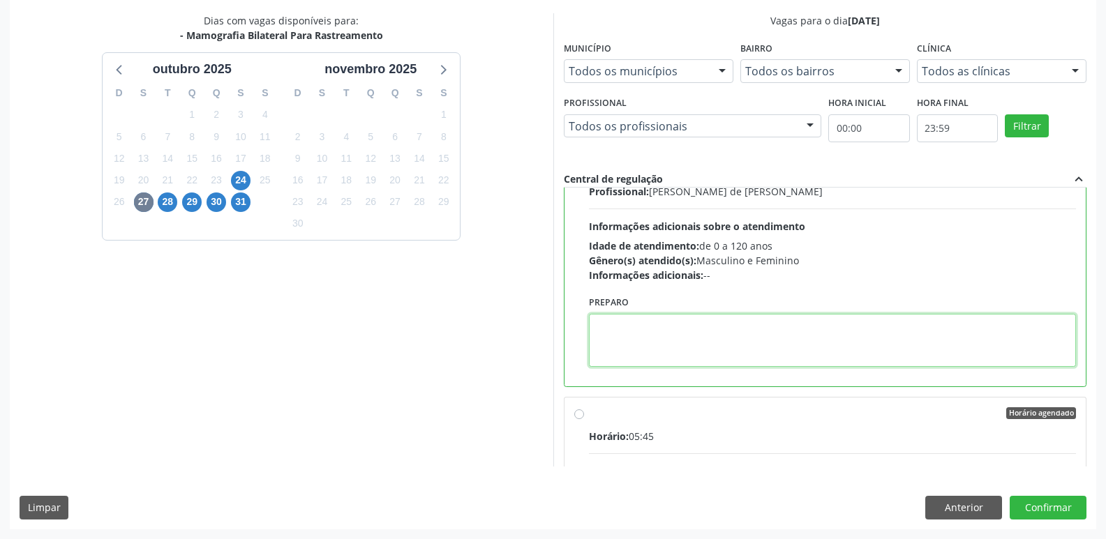
click at [668, 340] on textarea at bounding box center [833, 340] width 488 height 53
click at [634, 329] on textarea "Agendar consultório." at bounding box center [833, 340] width 488 height 53
type textarea "Agendar no consultório."
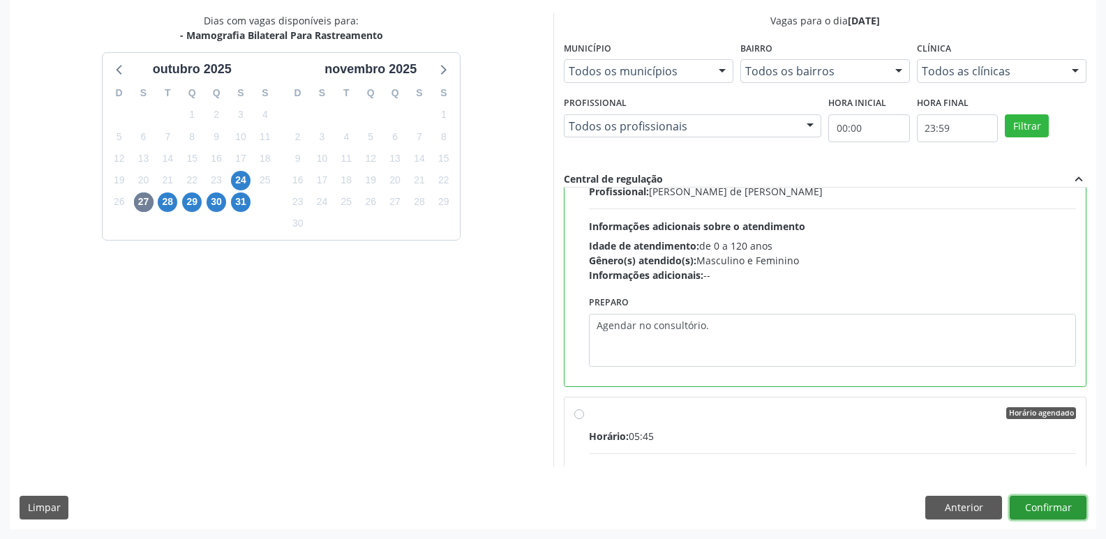
click at [1052, 507] on button "Confirmar" at bounding box center [1047, 508] width 77 height 24
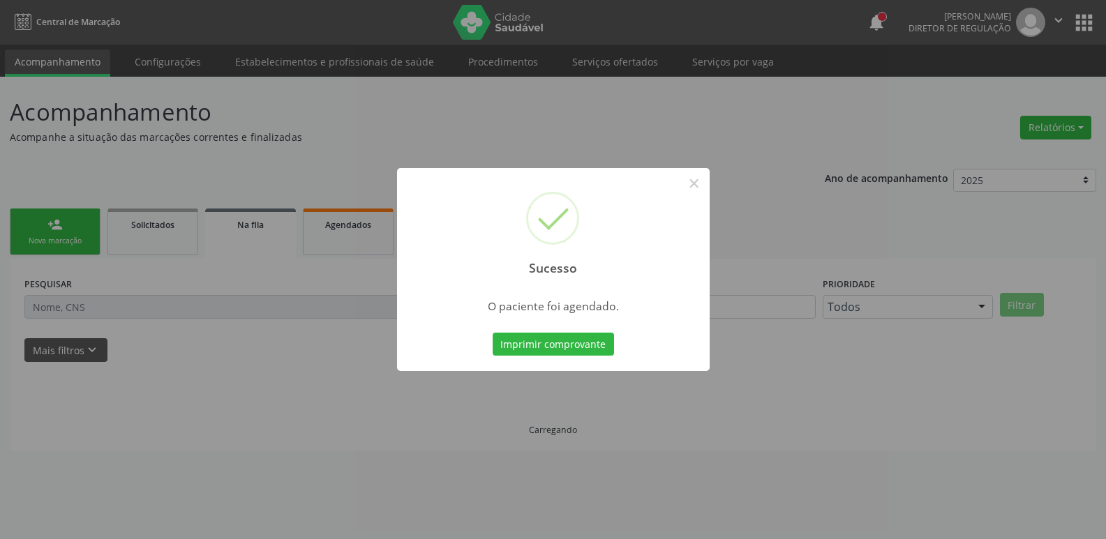
scroll to position [0, 0]
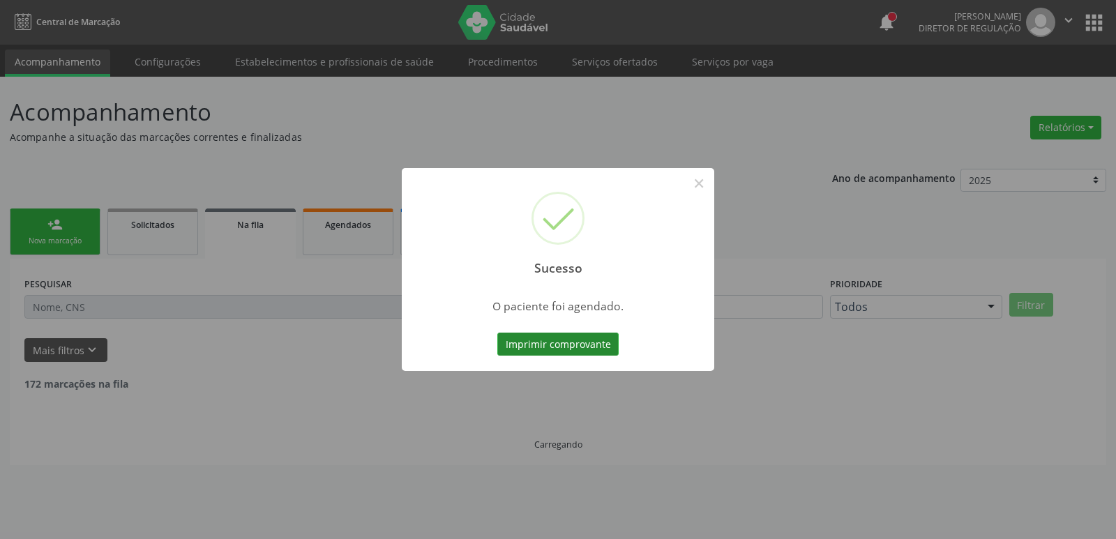
click at [522, 341] on button "Imprimir comprovante" at bounding box center [557, 345] width 121 height 24
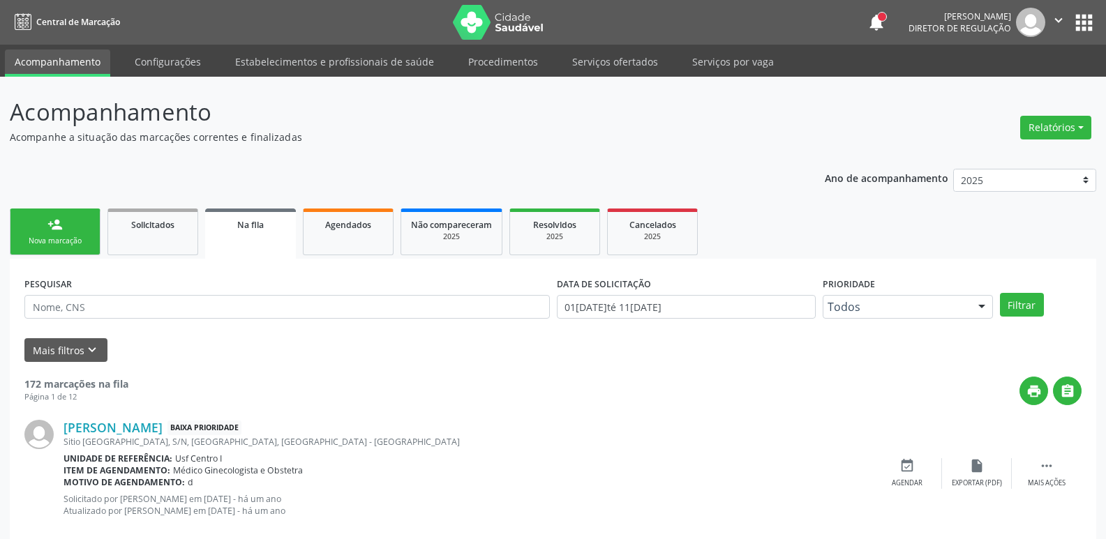
click at [1084, 24] on button "apps" at bounding box center [1084, 22] width 24 height 24
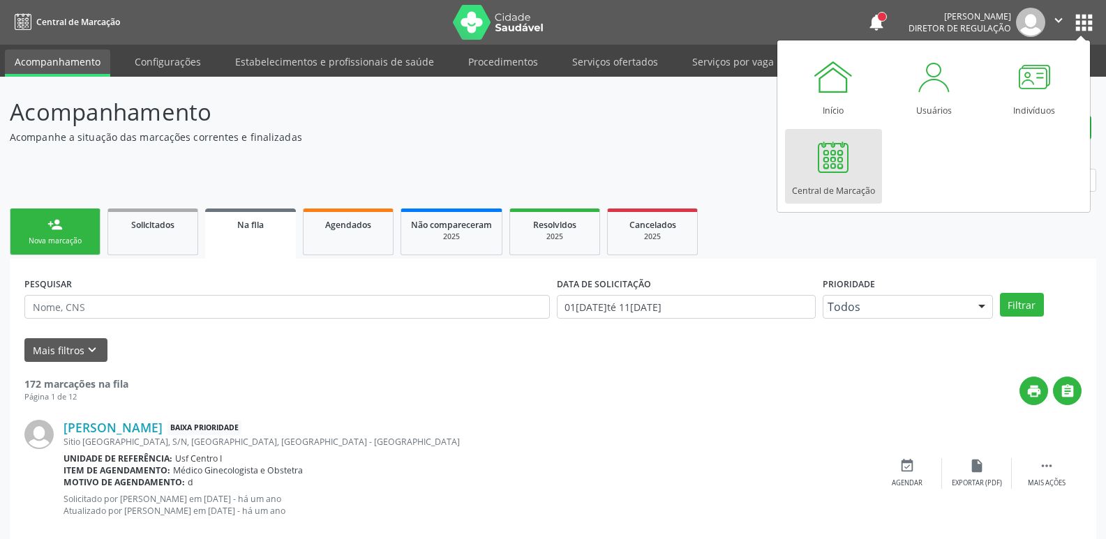
click at [858, 173] on link "Central de Marcação" at bounding box center [833, 166] width 97 height 75
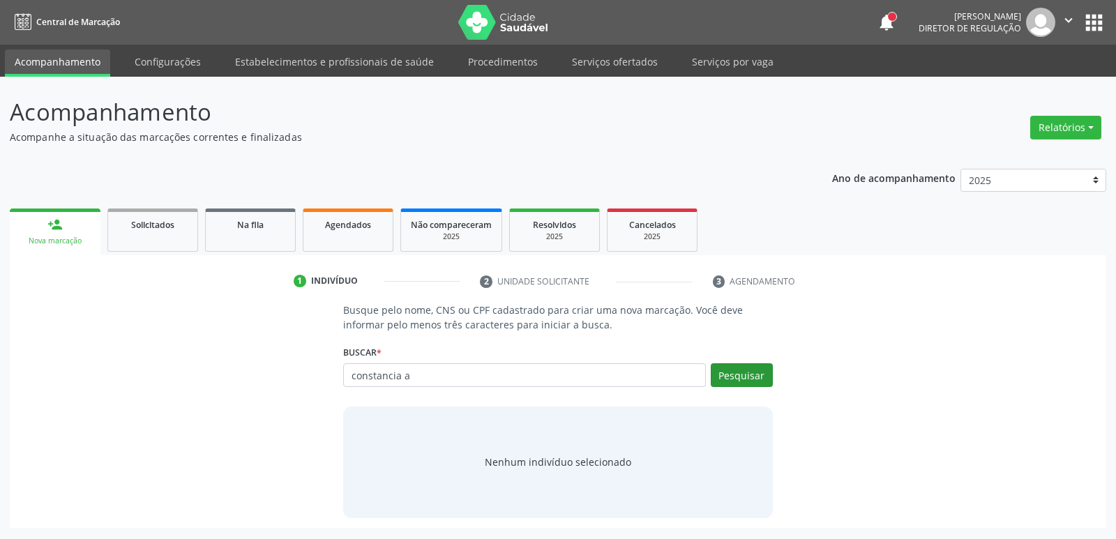
type input "constancia a"
click at [753, 372] on button "Pesquisar" at bounding box center [742, 375] width 62 height 24
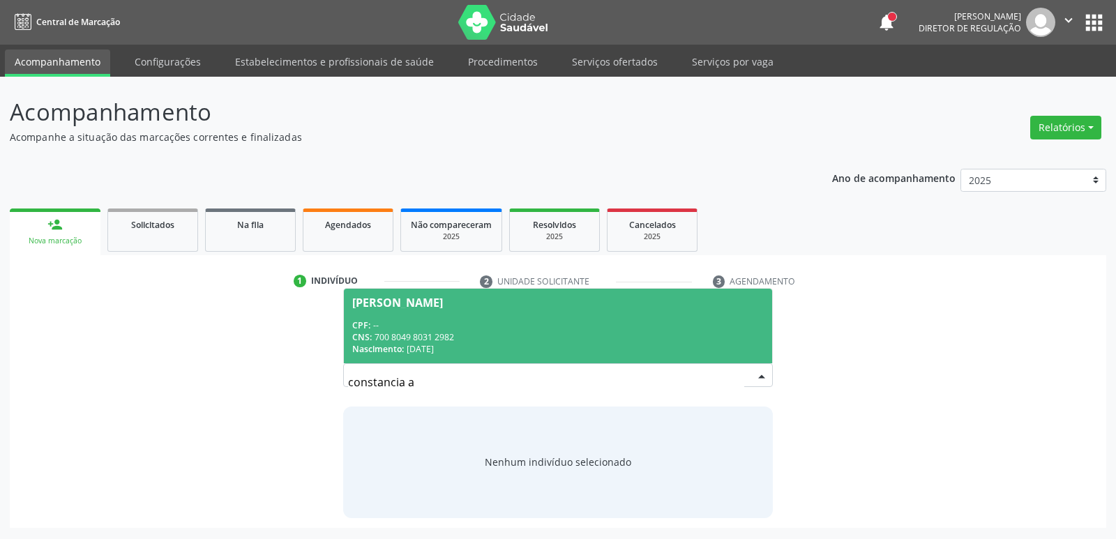
click at [463, 320] on div "CPF: --" at bounding box center [557, 325] width 411 height 12
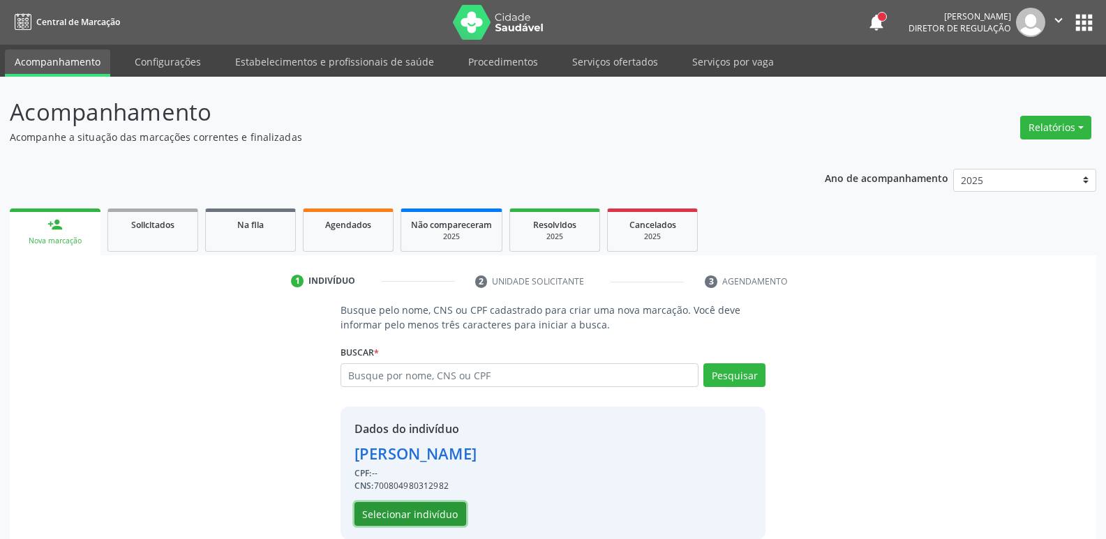
click at [433, 513] on button "Selecionar indivíduo" at bounding box center [410, 514] width 112 height 24
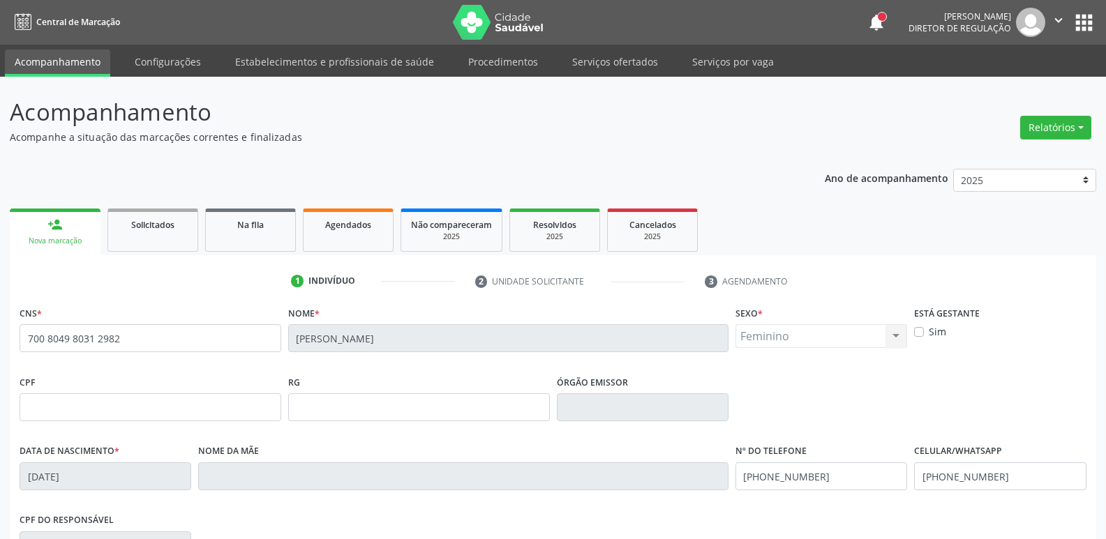
click at [57, 237] on div "Nova marcação" at bounding box center [55, 241] width 71 height 10
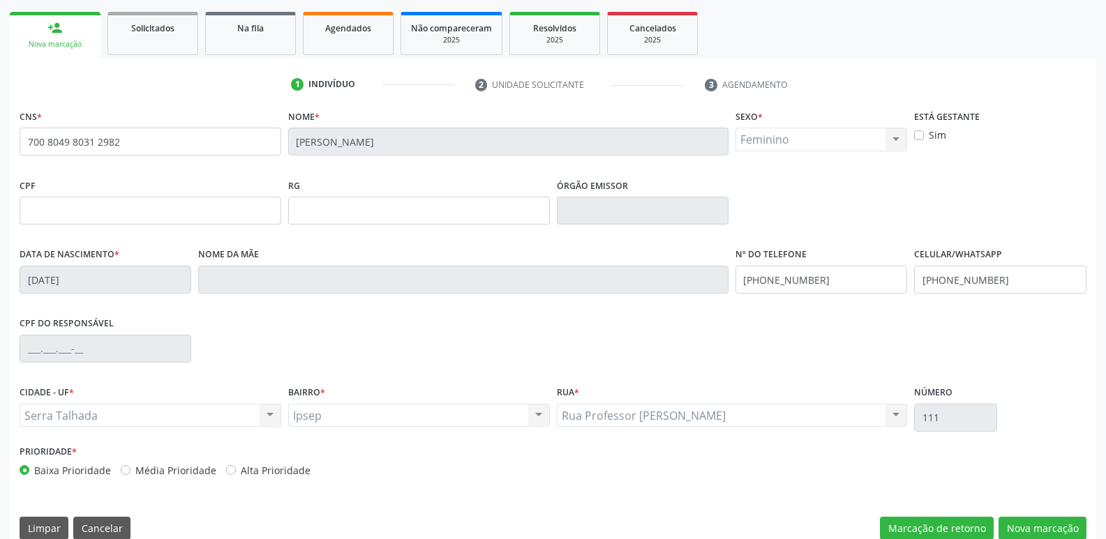
scroll to position [217, 0]
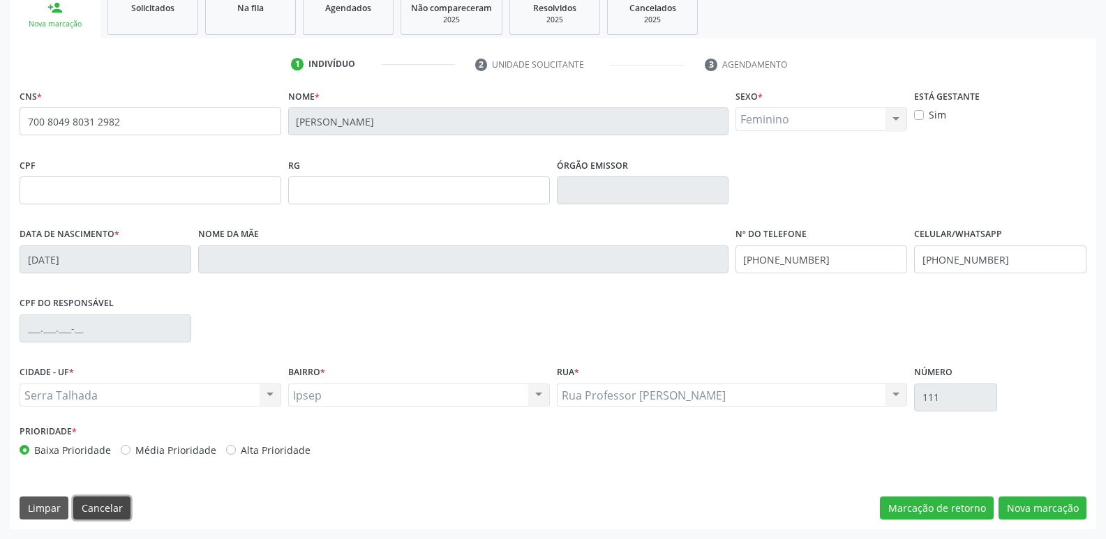
click at [122, 508] on button "Cancelar" at bounding box center [101, 509] width 57 height 24
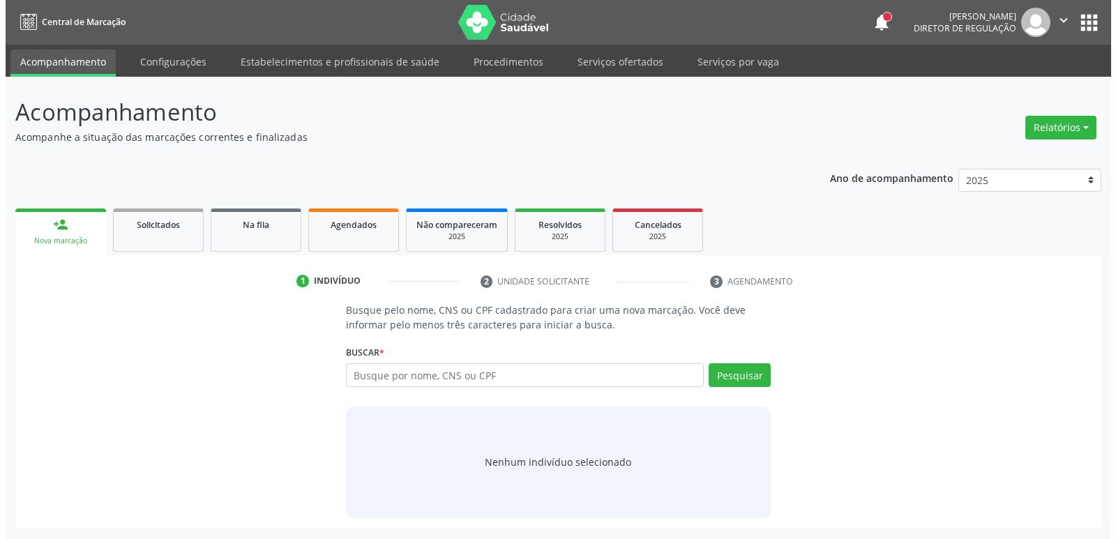
scroll to position [0, 0]
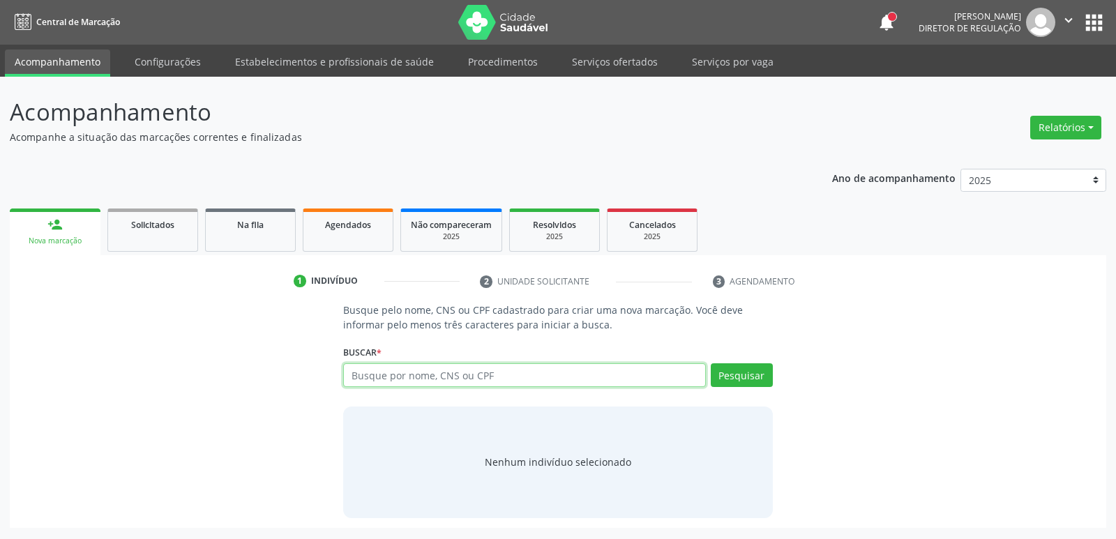
click at [560, 377] on input "text" at bounding box center [524, 375] width 362 height 24
type input "constancia"
click at [746, 372] on button "Pesquisar" at bounding box center [742, 375] width 62 height 24
type input "constancia"
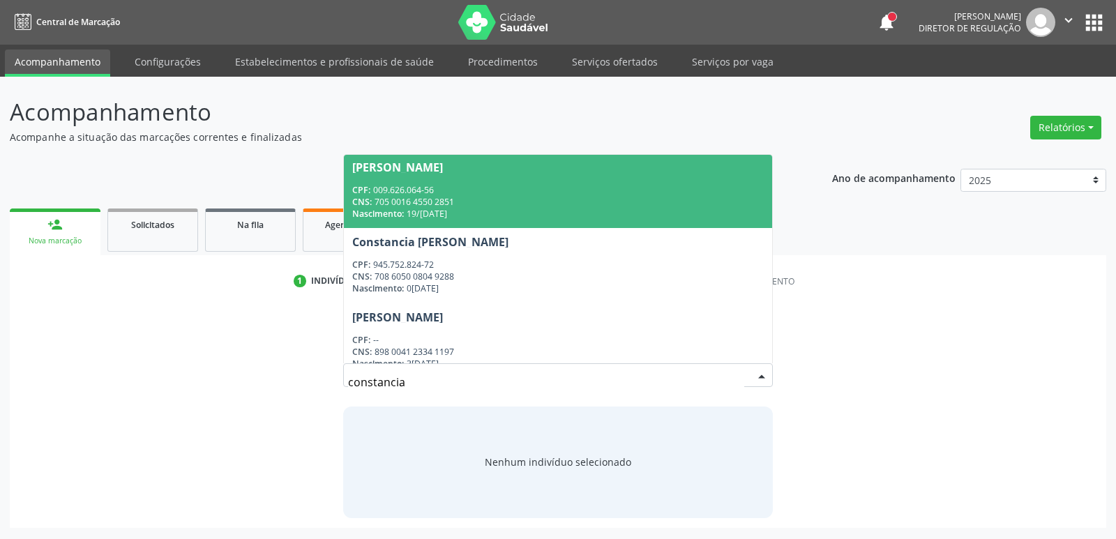
scroll to position [279, 0]
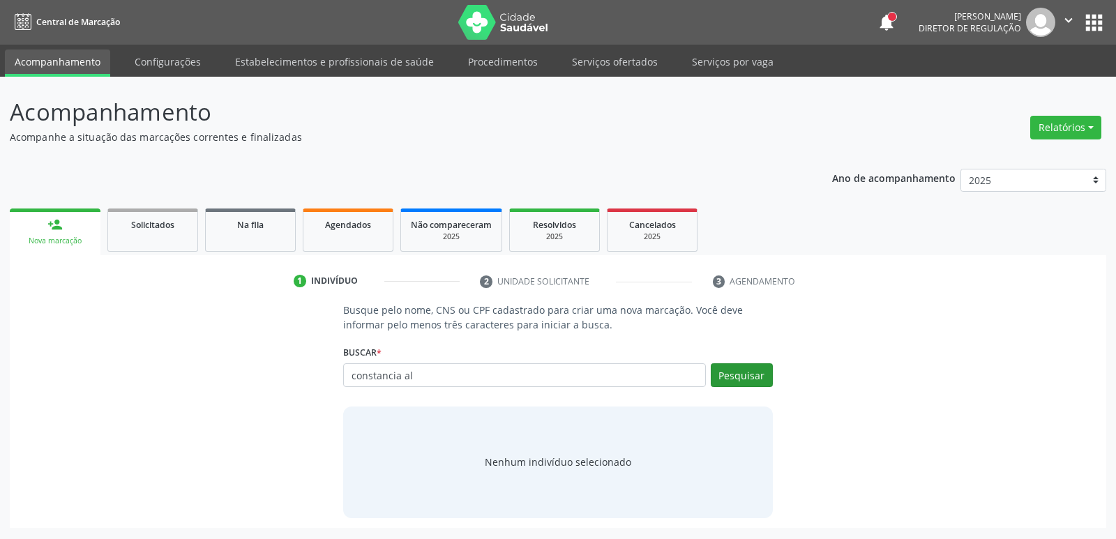
type input "constancia al"
click at [749, 365] on button "Pesquisar" at bounding box center [742, 375] width 62 height 24
type input "constancia al"
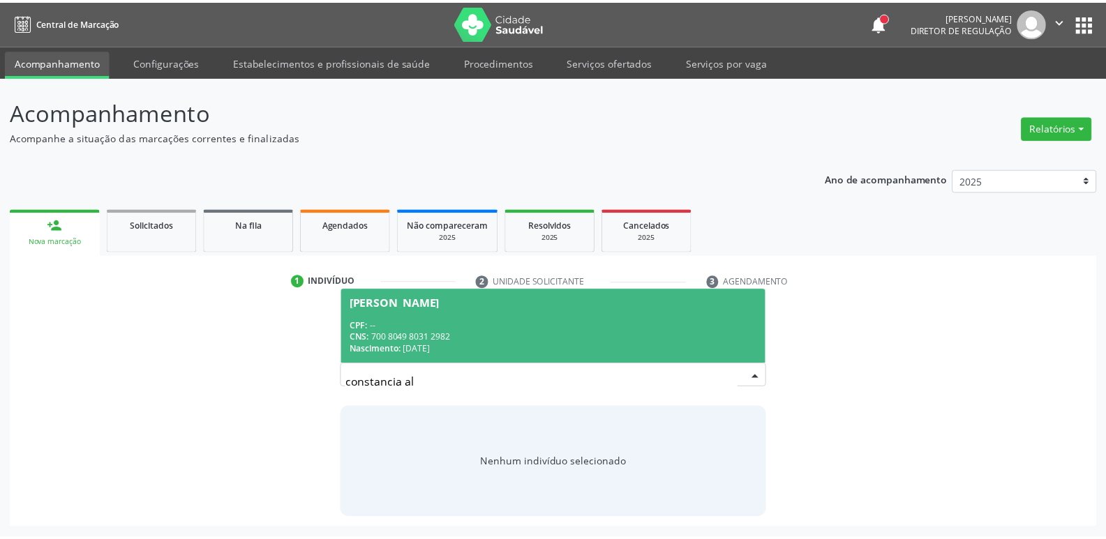
scroll to position [0, 0]
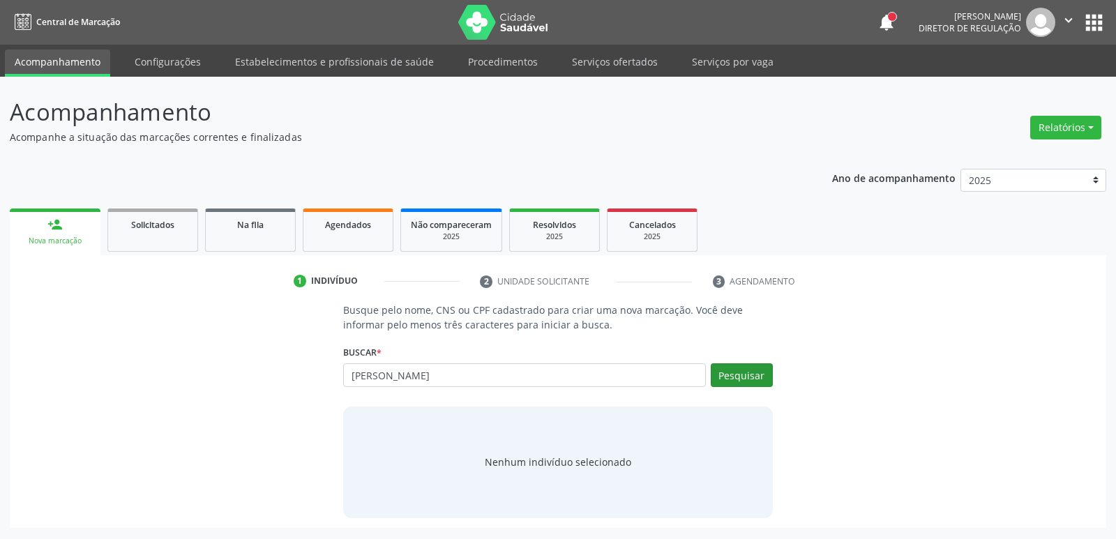
type input "[PERSON_NAME]"
click at [755, 370] on button "Pesquisar" at bounding box center [742, 375] width 62 height 24
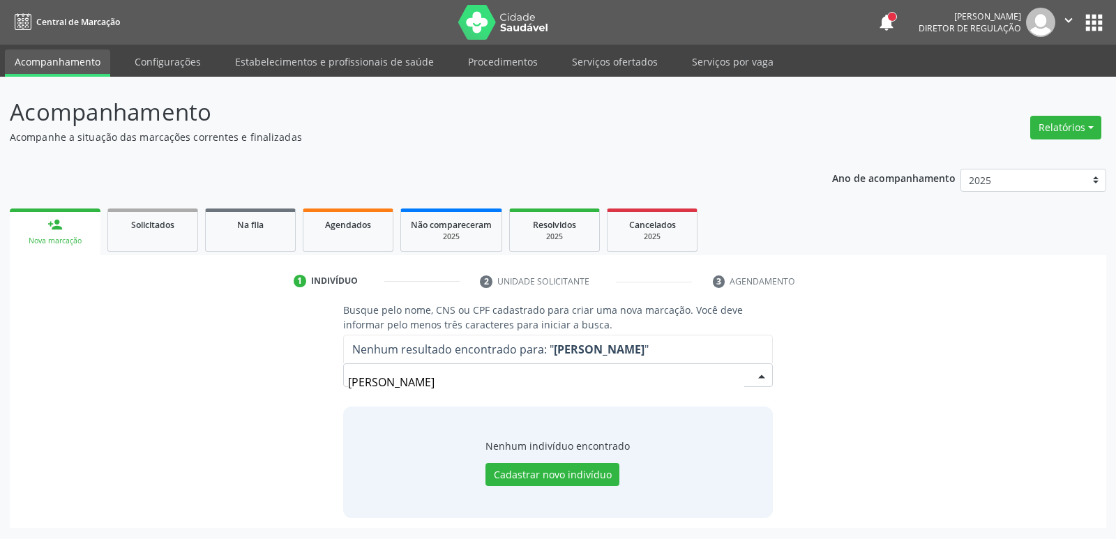
click at [619, 372] on input "[PERSON_NAME]" at bounding box center [546, 382] width 396 height 28
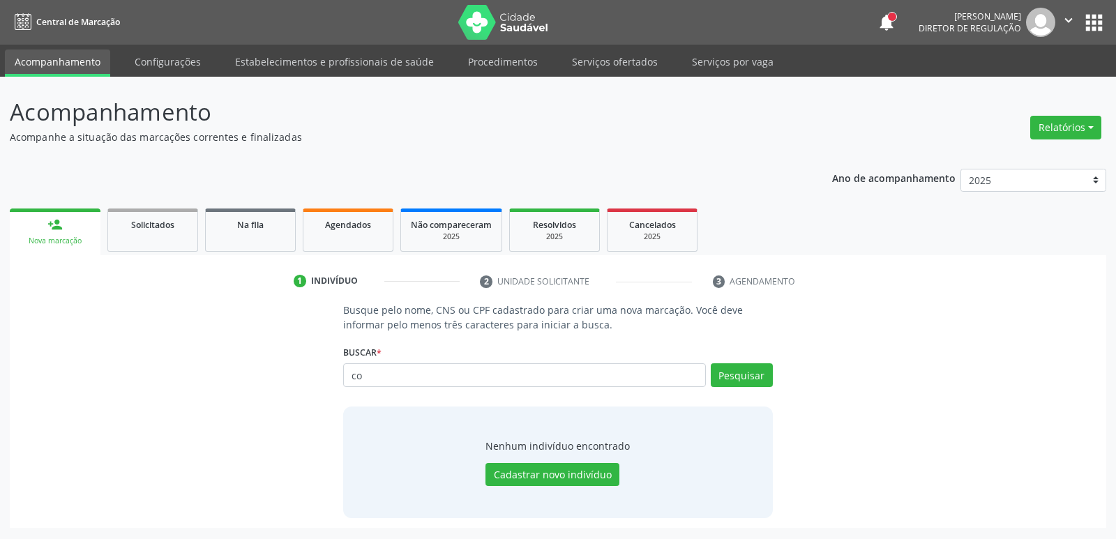
type input "c"
type input "05173709480"
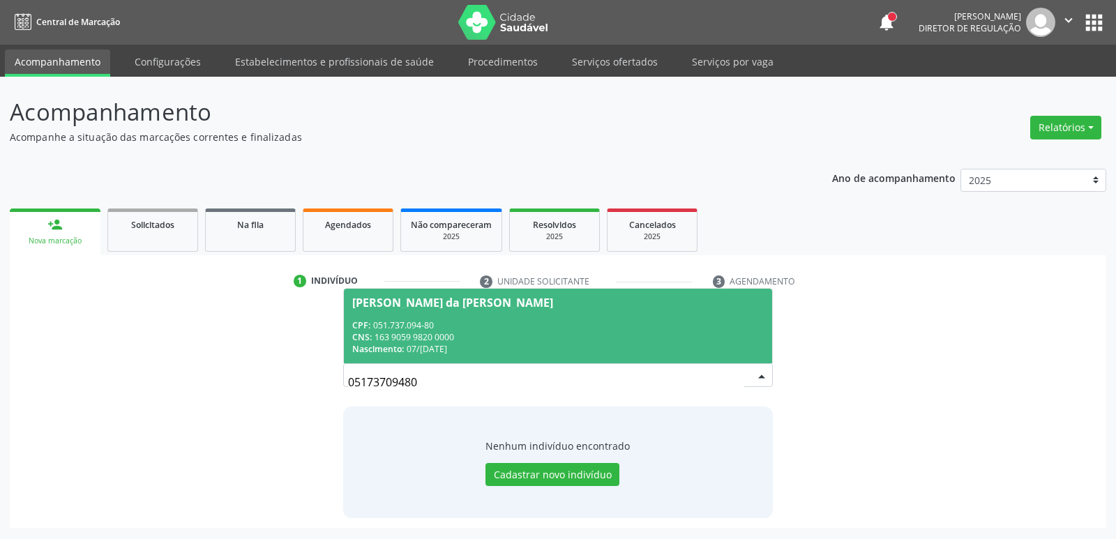
click at [580, 322] on div "CPF: 051.737.094-80" at bounding box center [557, 325] width 411 height 12
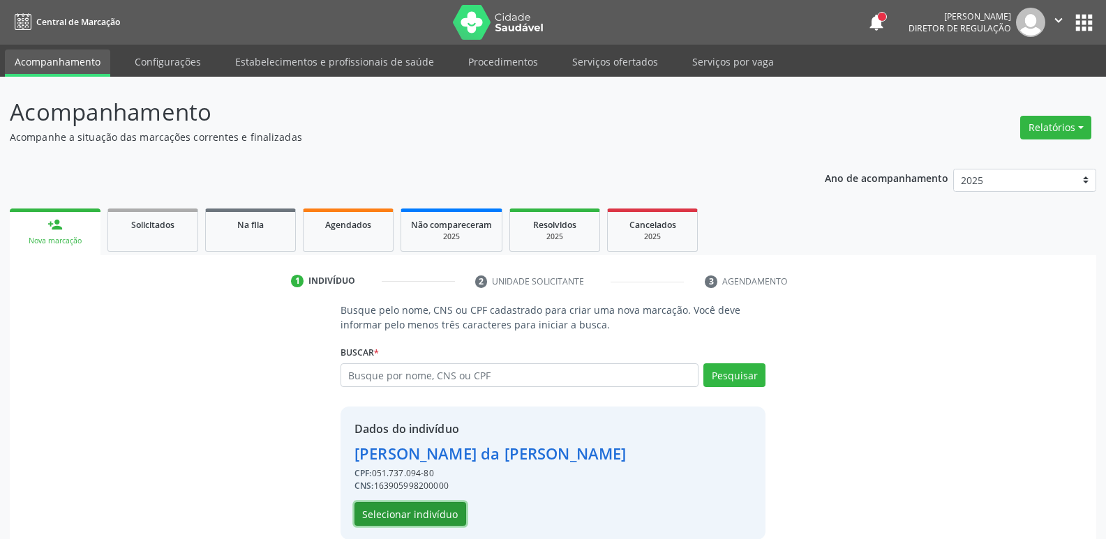
click at [403, 518] on button "Selecionar indivíduo" at bounding box center [410, 514] width 112 height 24
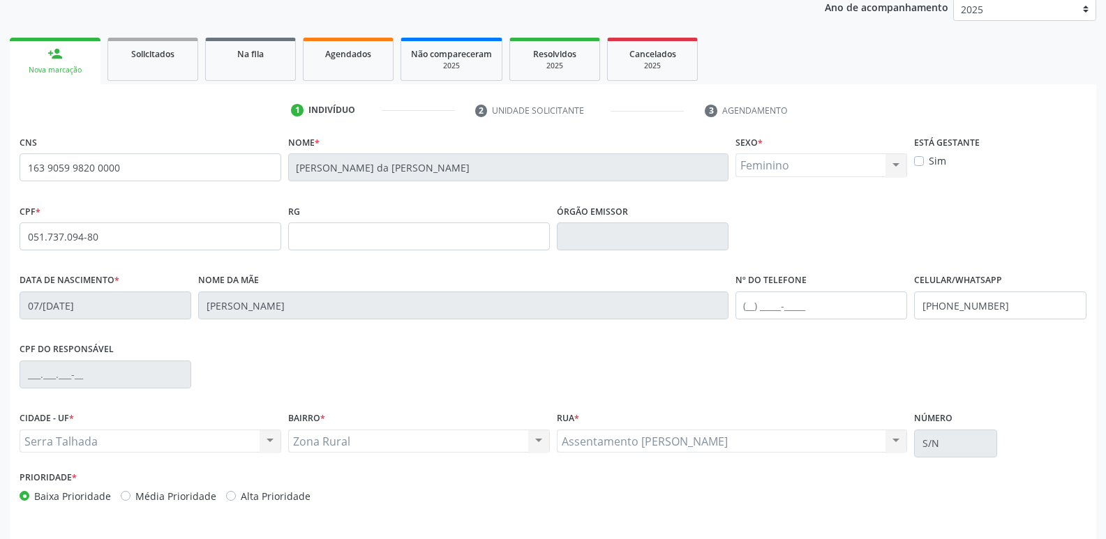
scroll to position [217, 0]
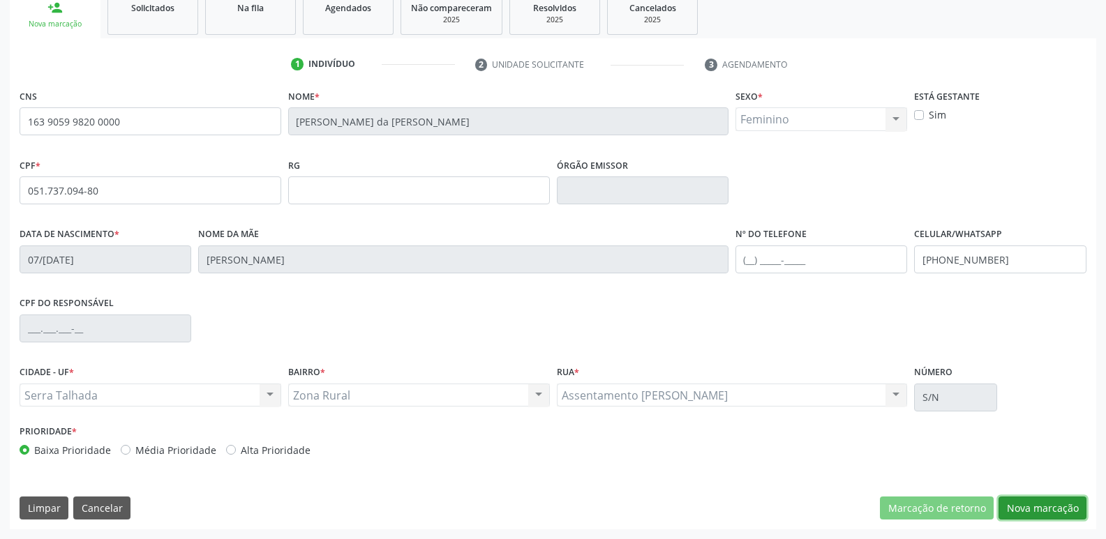
click at [1067, 502] on button "Nova marcação" at bounding box center [1042, 509] width 88 height 24
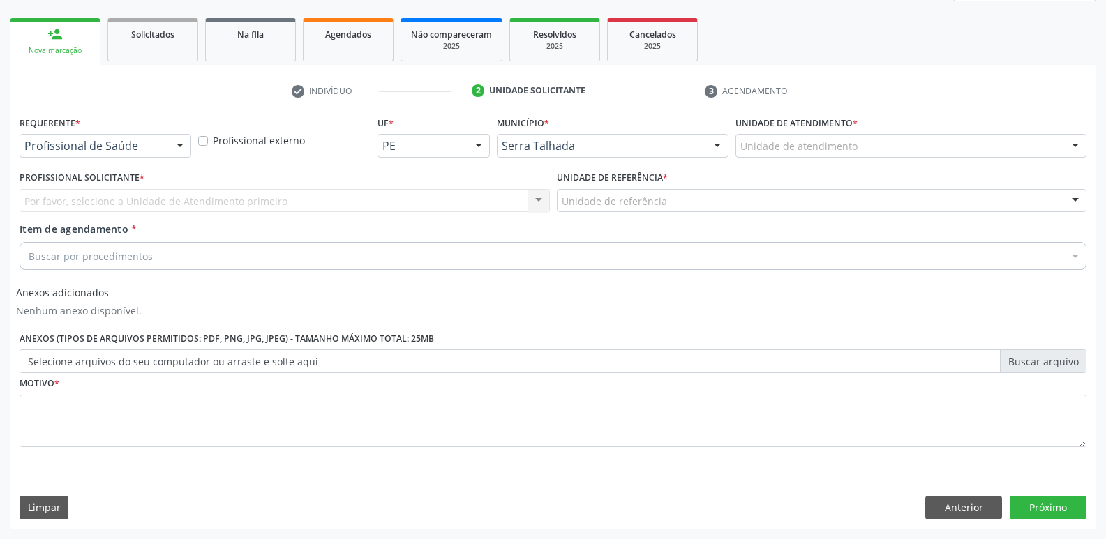
scroll to position [190, 0]
click at [169, 144] on div "Profissional de Saúde Profissional de Saúde Paciente Nenhum resultado encontrad…" at bounding box center [106, 146] width 172 height 24
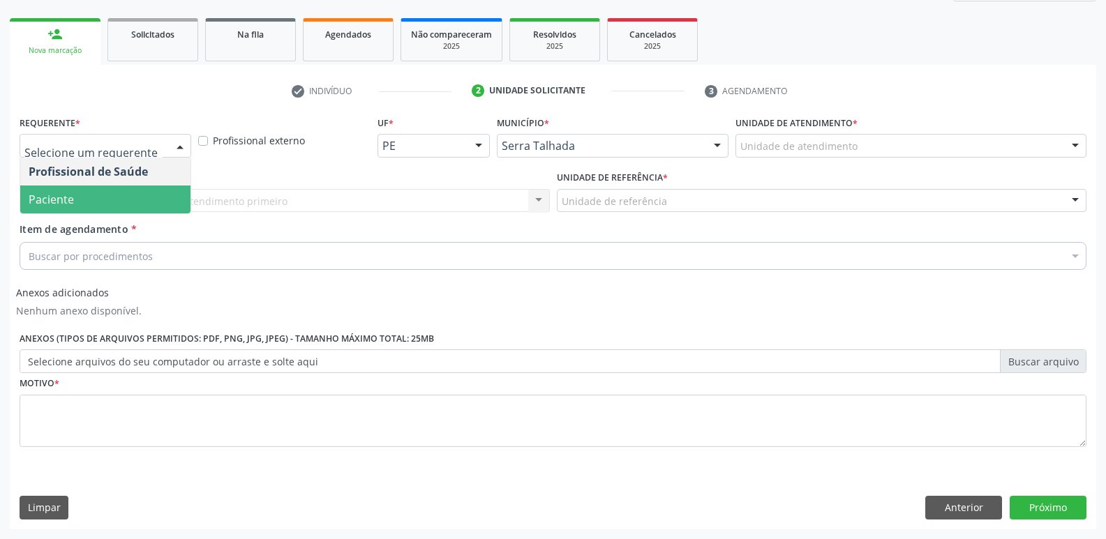
click at [164, 200] on span "Paciente" at bounding box center [105, 200] width 170 height 28
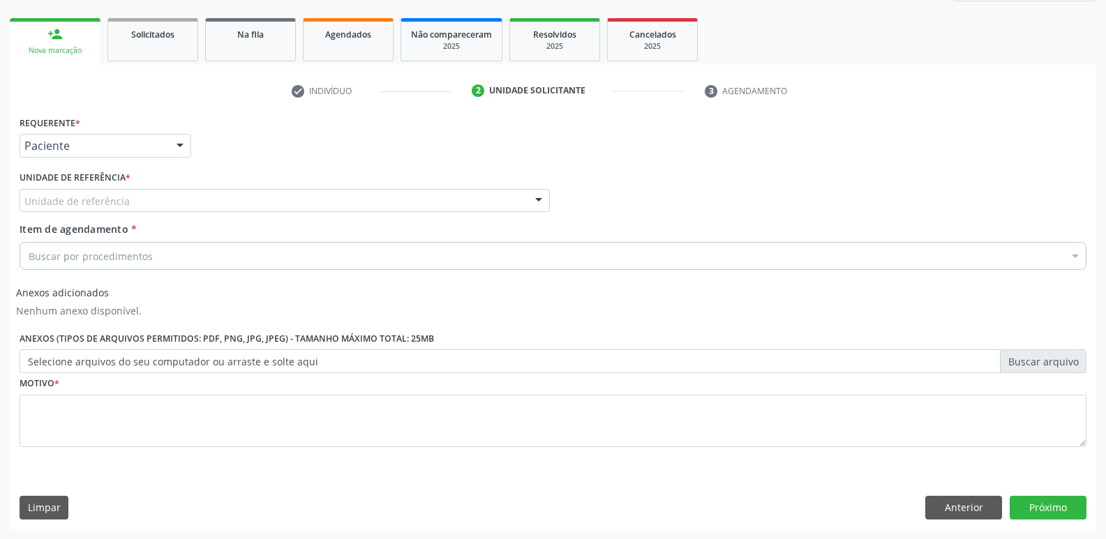
click at [184, 200] on div "Unidade de referência" at bounding box center [285, 201] width 530 height 24
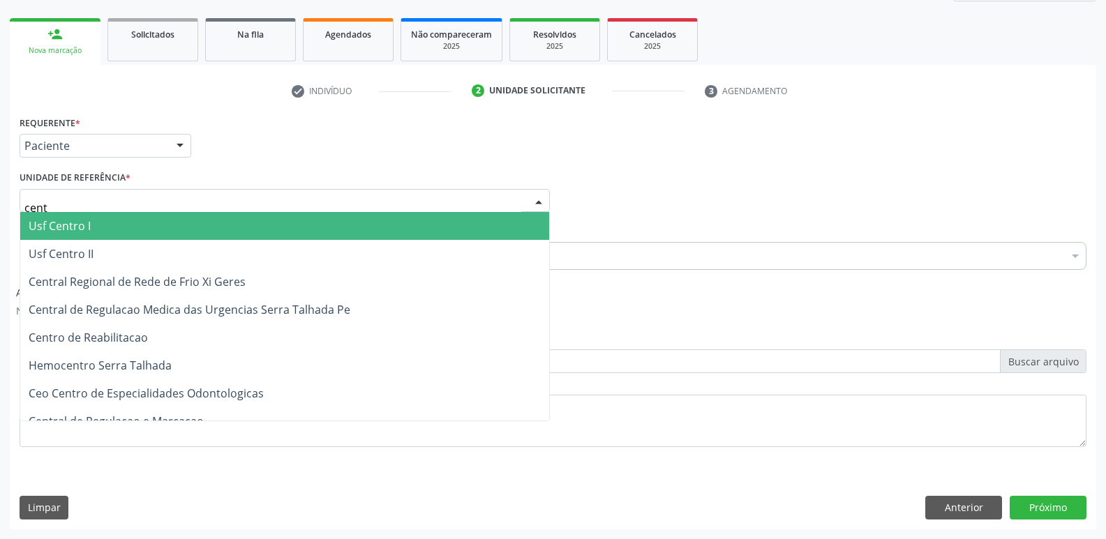
type input "centr"
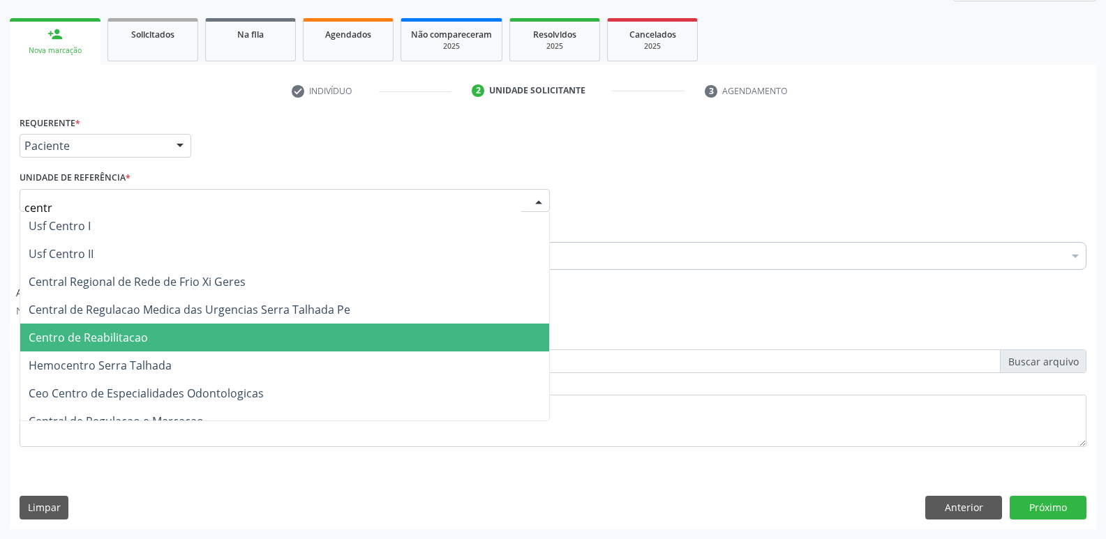
click at [187, 349] on span "Centro de Reabilitacao" at bounding box center [284, 338] width 529 height 28
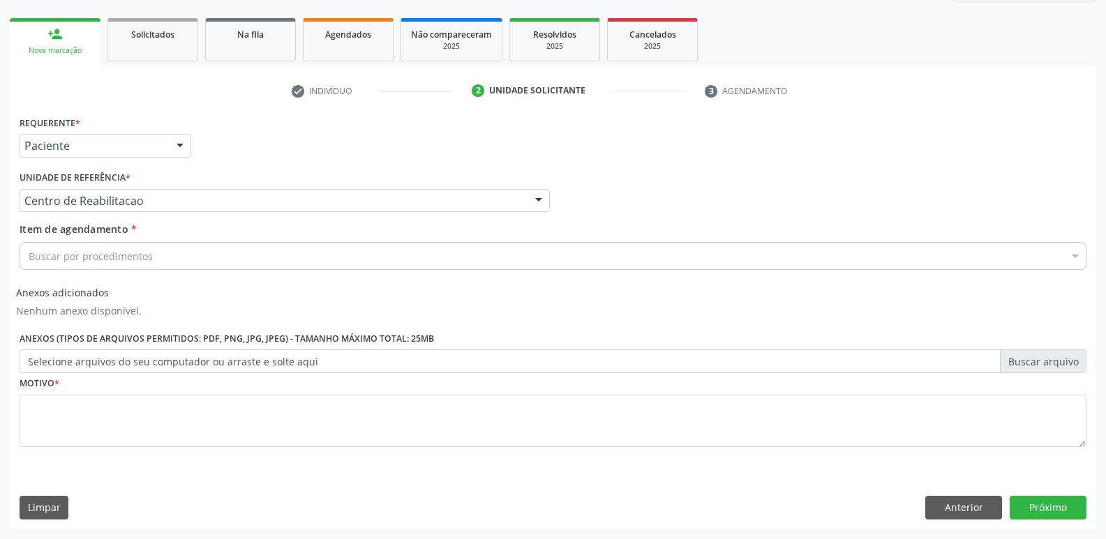
click at [234, 260] on div "Buscar por procedimentos" at bounding box center [553, 256] width 1067 height 28
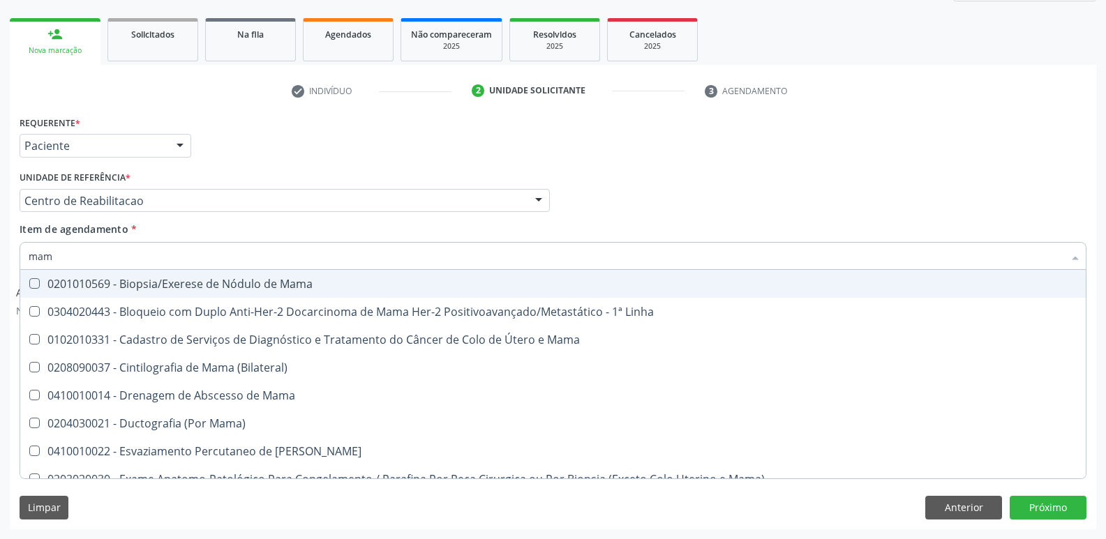
type input "mamo"
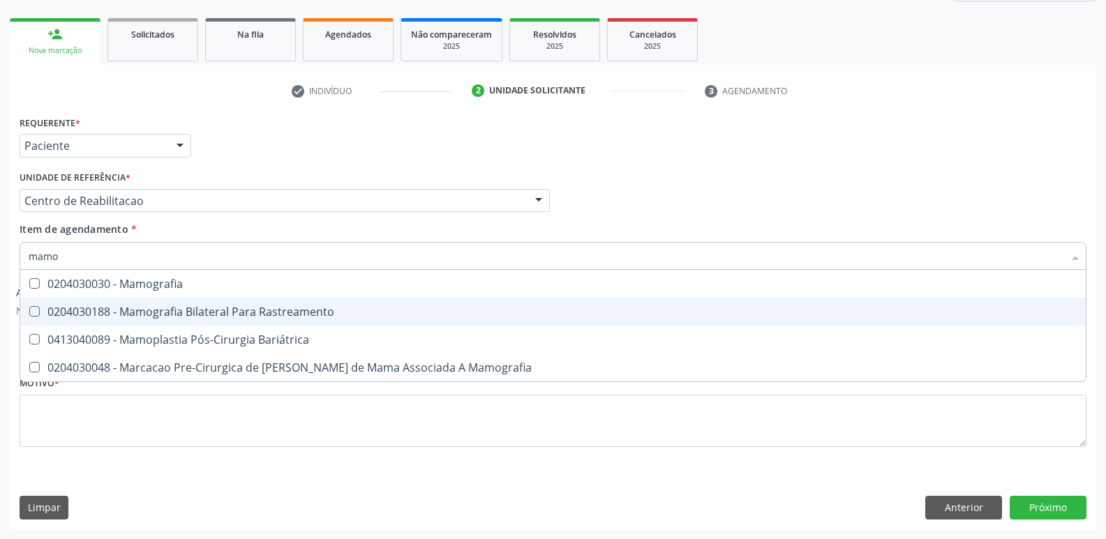
click at [195, 303] on span "0204030188 - Mamografia Bilateral Para Rastreamento" at bounding box center [552, 312] width 1065 height 28
checkbox Rastreamento "true"
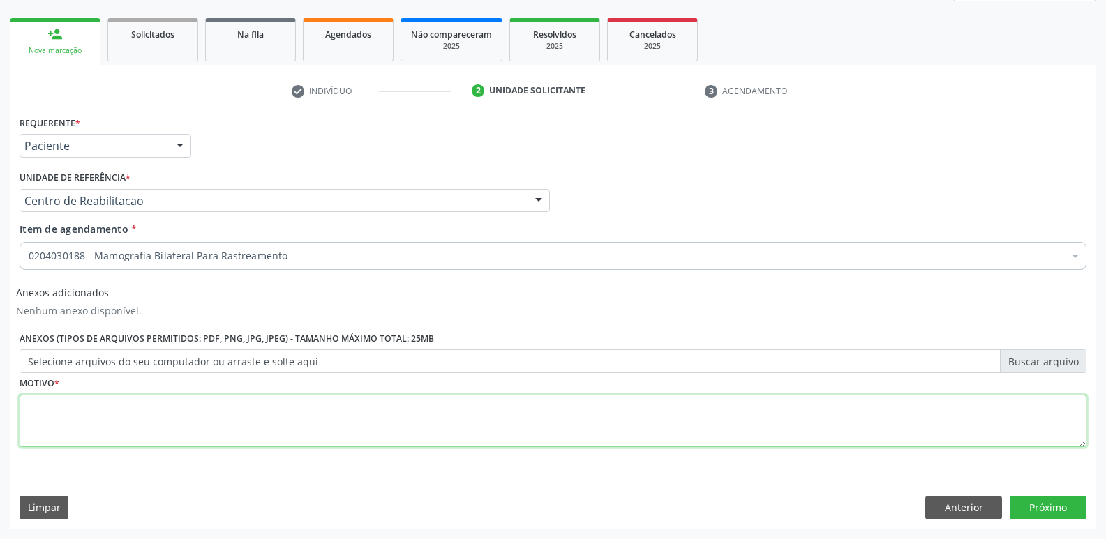
drag, startPoint x: 908, startPoint y: 436, endPoint x: 919, endPoint y: 416, distance: 23.1
click at [908, 435] on textarea at bounding box center [553, 421] width 1067 height 53
type textarea "........"
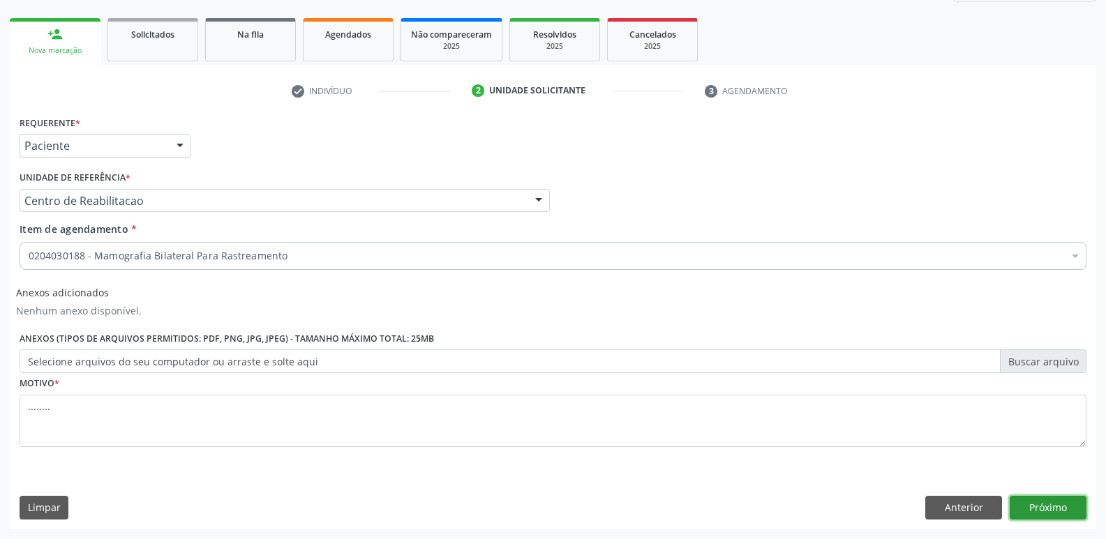
click at [1025, 504] on button "Próximo" at bounding box center [1047, 508] width 77 height 24
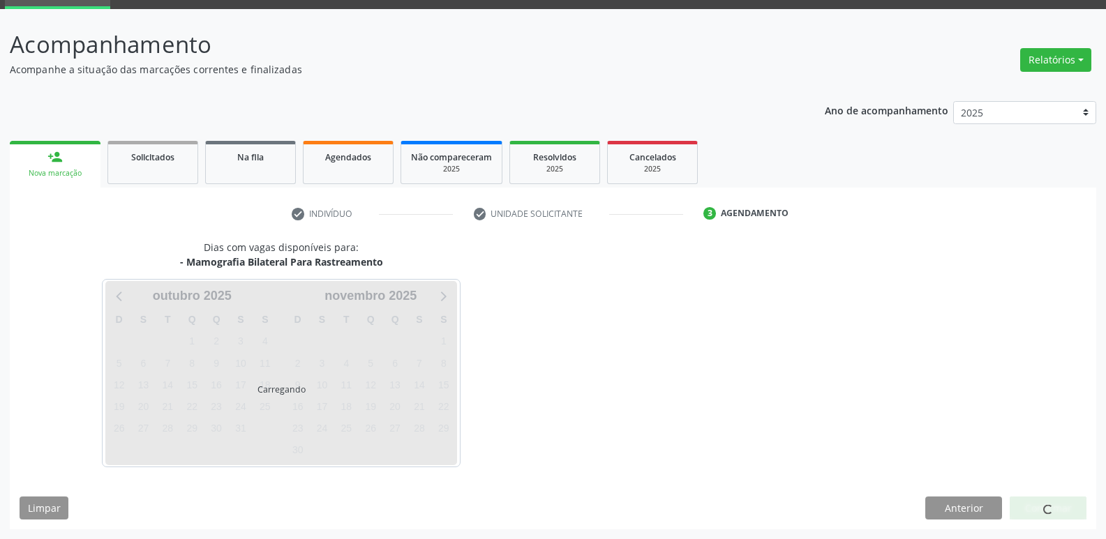
scroll to position [68, 0]
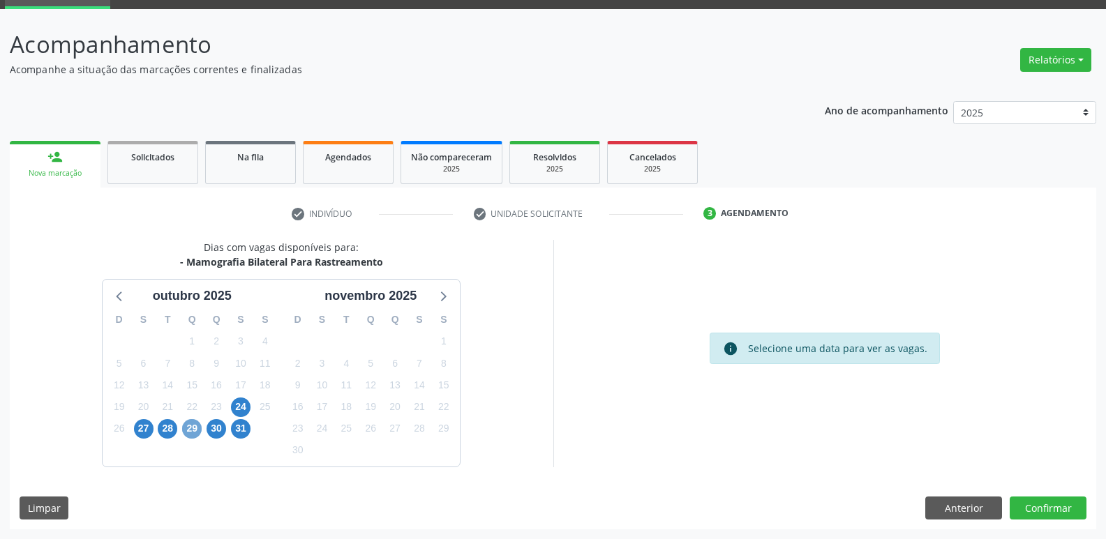
click at [188, 433] on span "29" at bounding box center [192, 429] width 20 height 20
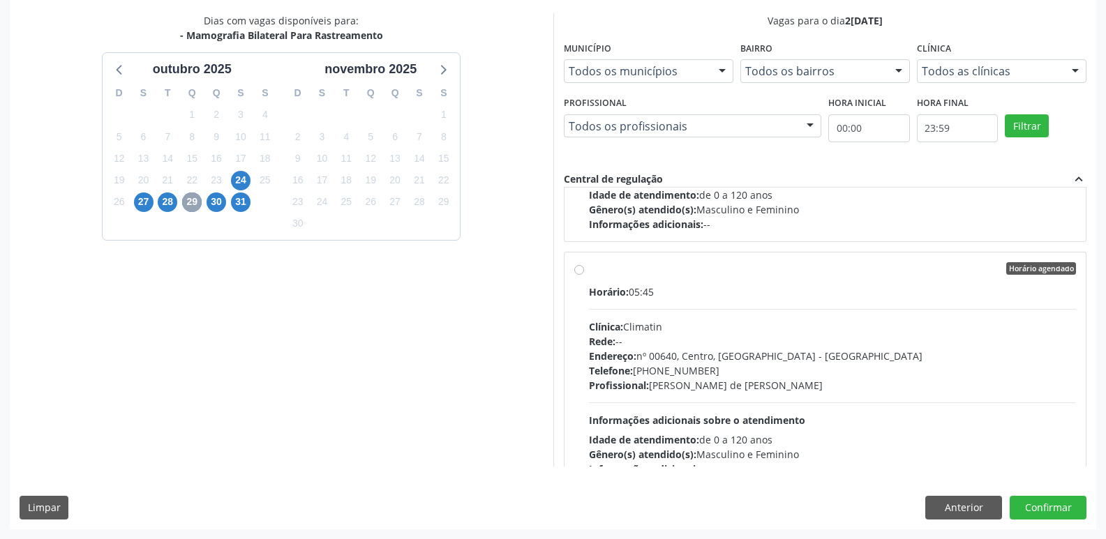
scroll to position [488, 0]
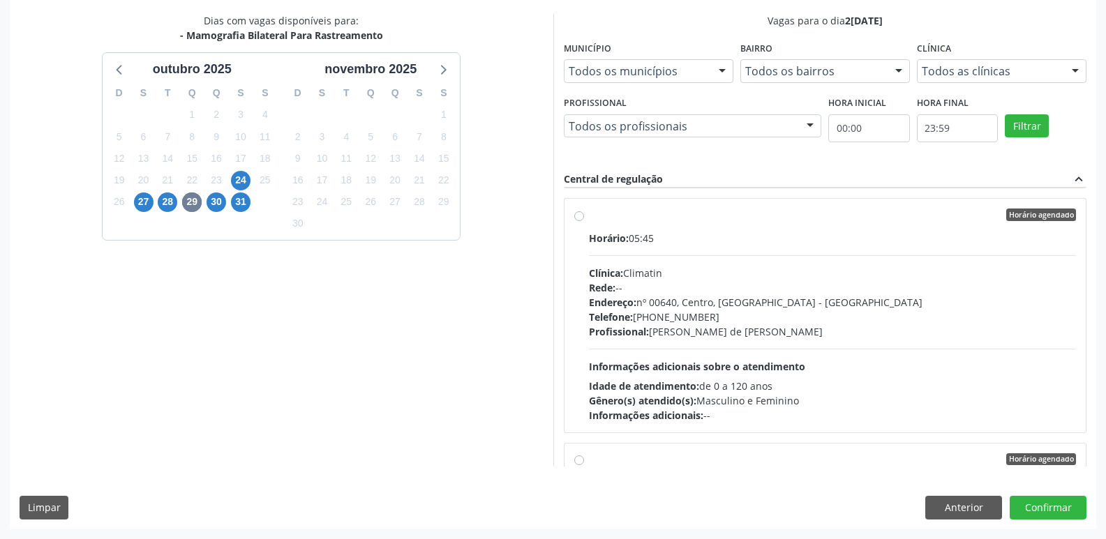
click at [589, 214] on label "Horário agendado Horário: 05:45 Clínica: Climatin Rede: -- Endereço: nº 00640, …" at bounding box center [833, 316] width 488 height 214
click at [580, 214] on input "Horário agendado Horário: 05:45 Clínica: Climatin Rede: -- Endereço: nº 00640, …" at bounding box center [579, 215] width 10 height 13
radio input "true"
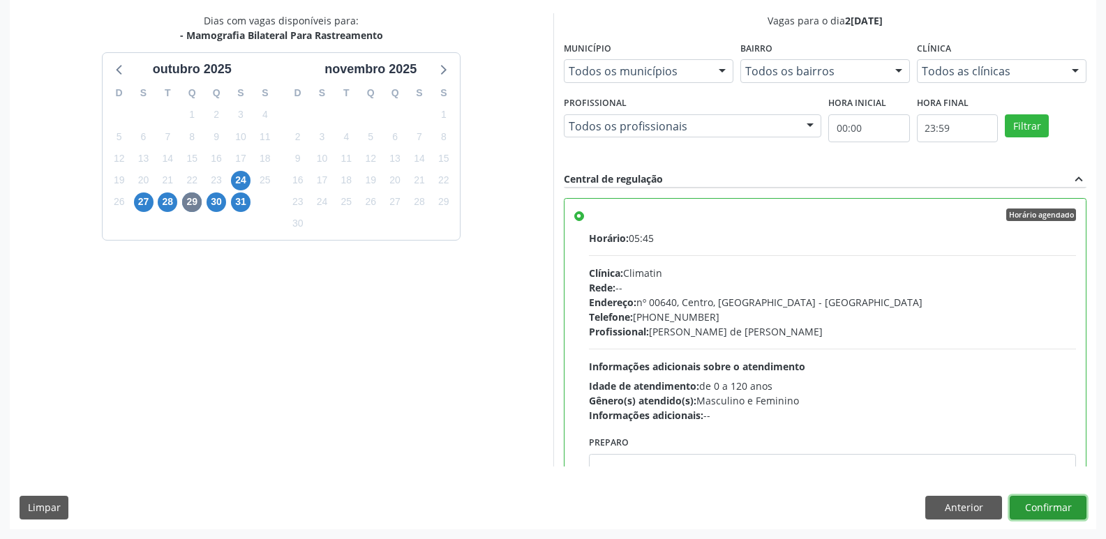
click at [1065, 513] on button "Confirmar" at bounding box center [1047, 508] width 77 height 24
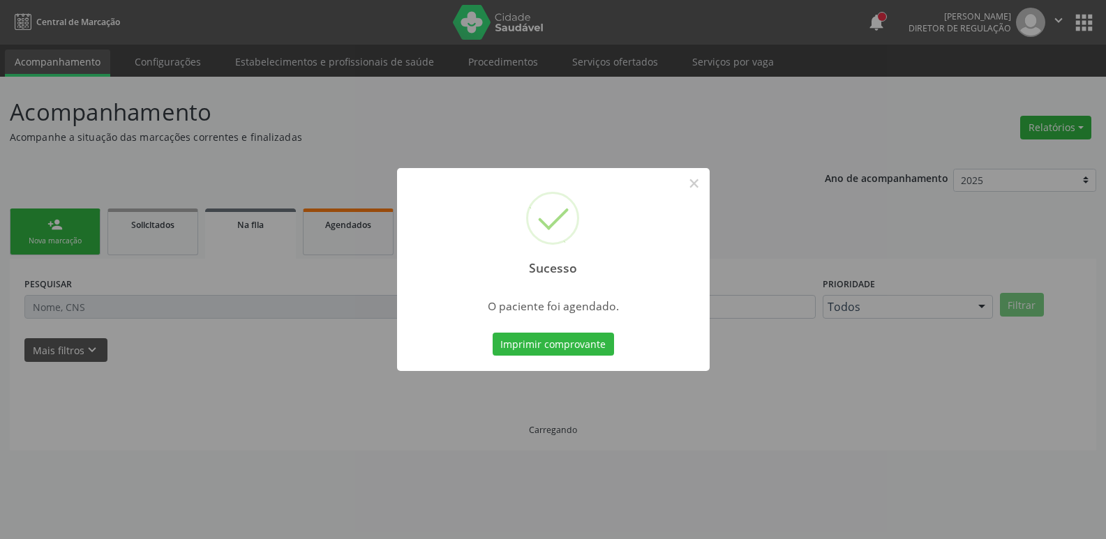
scroll to position [0, 0]
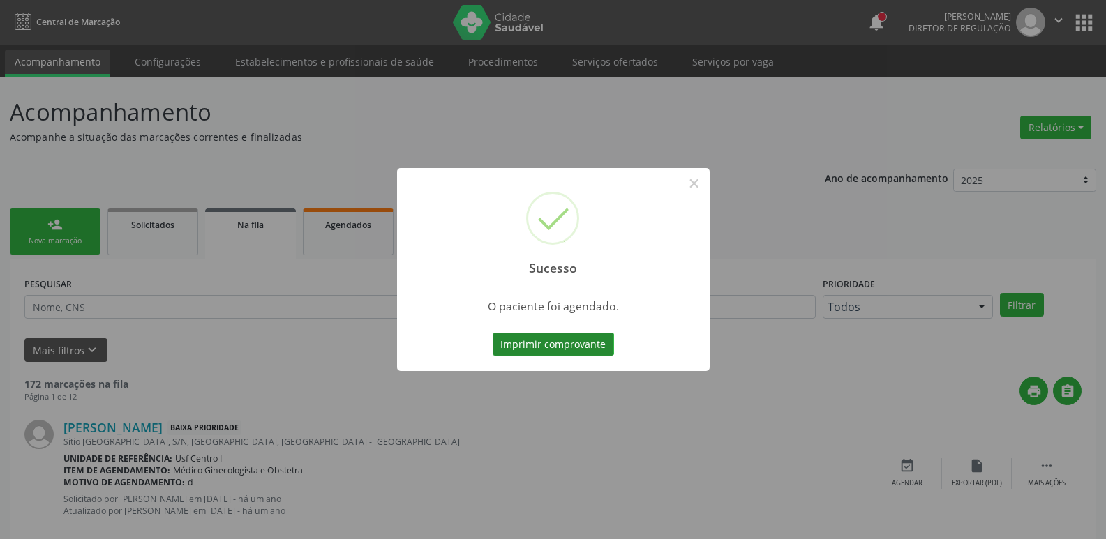
click at [535, 344] on button "Imprimir comprovante" at bounding box center [553, 345] width 121 height 24
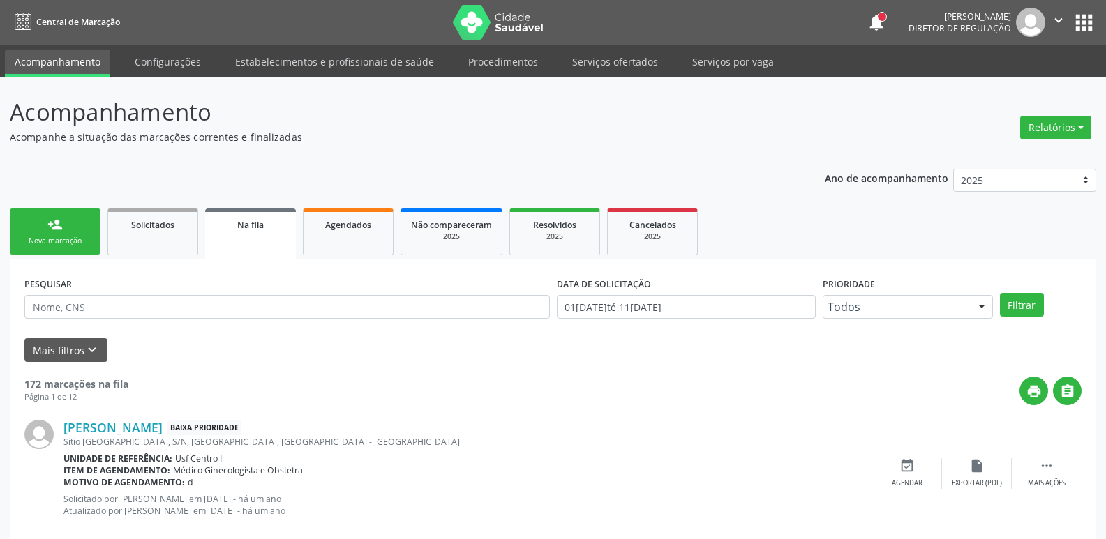
click at [1085, 27] on button "apps" at bounding box center [1084, 22] width 24 height 24
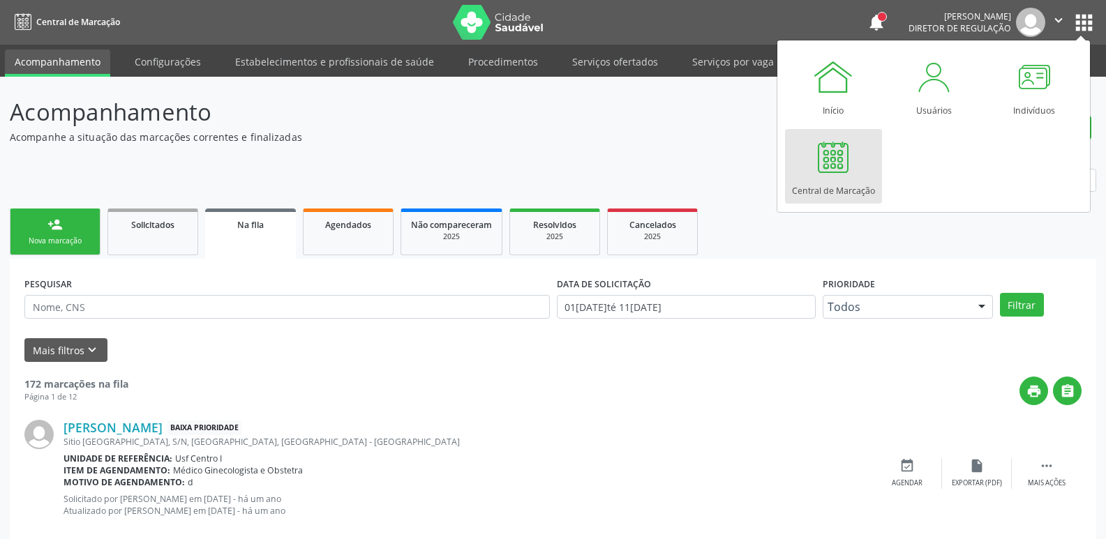
click at [852, 190] on div "Central de Marcação" at bounding box center [833, 187] width 83 height 19
